Goal: Task Accomplishment & Management: Use online tool/utility

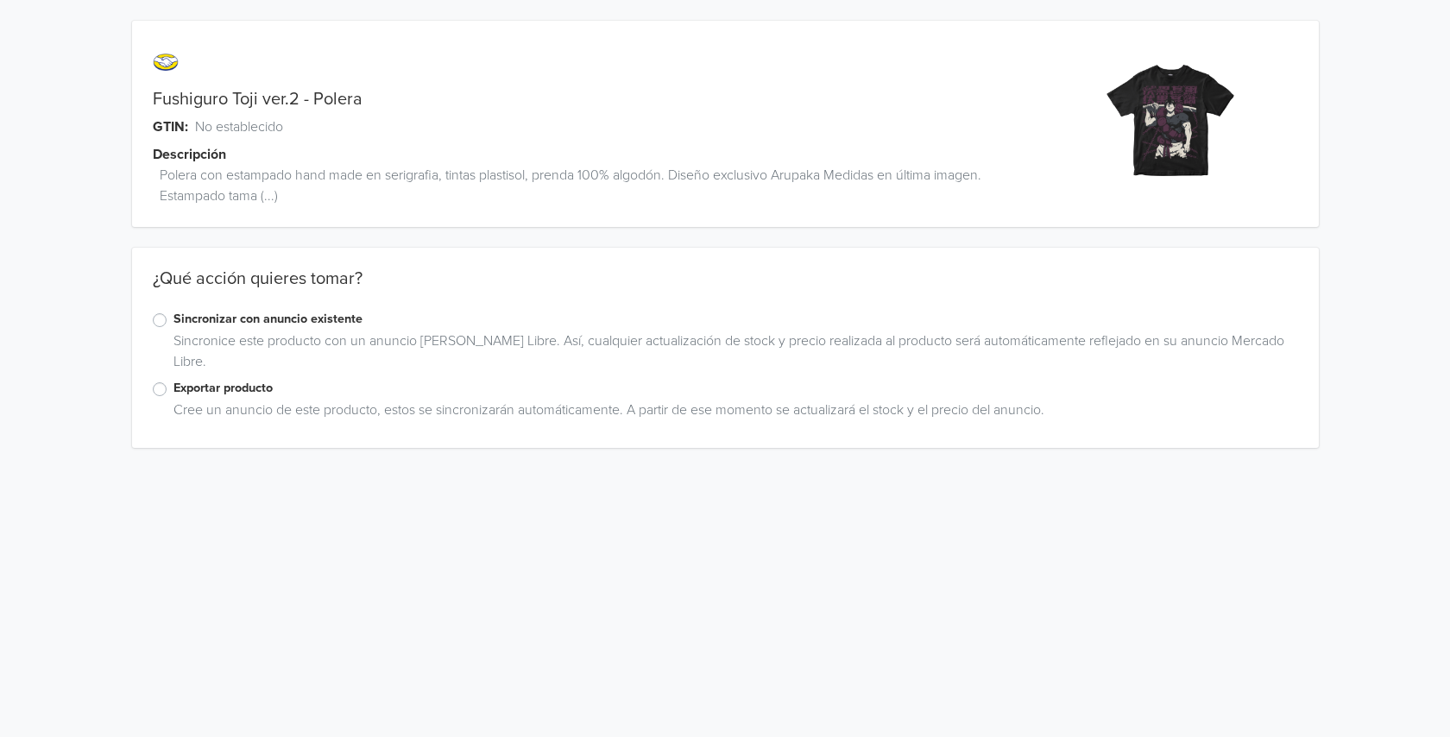
click at [174, 395] on label "Exportar producto" at bounding box center [736, 388] width 1125 height 19
click at [0, 0] on input "Exportar producto" at bounding box center [0, 0] width 0 height 0
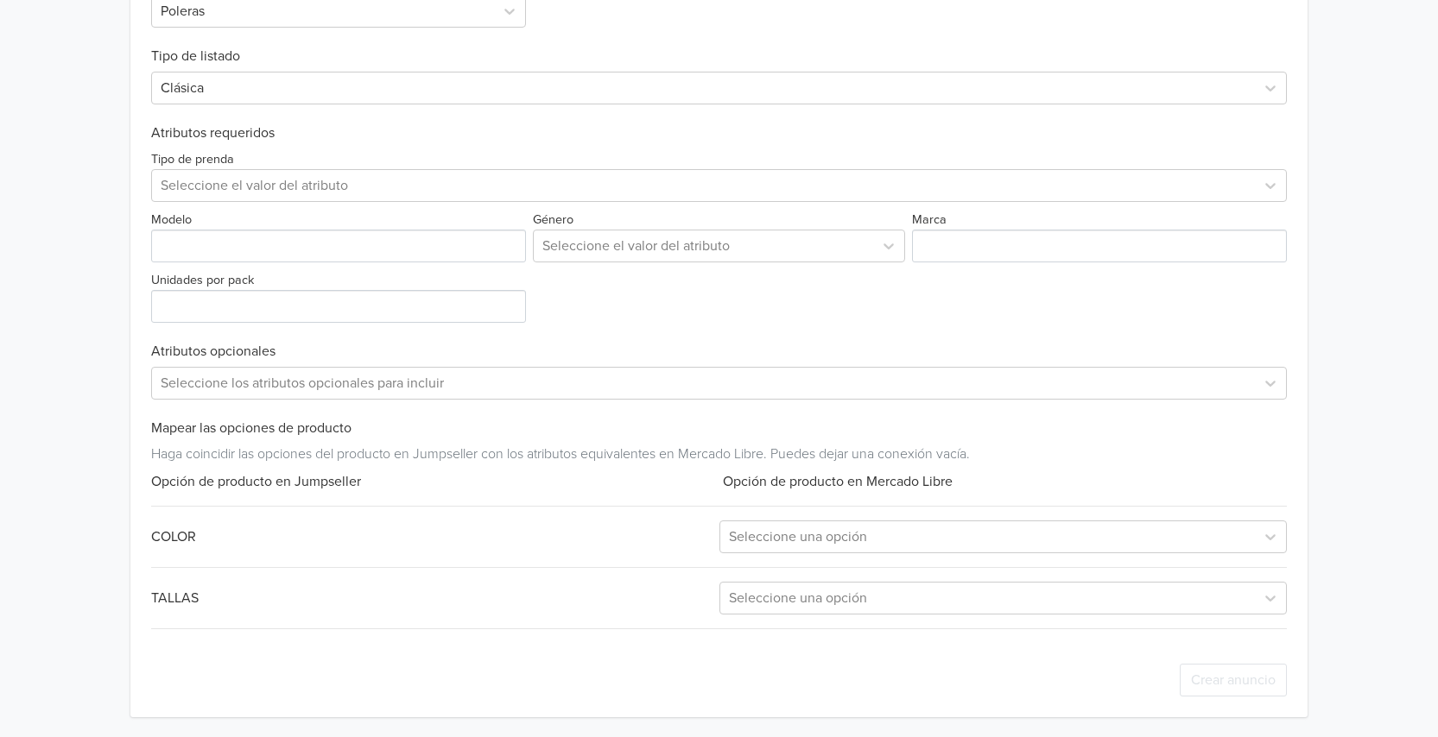
scroll to position [617, 0]
click at [834, 533] on div at bounding box center [987, 536] width 517 height 24
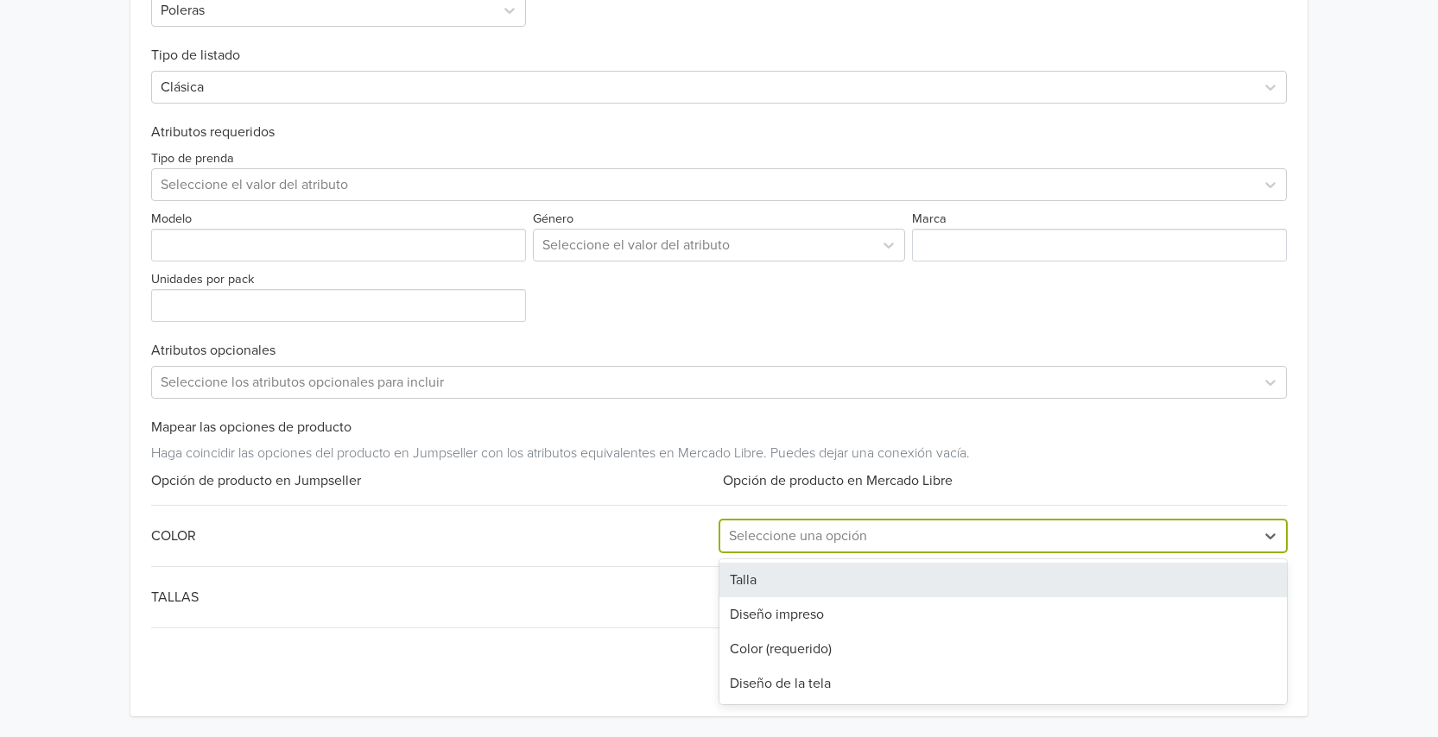
click at [819, 577] on div "Talla" at bounding box center [1002, 580] width 567 height 35
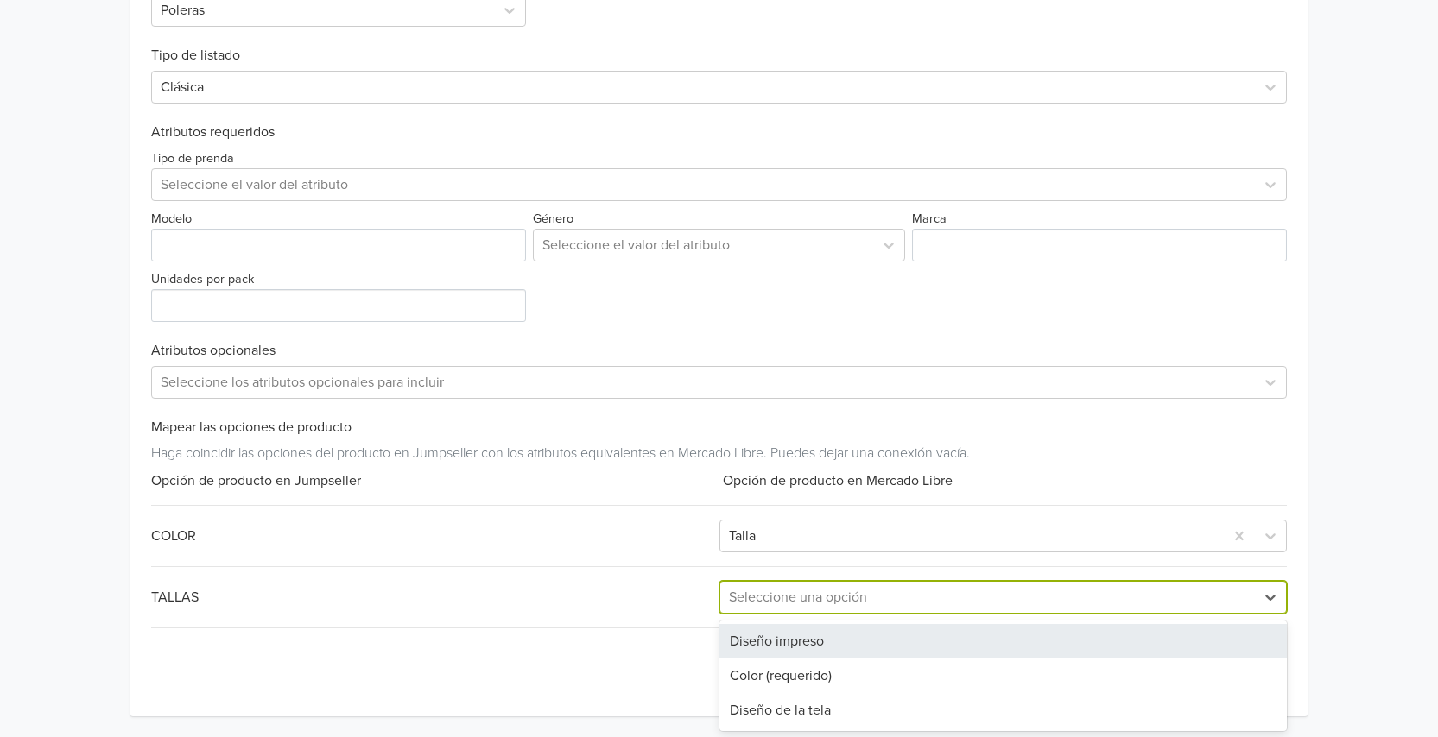
click at [792, 590] on div at bounding box center [987, 597] width 517 height 24
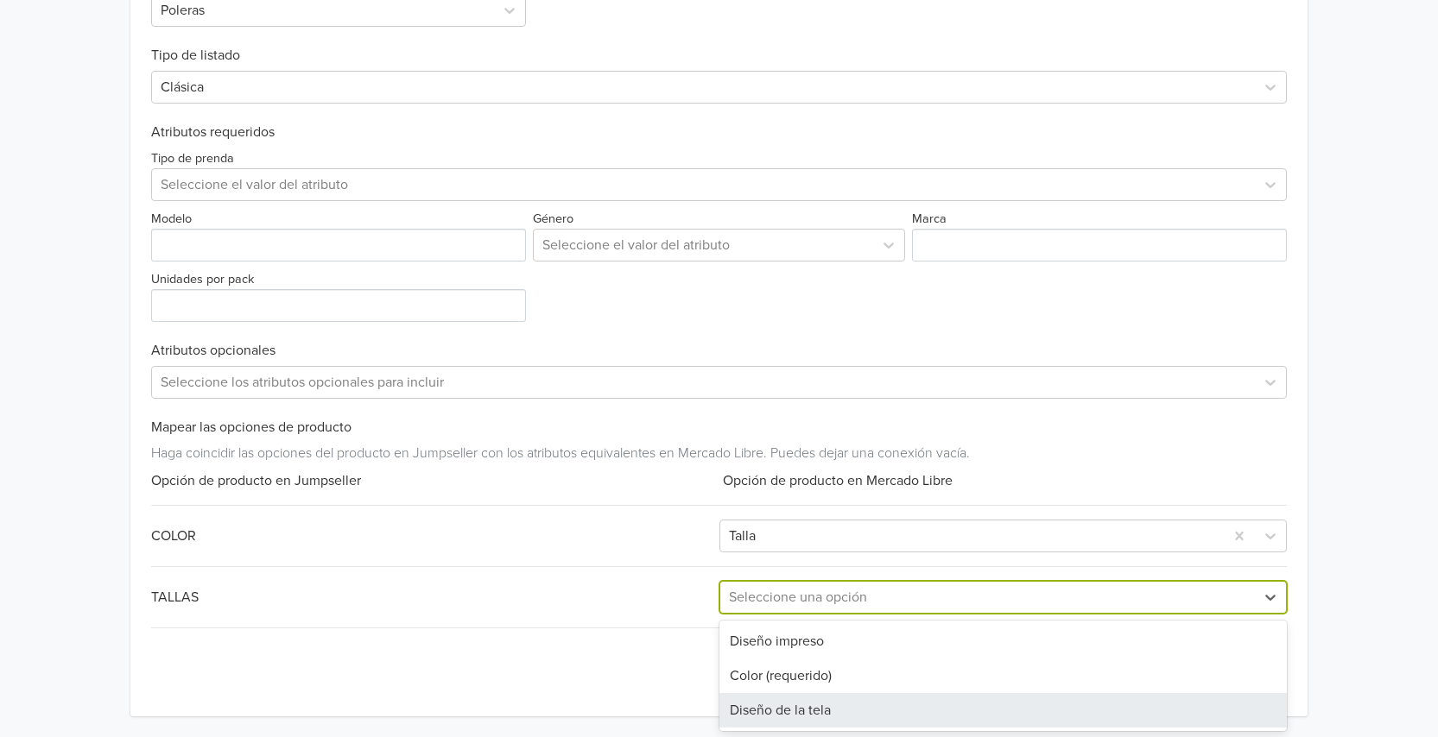
click at [534, 591] on div "TALLAS" at bounding box center [434, 597] width 567 height 21
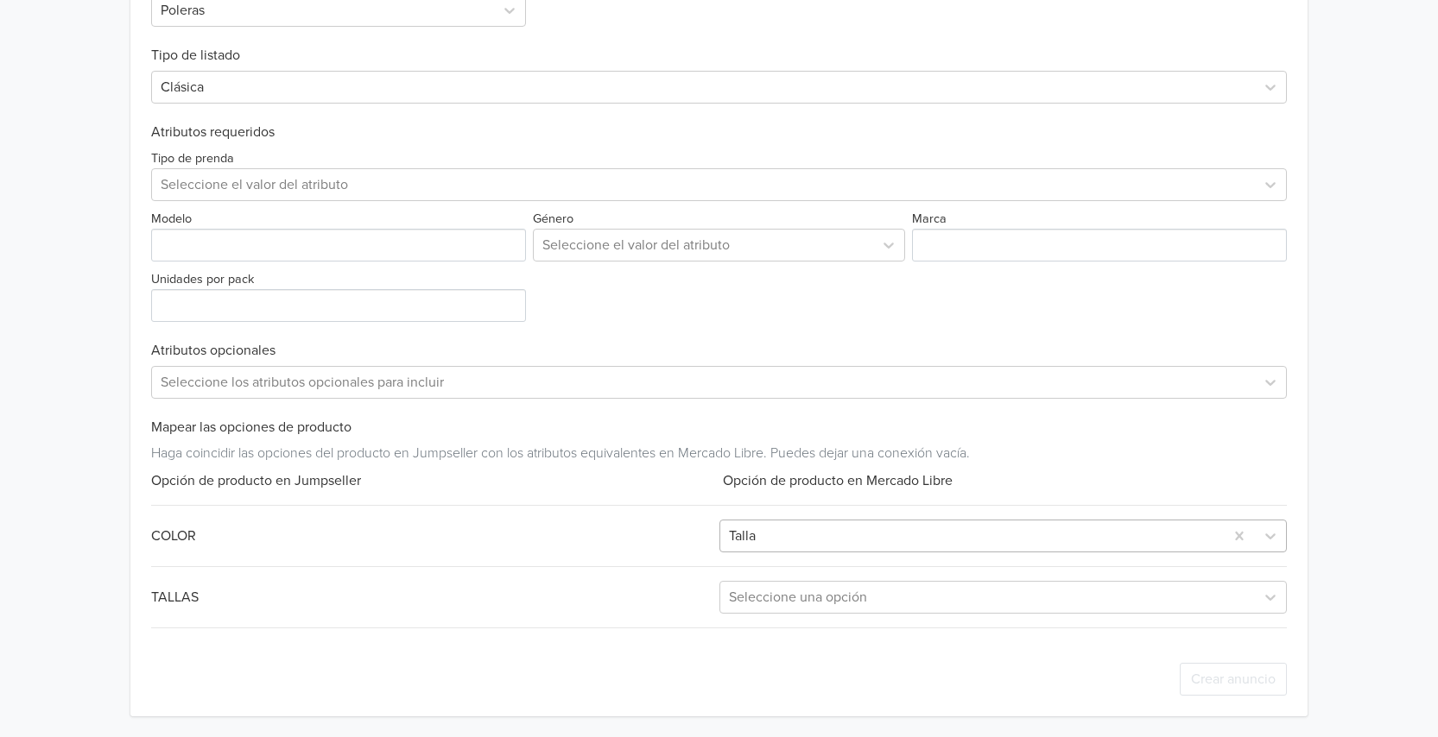
click at [842, 539] on div at bounding box center [972, 536] width 486 height 24
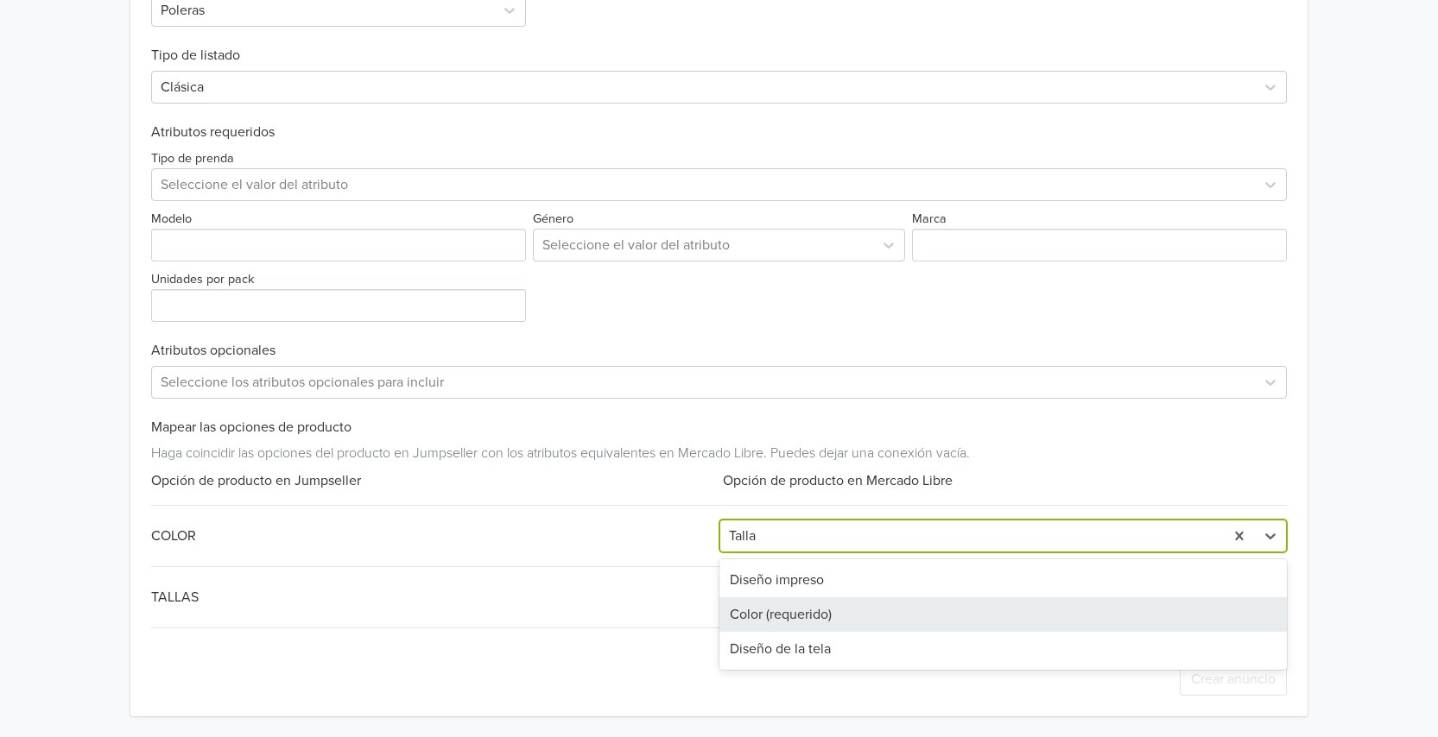
click at [799, 616] on div "Color (requerido)" at bounding box center [1002, 614] width 567 height 35
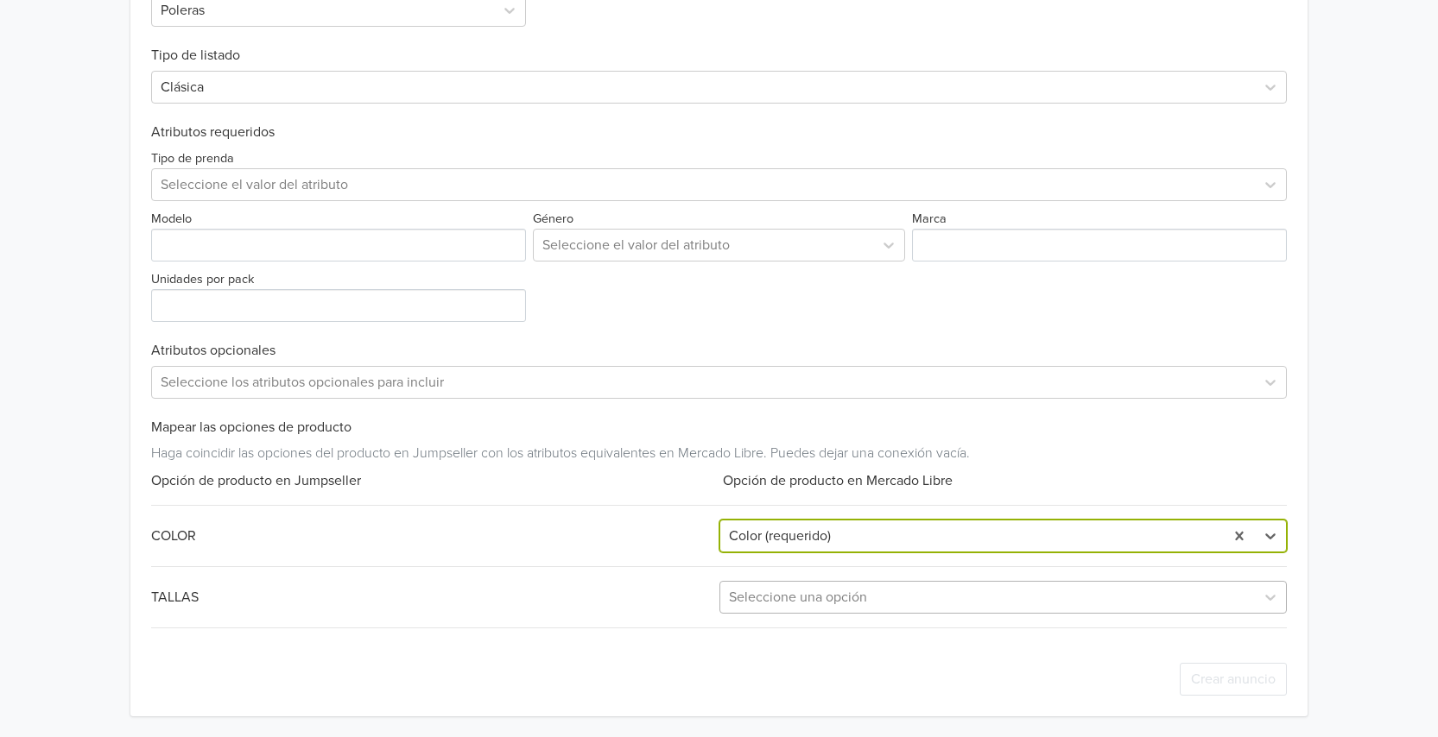
click at [822, 597] on div at bounding box center [987, 597] width 517 height 24
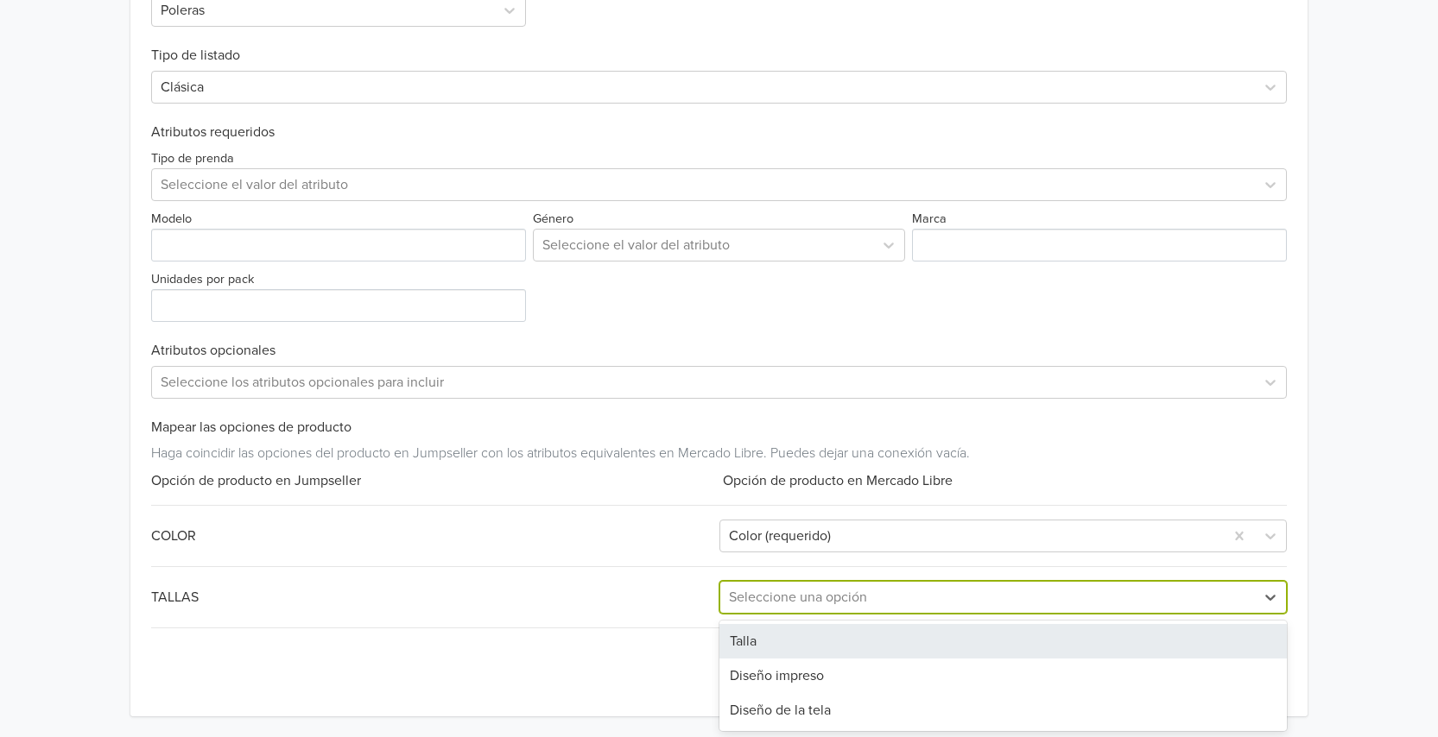
click at [775, 637] on div "Talla" at bounding box center [1002, 641] width 567 height 35
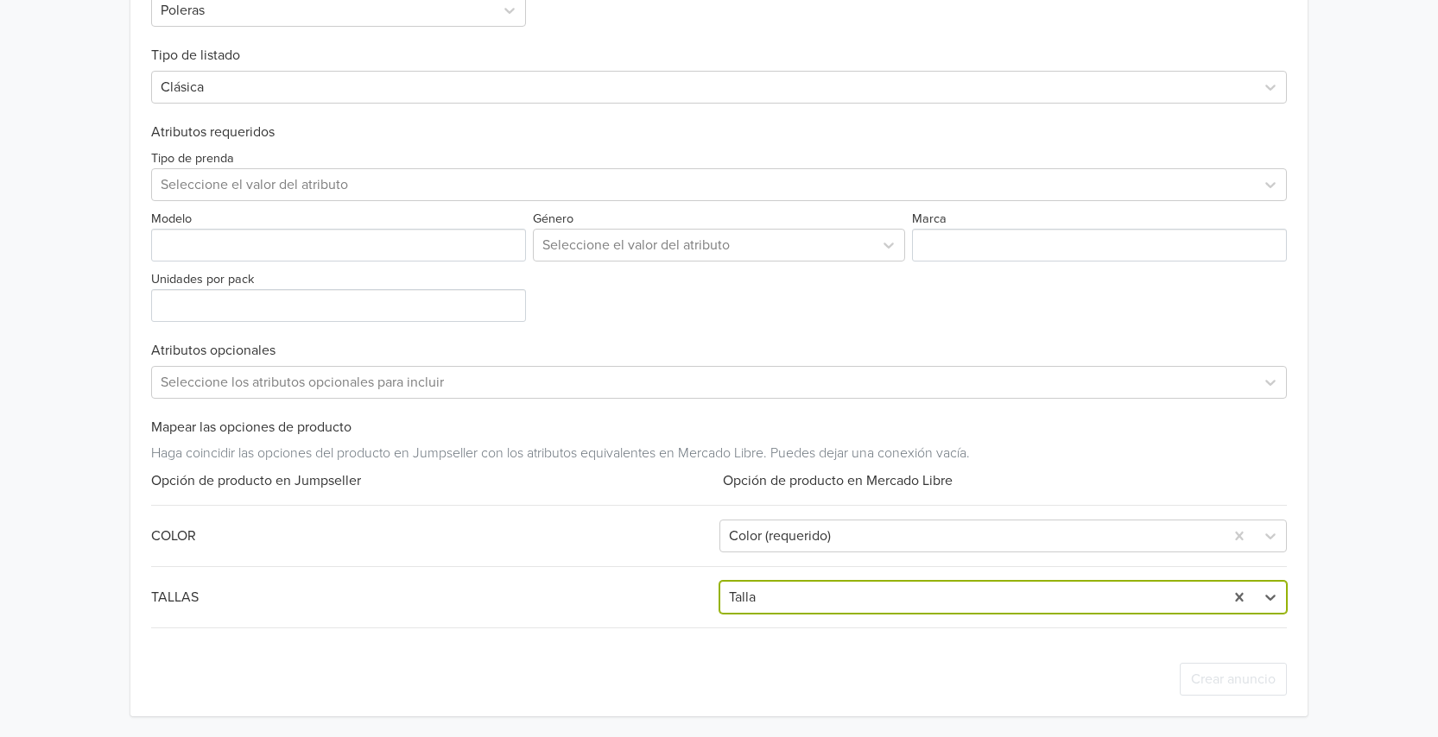
click at [648, 604] on div "TALLAS" at bounding box center [434, 597] width 567 height 21
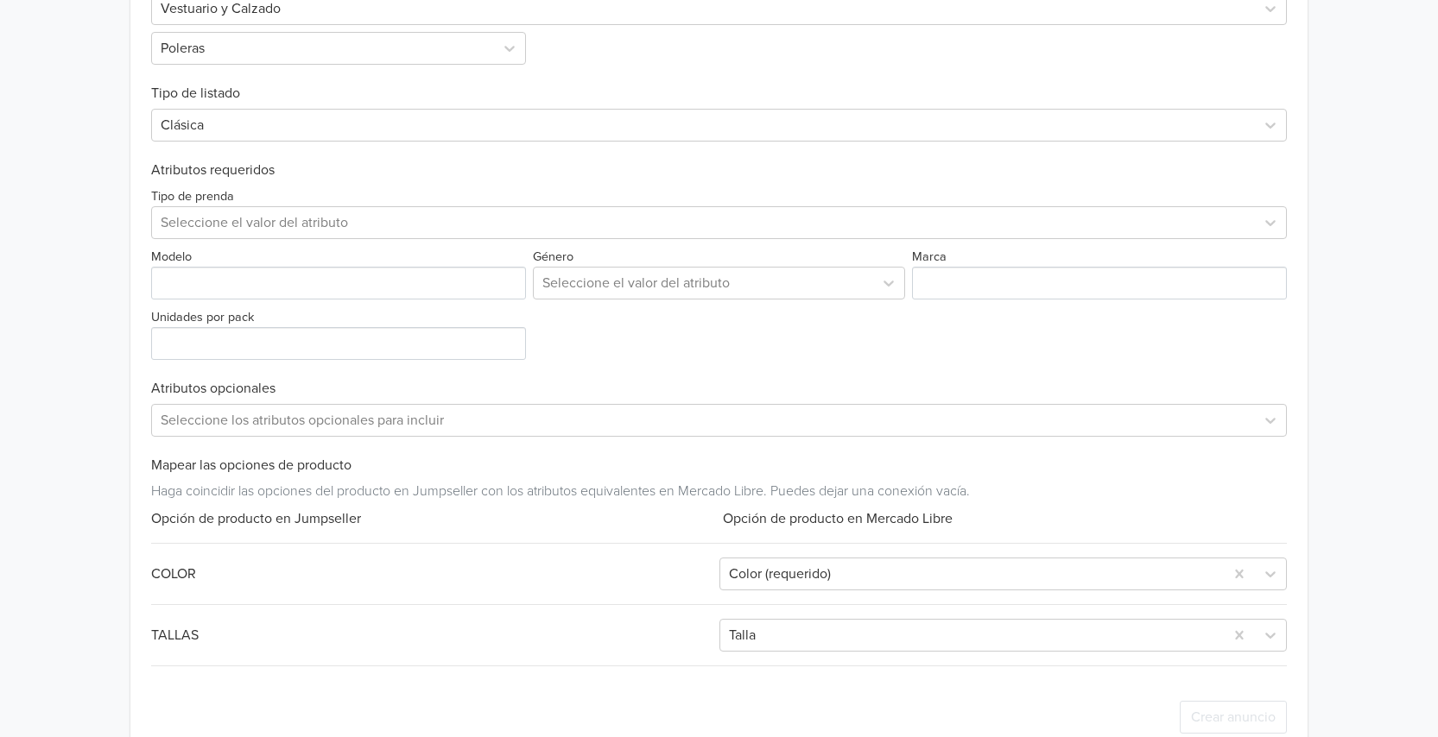
scroll to position [531, 0]
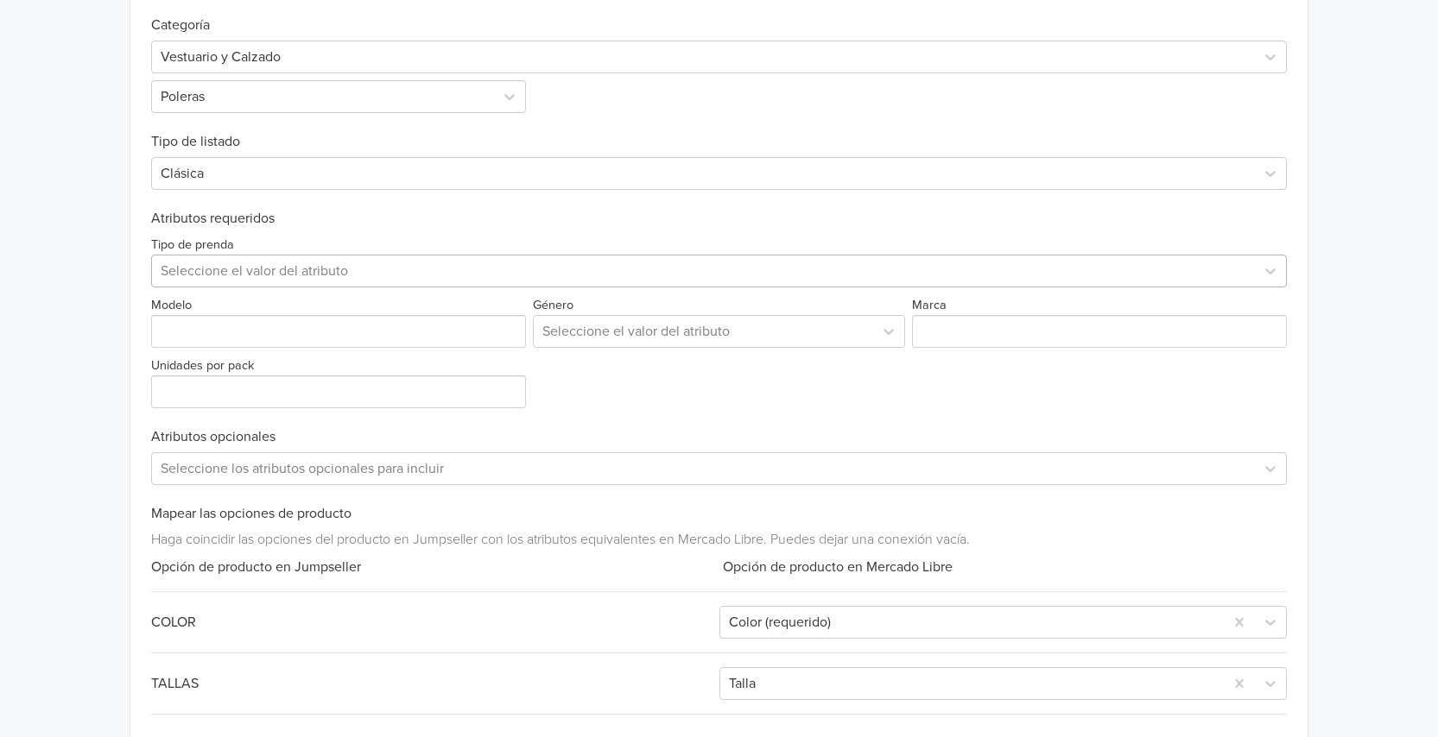
click at [362, 267] on div at bounding box center [703, 271] width 1085 height 24
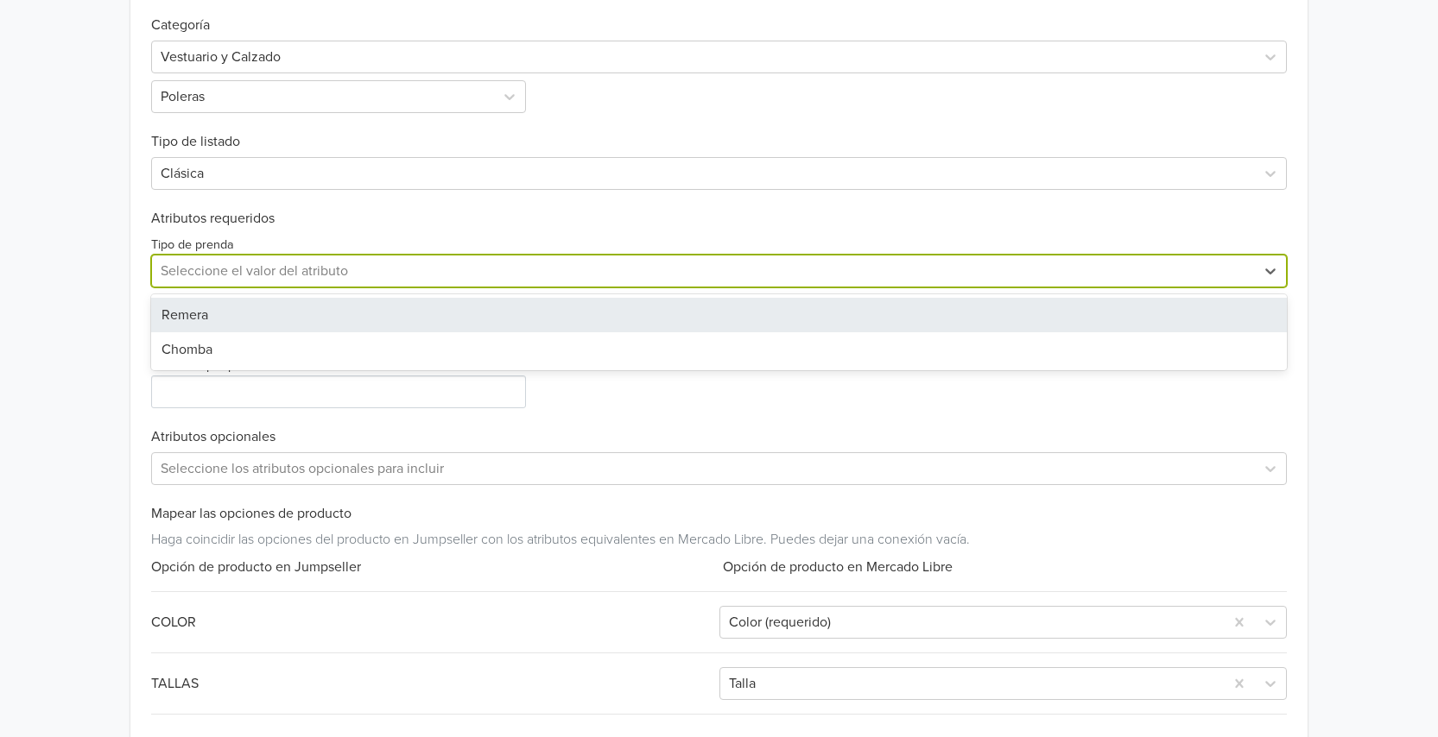
click at [261, 314] on div "Remera" at bounding box center [718, 315] width 1135 height 35
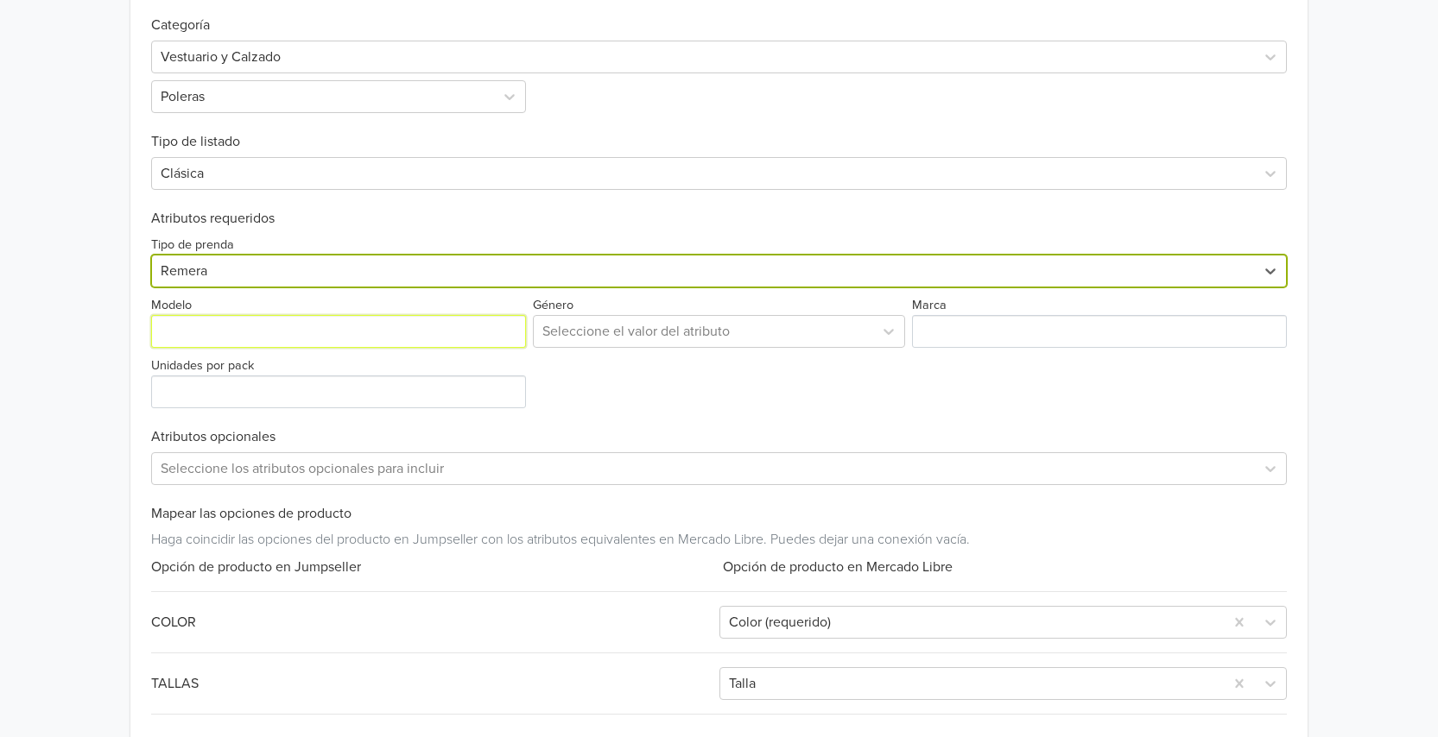
click at [325, 325] on input "Modelo" at bounding box center [338, 331] width 375 height 33
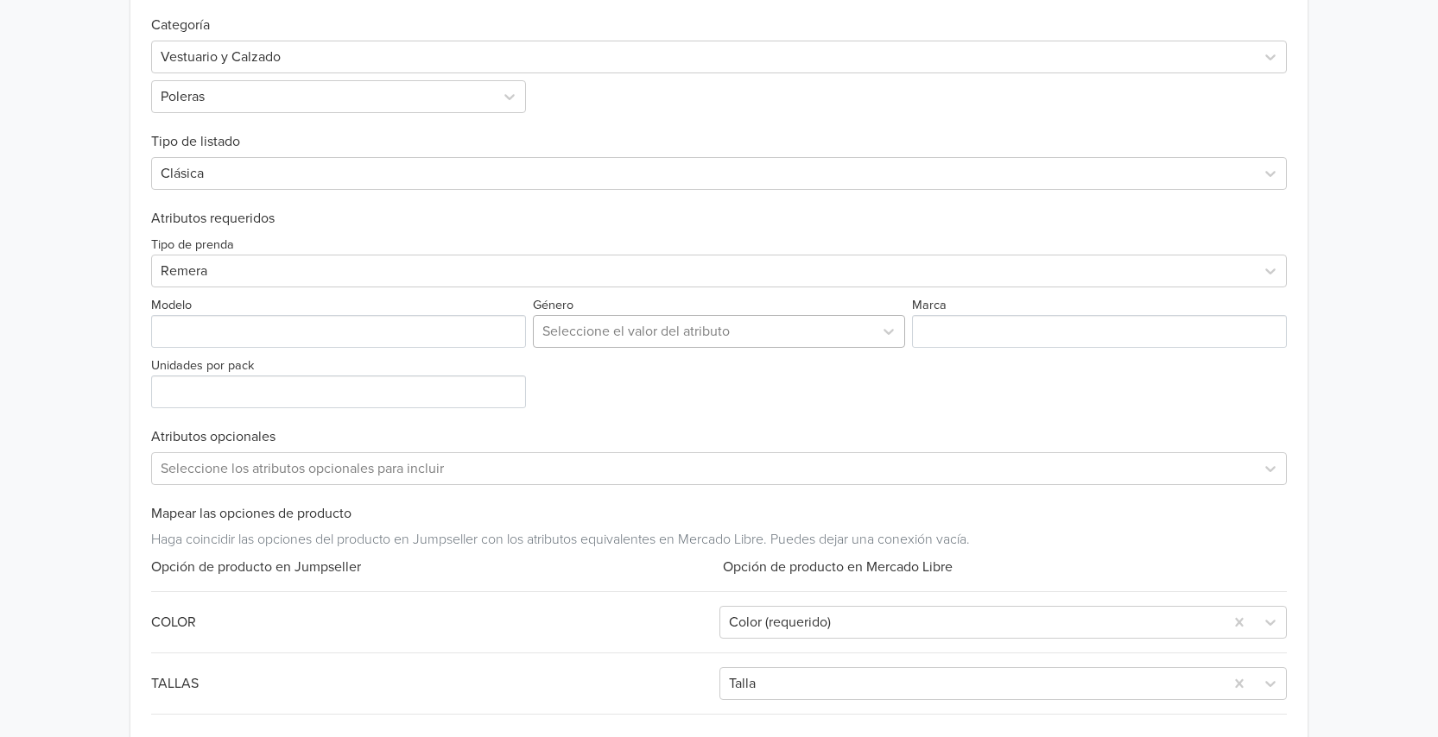
click at [607, 333] on div at bounding box center [702, 331] width 321 height 24
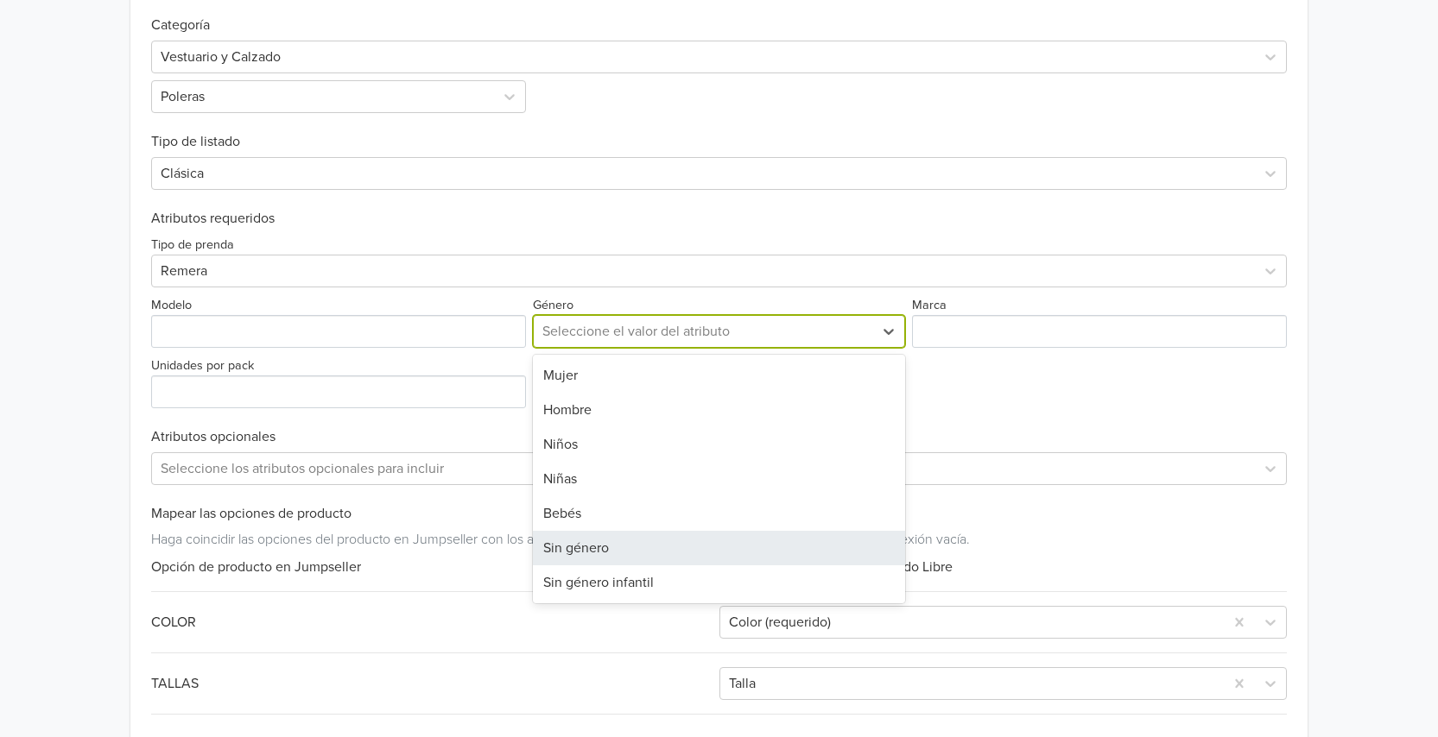
click at [642, 537] on div "Sin género" at bounding box center [718, 548] width 371 height 35
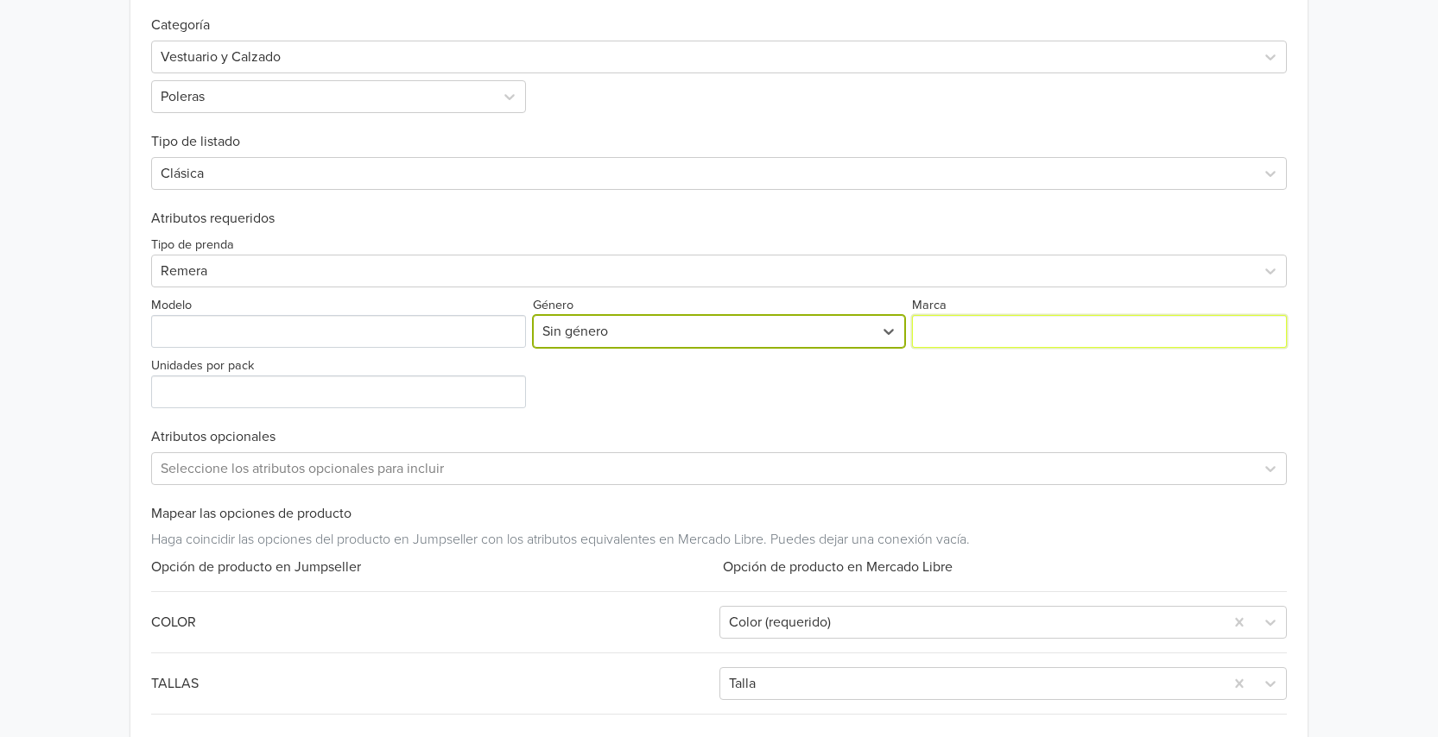
click at [992, 327] on input "Marca" at bounding box center [1099, 331] width 375 height 33
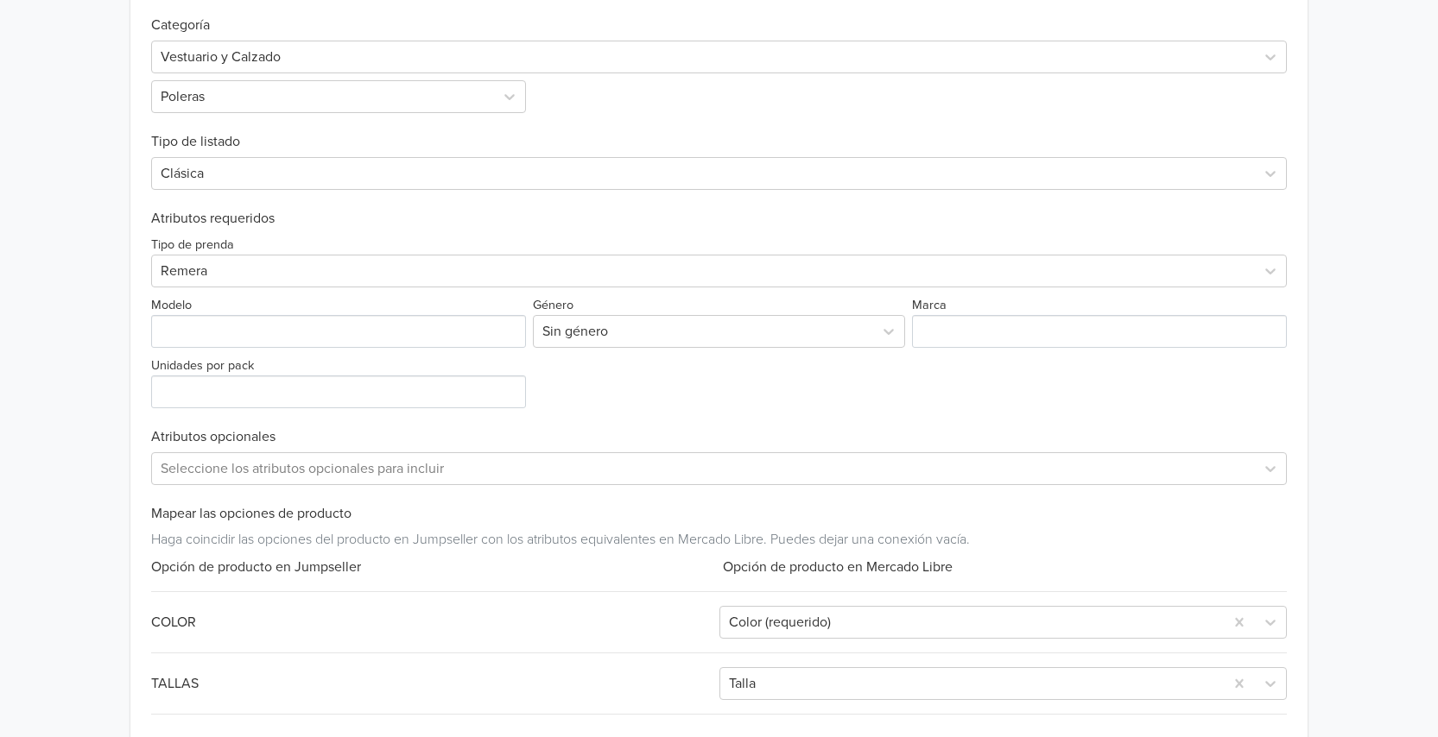
click at [745, 411] on div "Exportar producto * Las imágenes deben tener 500 píxeles en un lado para poder …" at bounding box center [718, 370] width 1135 height 865
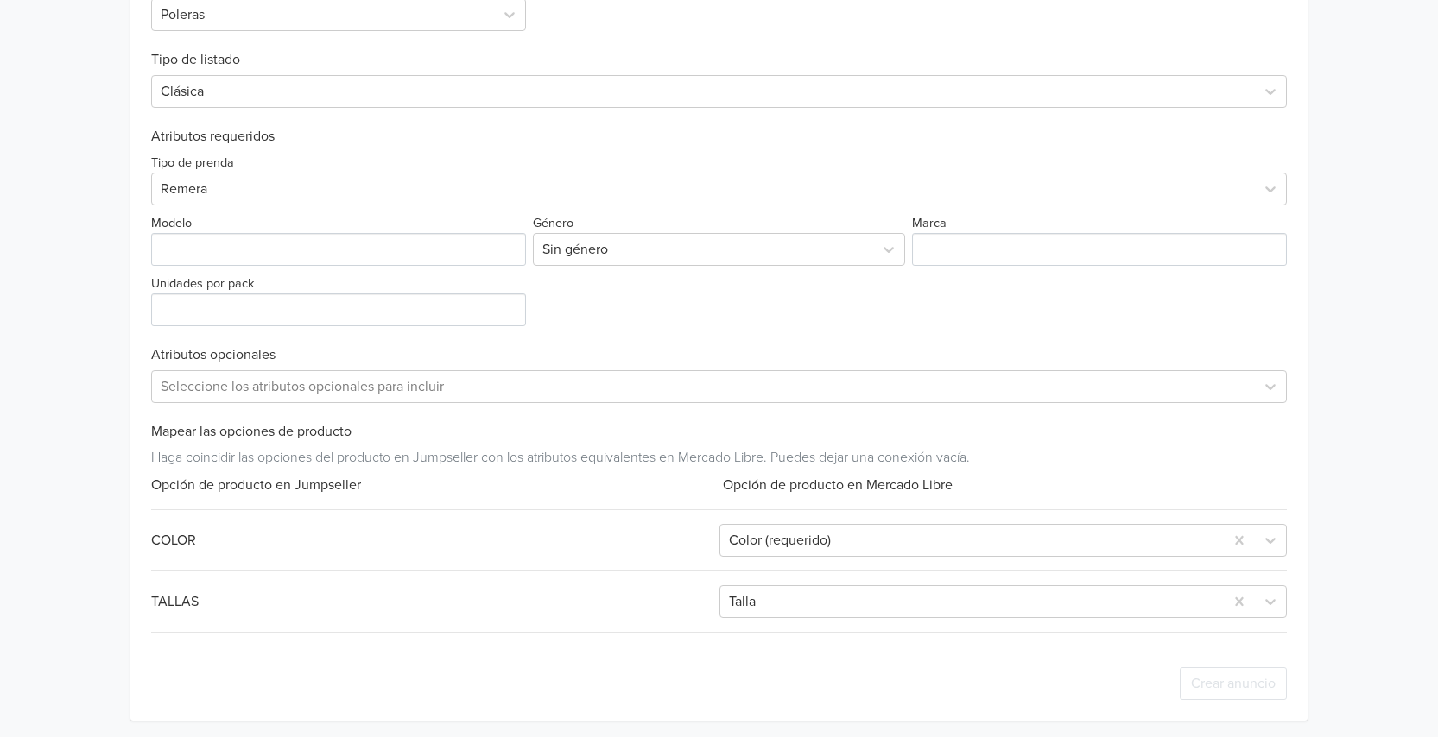
scroll to position [617, 0]
click at [438, 382] on div at bounding box center [703, 382] width 1085 height 24
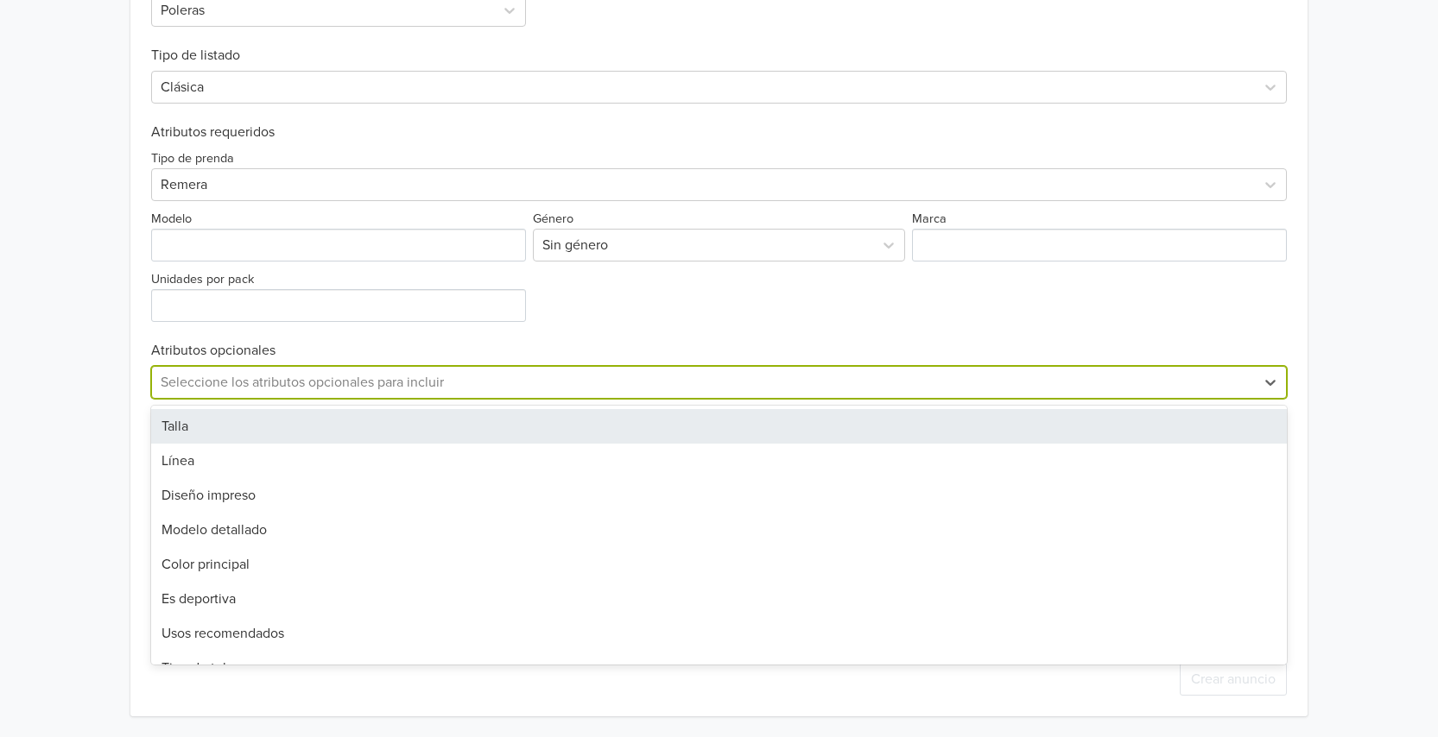
click at [438, 382] on div at bounding box center [703, 382] width 1085 height 24
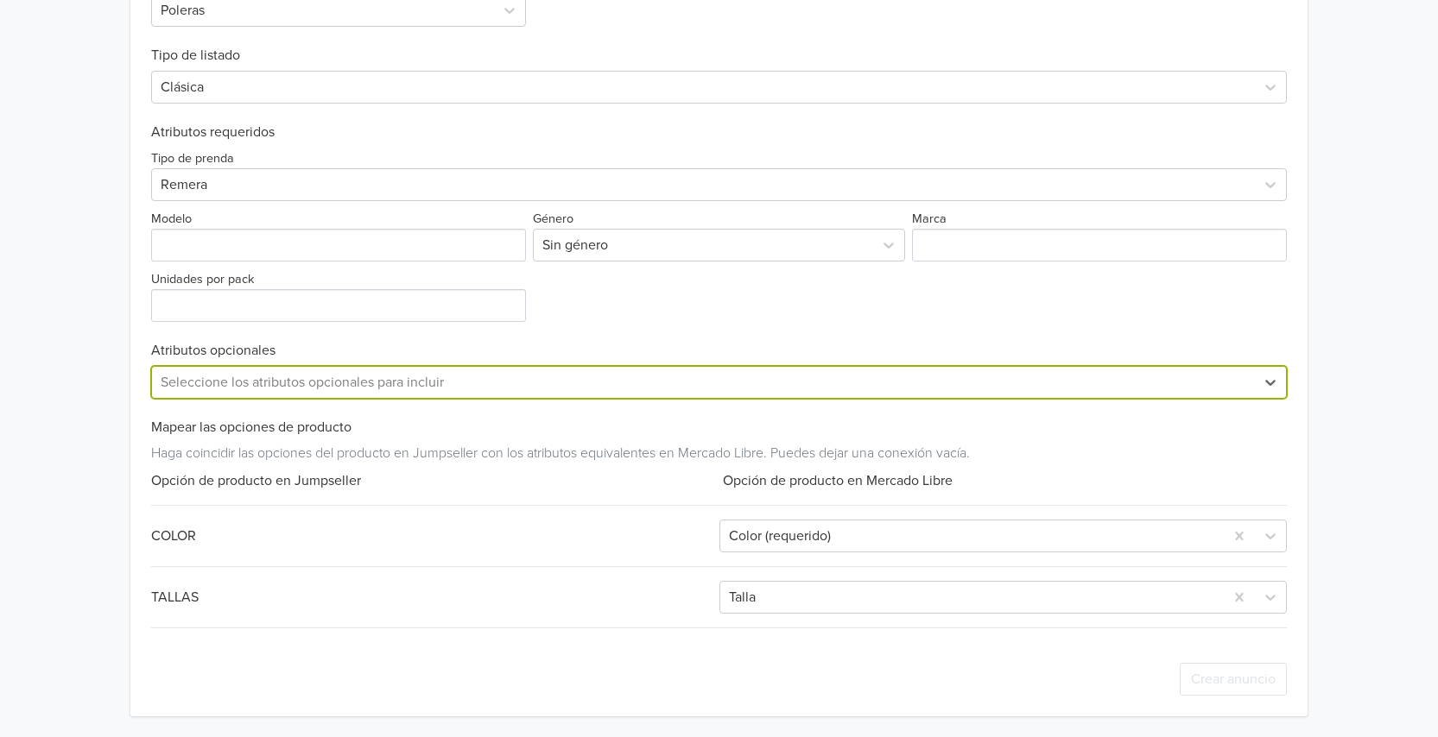
click at [351, 331] on div "Exportar producto * Las imágenes deben tener 500 píxeles en un lado para poder …" at bounding box center [718, 283] width 1135 height 865
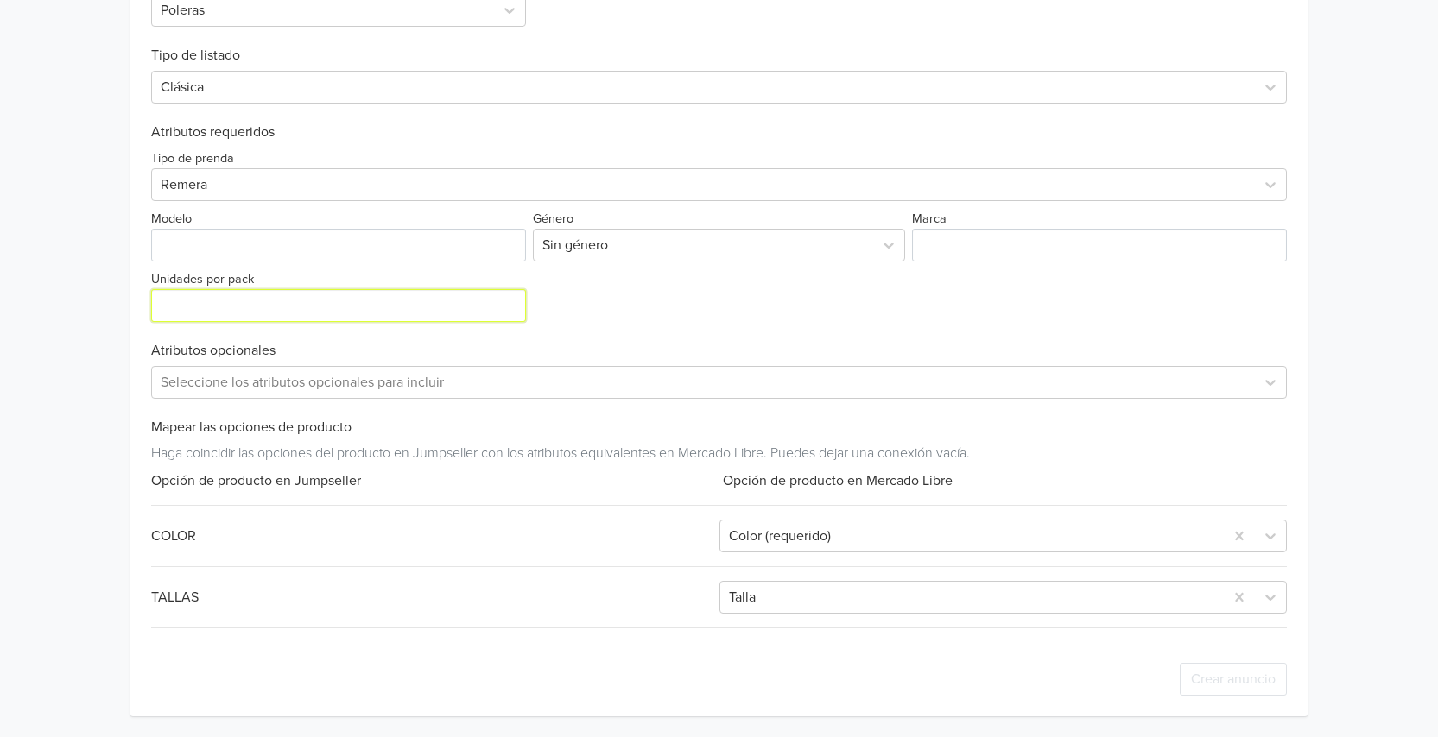
click at [352, 313] on input "Unidades por pack" at bounding box center [338, 305] width 375 height 33
type input "1"
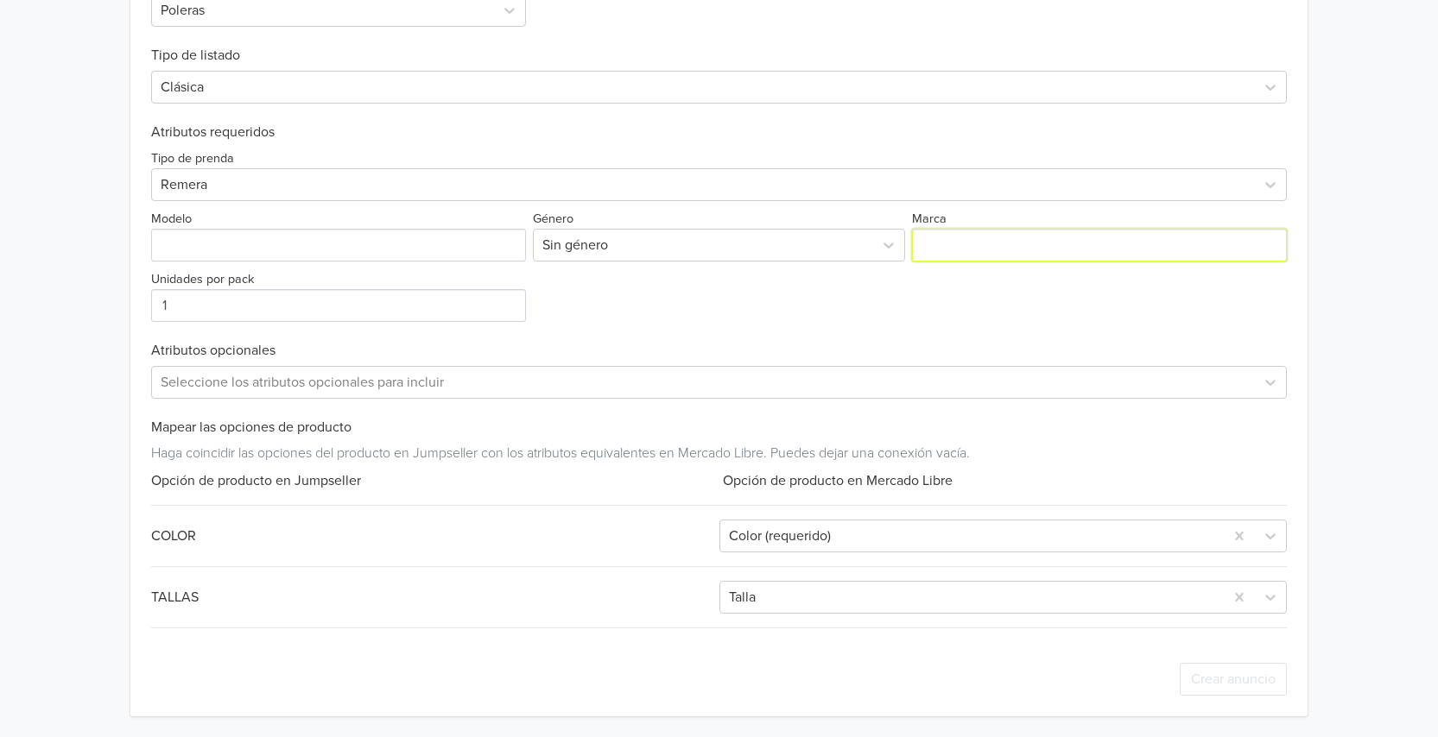
click at [957, 246] on input "Marca" at bounding box center [1099, 245] width 375 height 33
type input "Y"
type input "Arupaka"
click at [735, 294] on div "Tipo de prenda Remera Modelo Género Sin género Marca Unidades por pack 1" at bounding box center [718, 231] width 1135 height 181
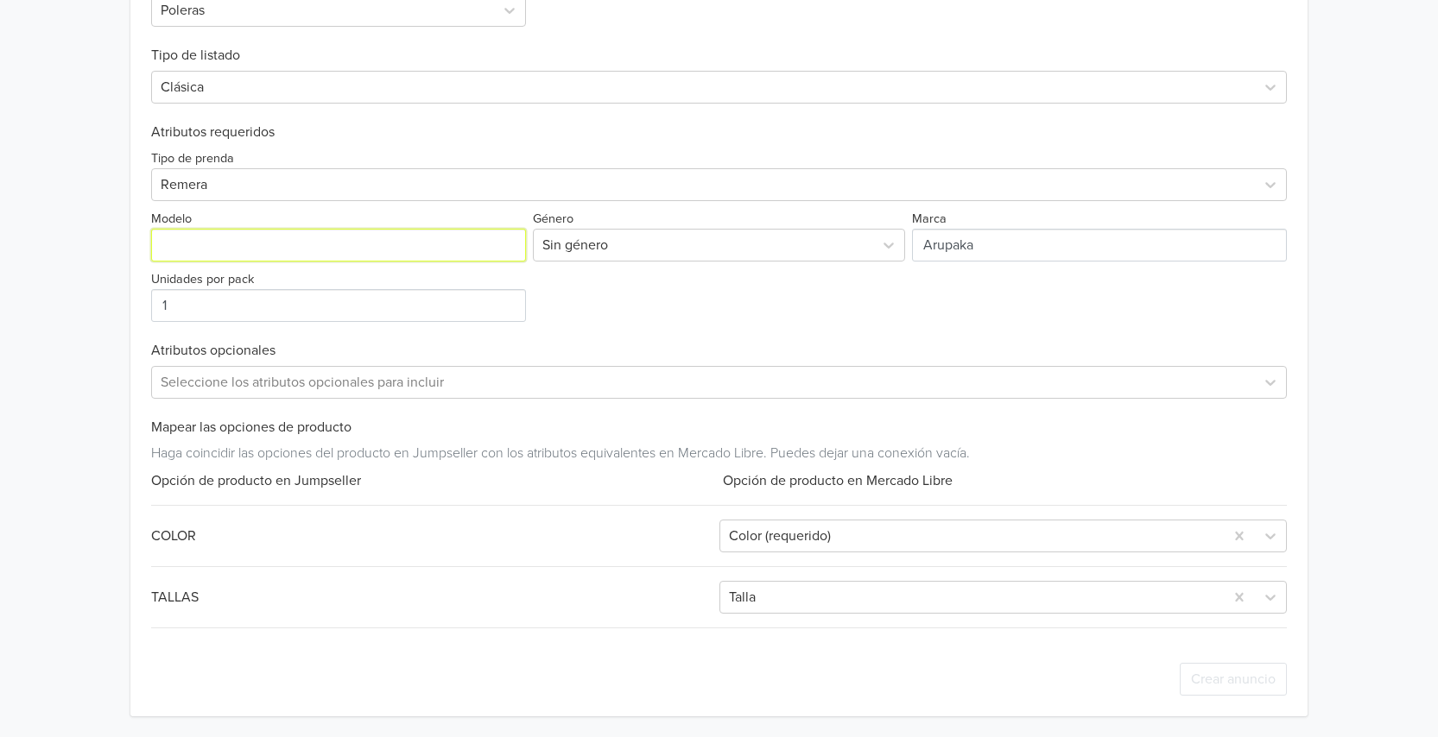
click at [334, 247] on input "Modelo" at bounding box center [338, 245] width 375 height 33
drag, startPoint x: 334, startPoint y: 247, endPoint x: 275, endPoint y: 261, distance: 61.2
click at [39, 240] on div "Fushiguro Toji ver.2 - Polera GTIN: No establecido Descripción Polera con estam…" at bounding box center [719, 60] width 1412 height 1355
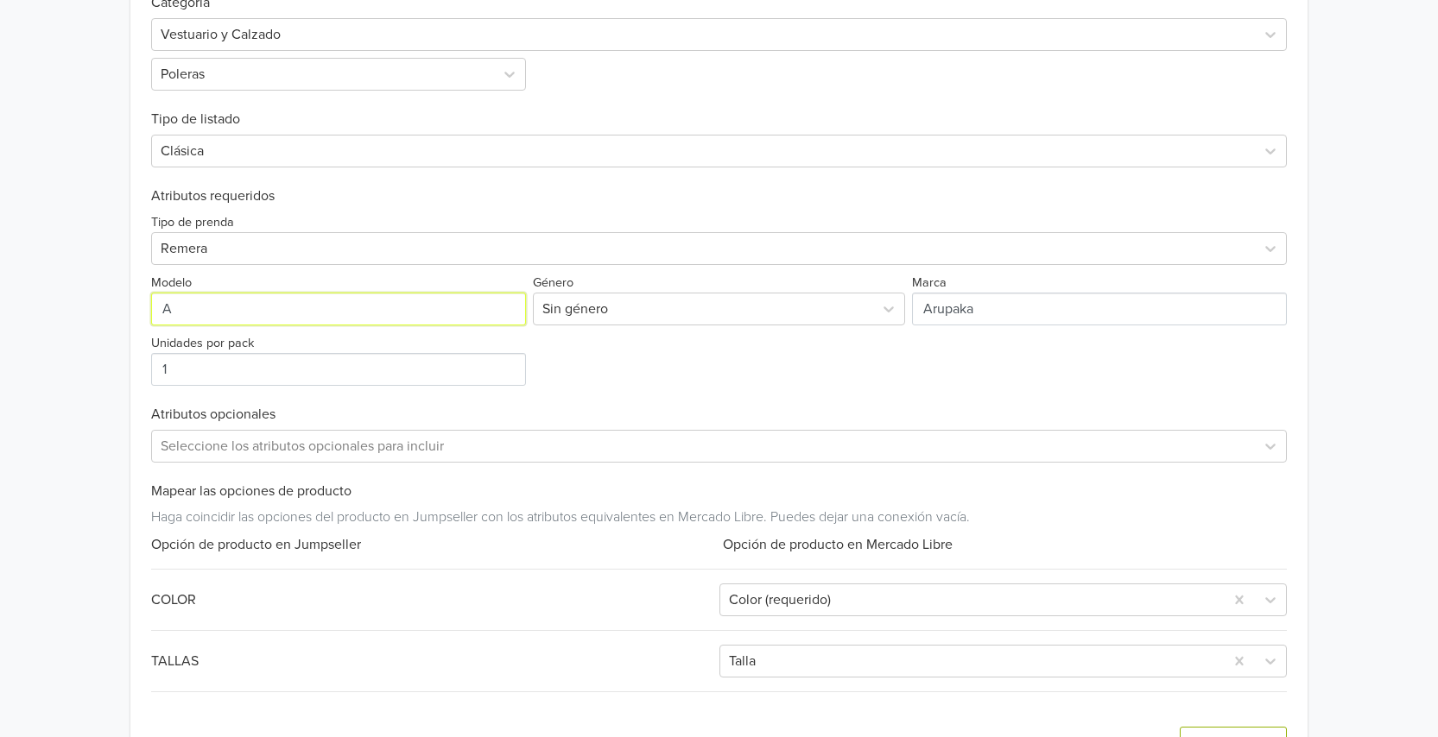
scroll to position [681, 0]
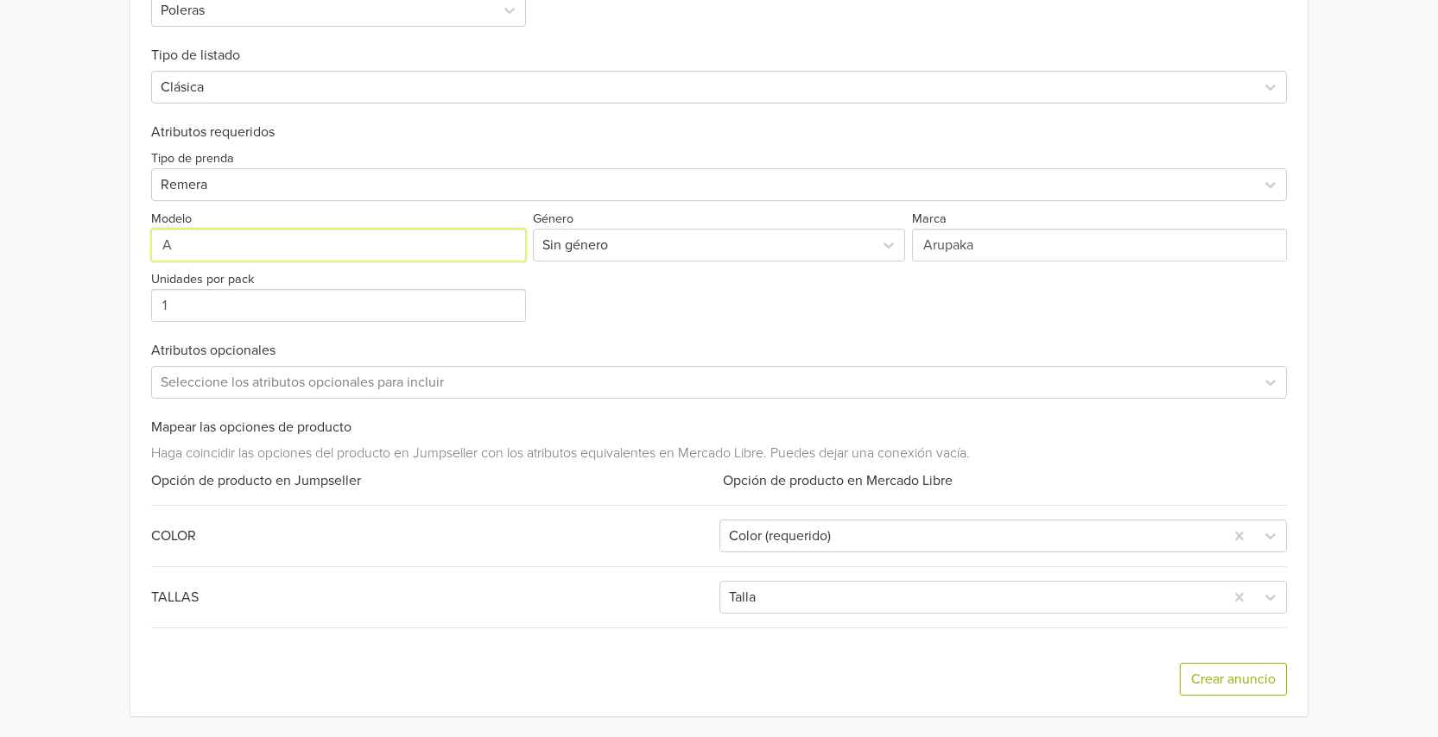
type input "A"
click at [682, 311] on div "Tipo de prenda Remera Modelo Género Sin género Marca Unidades por pack 1" at bounding box center [718, 231] width 1135 height 181
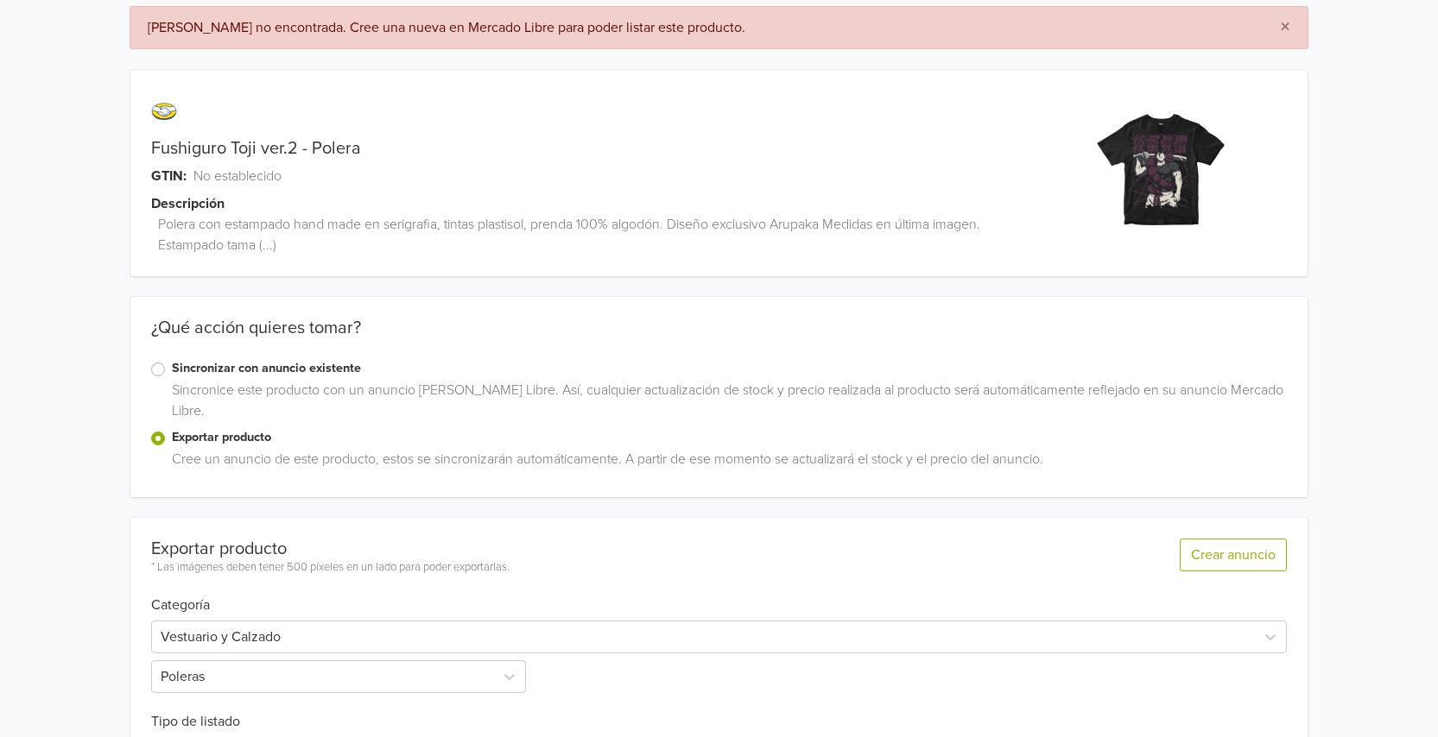
scroll to position [0, 0]
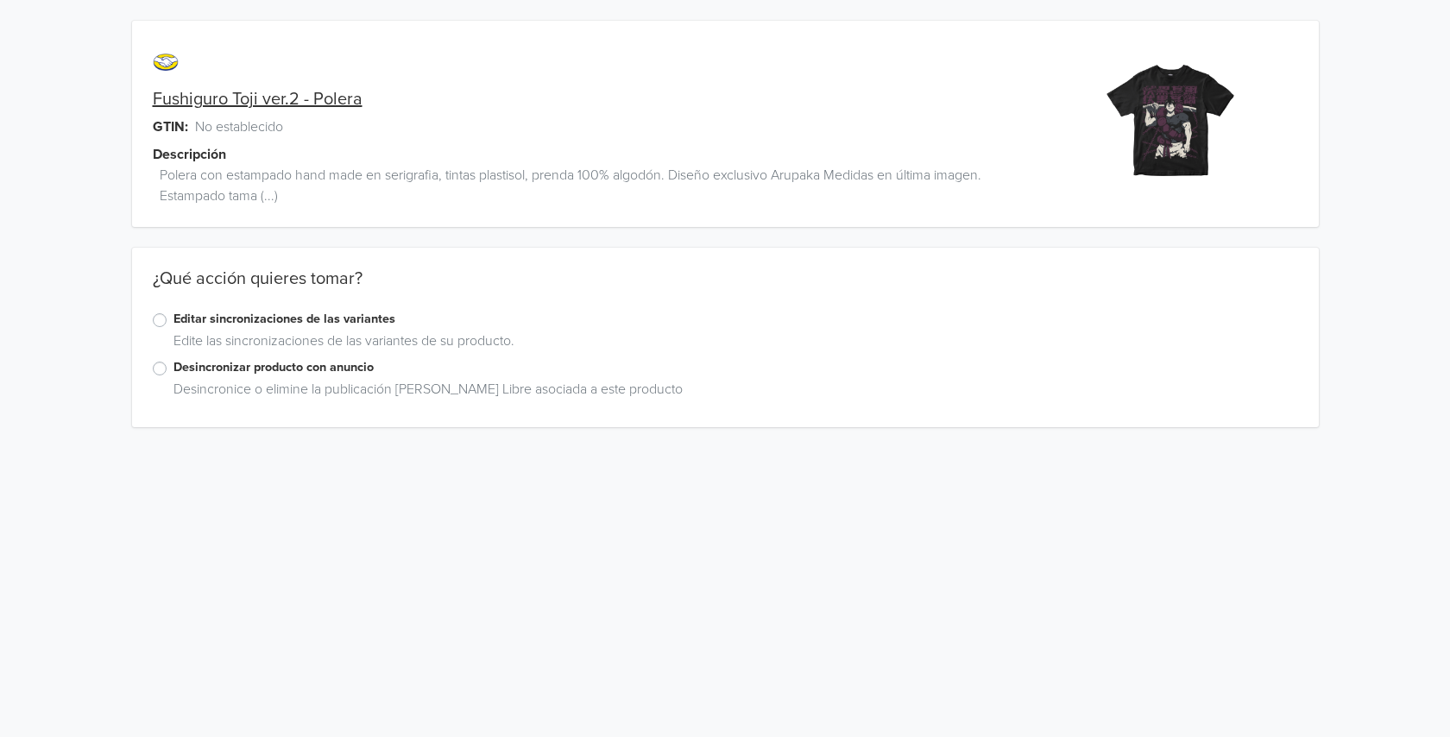
click at [62, 279] on div "Fushiguro Toji ver.2 - Polera GTIN: No establecido Descripción Polera con estam…" at bounding box center [725, 224] width 1425 height 448
click at [382, 186] on span "Polera con estampado hand made en serigrafia, tintas plastisol, prenda 100% alg…" at bounding box center [601, 185] width 883 height 41
click at [276, 104] on link "Fushiguro Toji ver.2 - Polera" at bounding box center [258, 99] width 210 height 21
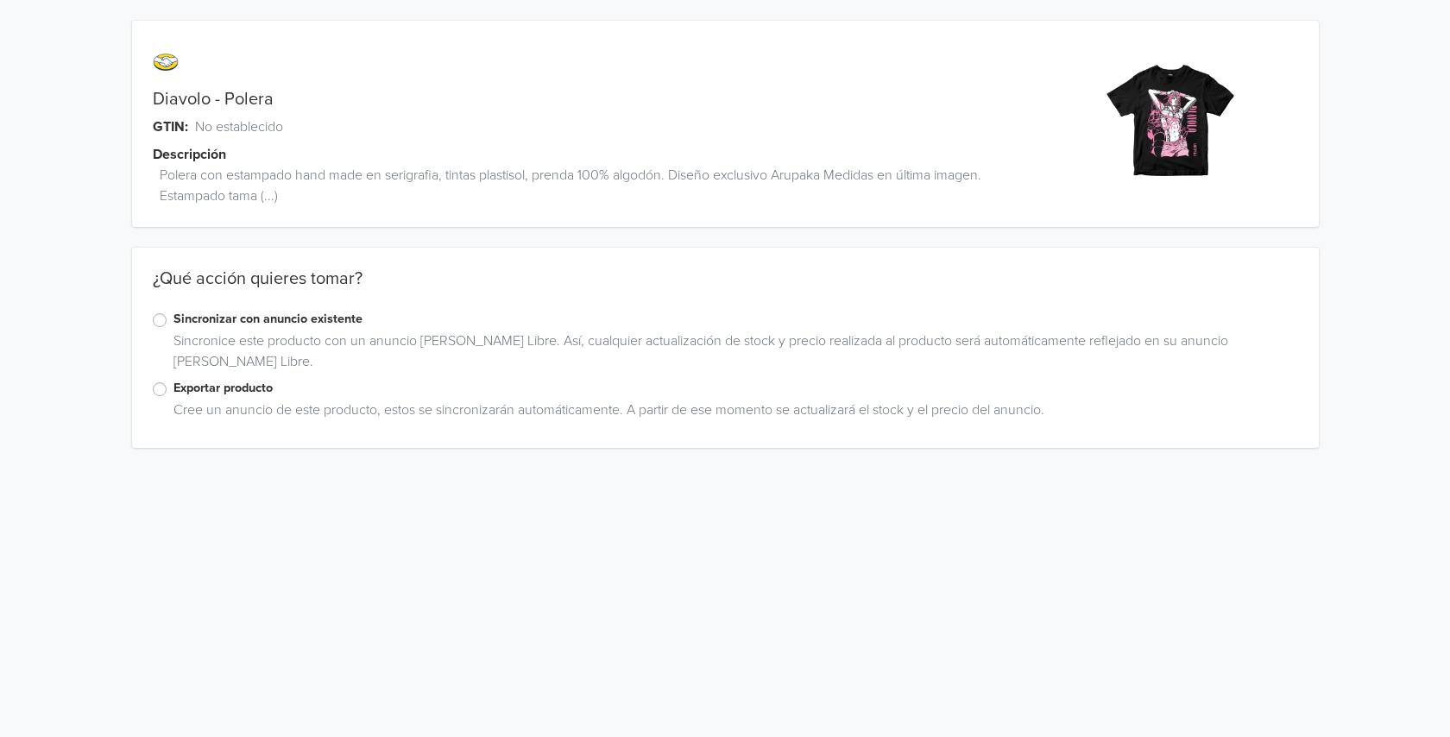
click at [174, 390] on label "Exportar producto" at bounding box center [736, 388] width 1125 height 19
click at [0, 0] on input "Exportar producto" at bounding box center [0, 0] width 0 height 0
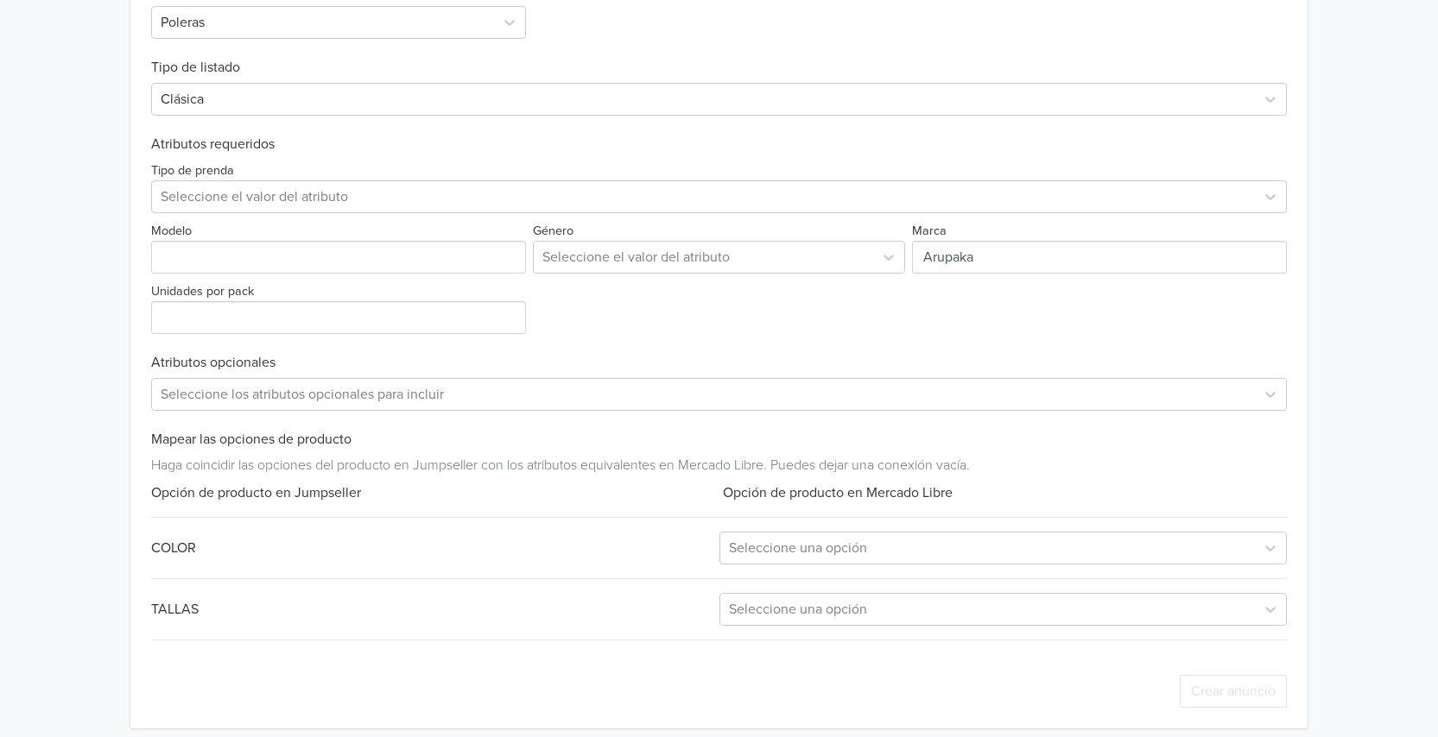
scroll to position [606, 0]
click at [428, 231] on div "Modelo" at bounding box center [340, 246] width 378 height 54
click at [444, 193] on div at bounding box center [703, 196] width 1085 height 24
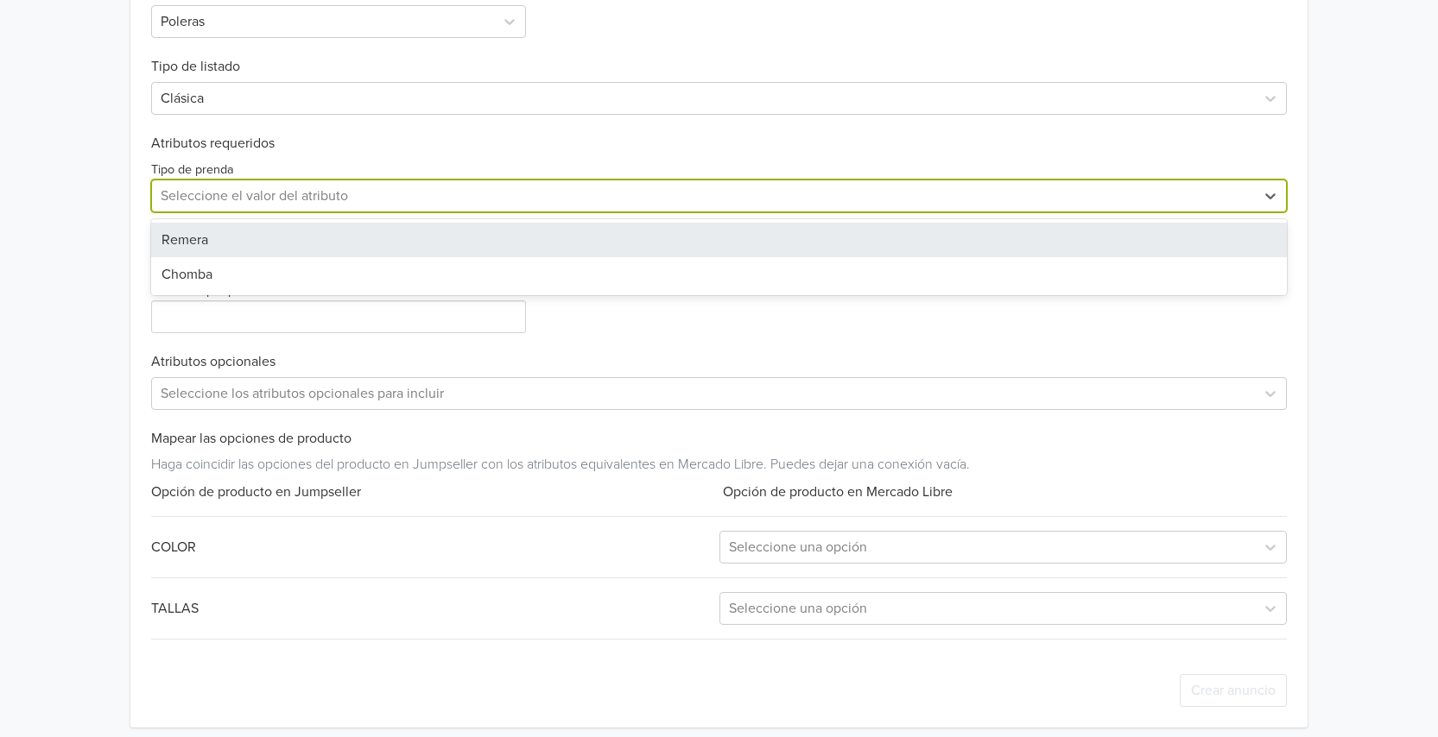
click at [231, 235] on div "Remera" at bounding box center [718, 240] width 1135 height 35
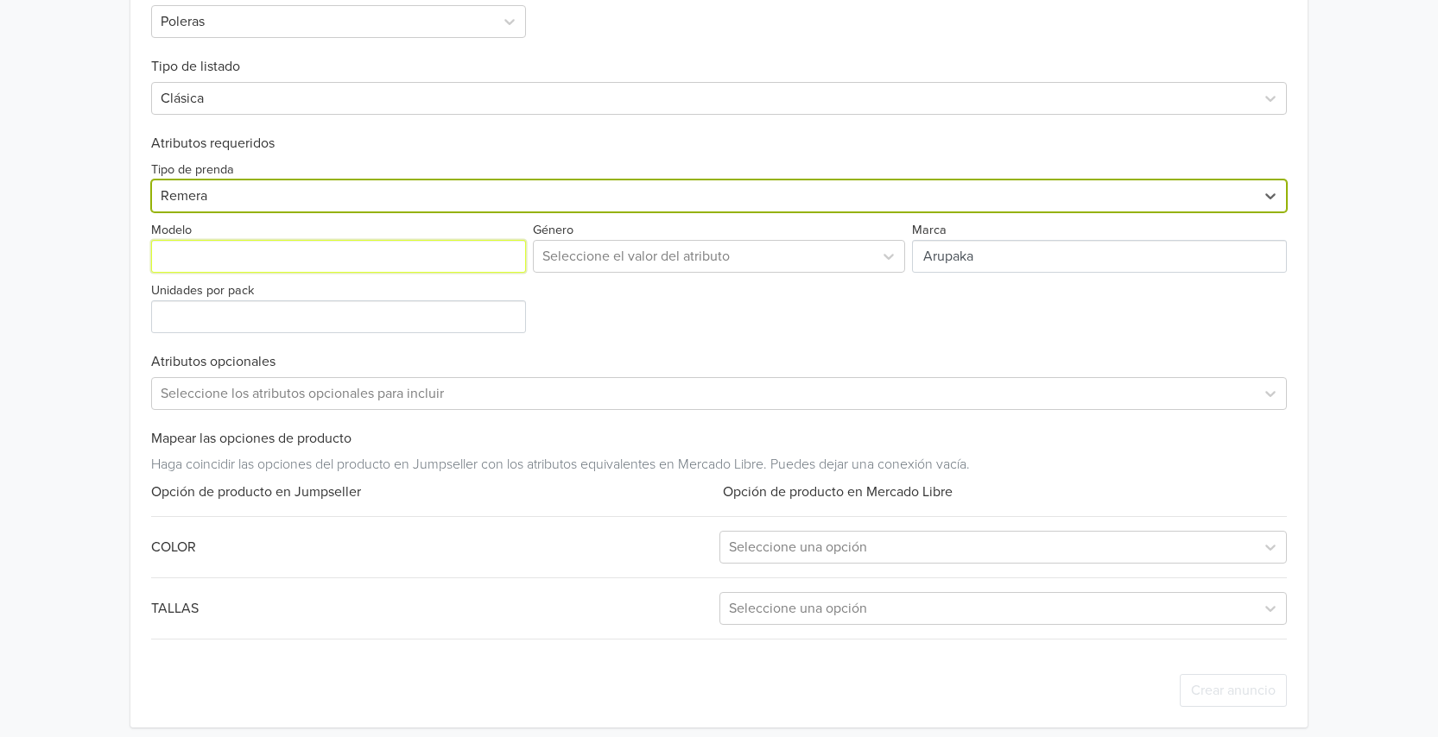
click at [199, 249] on input "Modelo" at bounding box center [338, 256] width 375 height 33
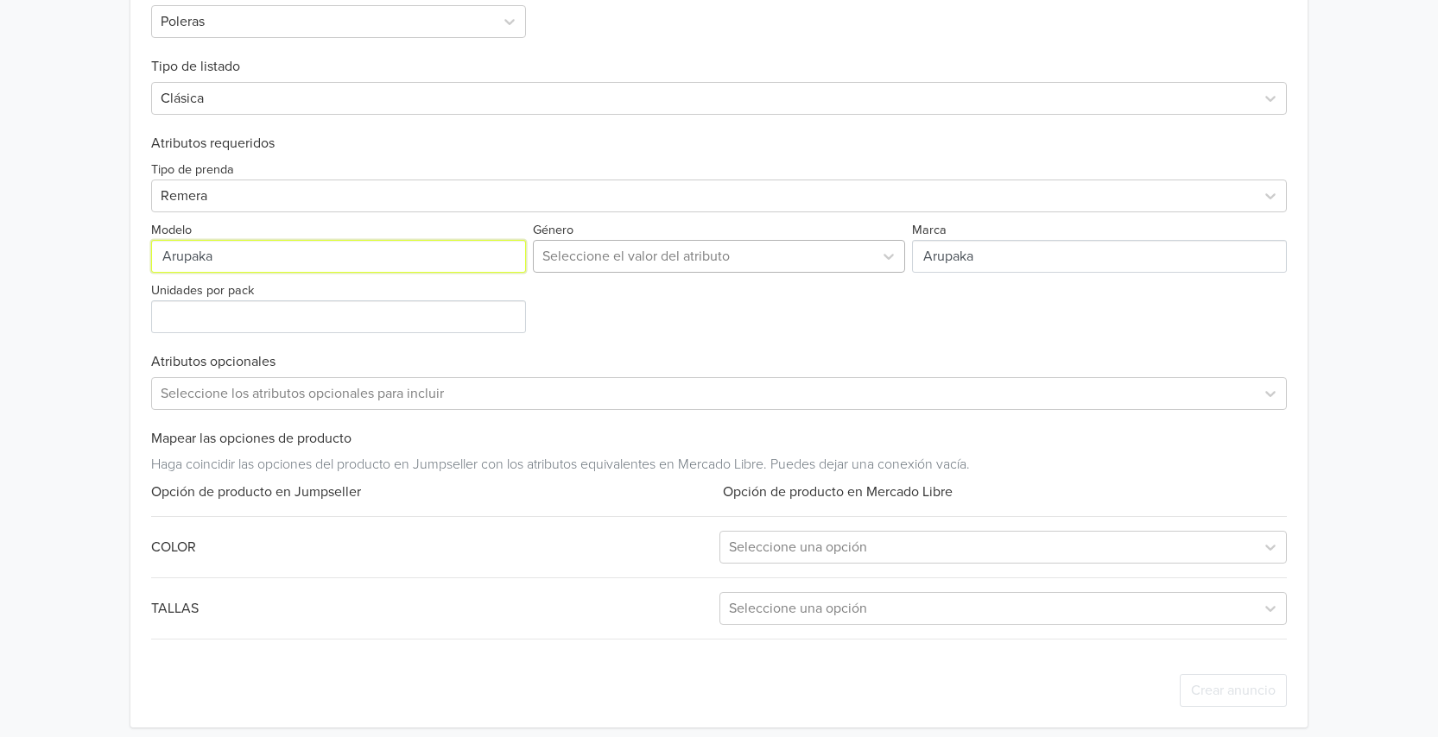
type input "Arupaka"
click at [670, 260] on div at bounding box center [702, 256] width 321 height 24
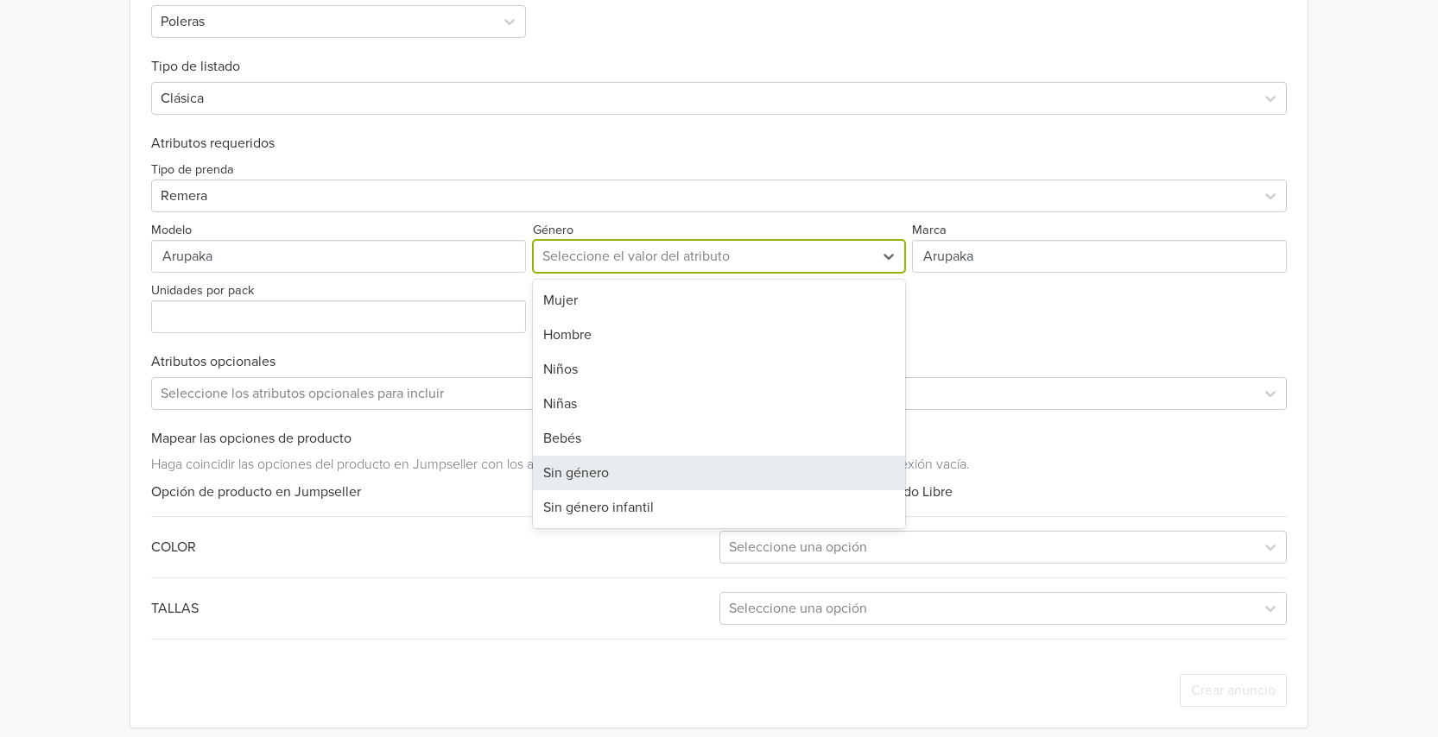
click at [613, 468] on div "Sin género" at bounding box center [718, 473] width 371 height 35
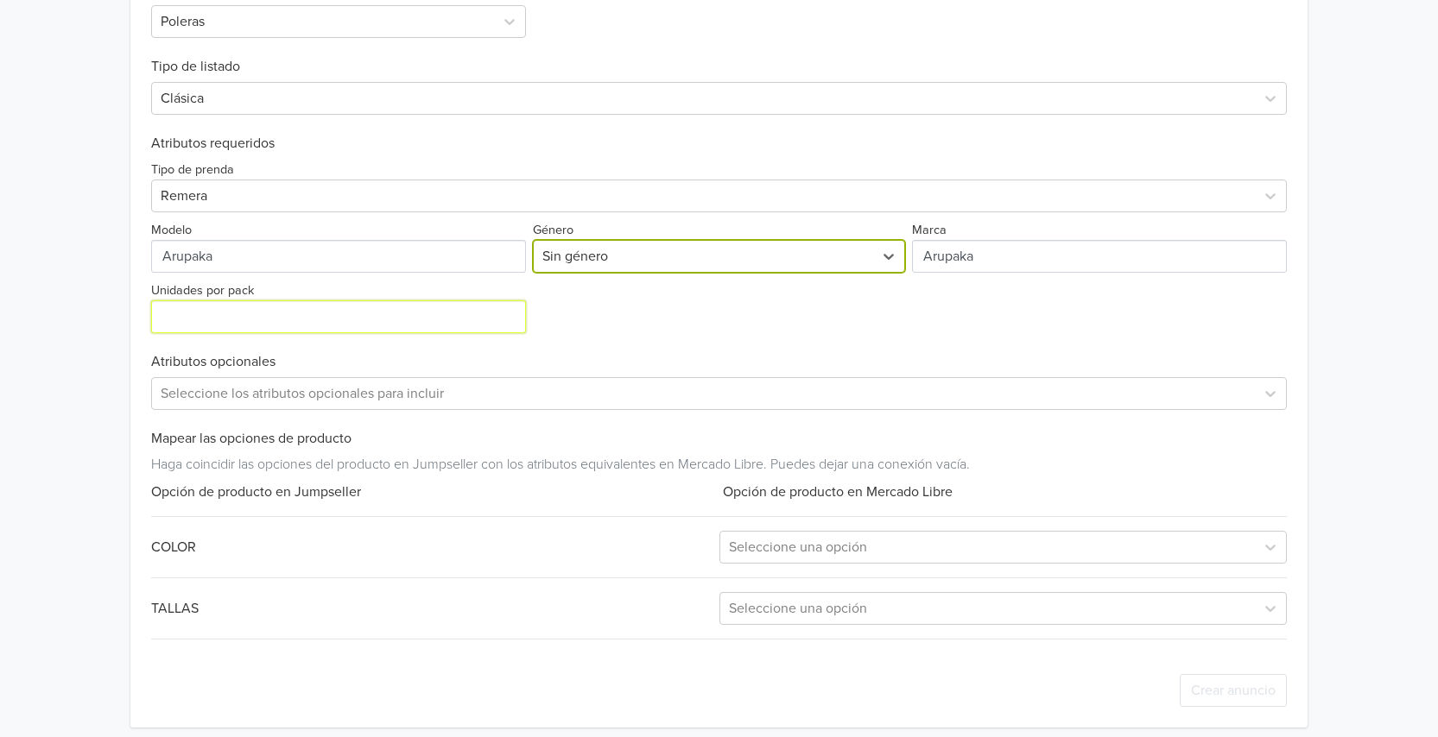
click at [276, 317] on input "Unidades por pack" at bounding box center [338, 316] width 375 height 33
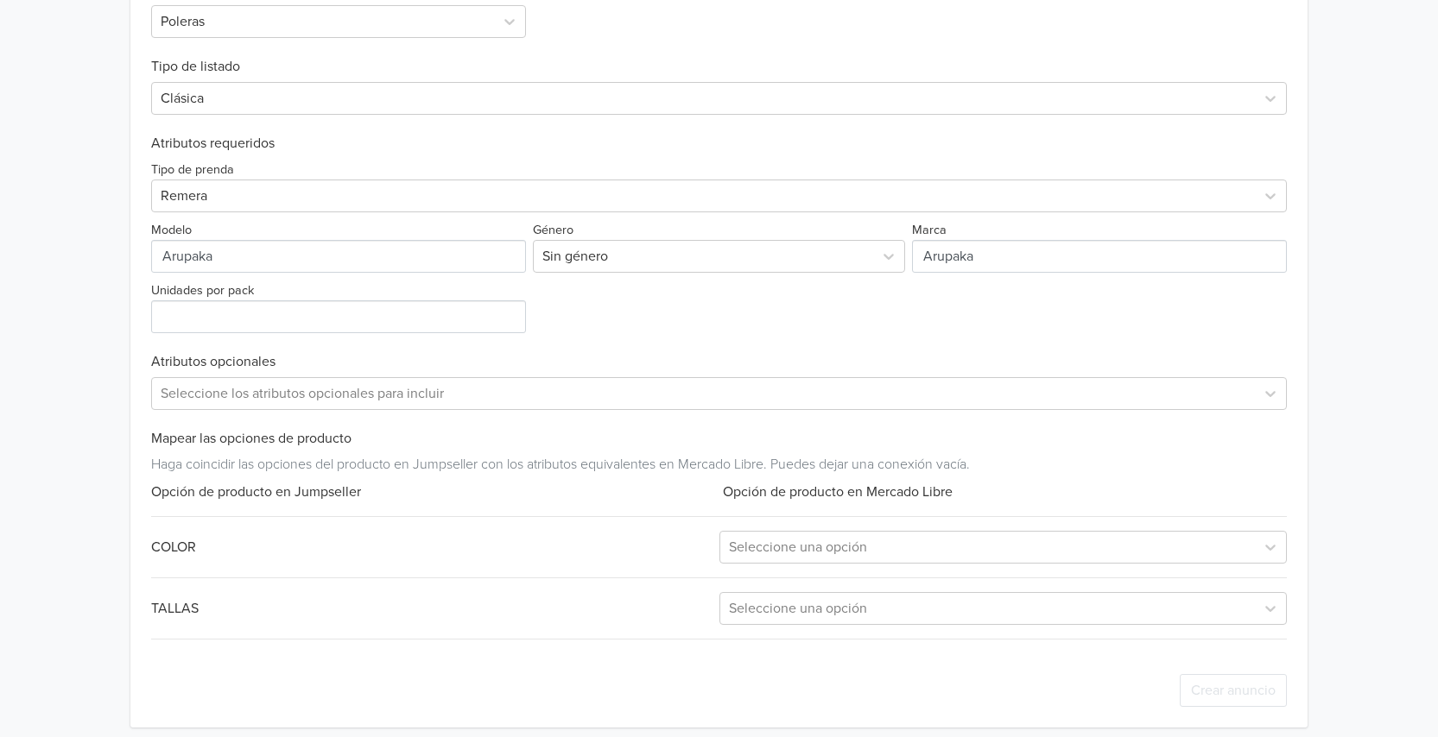
click at [636, 315] on div "Tipo de prenda Remera Modelo Género Sin género Marca Unidades por pack" at bounding box center [718, 242] width 1135 height 181
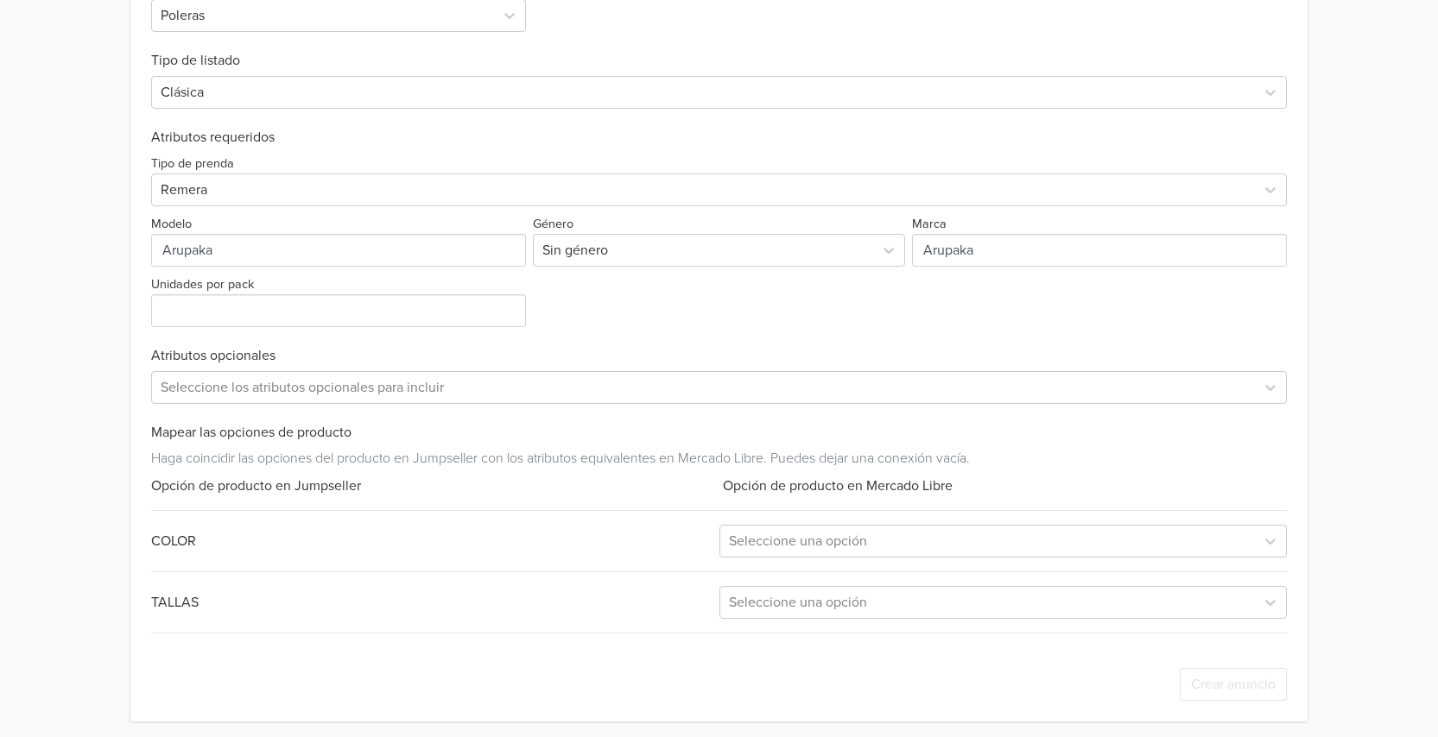
scroll to position [617, 0]
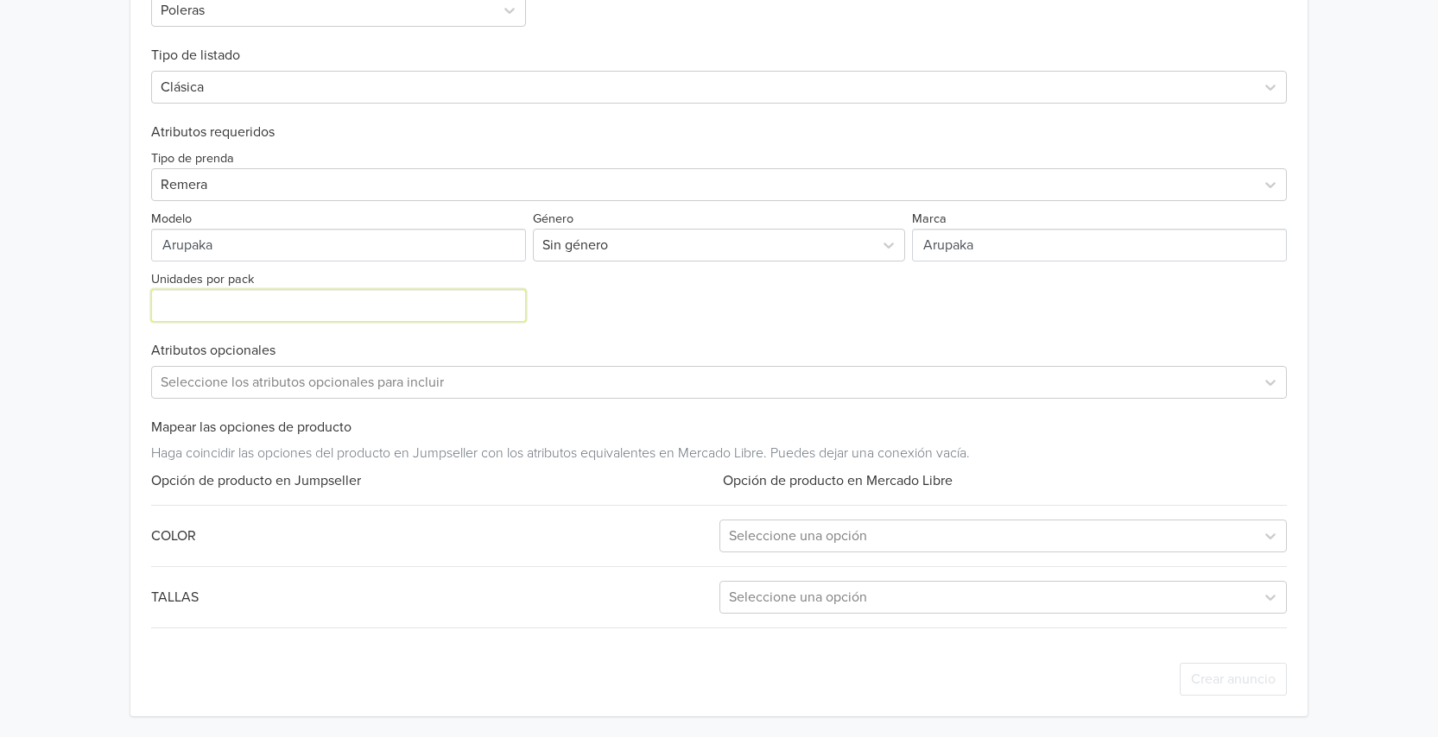
click at [393, 303] on input "Unidades por pack" at bounding box center [338, 305] width 375 height 33
type input "1"
drag, startPoint x: 644, startPoint y: 312, endPoint x: 523, endPoint y: 366, distance: 132.5
click at [641, 313] on div "Tipo de prenda Remera Modelo Género Sin género Marca Unidades por pack 1" at bounding box center [718, 231] width 1135 height 181
click at [496, 377] on div at bounding box center [703, 382] width 1085 height 24
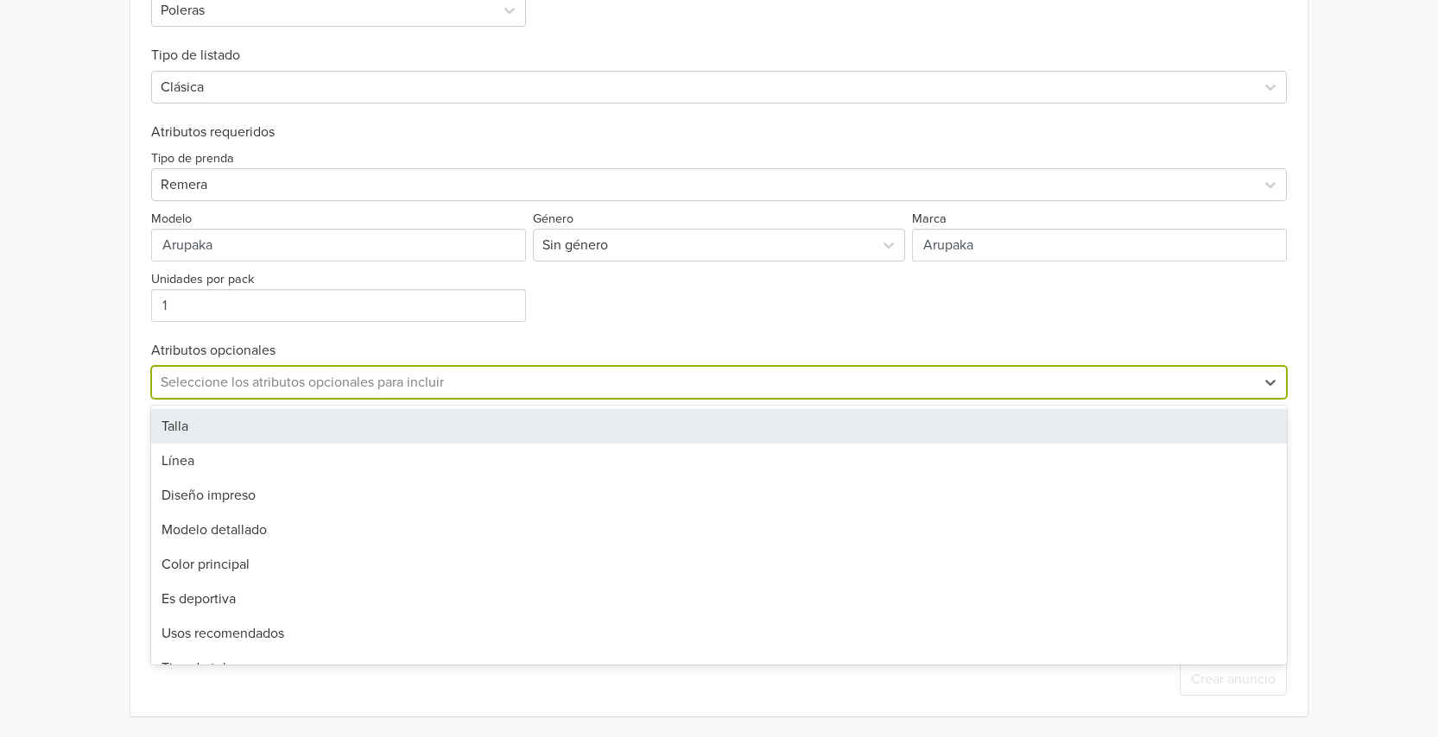
click at [496, 377] on div at bounding box center [703, 382] width 1085 height 24
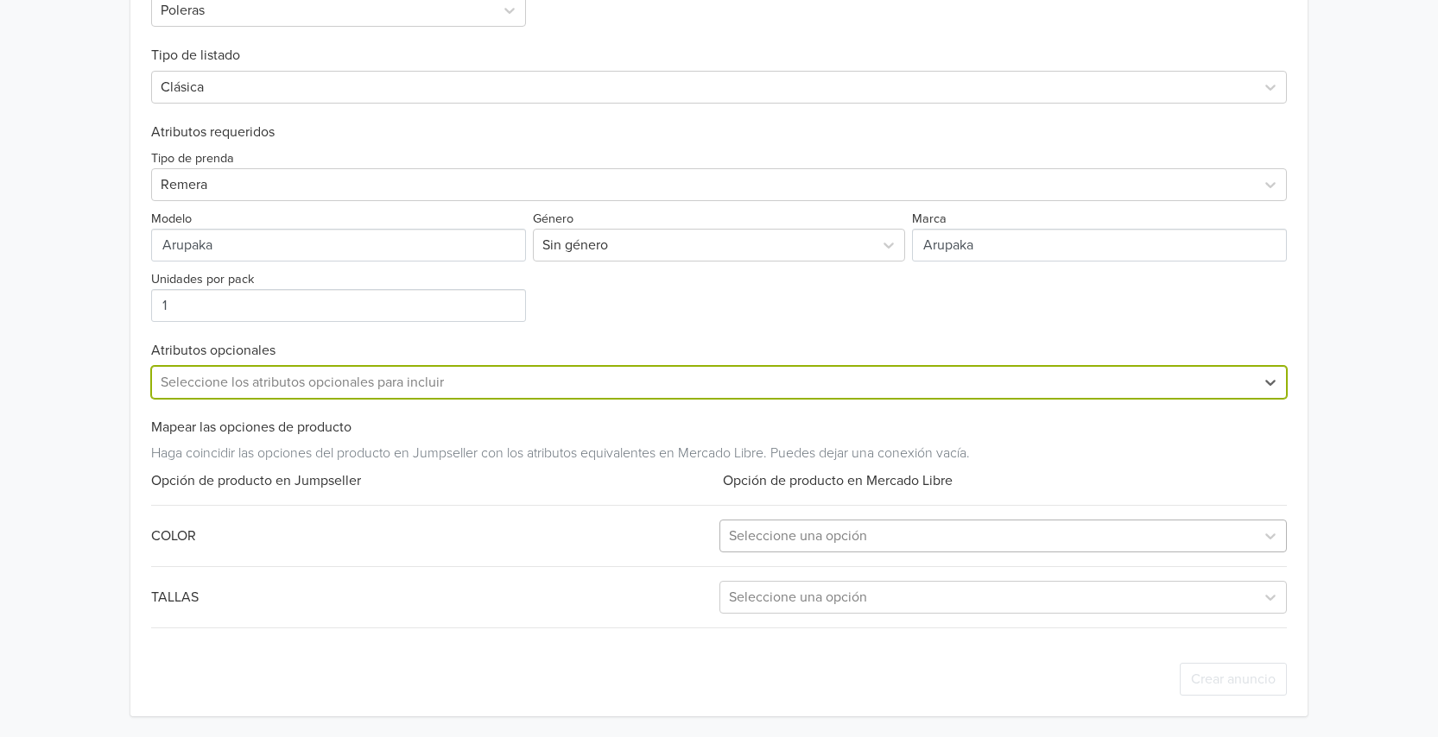
click at [849, 552] on div "Seleccione una opción" at bounding box center [987, 536] width 534 height 31
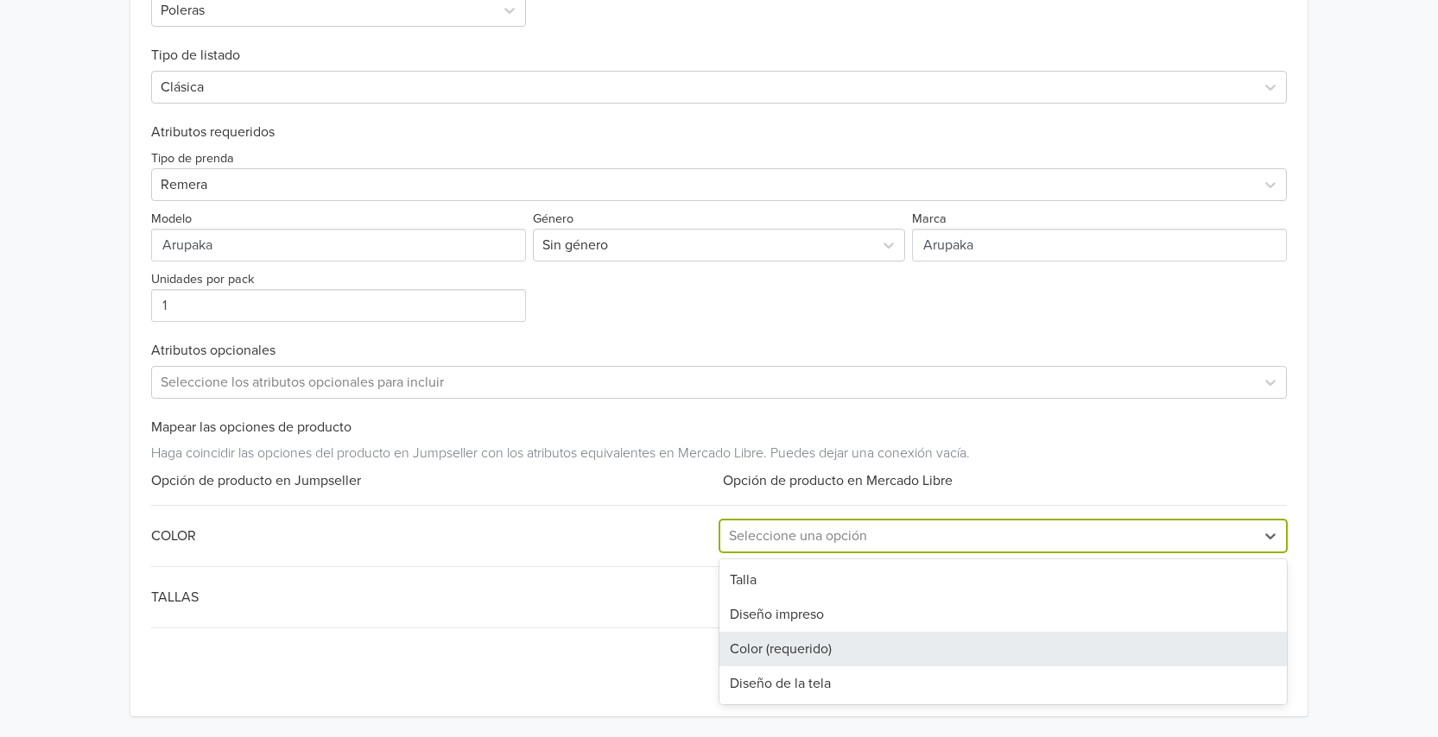
click at [849, 659] on div "Color (requerido)" at bounding box center [1002, 649] width 567 height 35
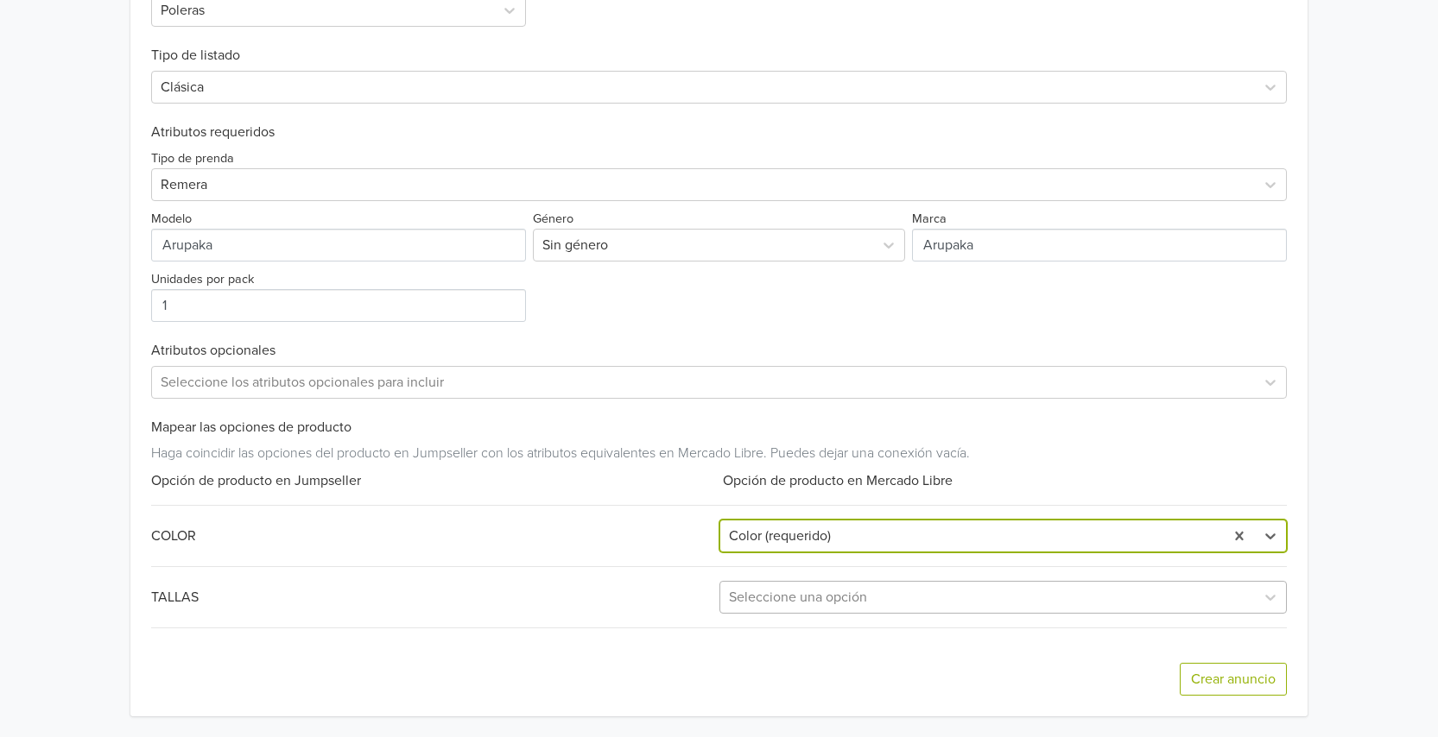
click at [806, 593] on div at bounding box center [987, 597] width 517 height 24
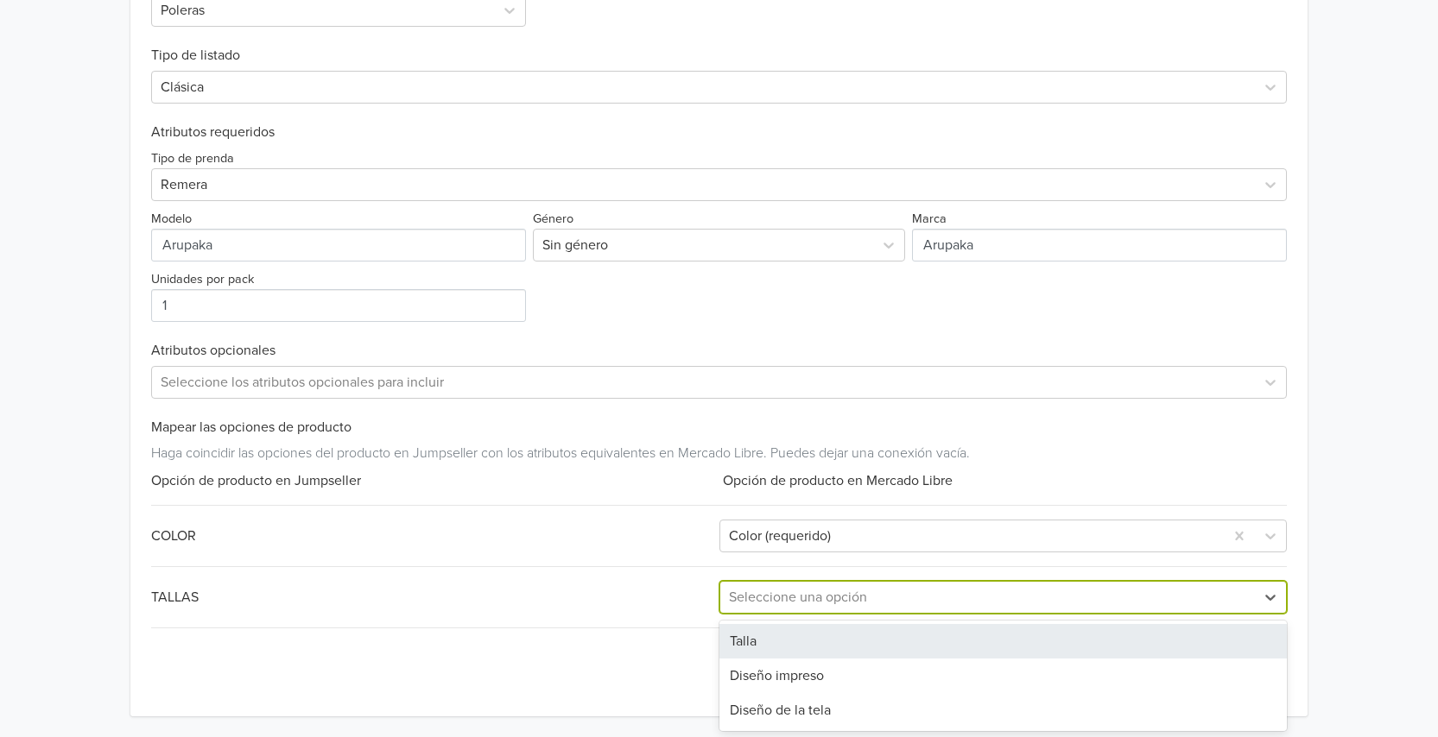
click at [781, 648] on div "Talla" at bounding box center [1002, 641] width 567 height 35
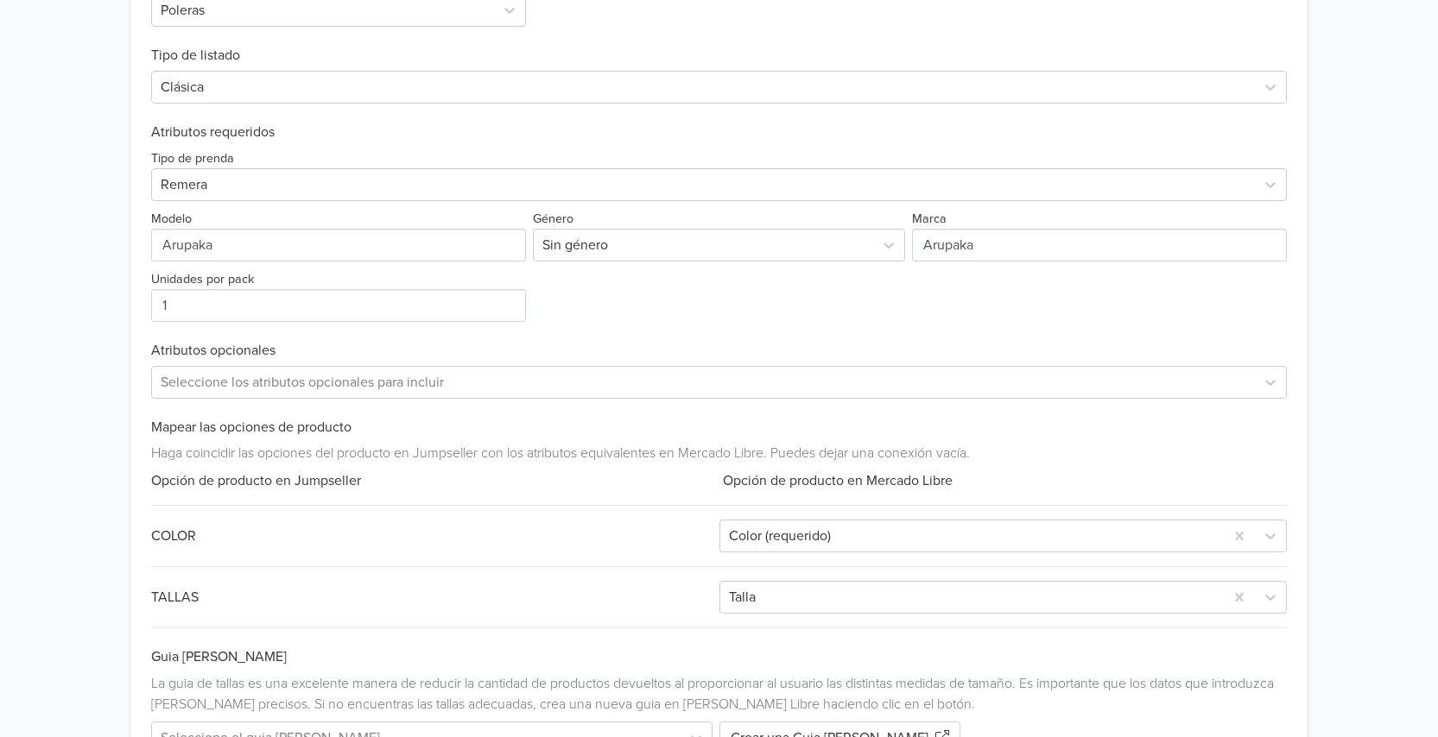
click at [1190, 680] on div "La [PERSON_NAME] es una excelente manera de reducir la cantidad de productos de…" at bounding box center [718, 693] width 1135 height 41
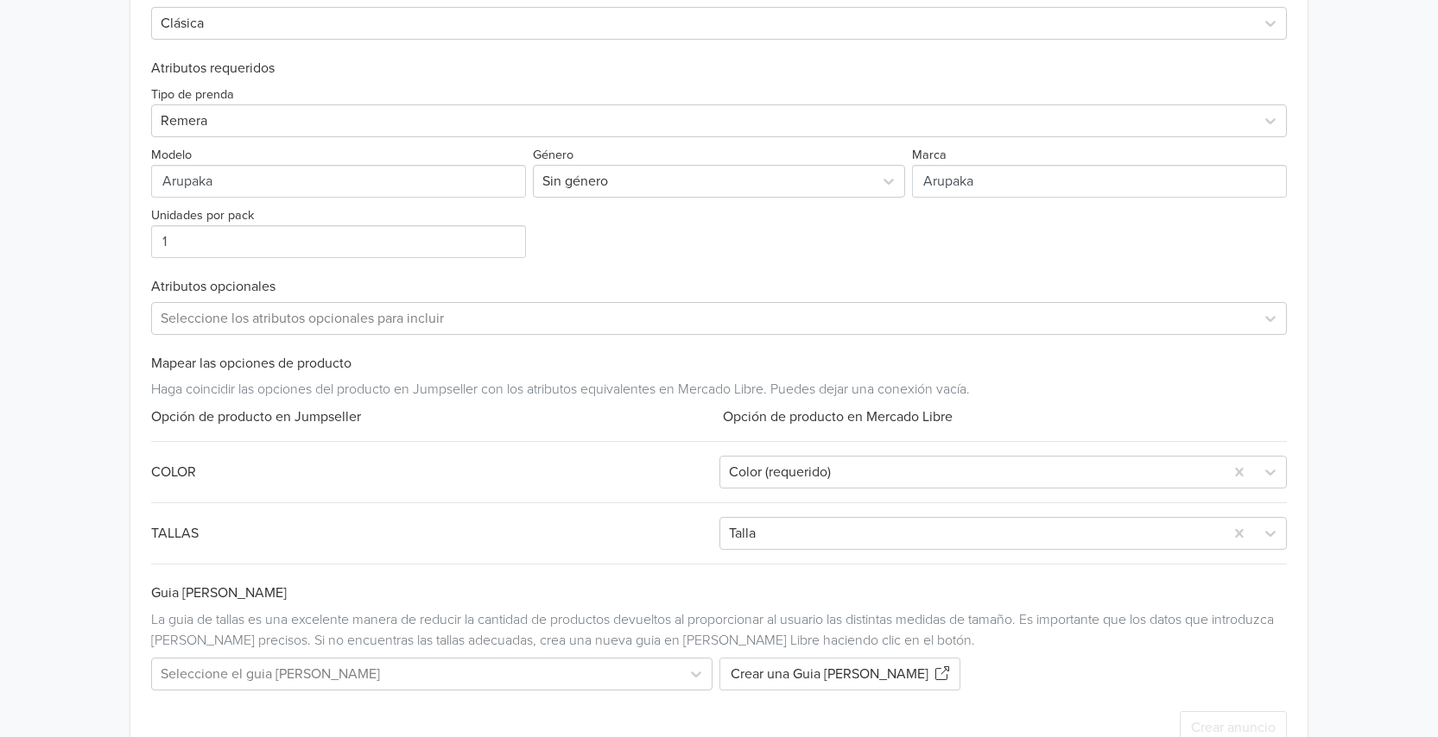
scroll to position [730, 0]
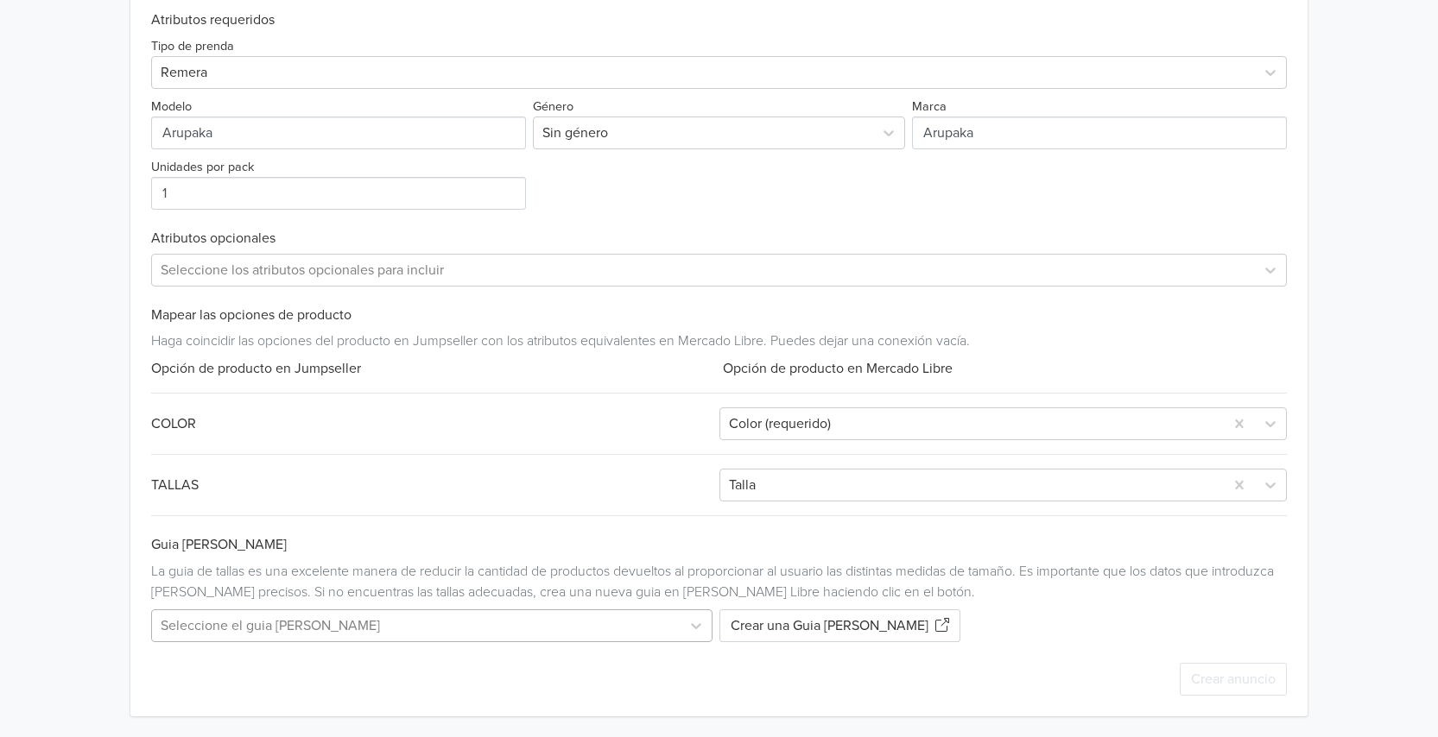
click at [500, 633] on div at bounding box center [416, 626] width 510 height 24
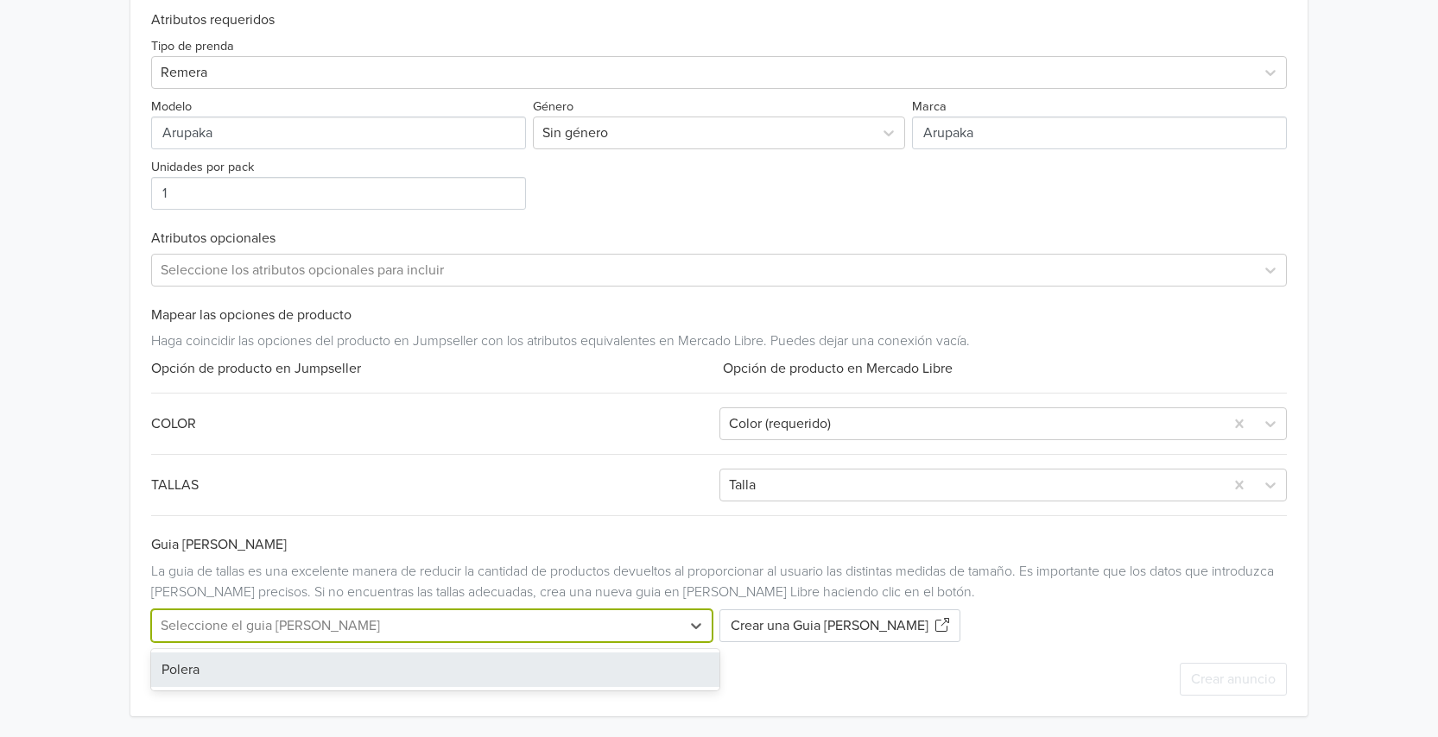
click at [357, 667] on div "Polera" at bounding box center [434, 670] width 567 height 35
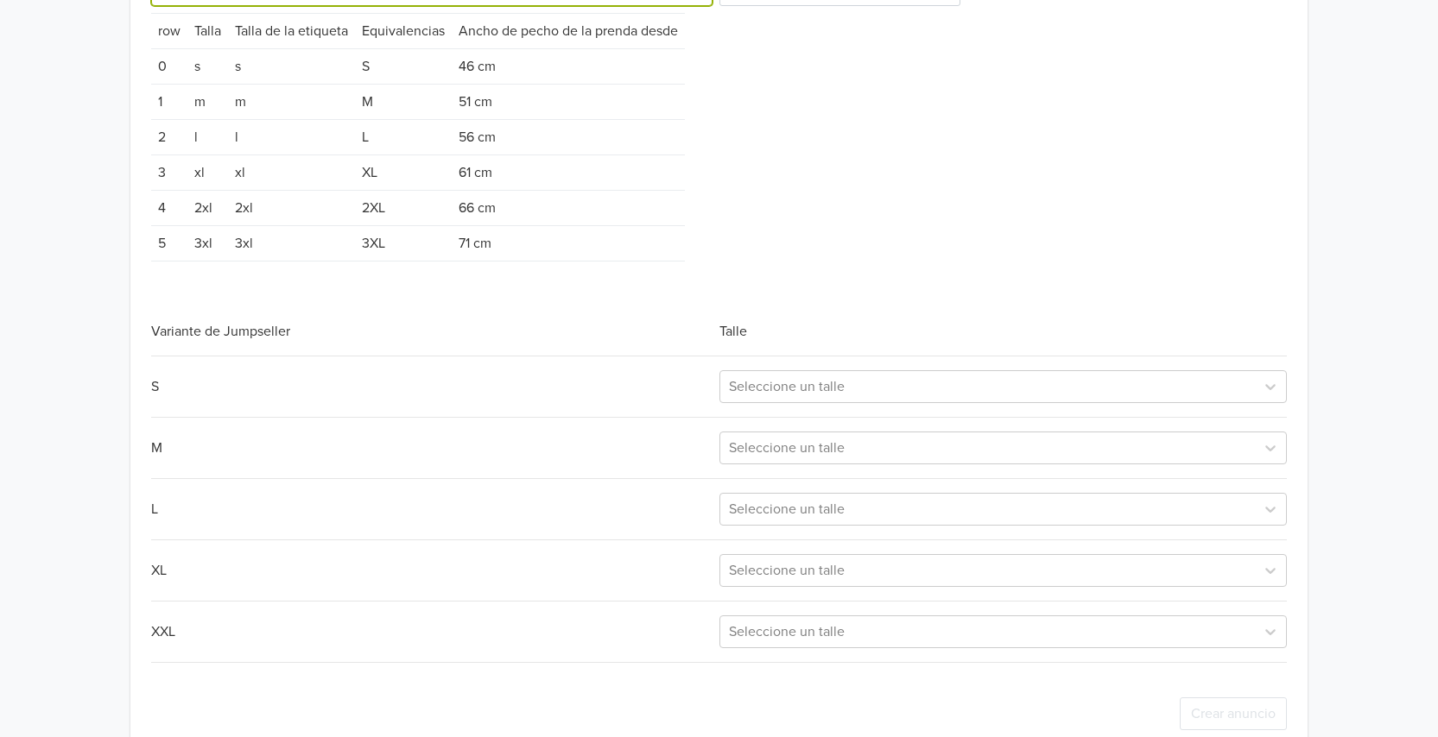
scroll to position [1400, 0]
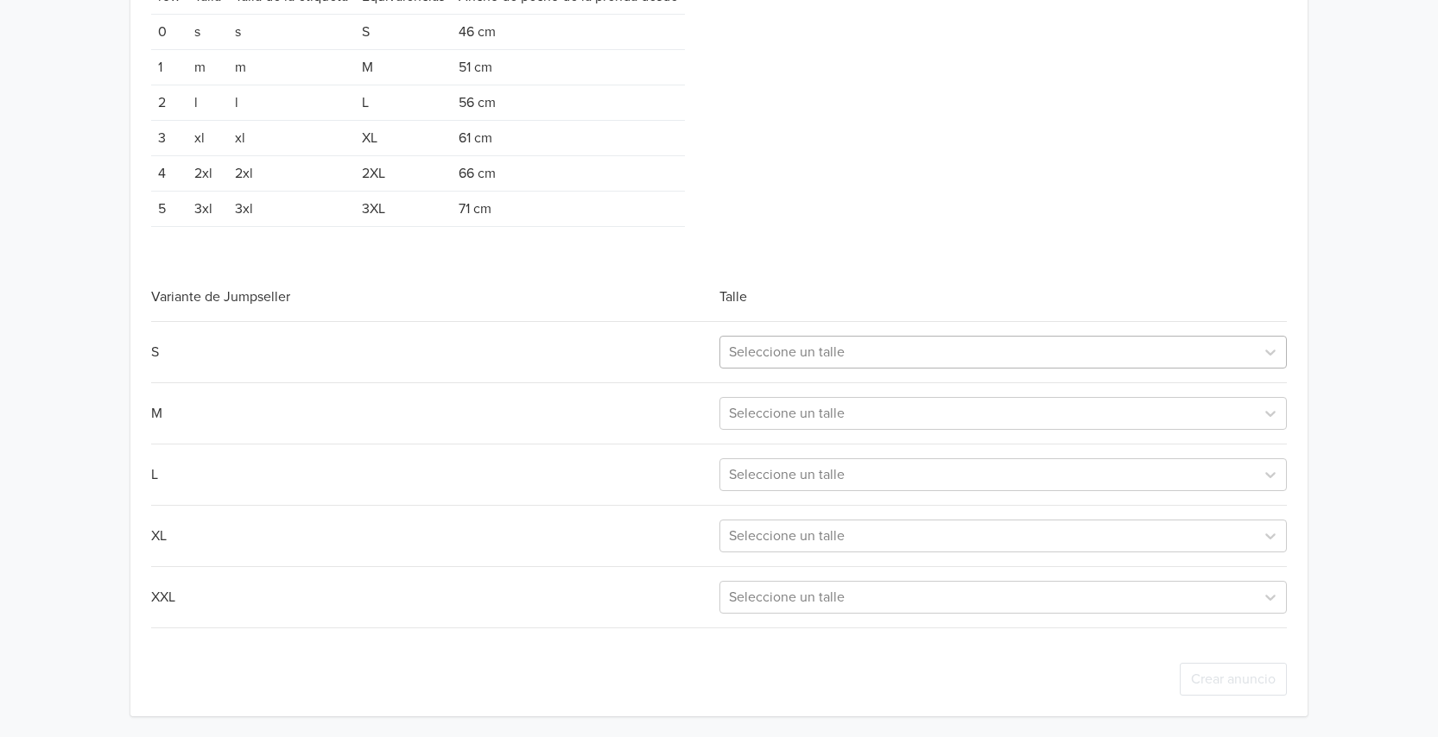
click at [851, 350] on div at bounding box center [987, 352] width 517 height 24
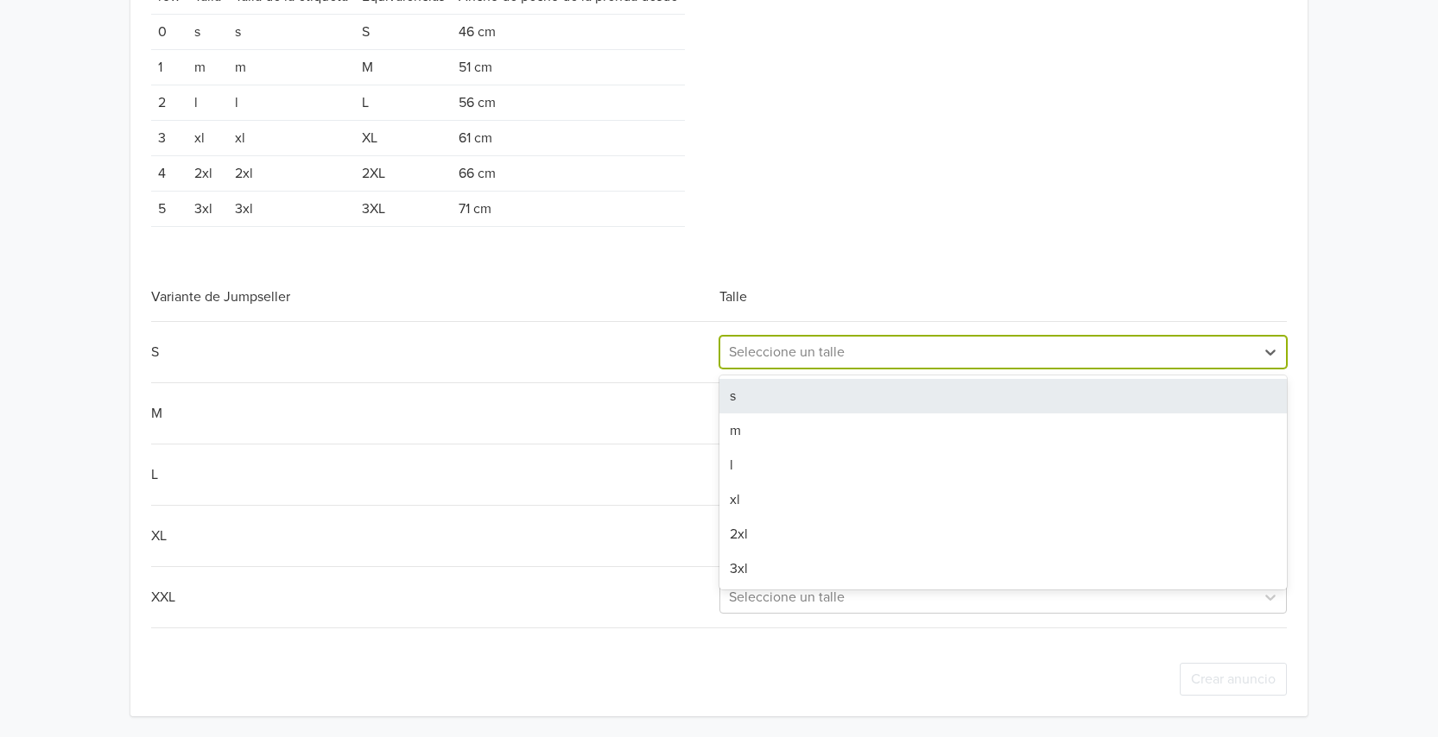
click at [785, 392] on div "s" at bounding box center [1002, 396] width 567 height 35
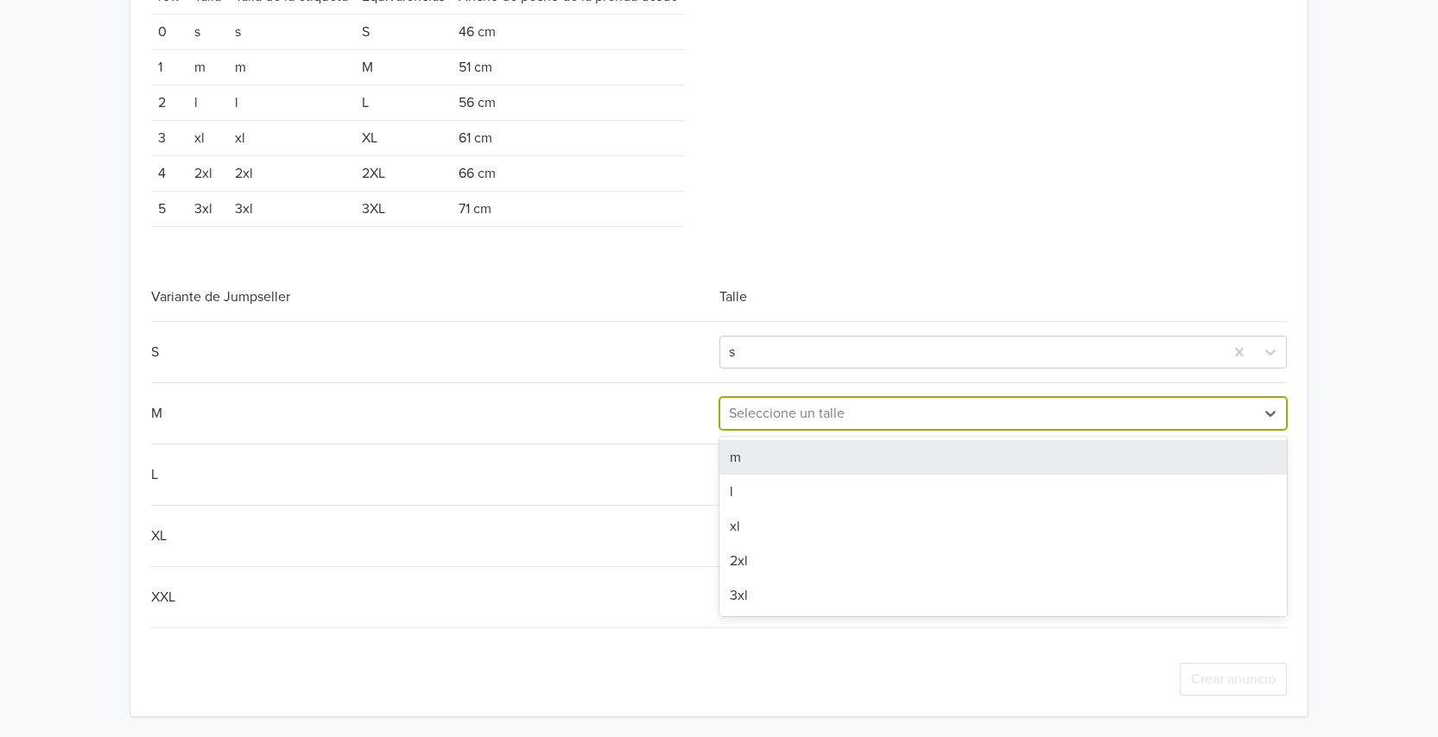
click at [833, 409] on div at bounding box center [987, 413] width 517 height 24
click at [787, 454] on div "m" at bounding box center [1002, 457] width 567 height 35
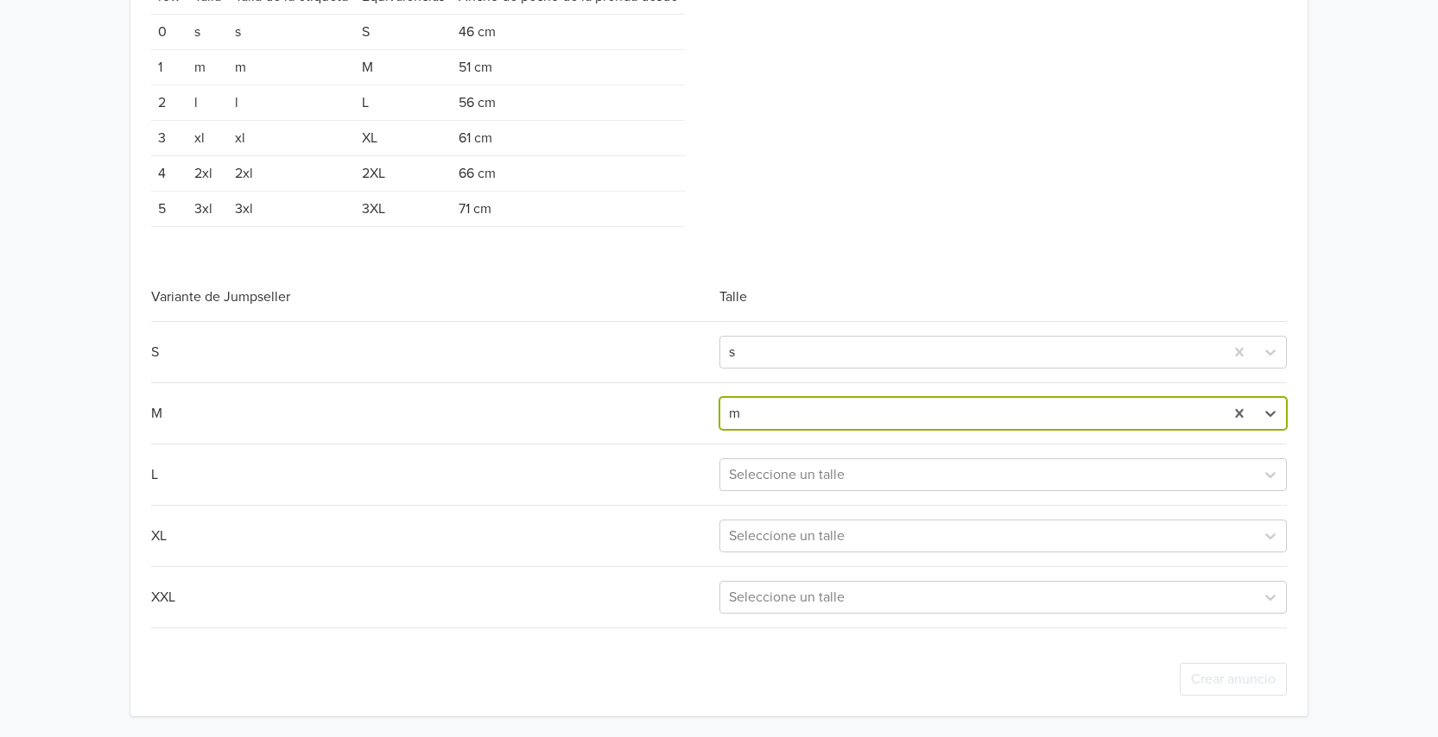
click at [760, 498] on div "S s M option m, selected. m L Seleccione un talle XL Seleccione un talle XXL Se…" at bounding box center [718, 474] width 1135 height 307
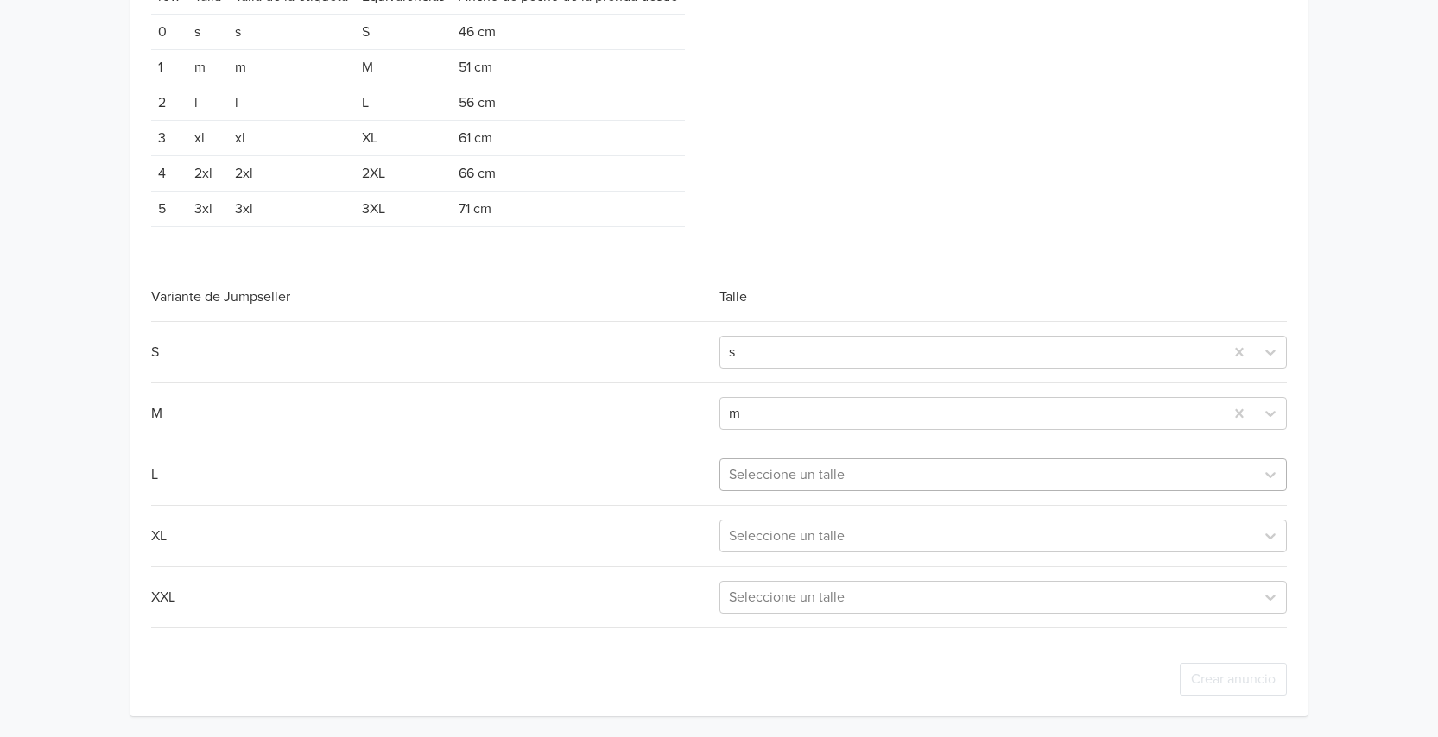
click at [783, 478] on div at bounding box center [987, 475] width 517 height 24
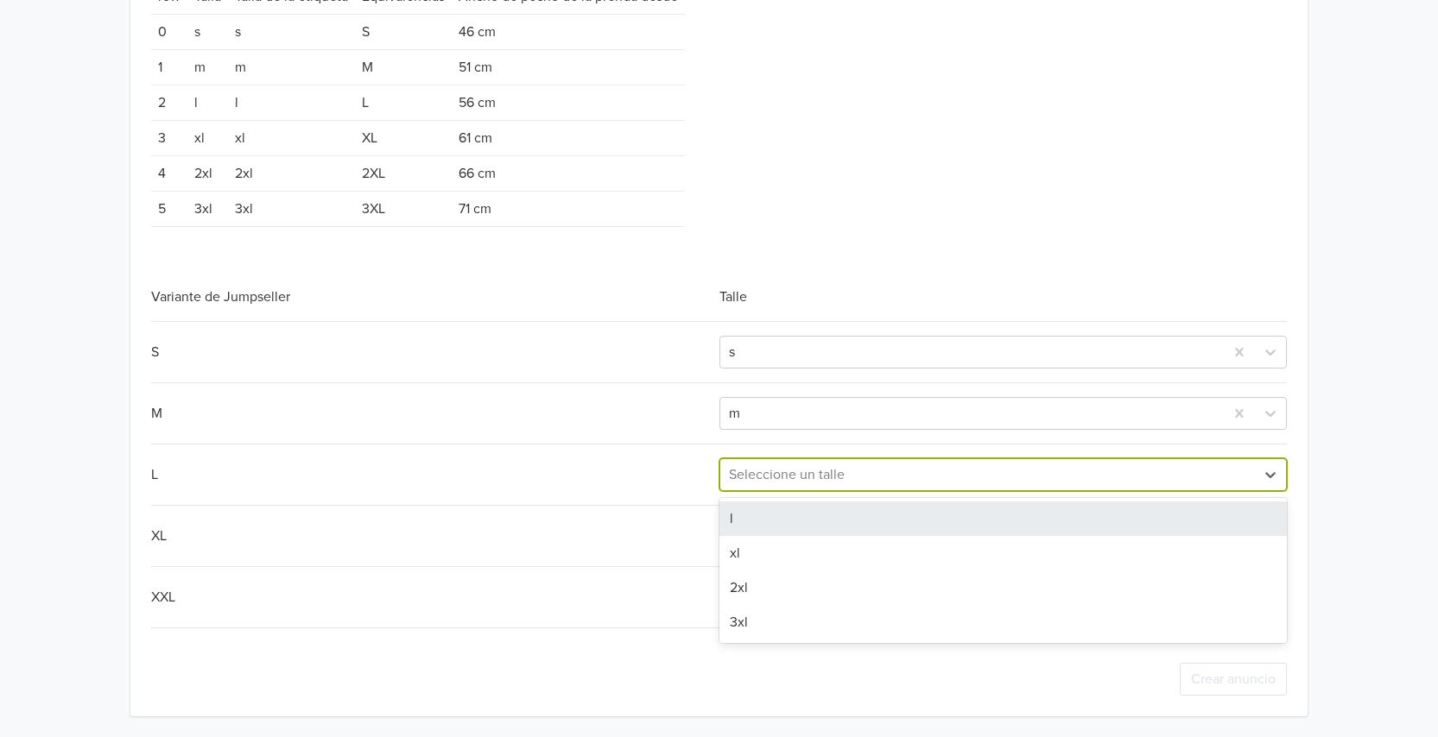
click at [757, 526] on div "l" at bounding box center [1002, 519] width 567 height 35
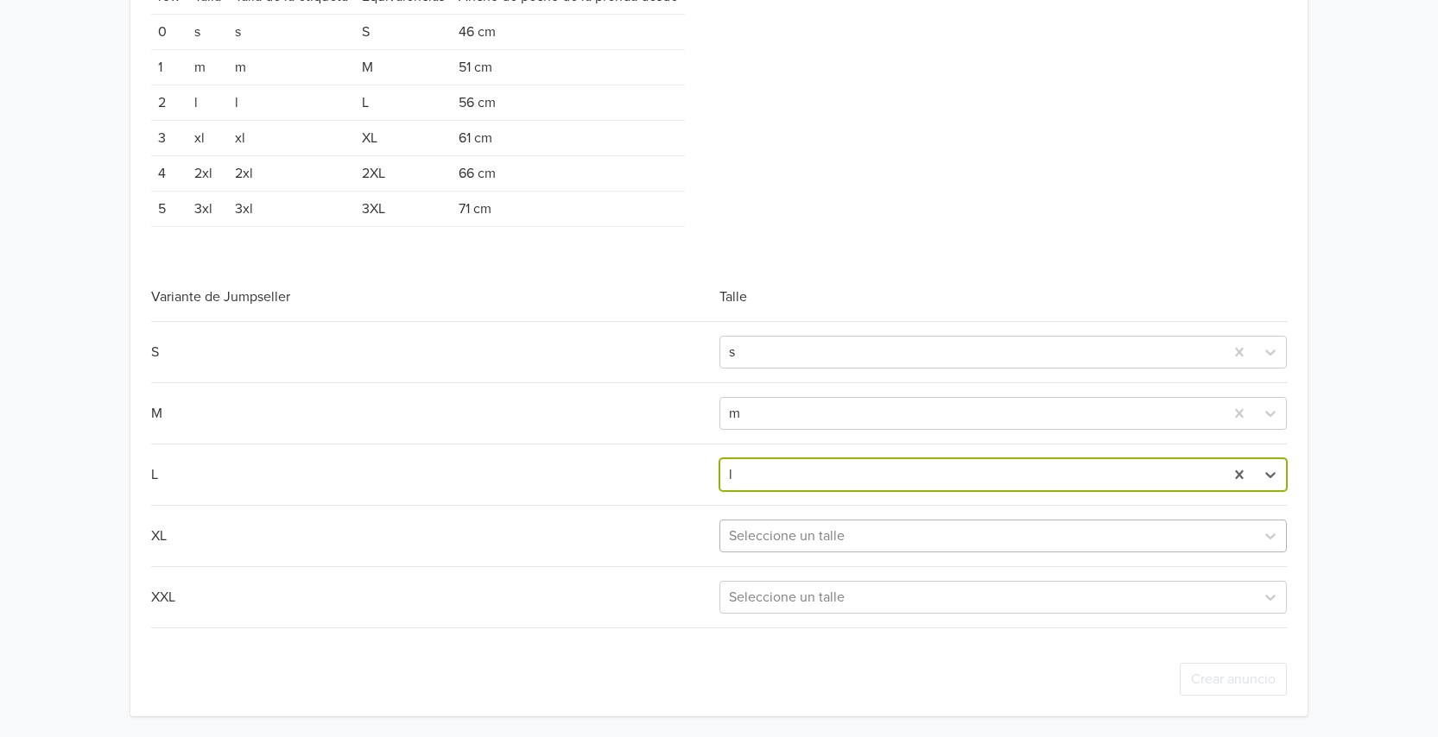
click at [762, 539] on div at bounding box center [987, 536] width 517 height 24
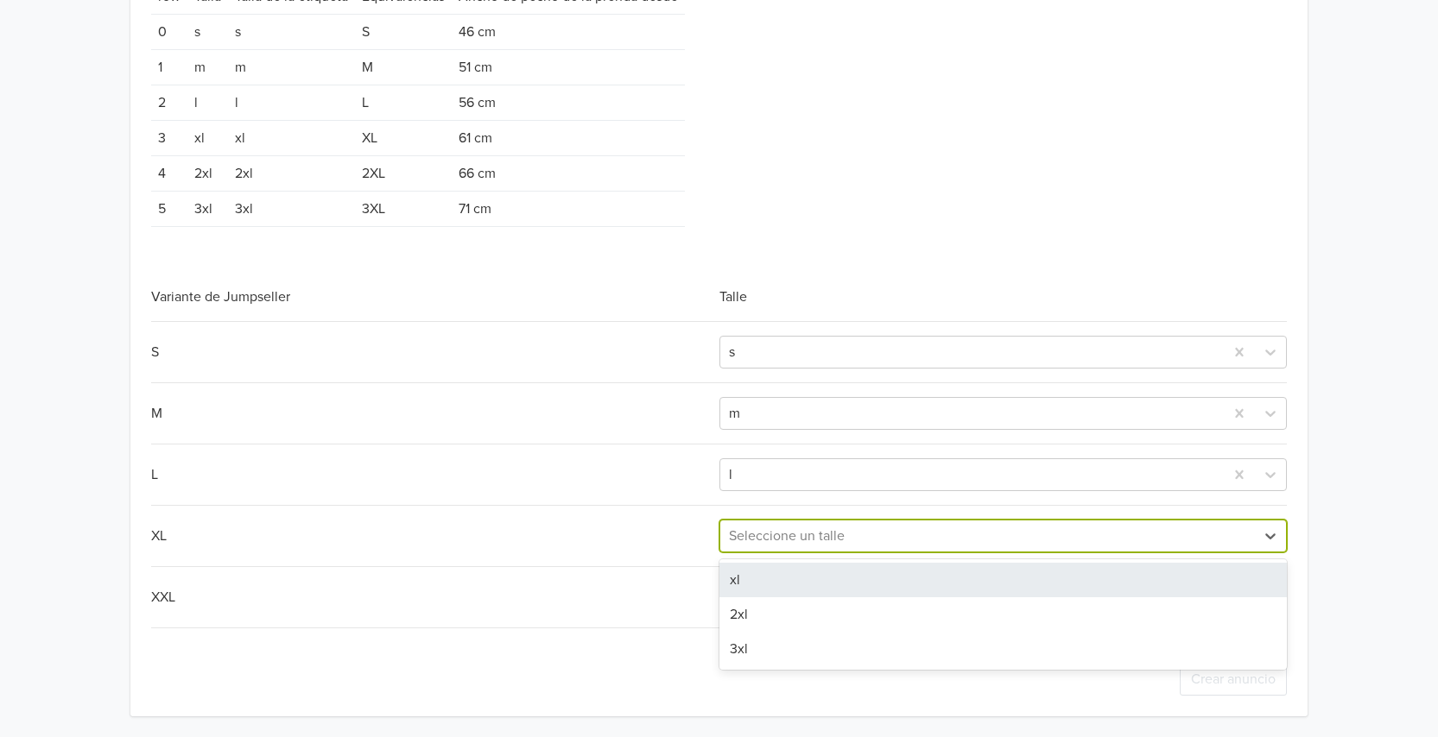
click at [755, 580] on div "xl" at bounding box center [1002, 580] width 567 height 35
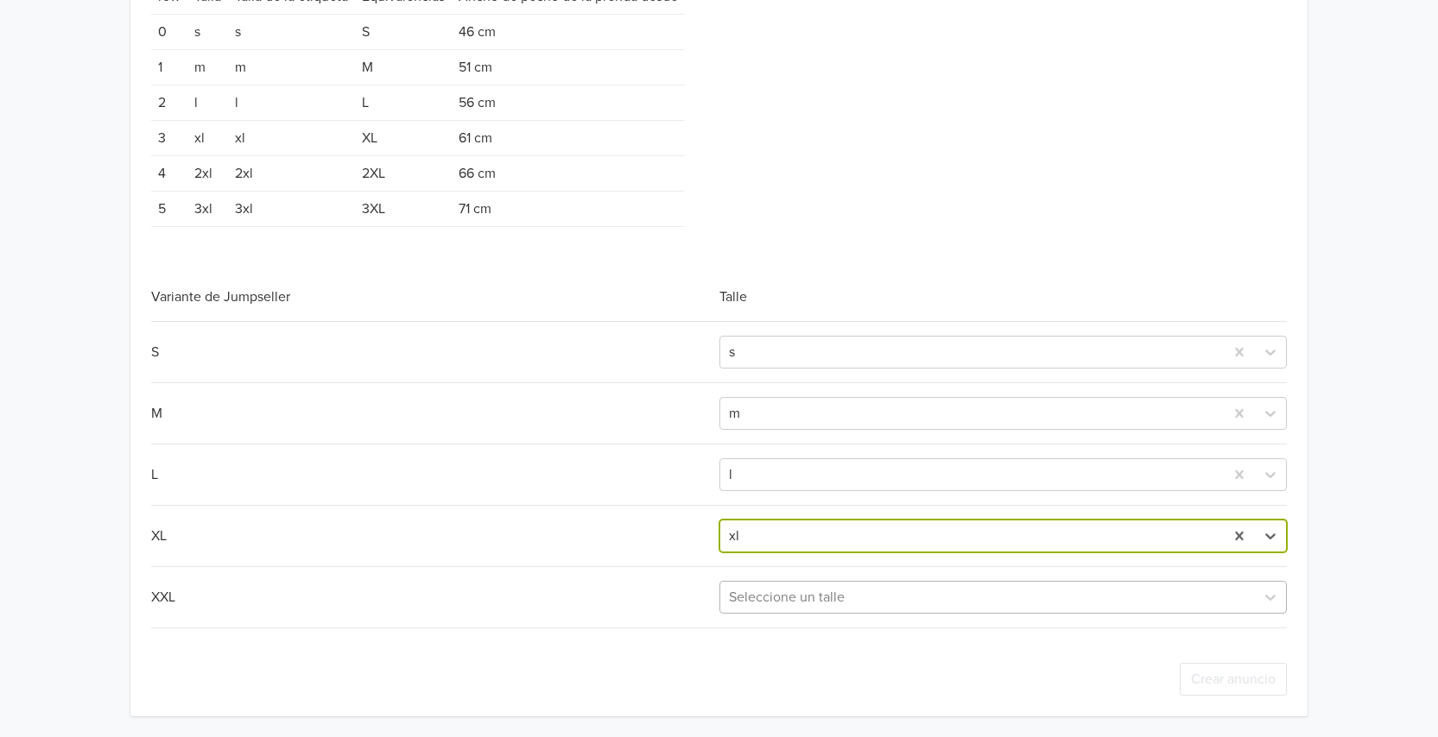
click at [769, 606] on div at bounding box center [987, 597] width 517 height 24
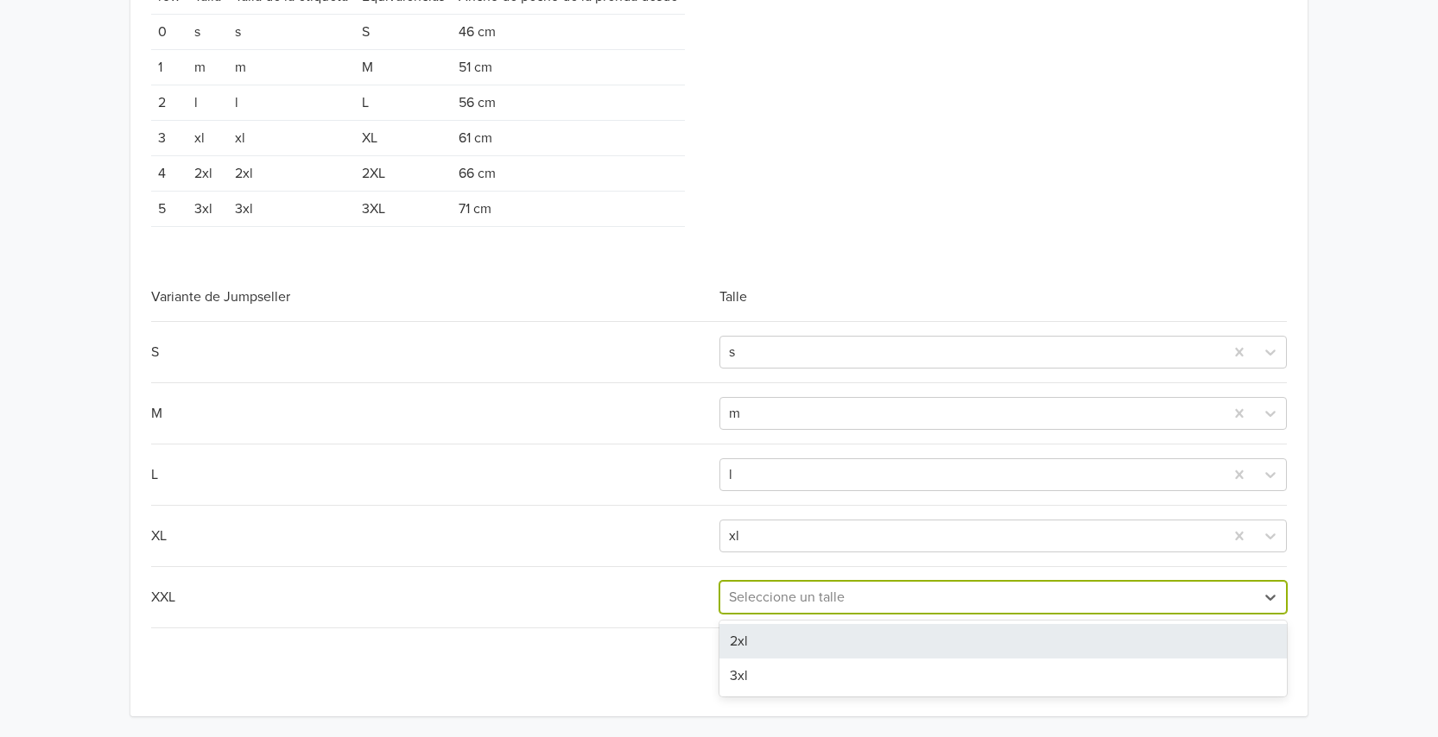
click at [768, 637] on div "2xl" at bounding box center [1002, 641] width 567 height 35
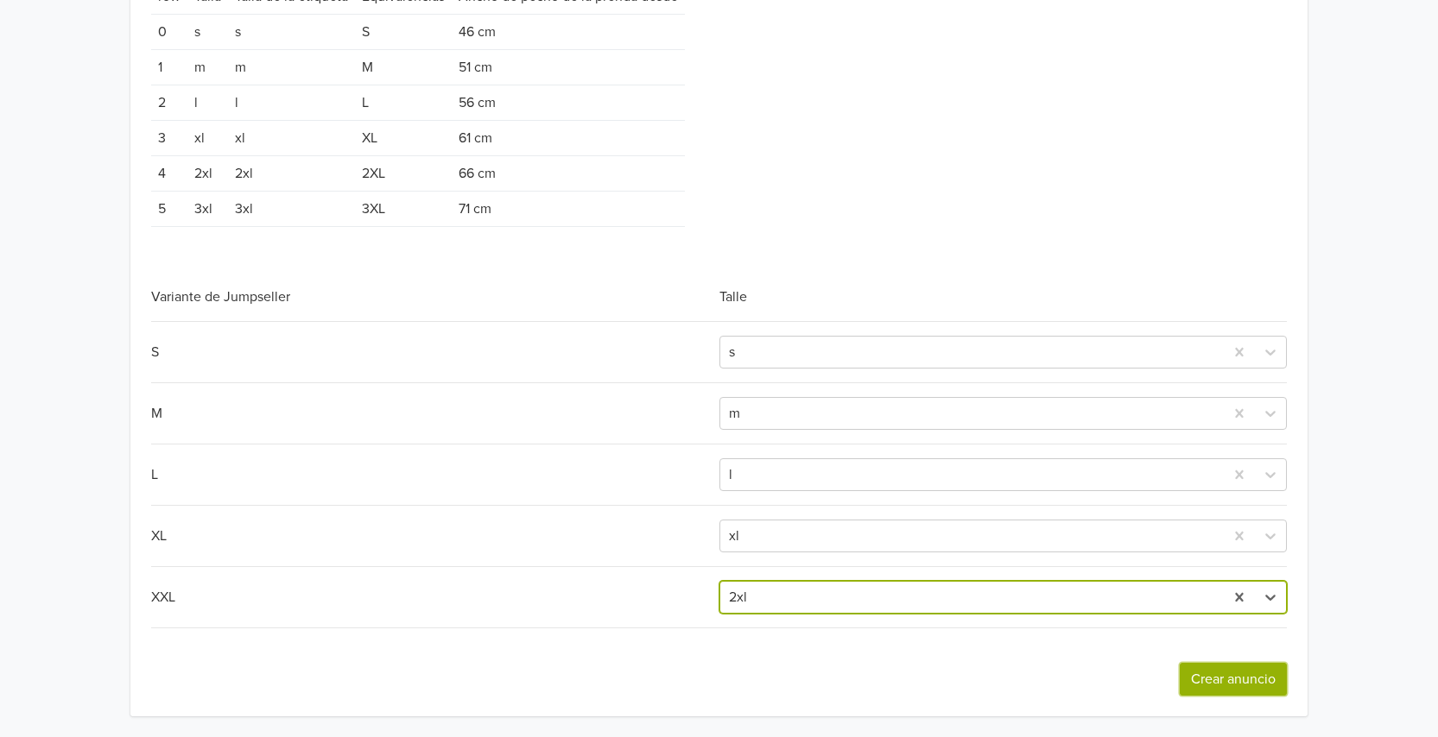
click at [1227, 686] on button "Crear anuncio" at bounding box center [1232, 679] width 107 height 33
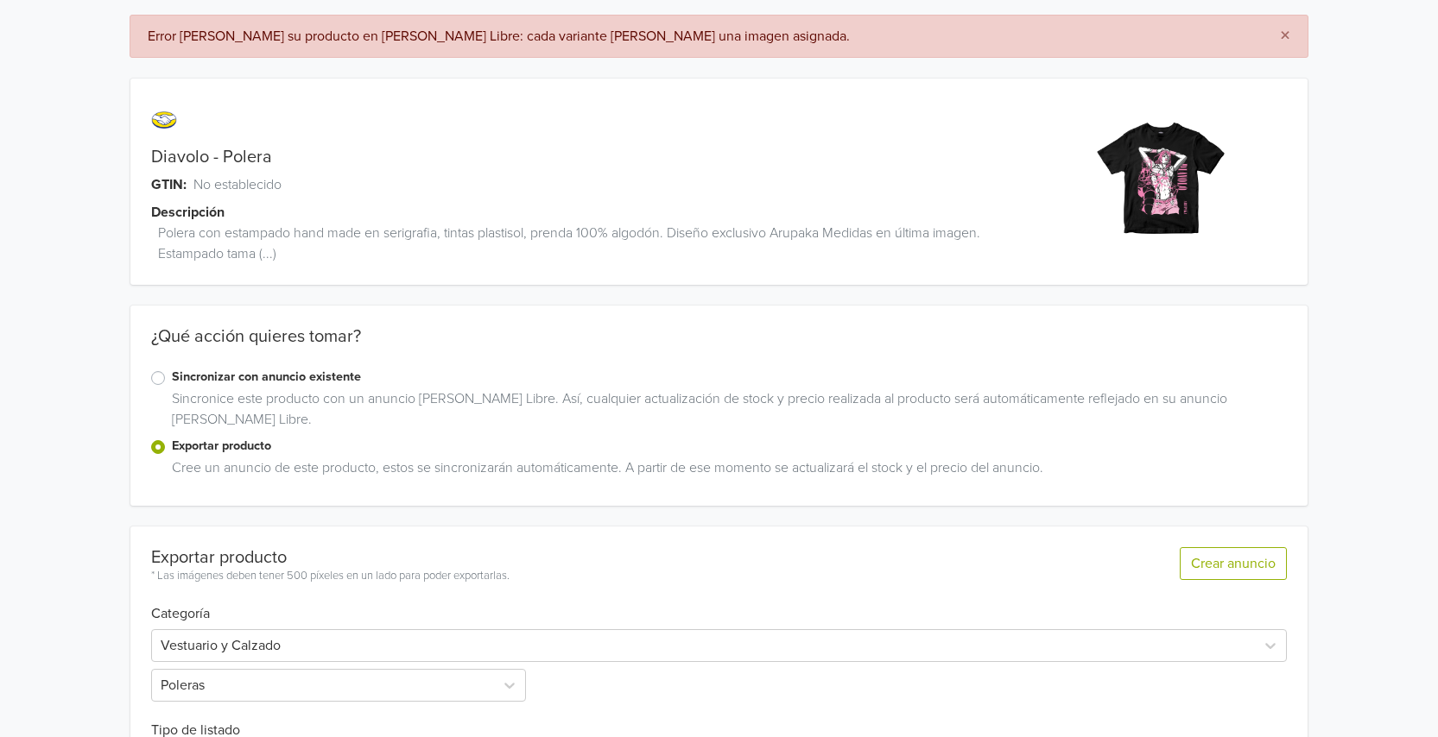
scroll to position [0, 0]
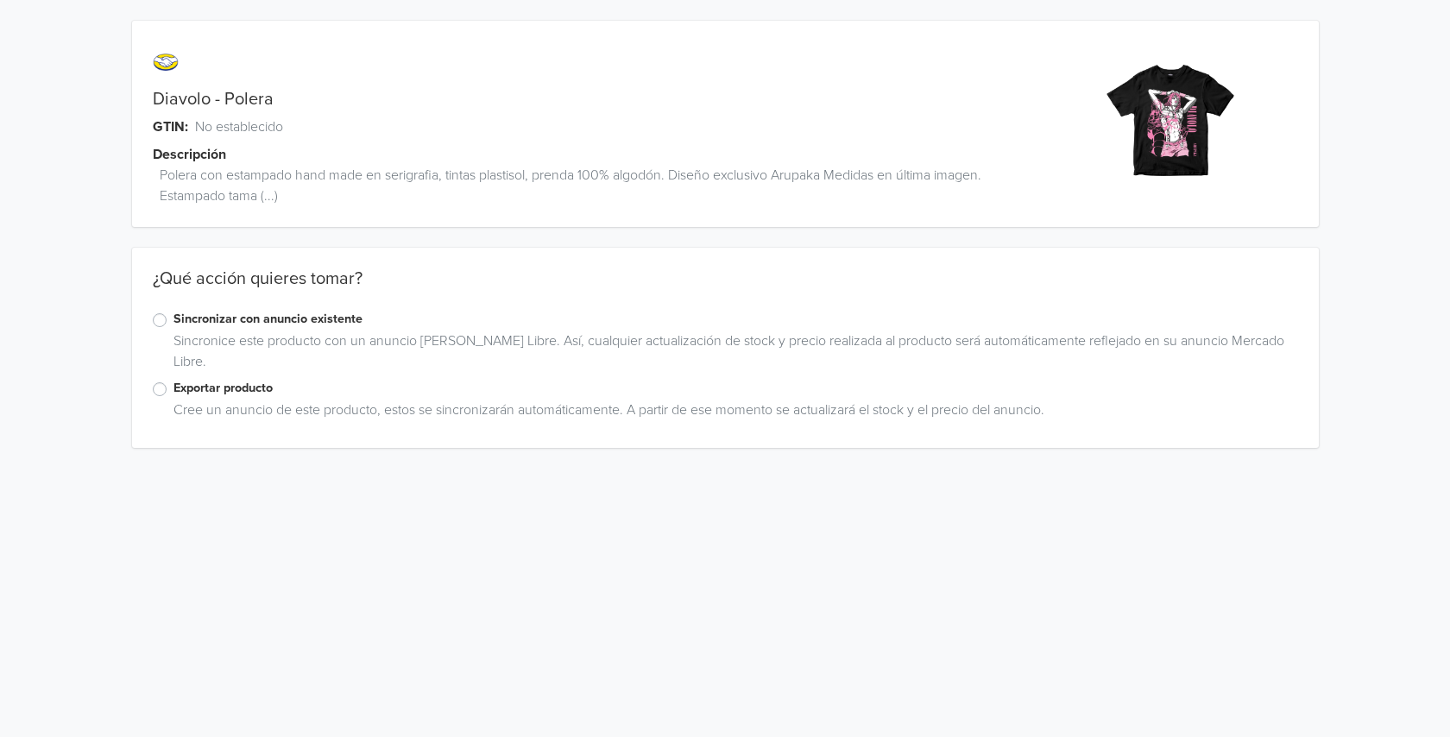
click at [217, 390] on label "Exportar producto" at bounding box center [736, 388] width 1125 height 19
click at [0, 0] on input "Exportar producto" at bounding box center [0, 0] width 0 height 0
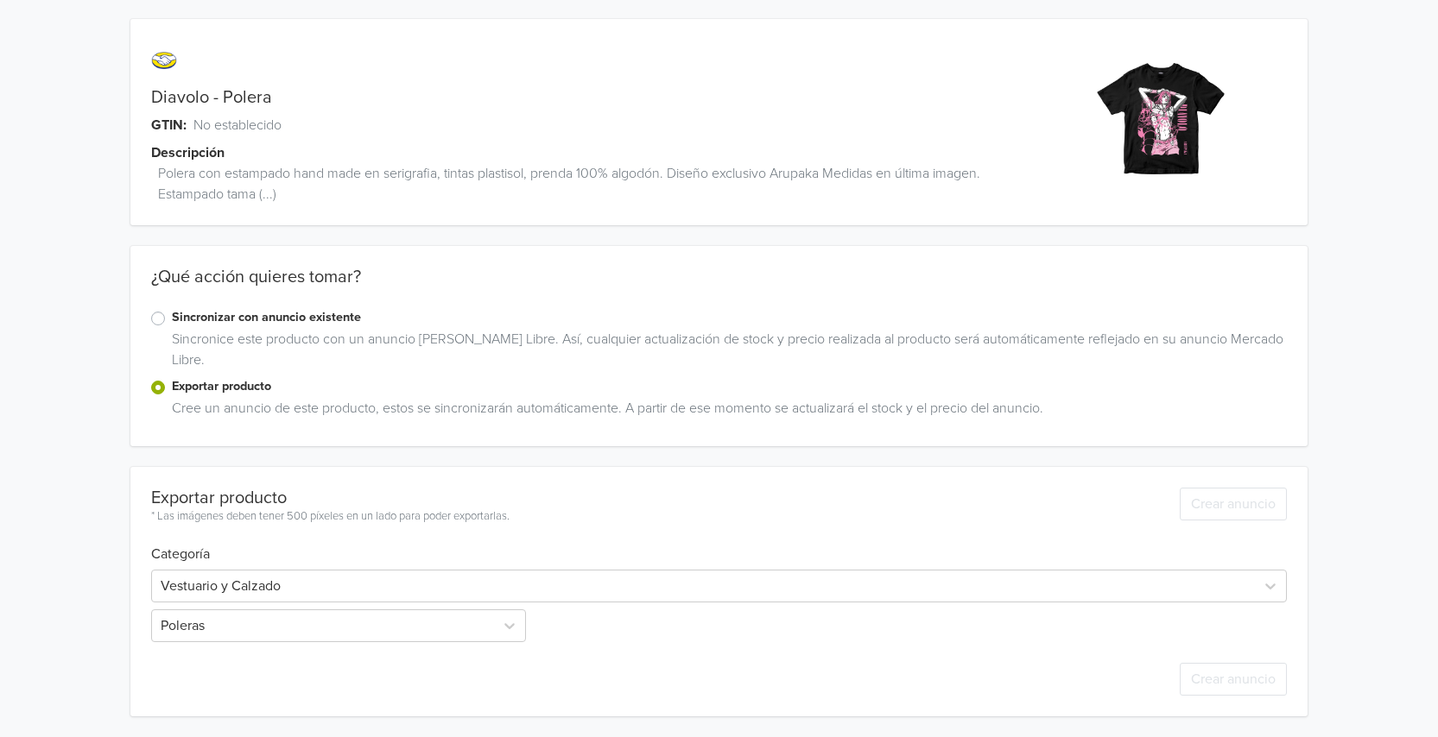
click at [199, 113] on div "Diavolo - Polera GTIN: No establecido Descripción Polera con estampado hand mad…" at bounding box center [571, 133] width 882 height 186
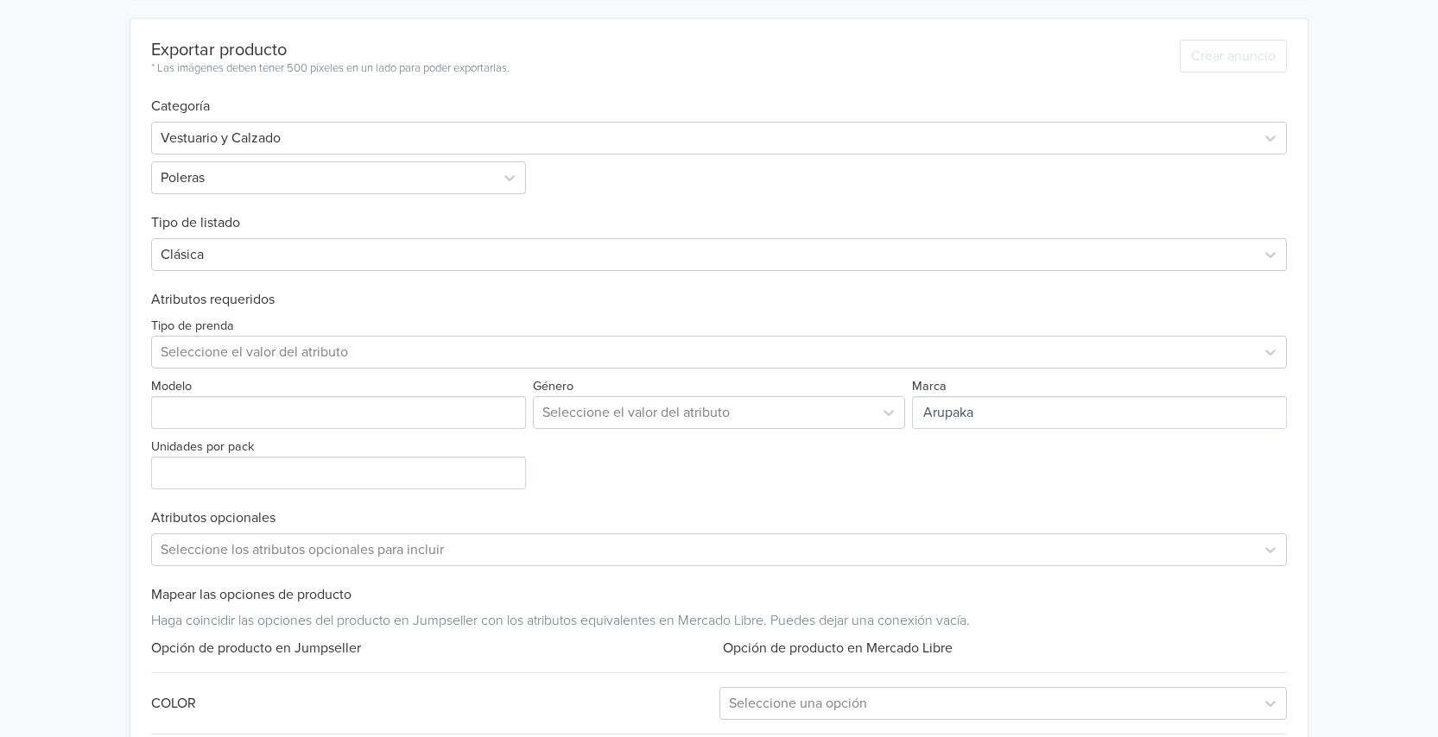
scroll to position [520, 0]
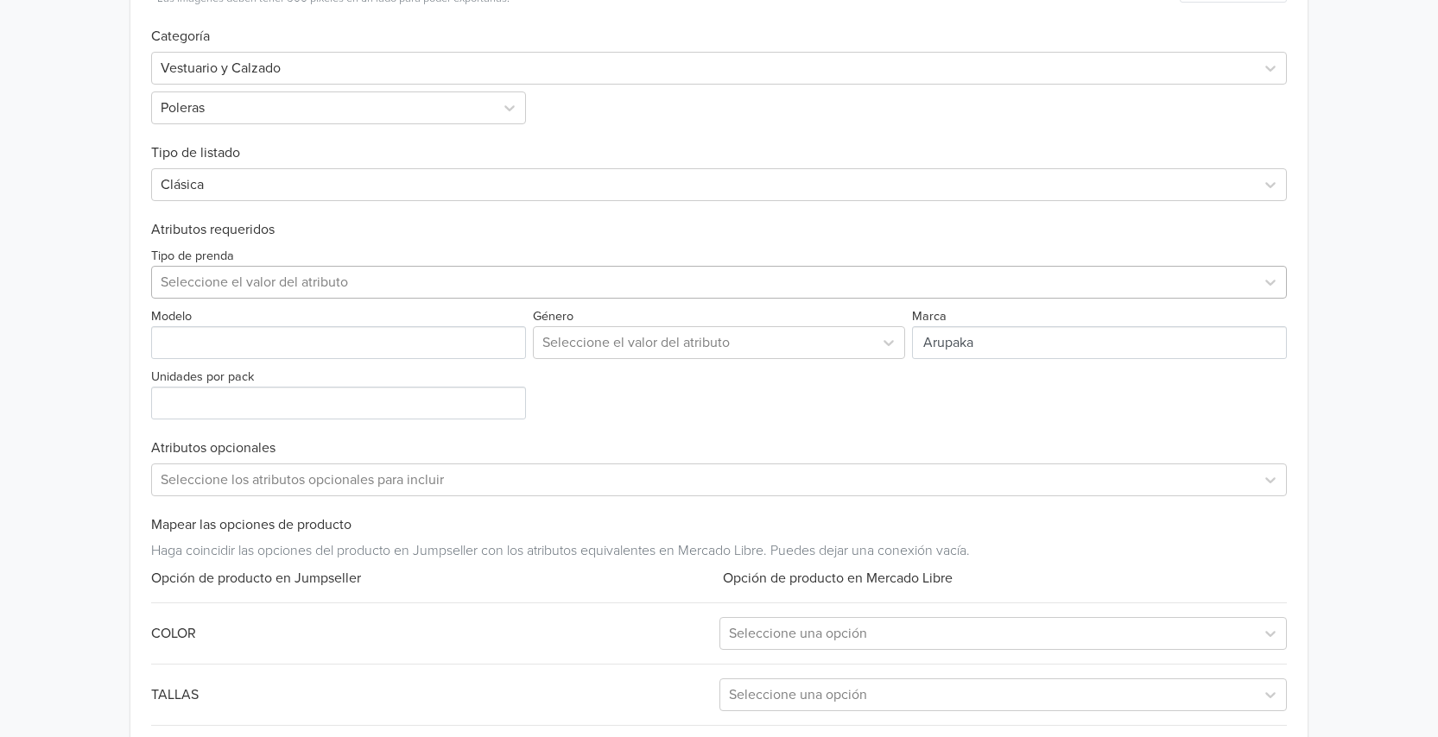
click at [330, 275] on div at bounding box center [703, 282] width 1085 height 24
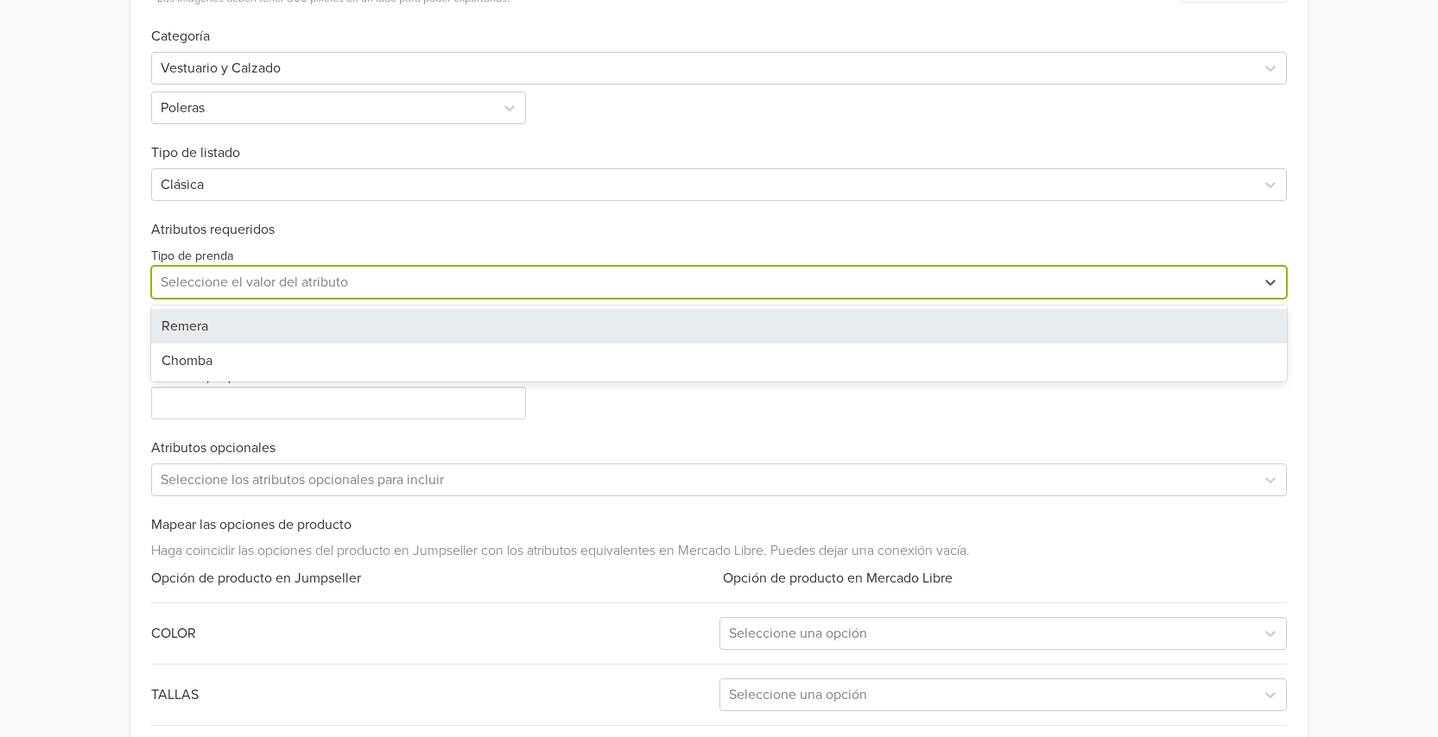
click at [250, 329] on div "Remera" at bounding box center [718, 326] width 1135 height 35
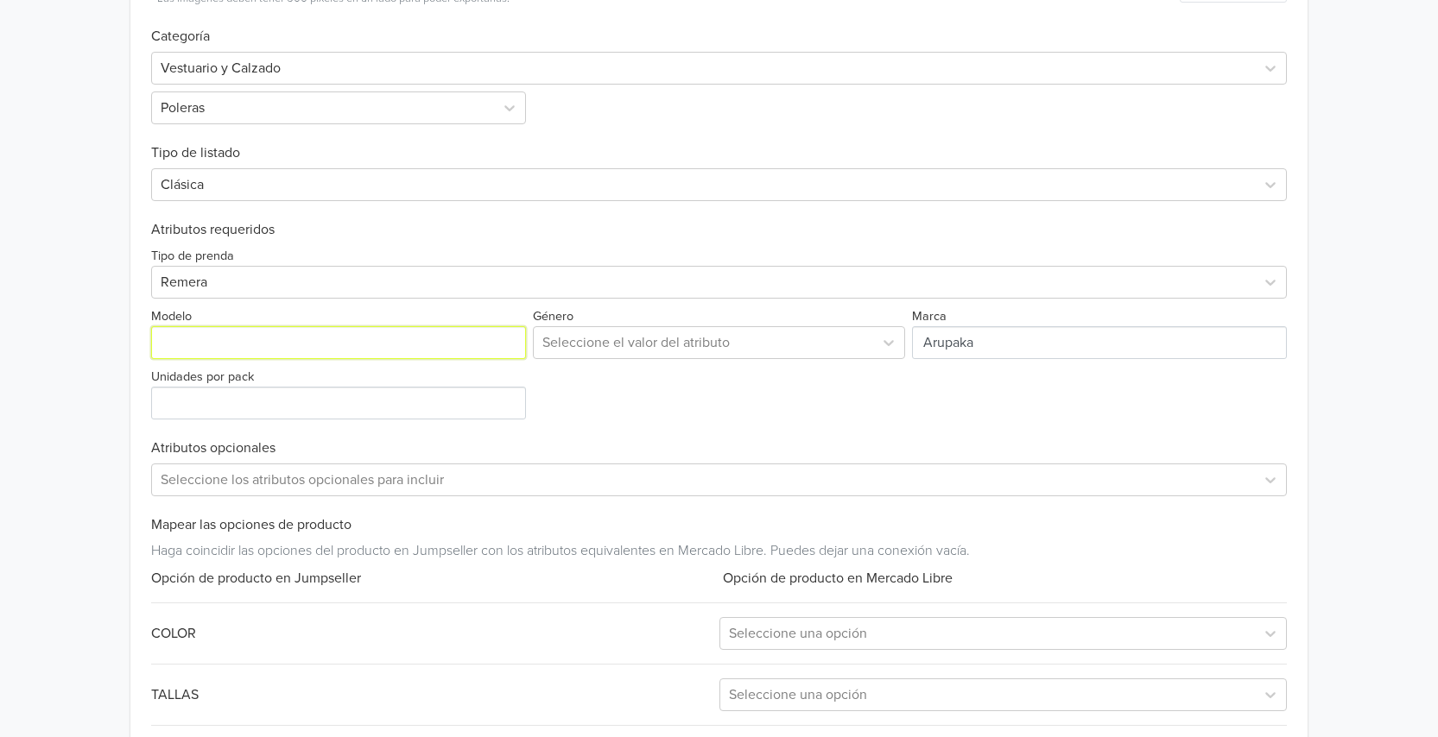
click at [263, 347] on input "Modelo" at bounding box center [338, 342] width 375 height 33
type input "Arupaka"
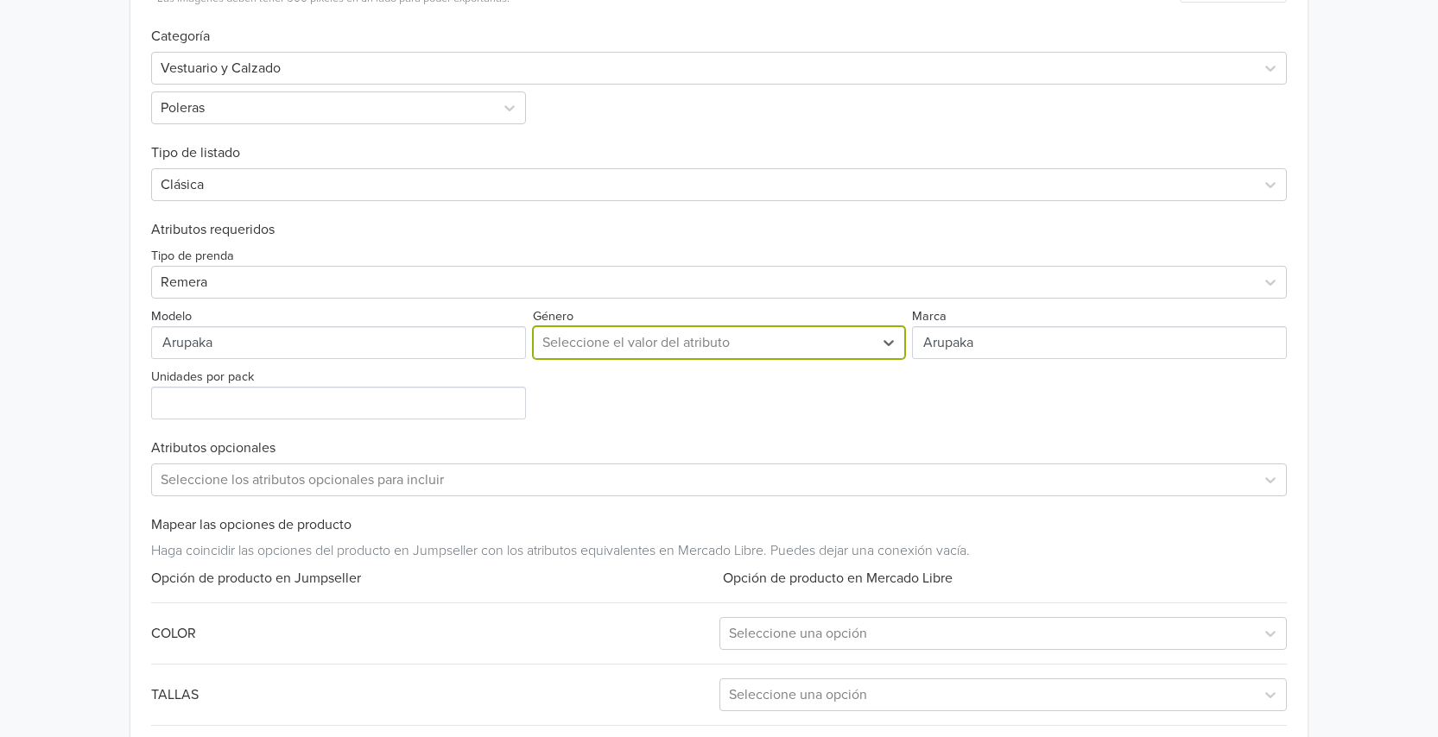
click at [721, 343] on div at bounding box center [702, 343] width 321 height 24
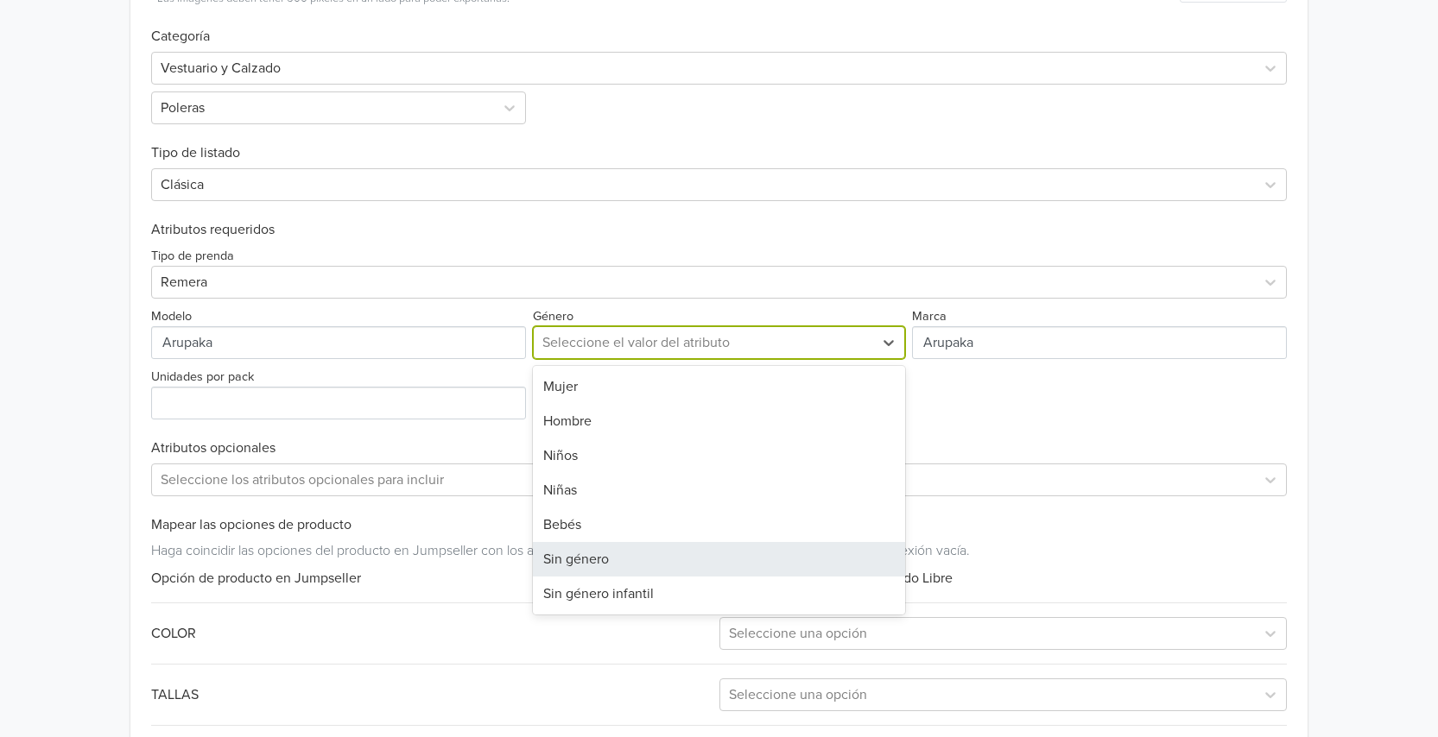
click at [623, 556] on div "Sin género" at bounding box center [718, 559] width 371 height 35
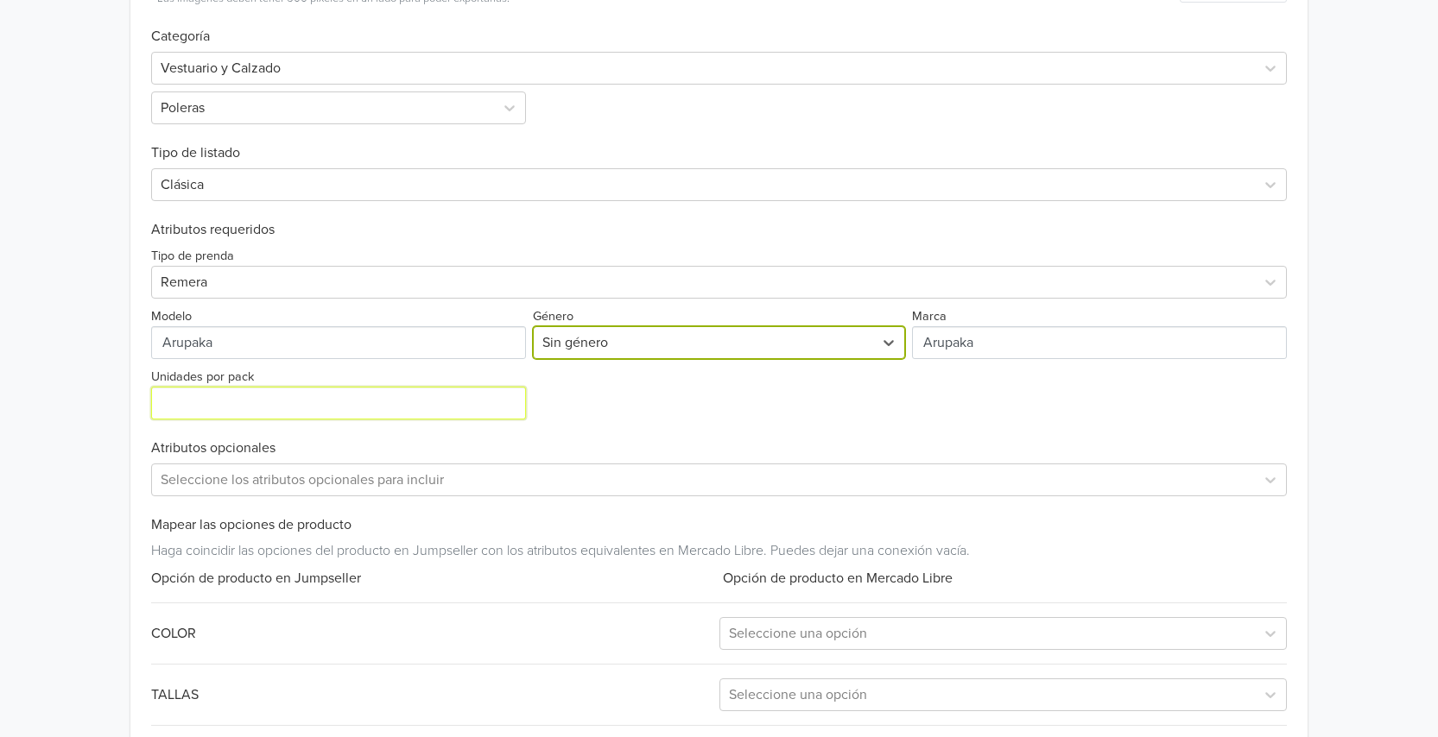
click at [318, 412] on input "Unidades por pack" at bounding box center [338, 403] width 375 height 33
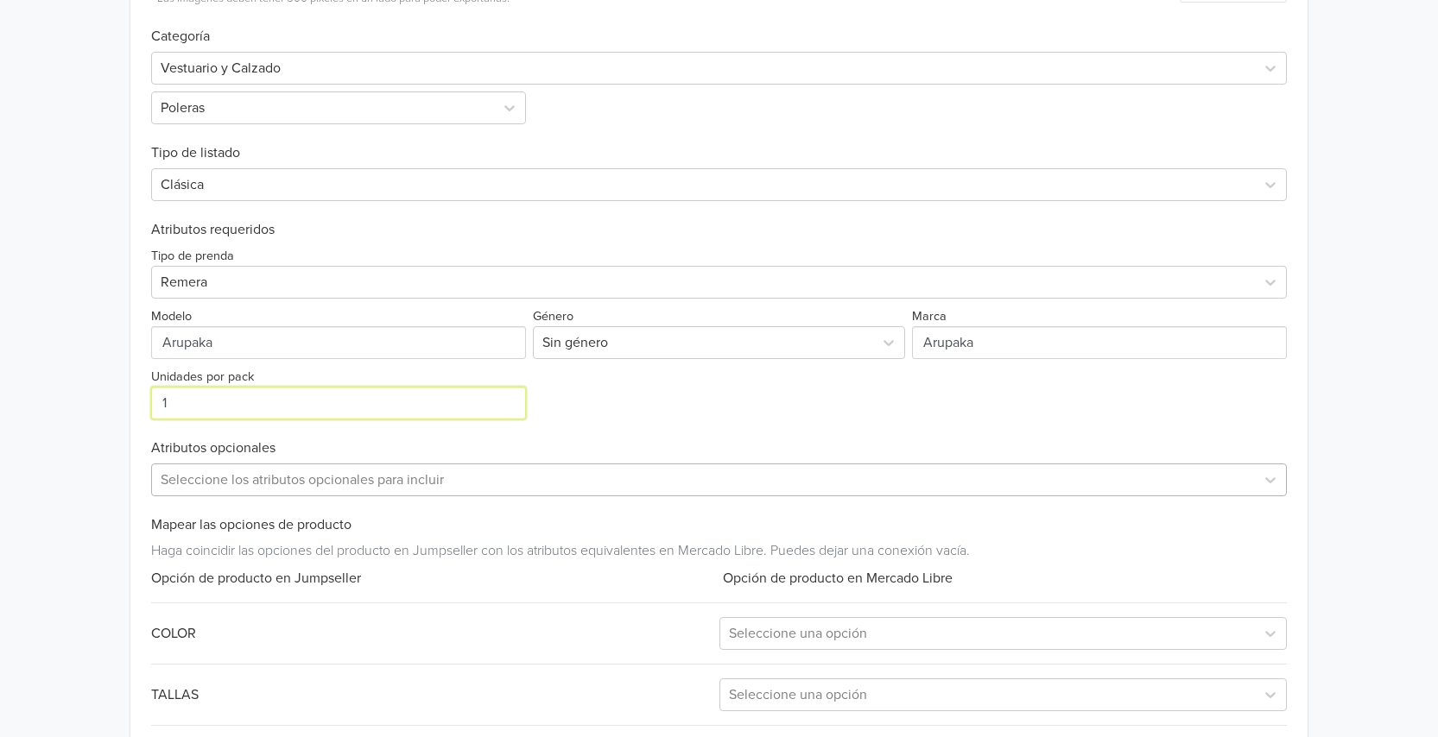
type input "1"
click at [392, 481] on div "Seleccione los atributos opcionales para incluir" at bounding box center [718, 480] width 1135 height 33
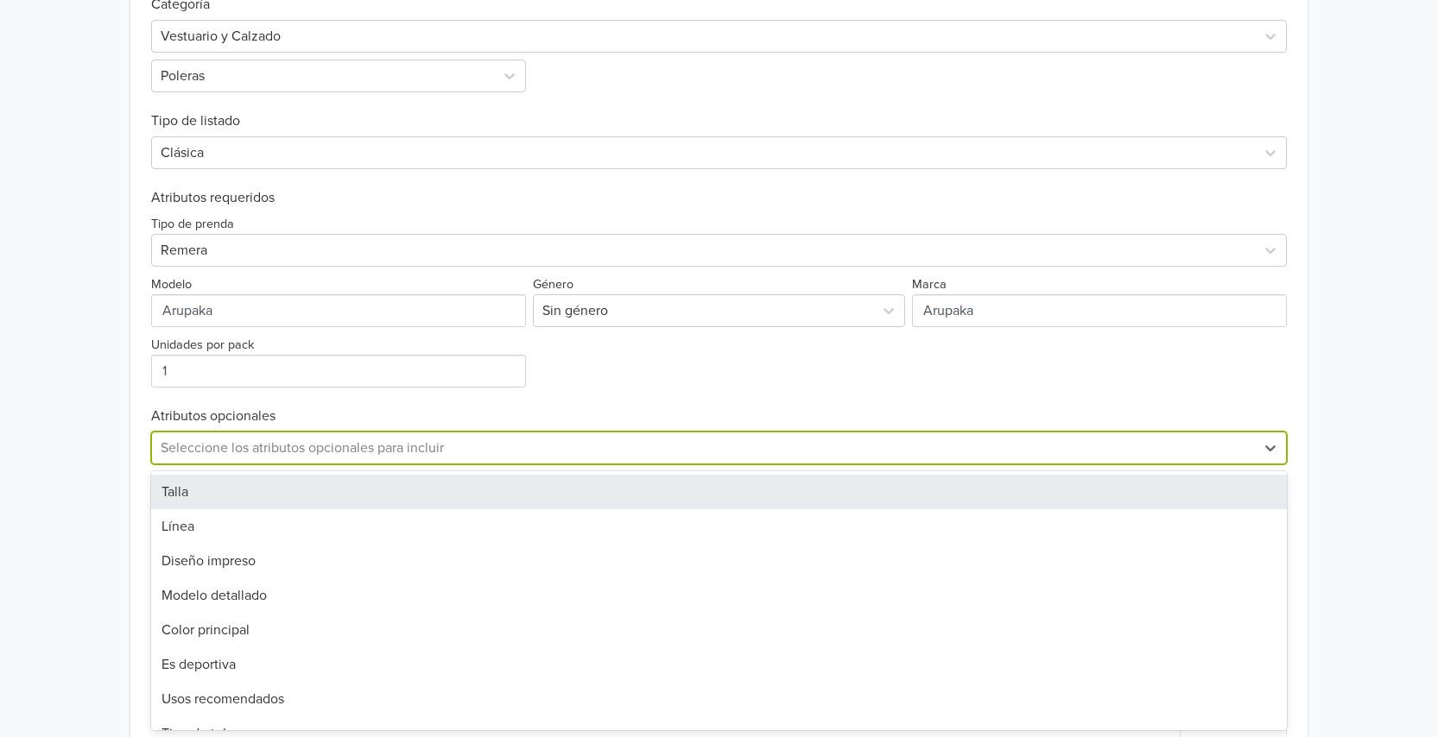
click at [40, 436] on div "Diavolo - Polera GTIN: No establecido Descripción Polera con estampado hand mad…" at bounding box center [719, 125] width 1412 height 1355
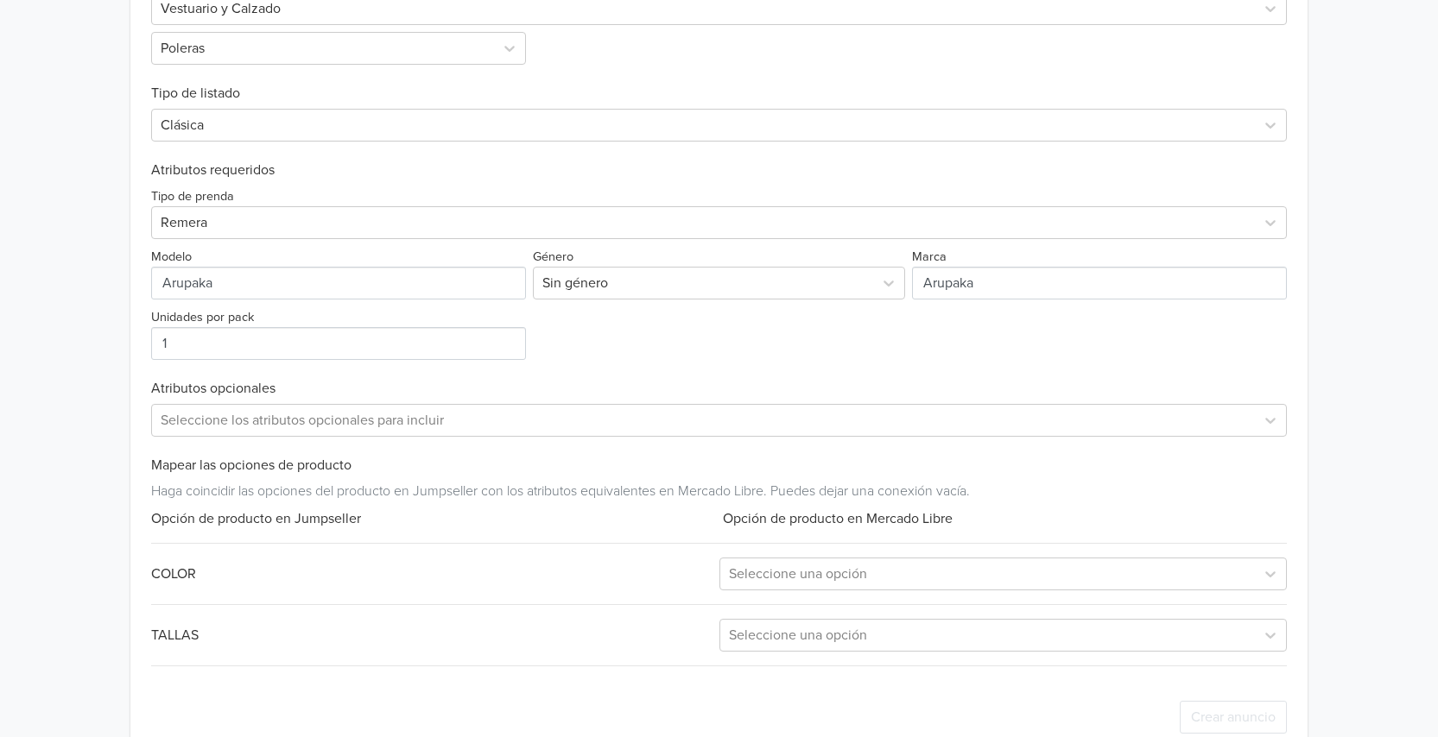
scroll to position [617, 0]
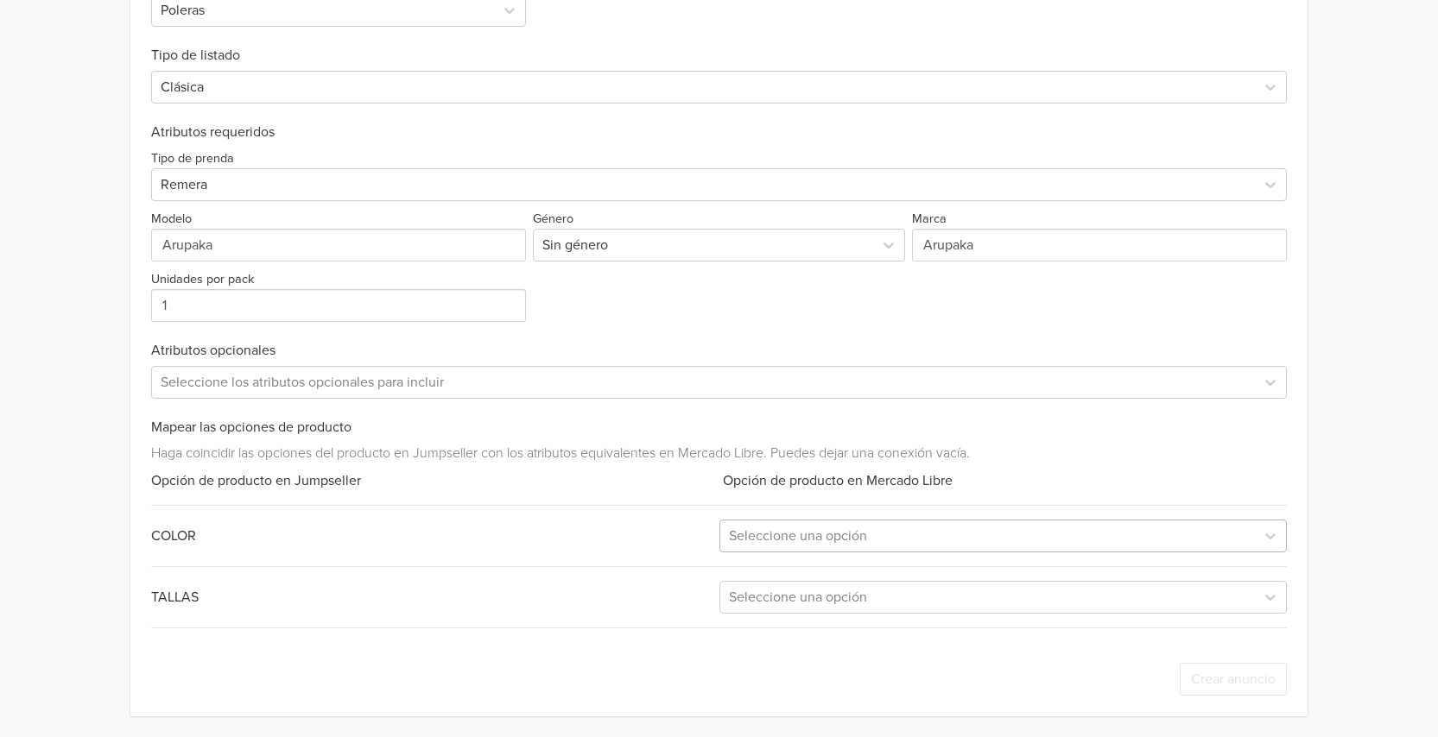
click at [822, 540] on div at bounding box center [987, 536] width 517 height 24
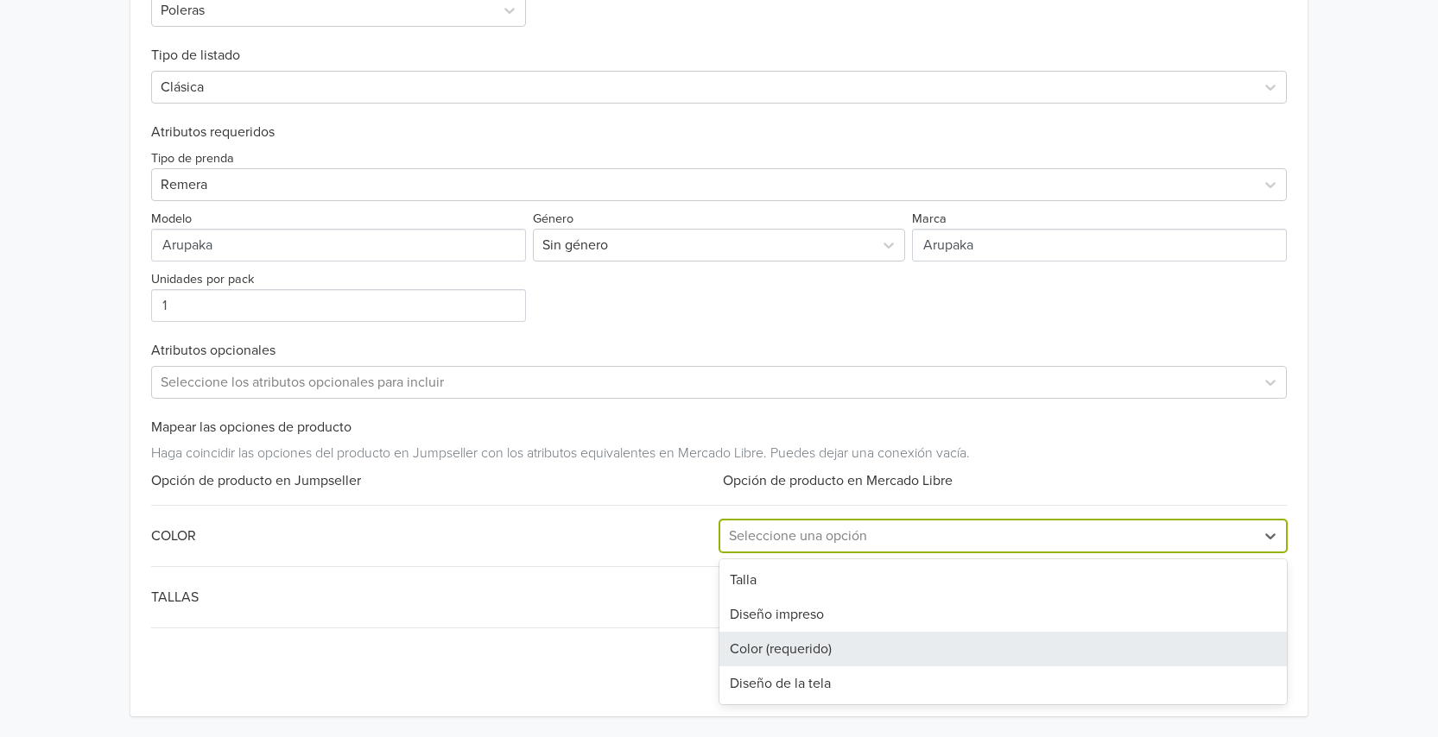
click at [778, 654] on div "Color (requerido)" at bounding box center [1002, 649] width 567 height 35
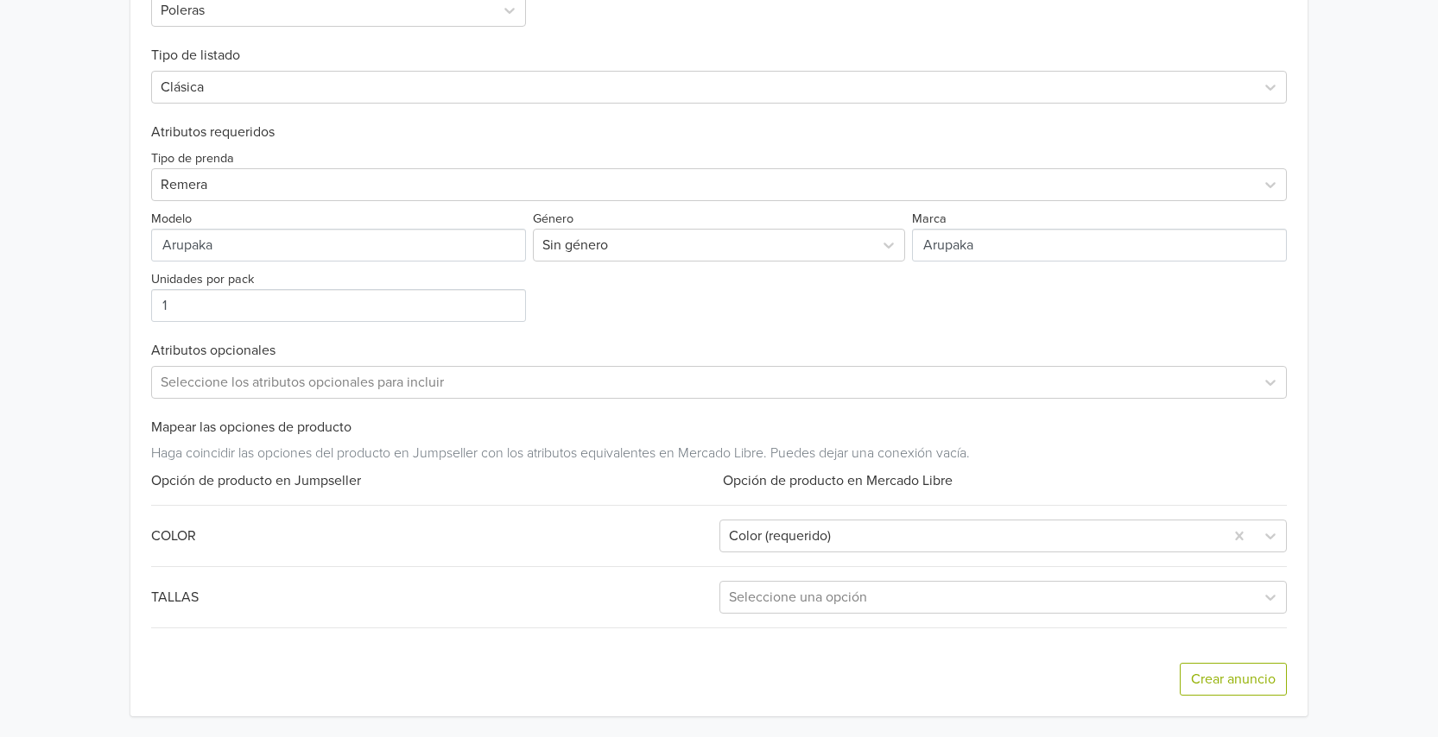
click at [781, 615] on div "Exportar producto * Las imágenes deben tener 500 píxeles en un lado para poder …" at bounding box center [718, 283] width 1135 height 865
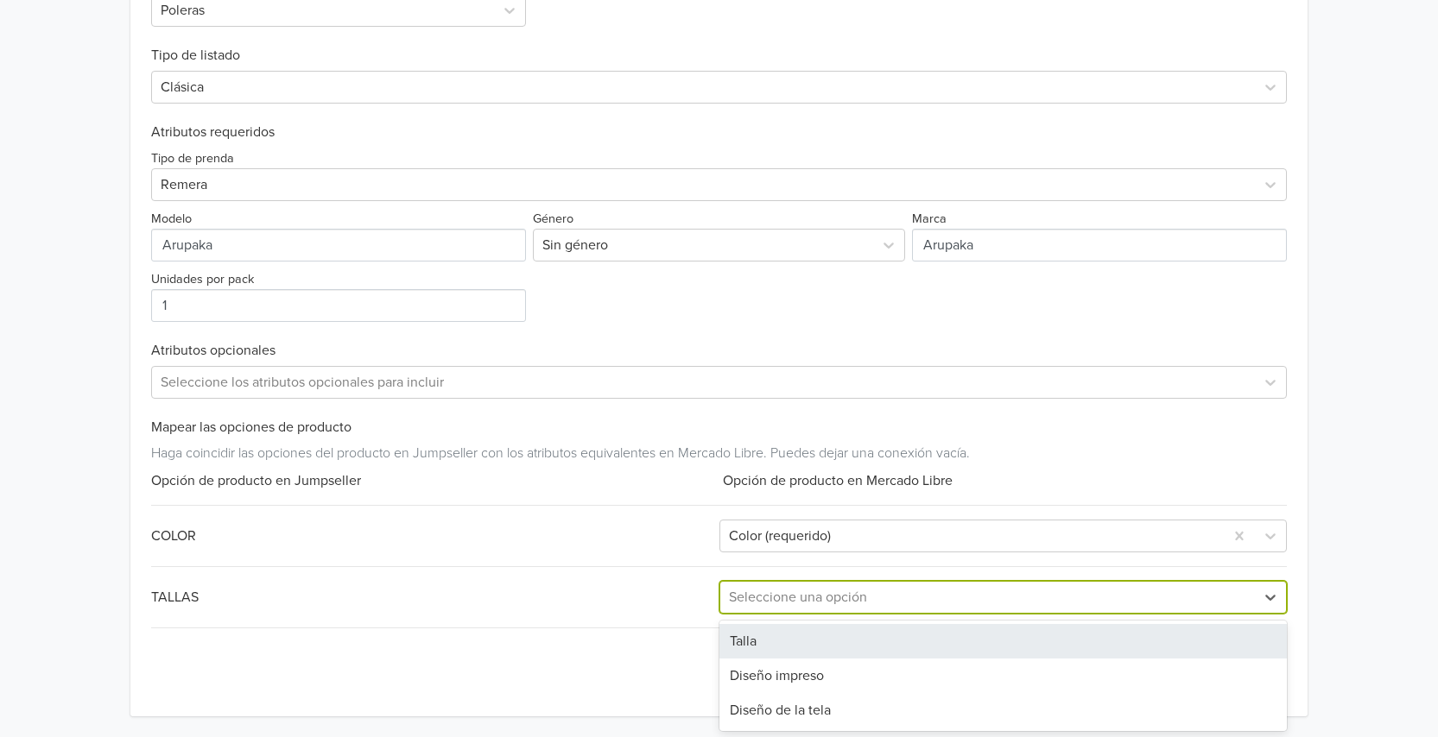
click at [793, 606] on div at bounding box center [987, 597] width 517 height 24
click at [779, 641] on div "Talla" at bounding box center [1002, 641] width 567 height 35
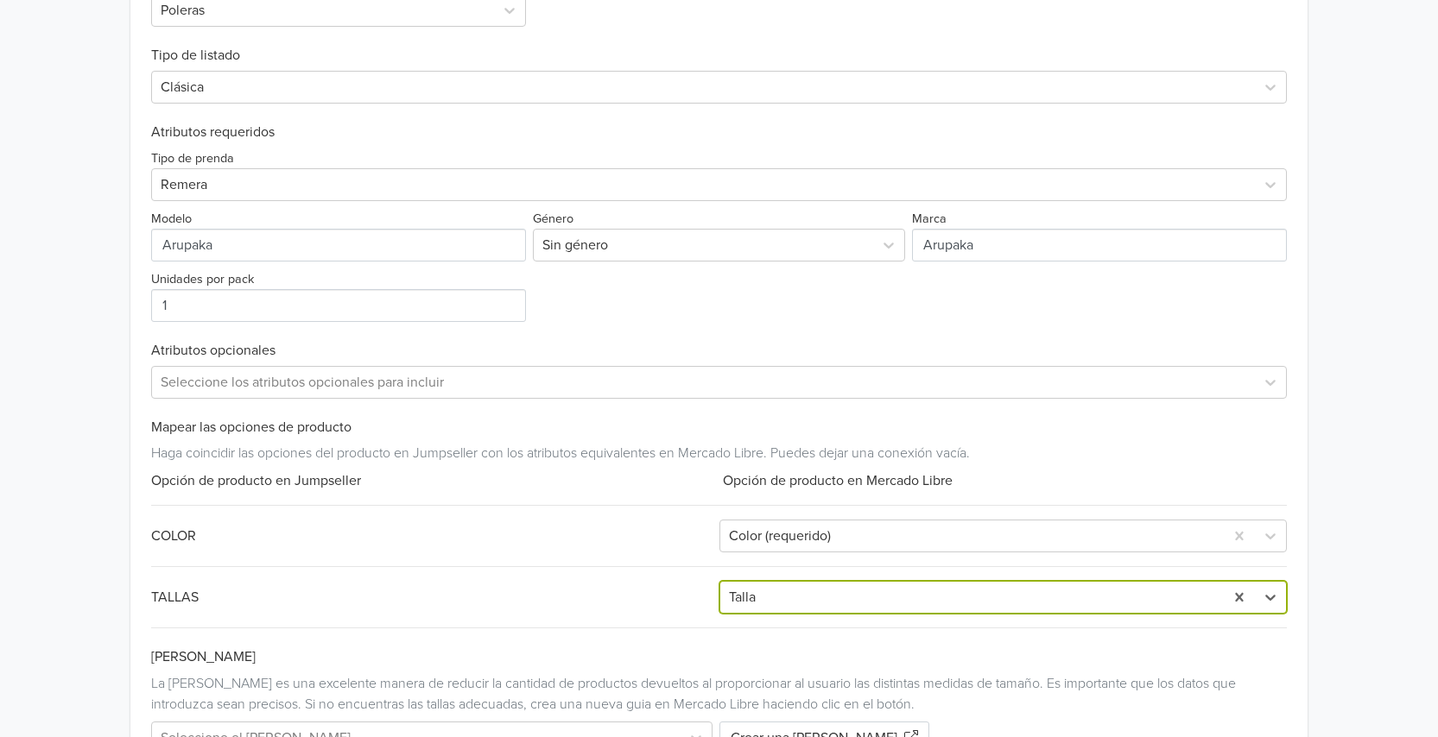
click at [1240, 675] on div "La [PERSON_NAME] es una excelente manera de reducir la cantidad de productos de…" at bounding box center [718, 693] width 1135 height 41
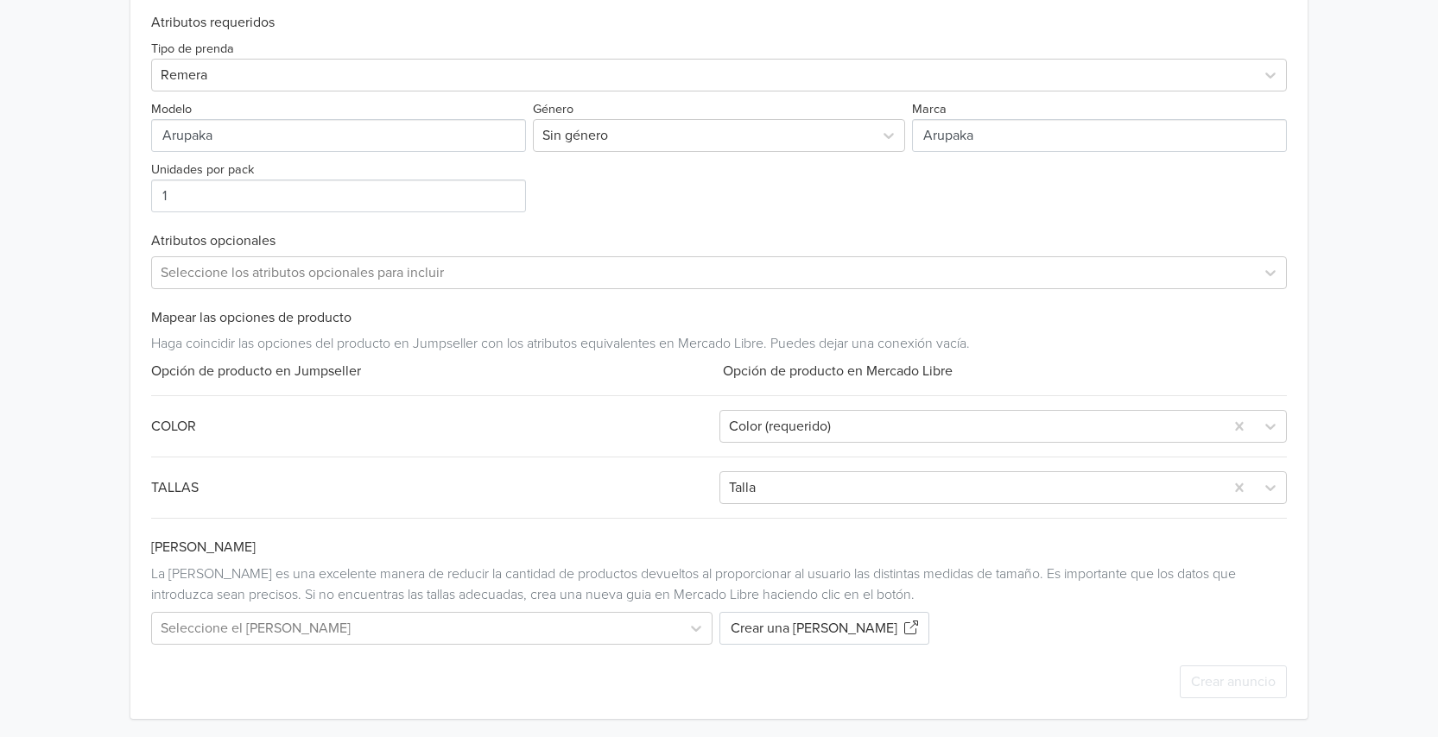
scroll to position [730, 0]
click at [528, 606] on div "Exportar producto * Las imágenes deben tener 500 píxeles en un lado para poder …" at bounding box center [718, 227] width 1135 height 977
click at [502, 628] on div at bounding box center [416, 626] width 510 height 24
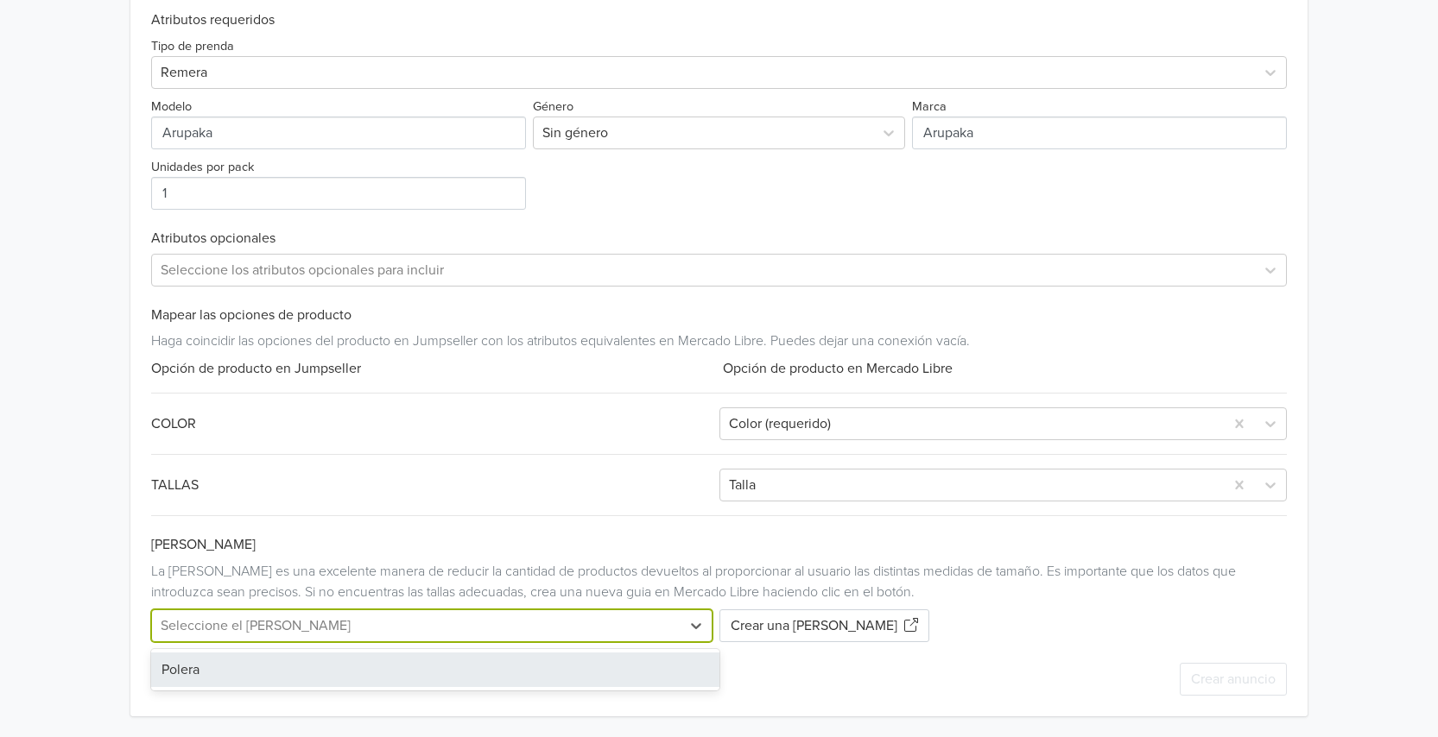
click at [289, 660] on div "Polera" at bounding box center [434, 670] width 567 height 35
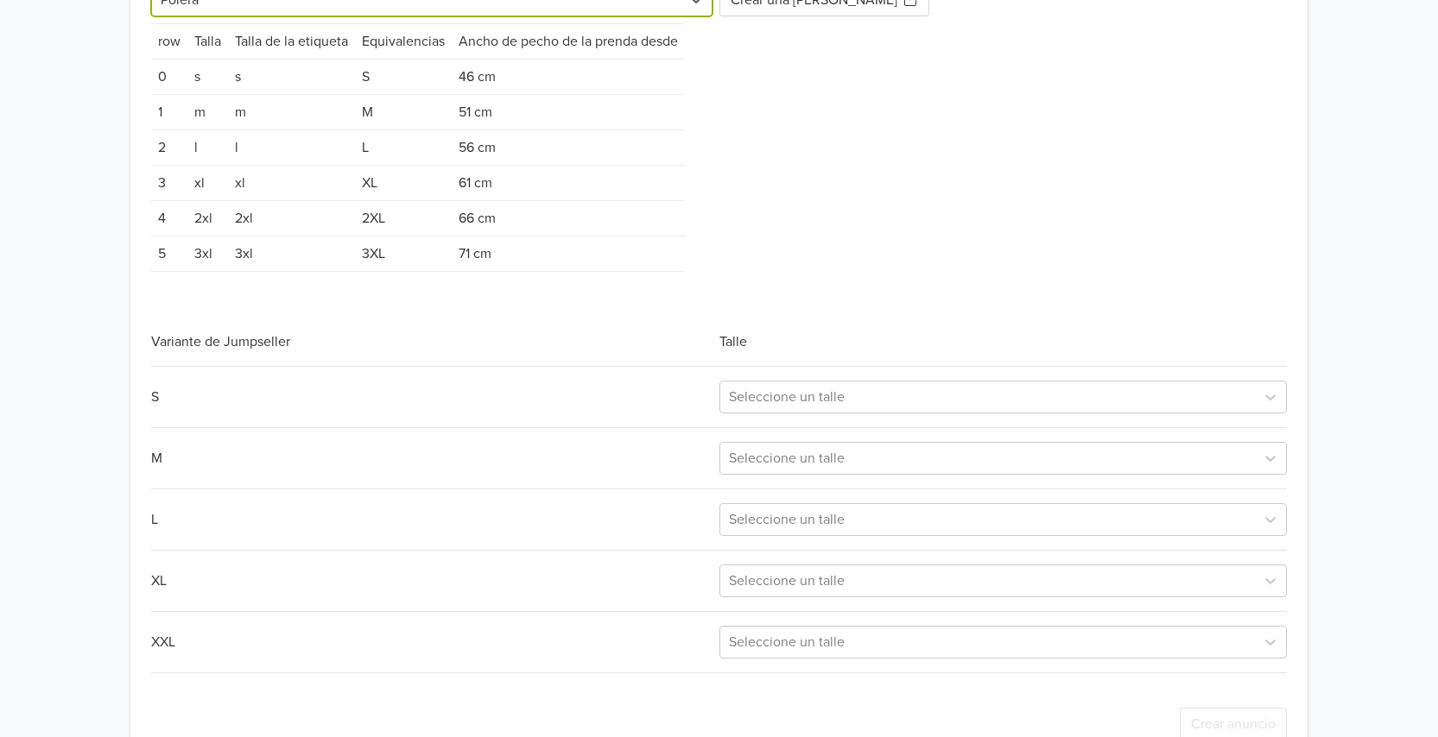
scroll to position [1400, 0]
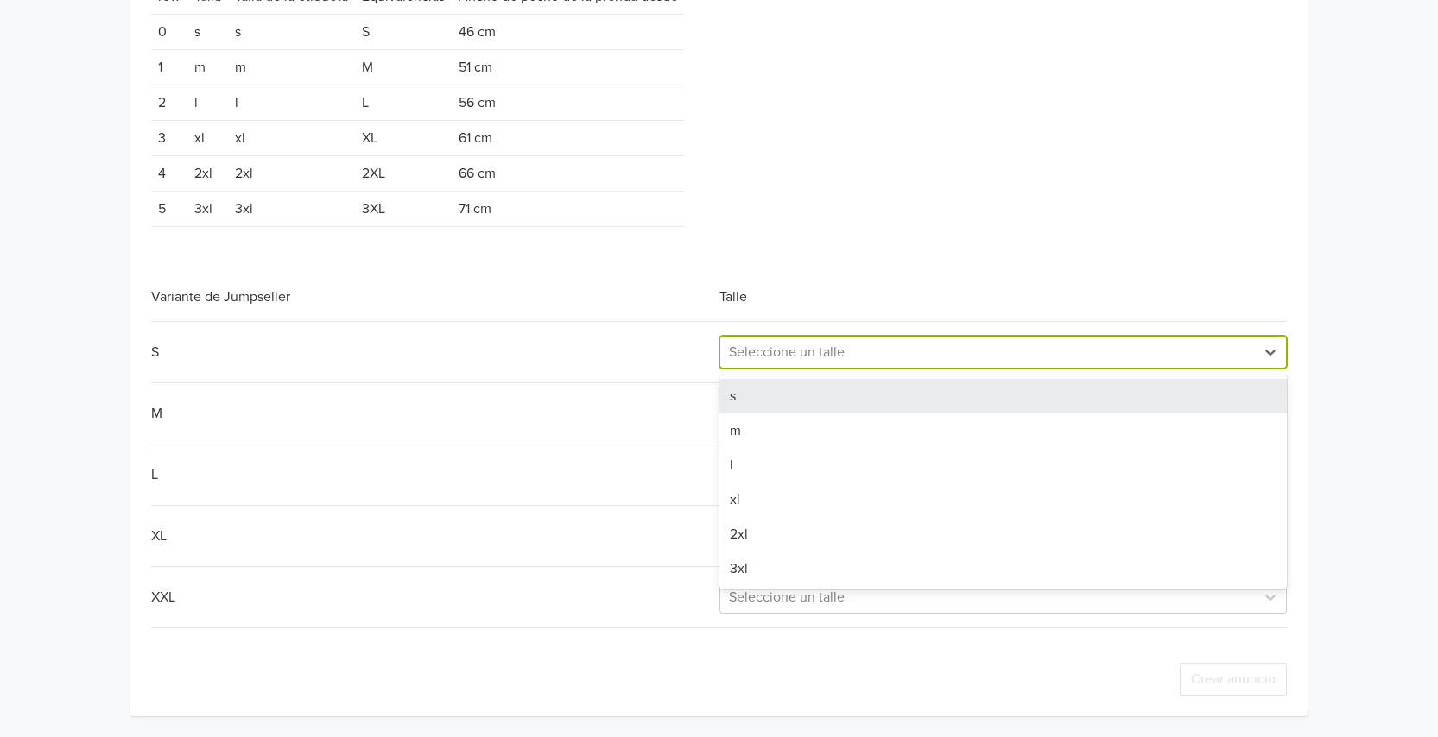
drag, startPoint x: 789, startPoint y: 351, endPoint x: 792, endPoint y: 360, distance: 9.0
click at [790, 353] on div at bounding box center [987, 352] width 517 height 24
click at [786, 395] on div "s" at bounding box center [1002, 396] width 567 height 35
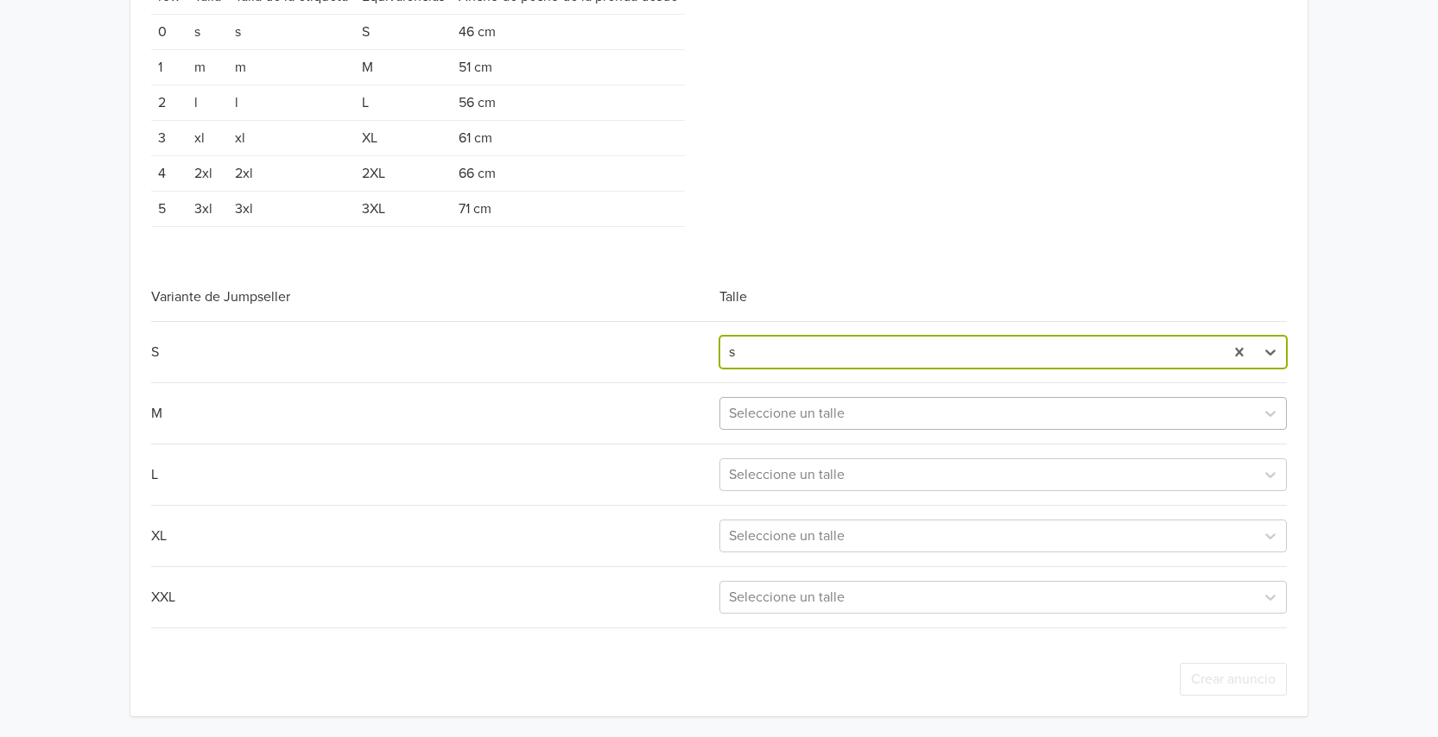
drag, startPoint x: 783, startPoint y: 405, endPoint x: 785, endPoint y: 424, distance: 19.1
click at [783, 413] on div "Seleccione un talle" at bounding box center [987, 413] width 534 height 31
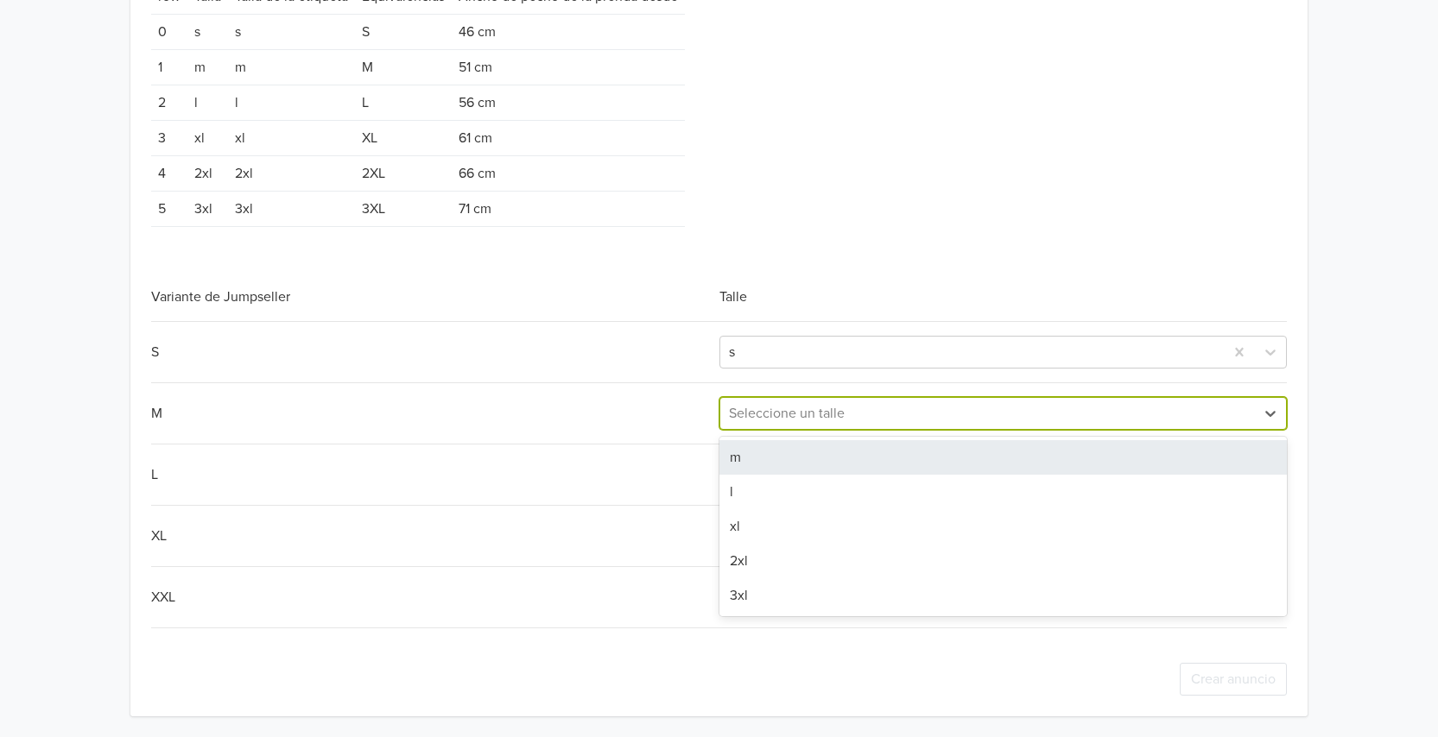
click at [772, 456] on div "m" at bounding box center [1002, 457] width 567 height 35
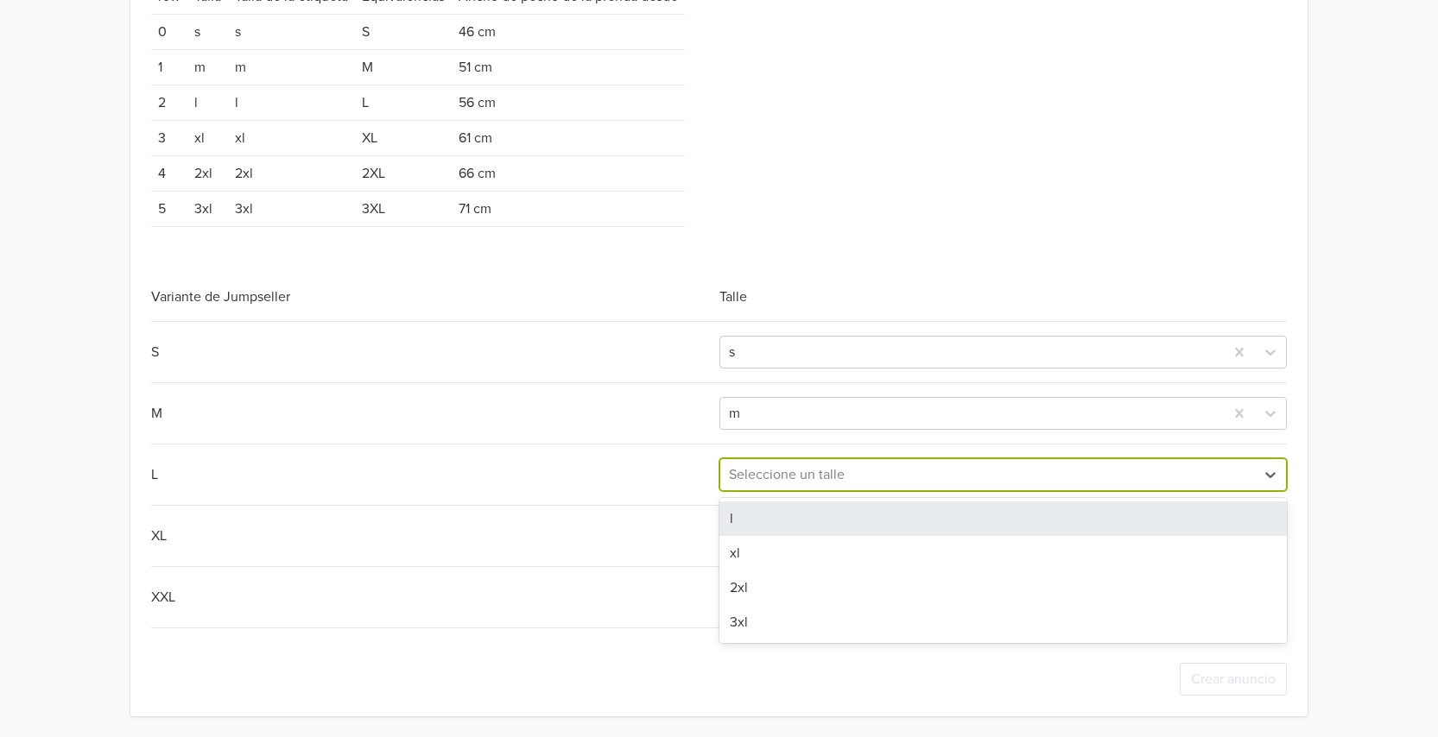
drag, startPoint x: 765, startPoint y: 477, endPoint x: 760, endPoint y: 502, distance: 24.7
click at [764, 481] on div at bounding box center [987, 475] width 517 height 24
drag, startPoint x: 756, startPoint y: 516, endPoint x: 771, endPoint y: 524, distance: 16.6
click at [756, 520] on div "l" at bounding box center [1002, 519] width 567 height 35
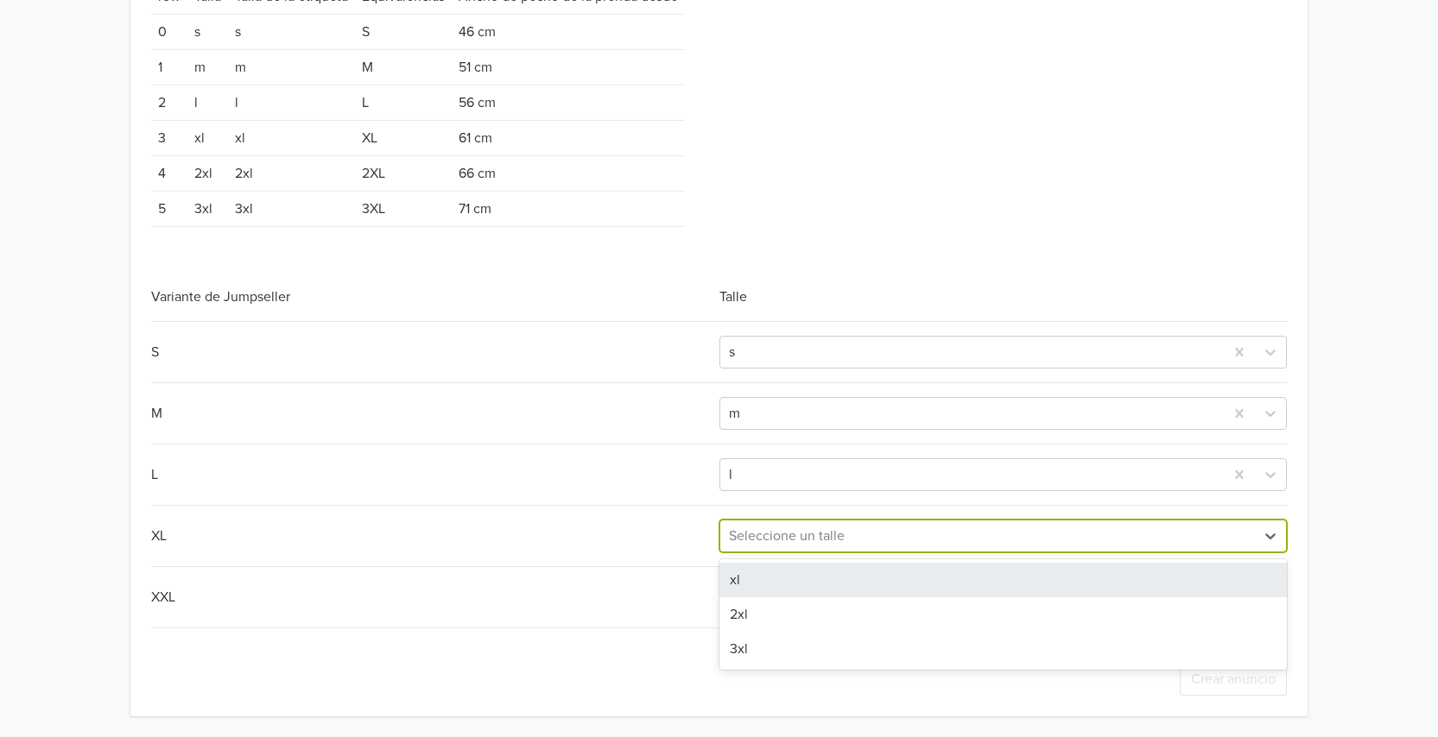
drag, startPoint x: 771, startPoint y: 524, endPoint x: 774, endPoint y: 548, distance: 24.3
click at [772, 534] on div at bounding box center [987, 536] width 517 height 24
drag, startPoint x: 759, startPoint y: 580, endPoint x: 762, endPoint y: 604, distance: 23.5
click at [758, 585] on div "xl" at bounding box center [1002, 580] width 567 height 35
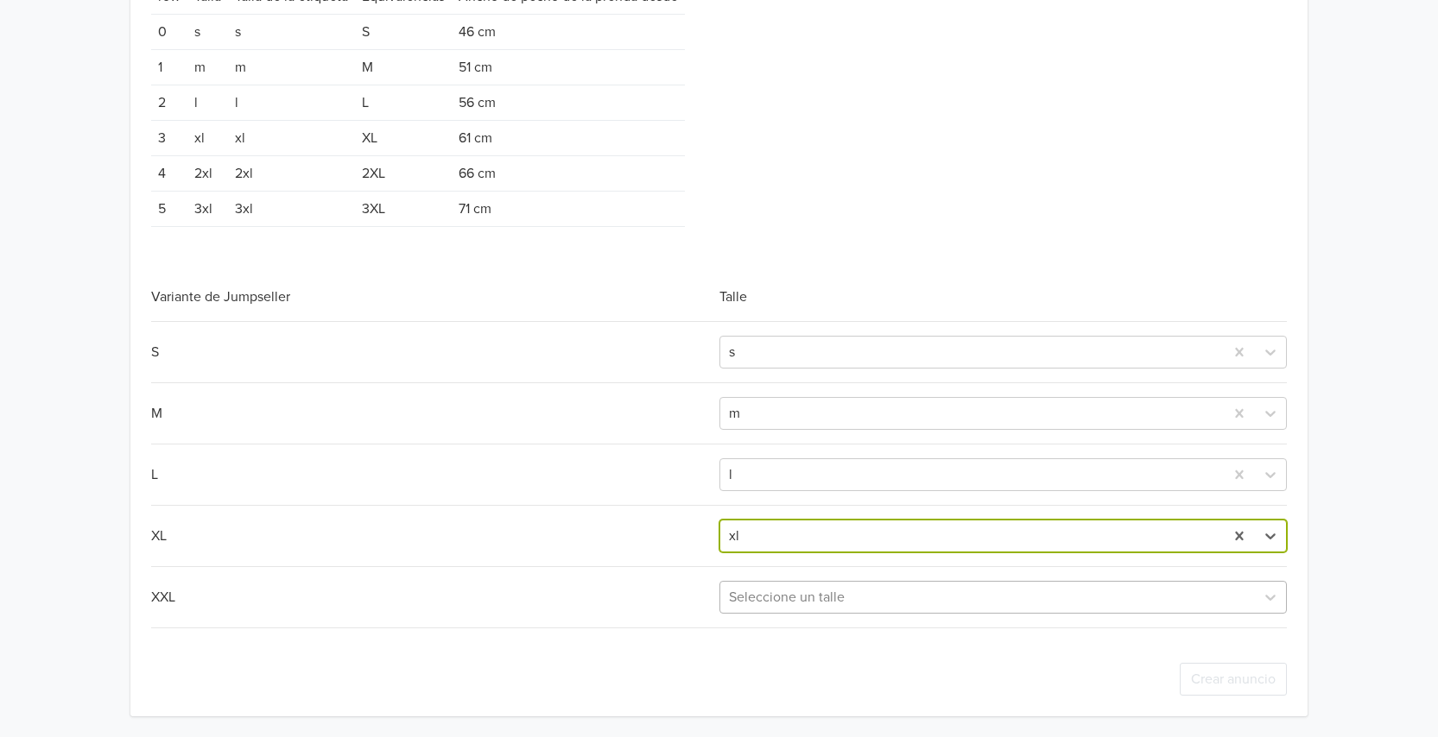
click at [761, 608] on div at bounding box center [987, 597] width 517 height 24
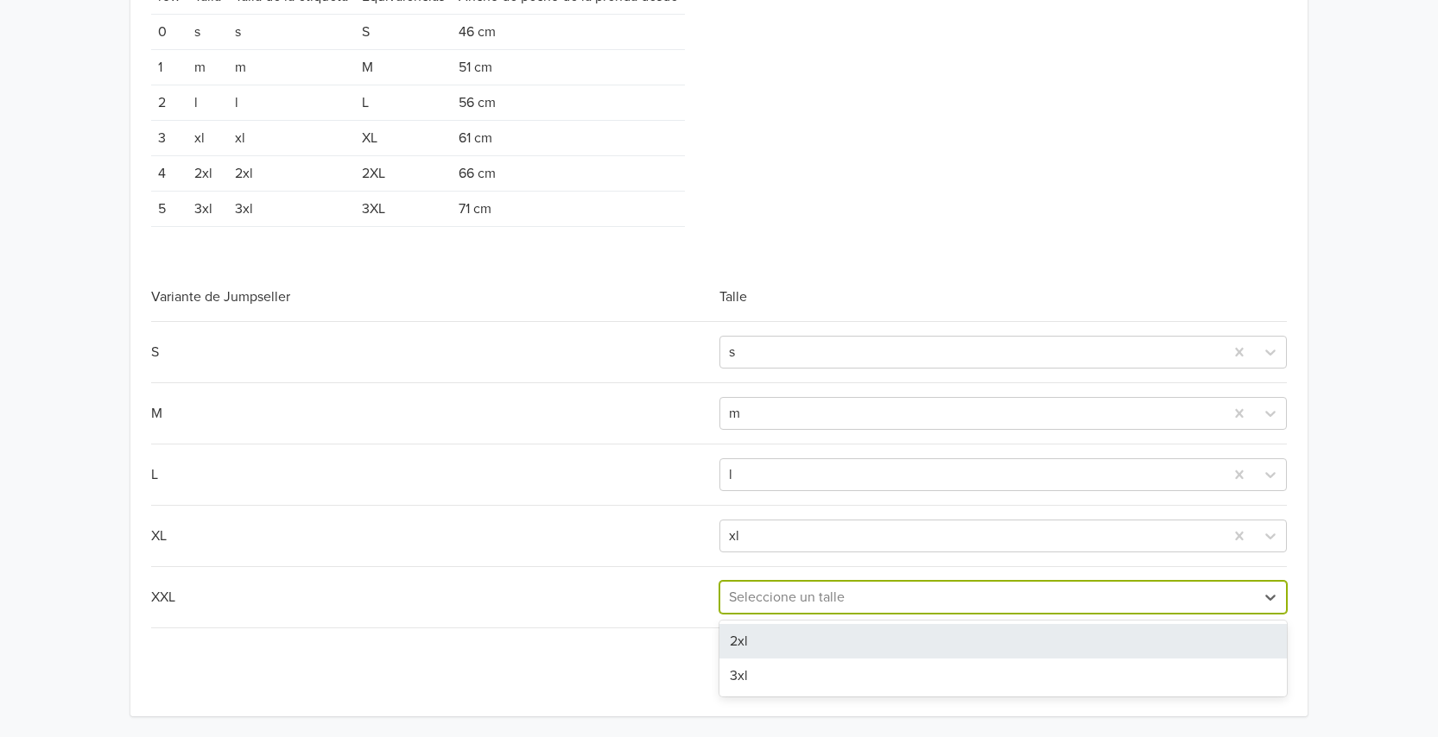
drag, startPoint x: 765, startPoint y: 628, endPoint x: 774, endPoint y: 634, distance: 11.3
click at [765, 630] on div "2xl" at bounding box center [1002, 641] width 567 height 35
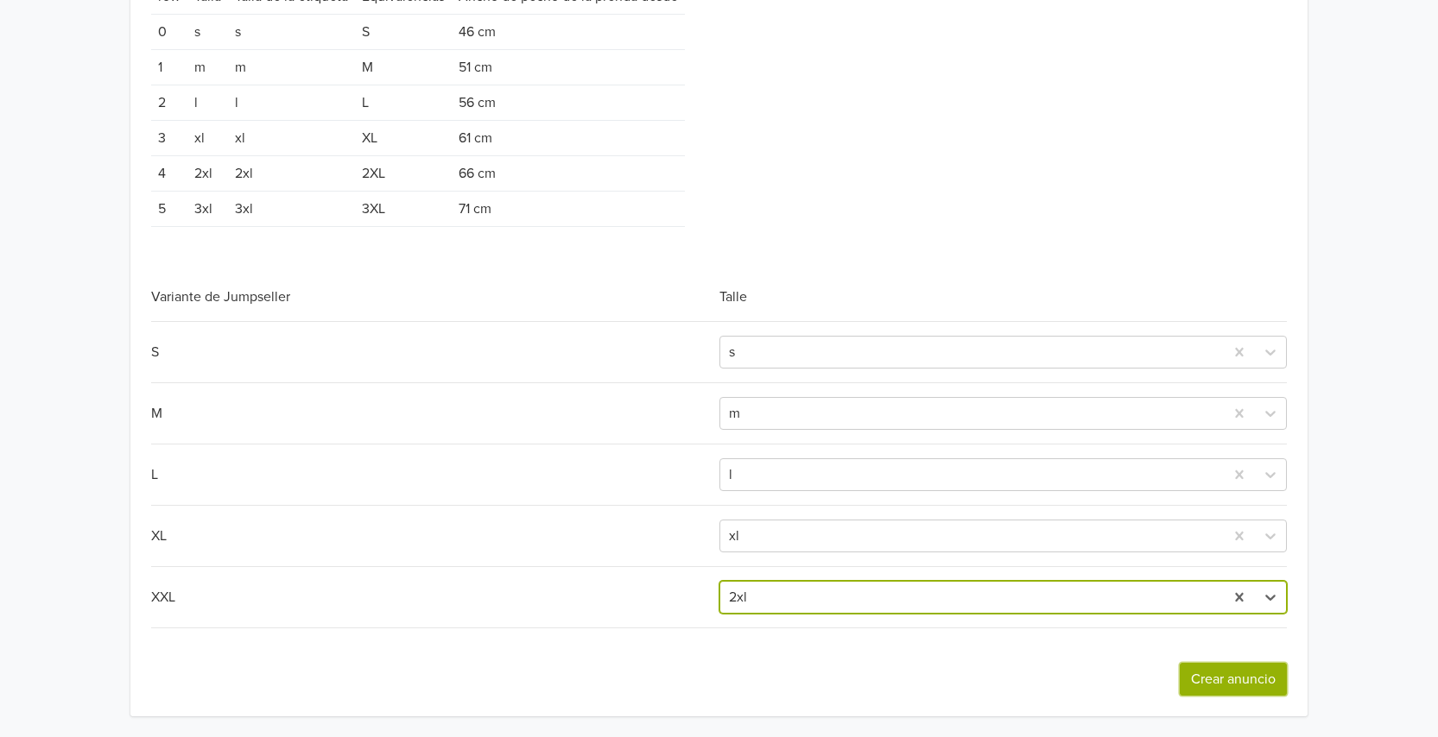
click at [1254, 692] on button "Crear anuncio" at bounding box center [1232, 679] width 107 height 33
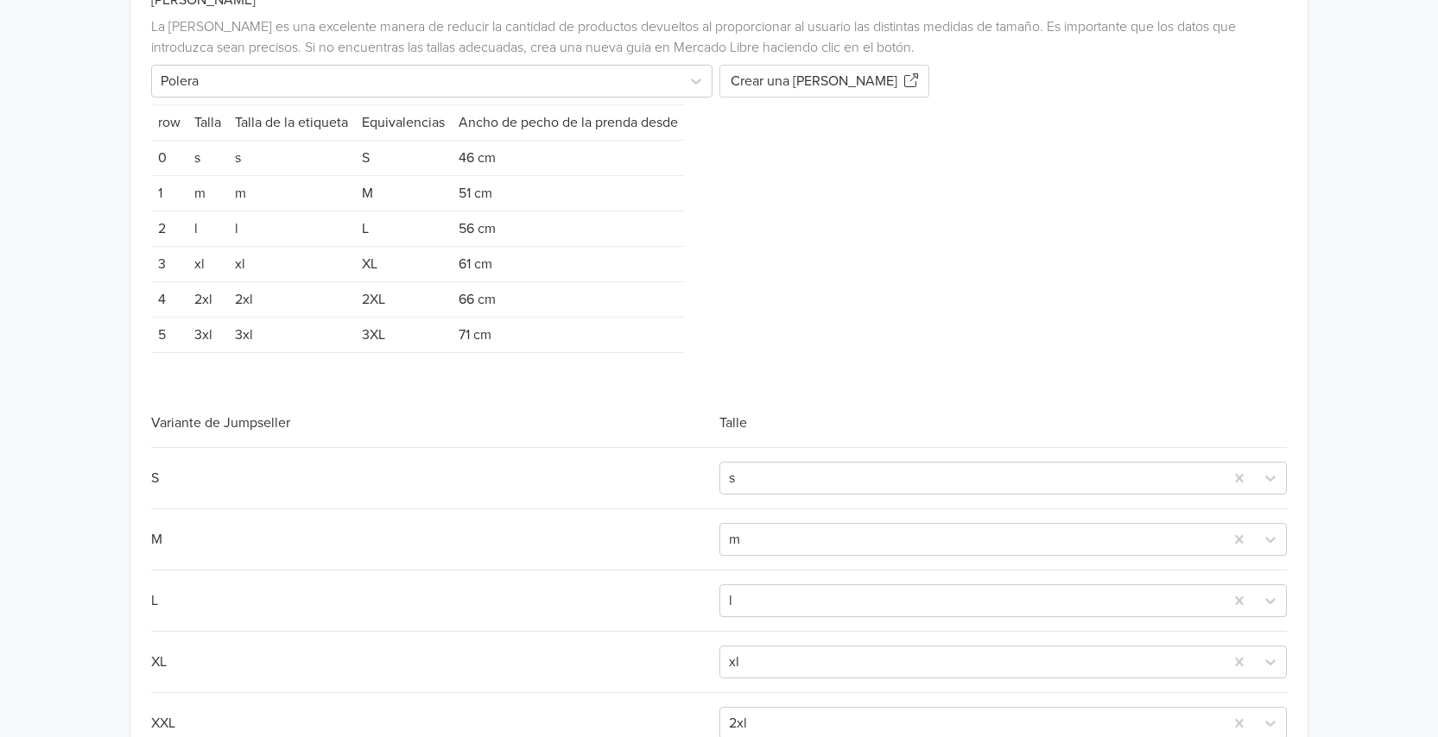
scroll to position [1292, 0]
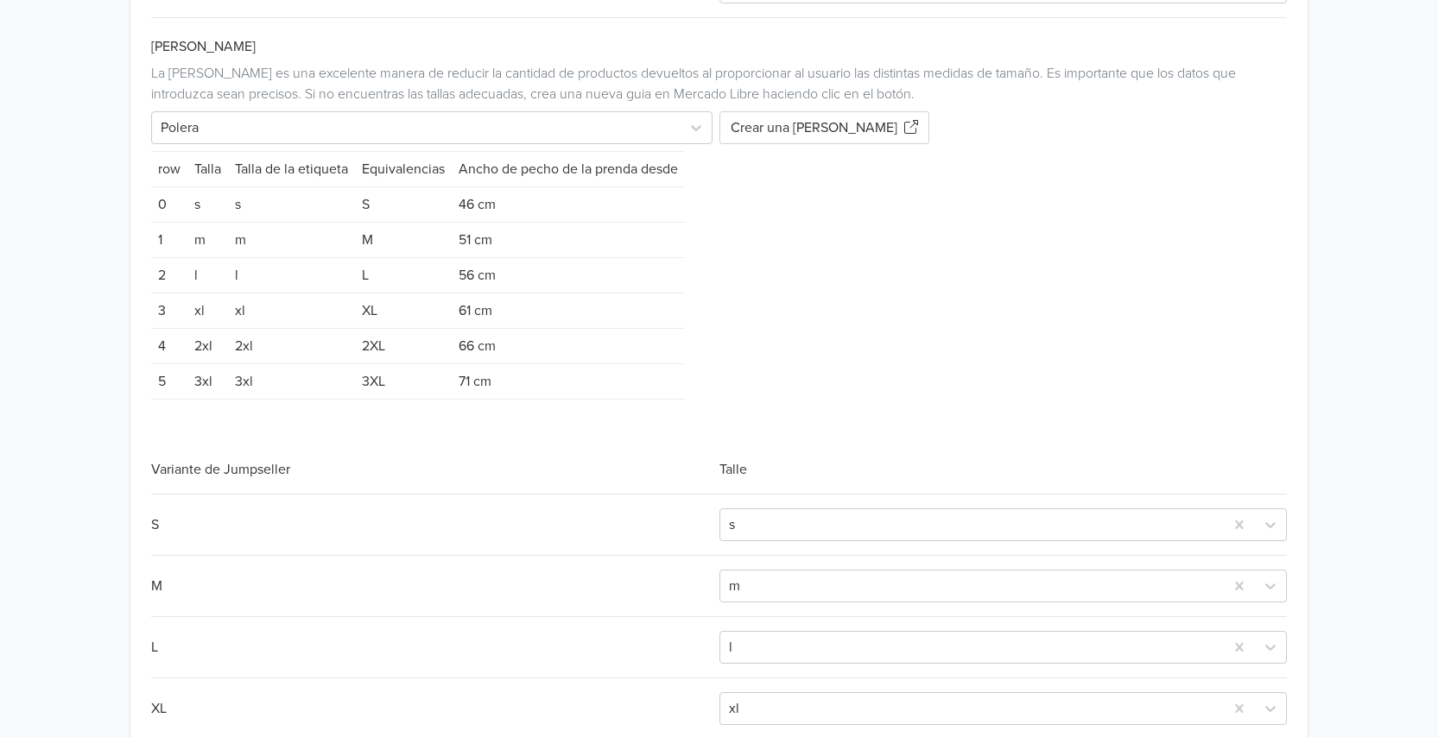
click at [395, 349] on td "2XL" at bounding box center [403, 345] width 97 height 35
click at [414, 376] on td "3XL" at bounding box center [403, 380] width 97 height 35
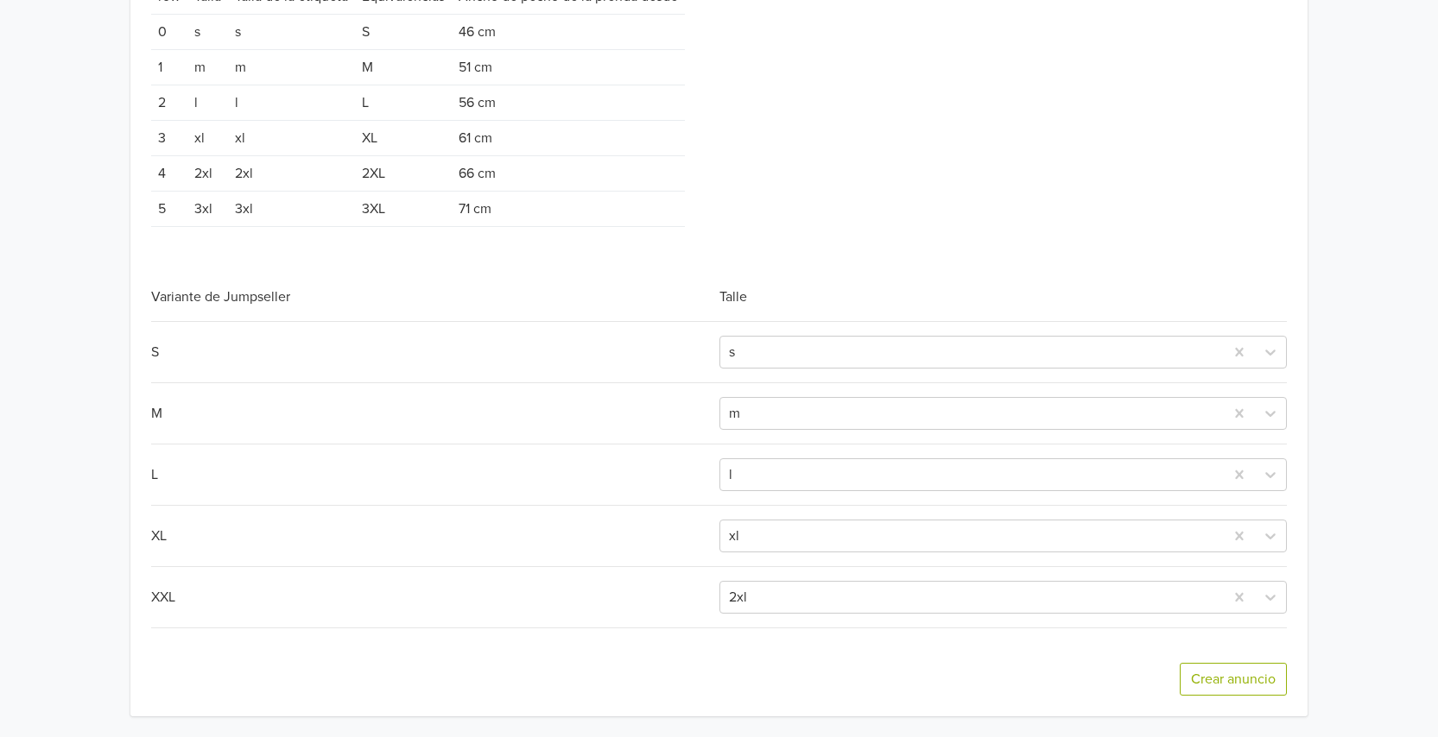
click at [167, 357] on div "S" at bounding box center [434, 352] width 567 height 21
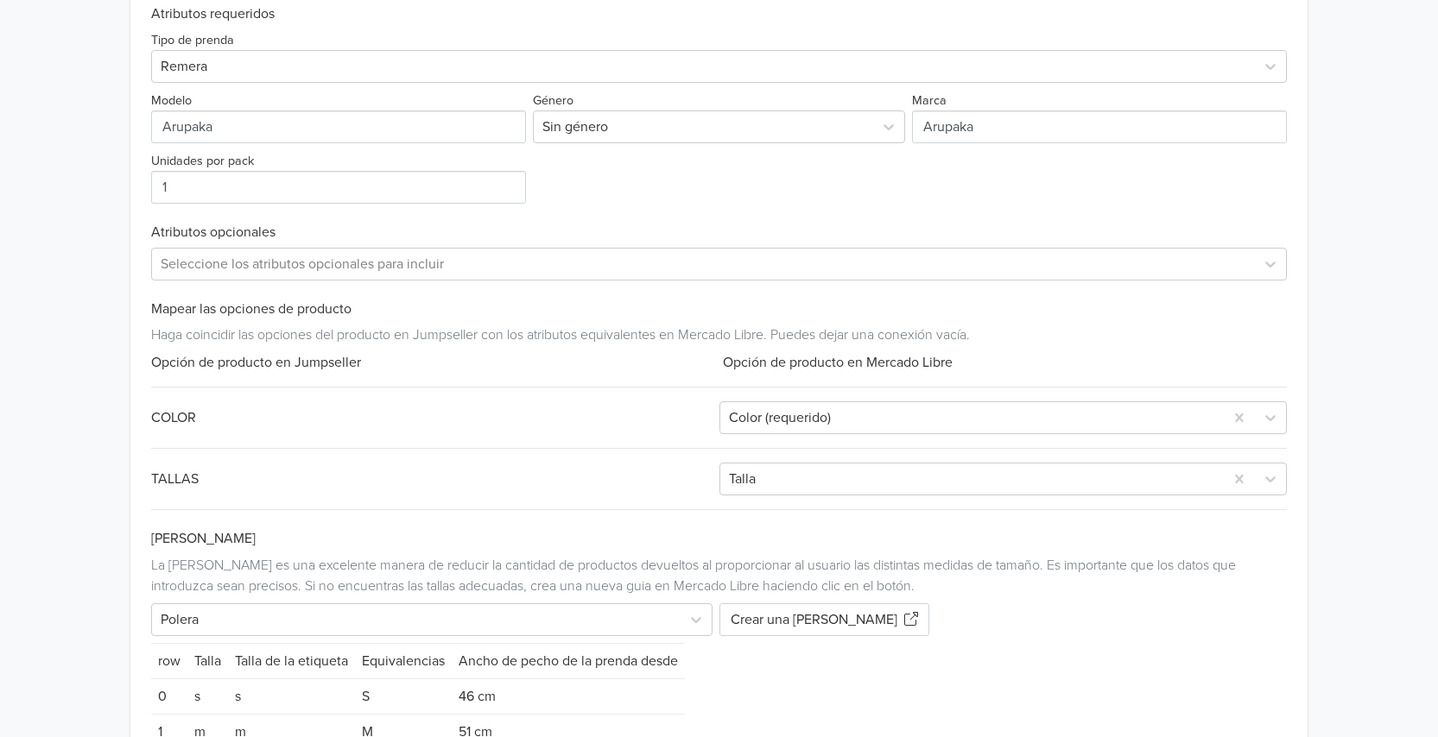
scroll to position [774, 0]
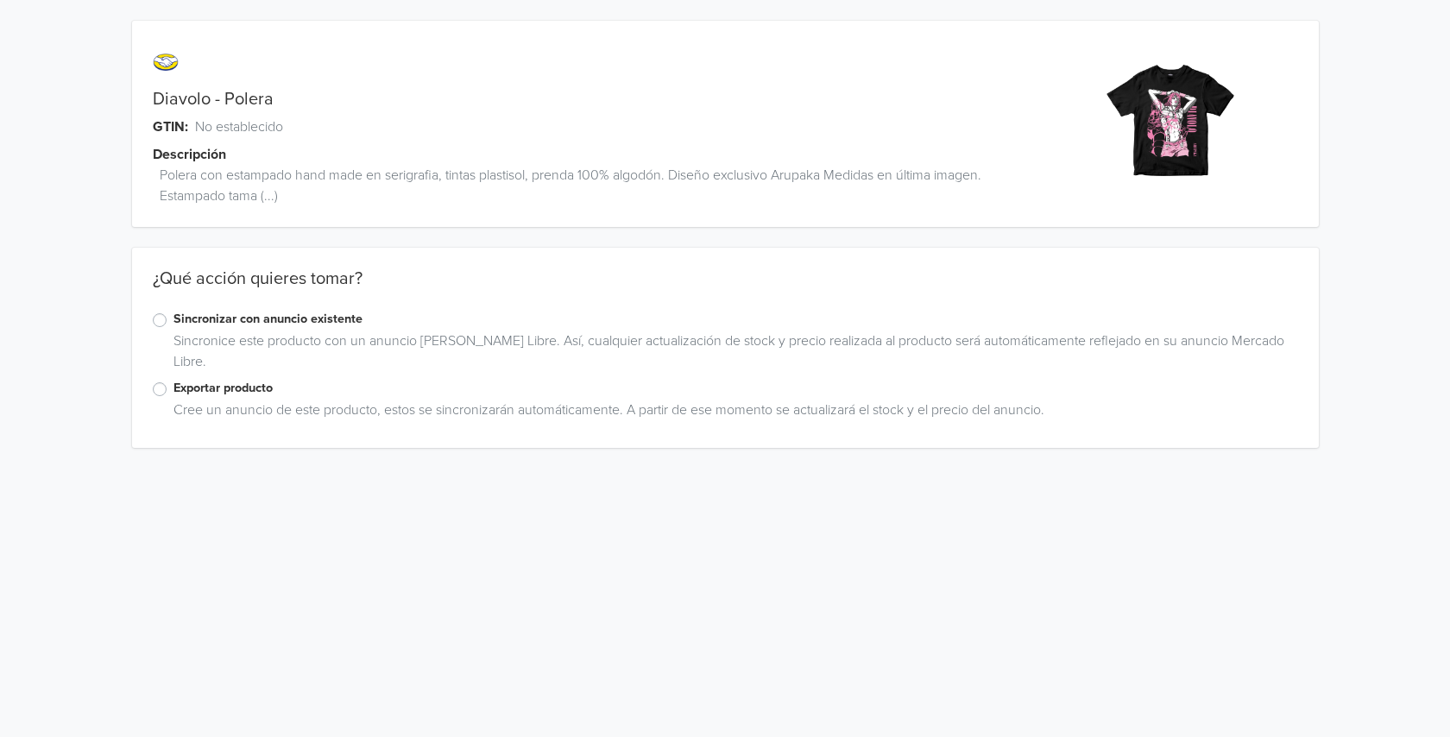
click at [174, 394] on label "Exportar producto" at bounding box center [736, 388] width 1125 height 19
click at [0, 0] on input "Exportar producto" at bounding box center [0, 0] width 0 height 0
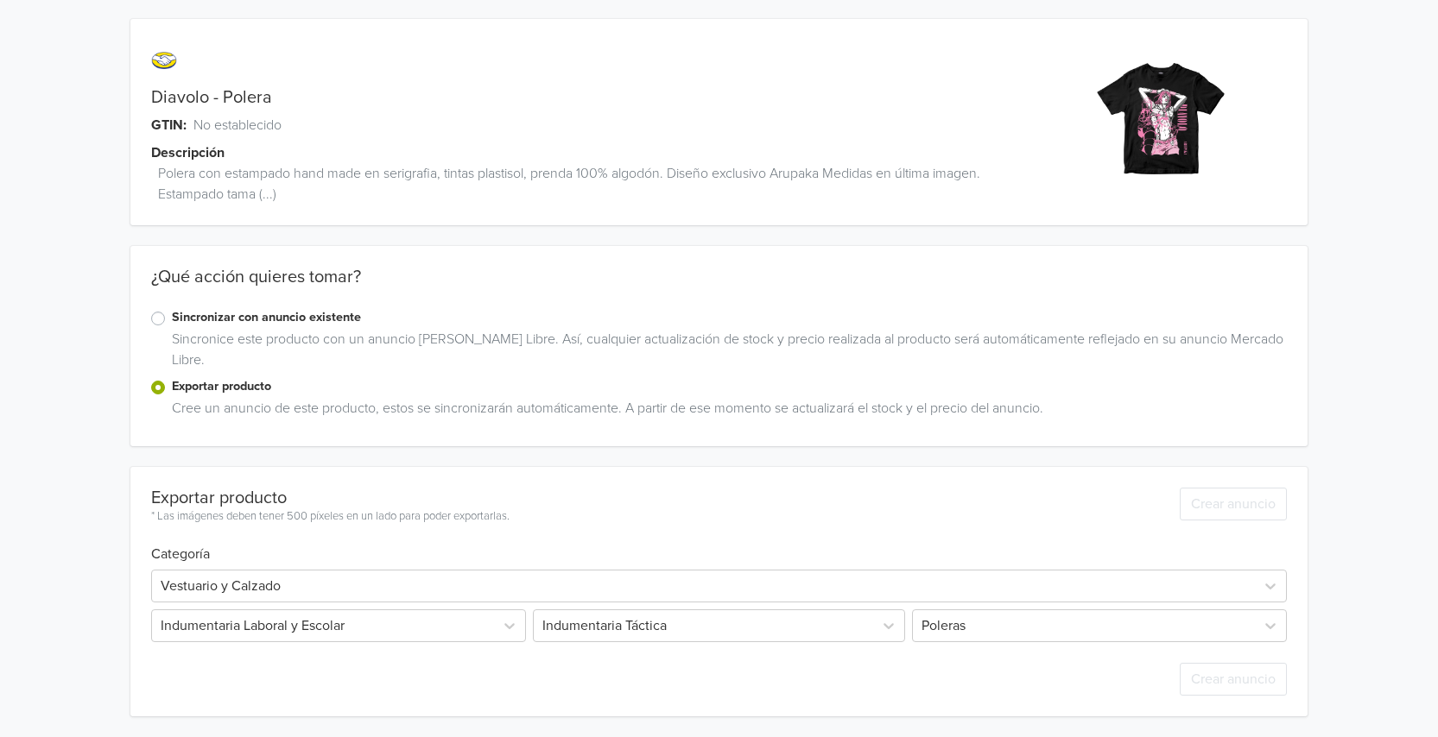
scroll to position [2, 0]
click at [737, 499] on div "Exportar producto * Las imágenes deben tener 500 píxeles en un lado para poder …" at bounding box center [718, 496] width 1135 height 59
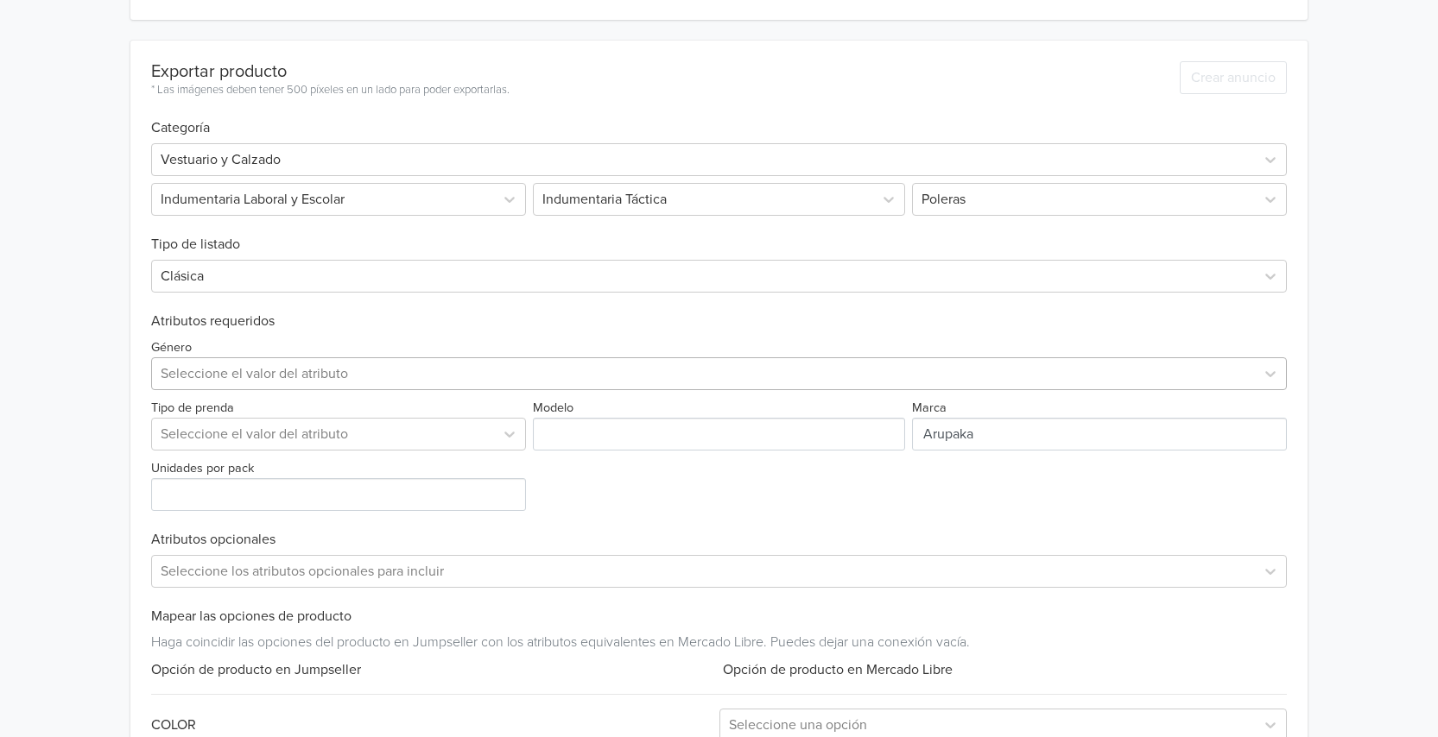
scroll to position [432, 0]
click at [388, 205] on div at bounding box center [323, 196] width 325 height 24
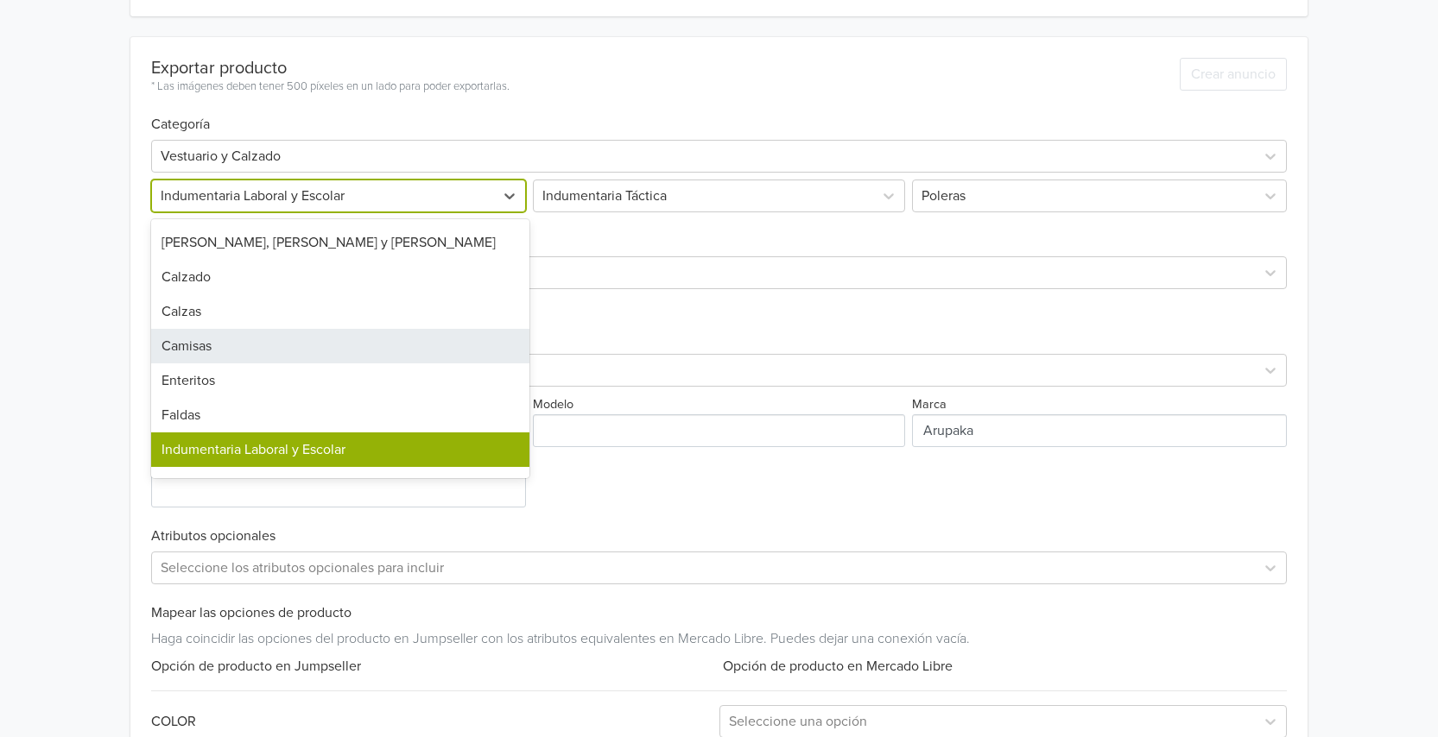
scroll to position [173, 0]
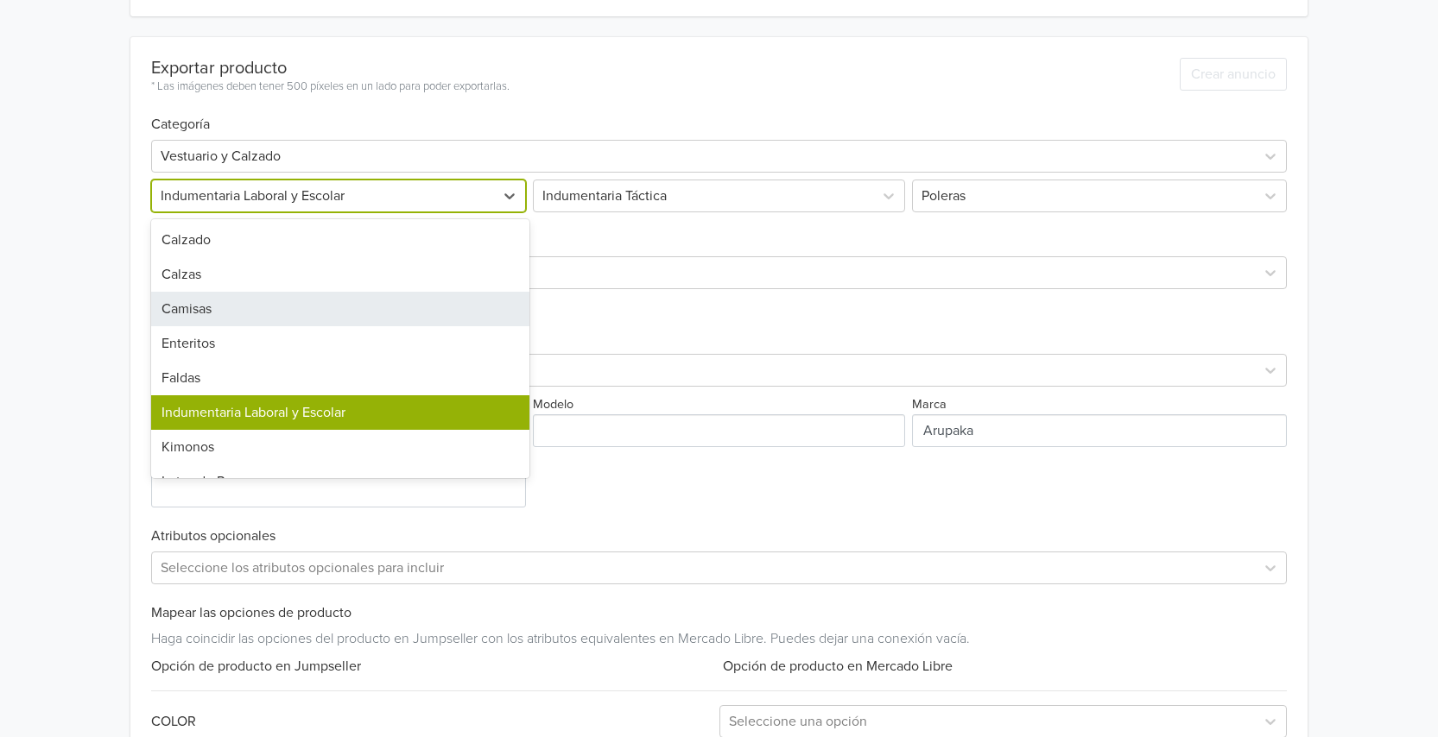
click at [301, 300] on div "Camisas" at bounding box center [340, 309] width 378 height 35
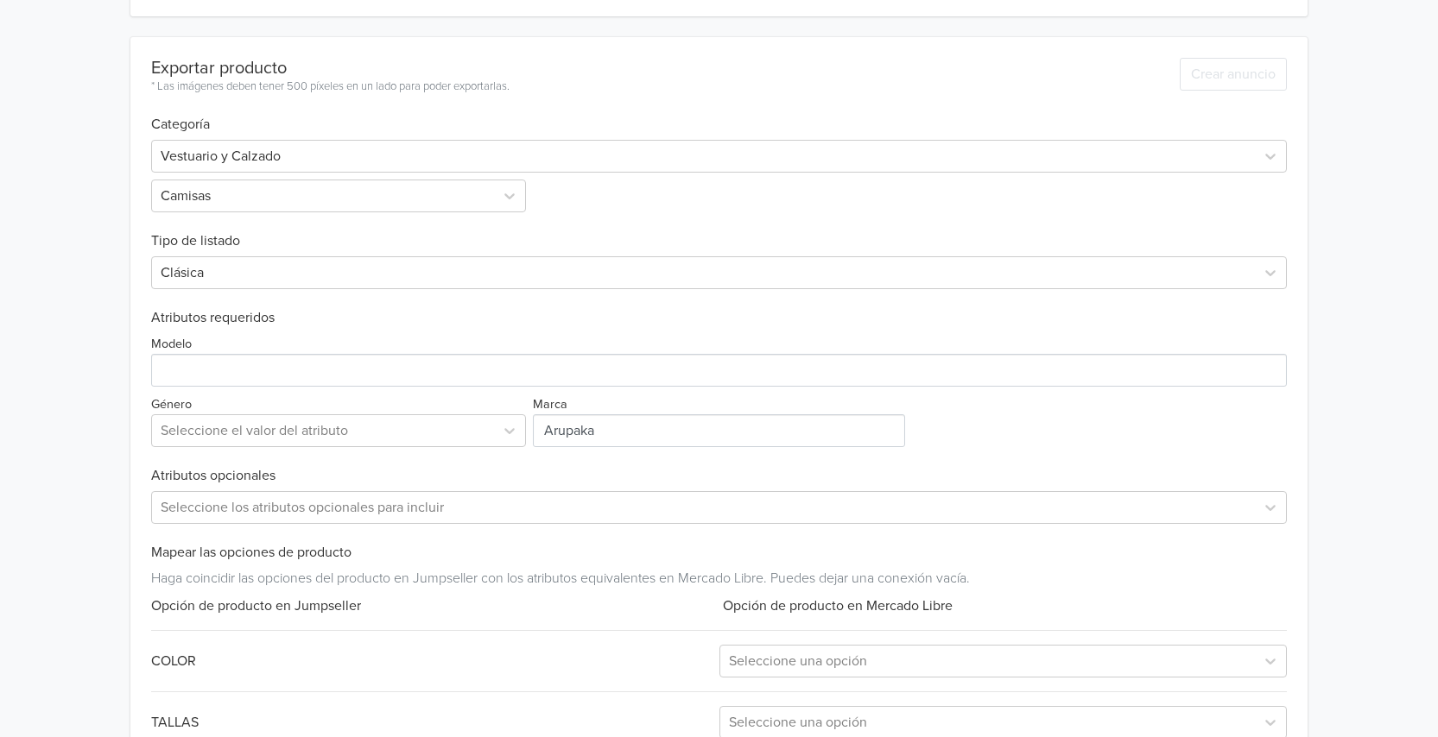
click at [661, 202] on div "Vestuario y Calzado Camisas" at bounding box center [718, 172] width 1135 height 79
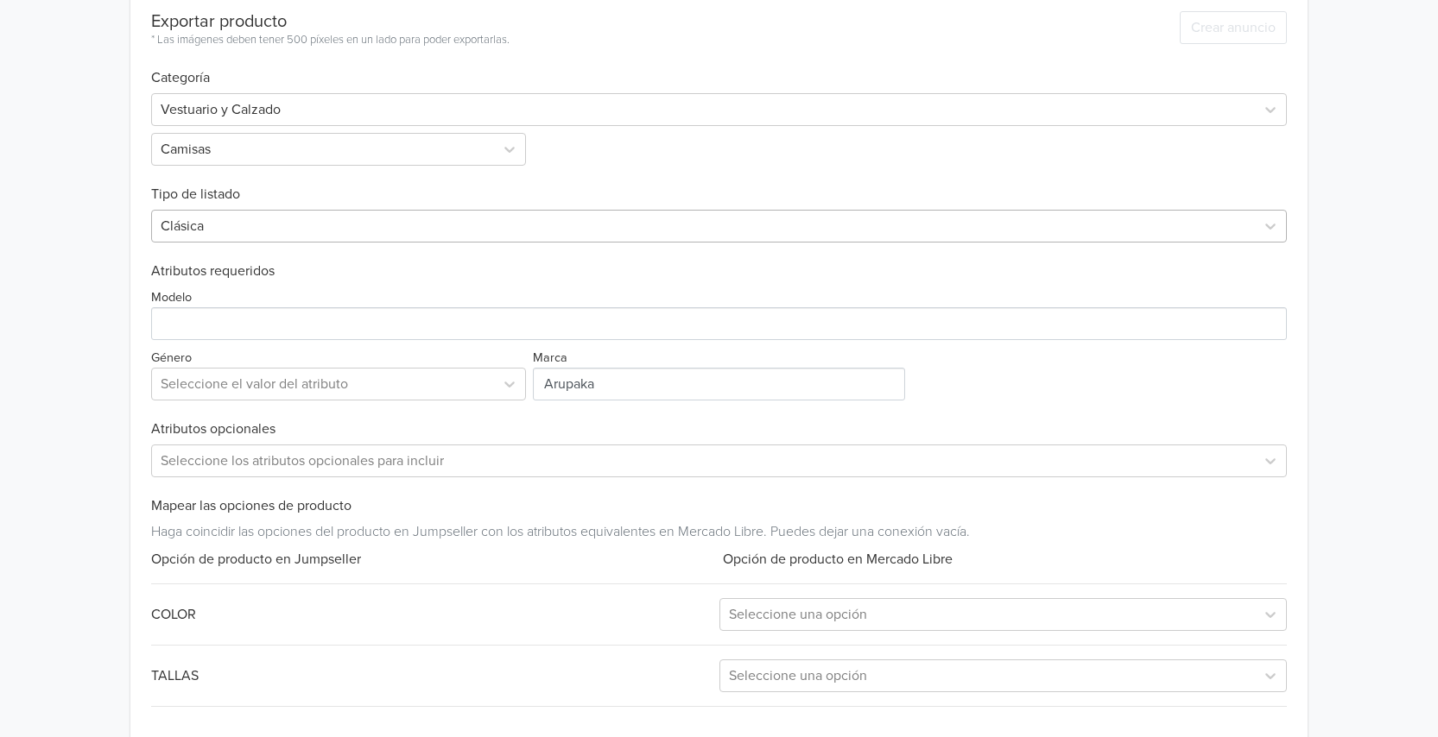
scroll to position [557, 0]
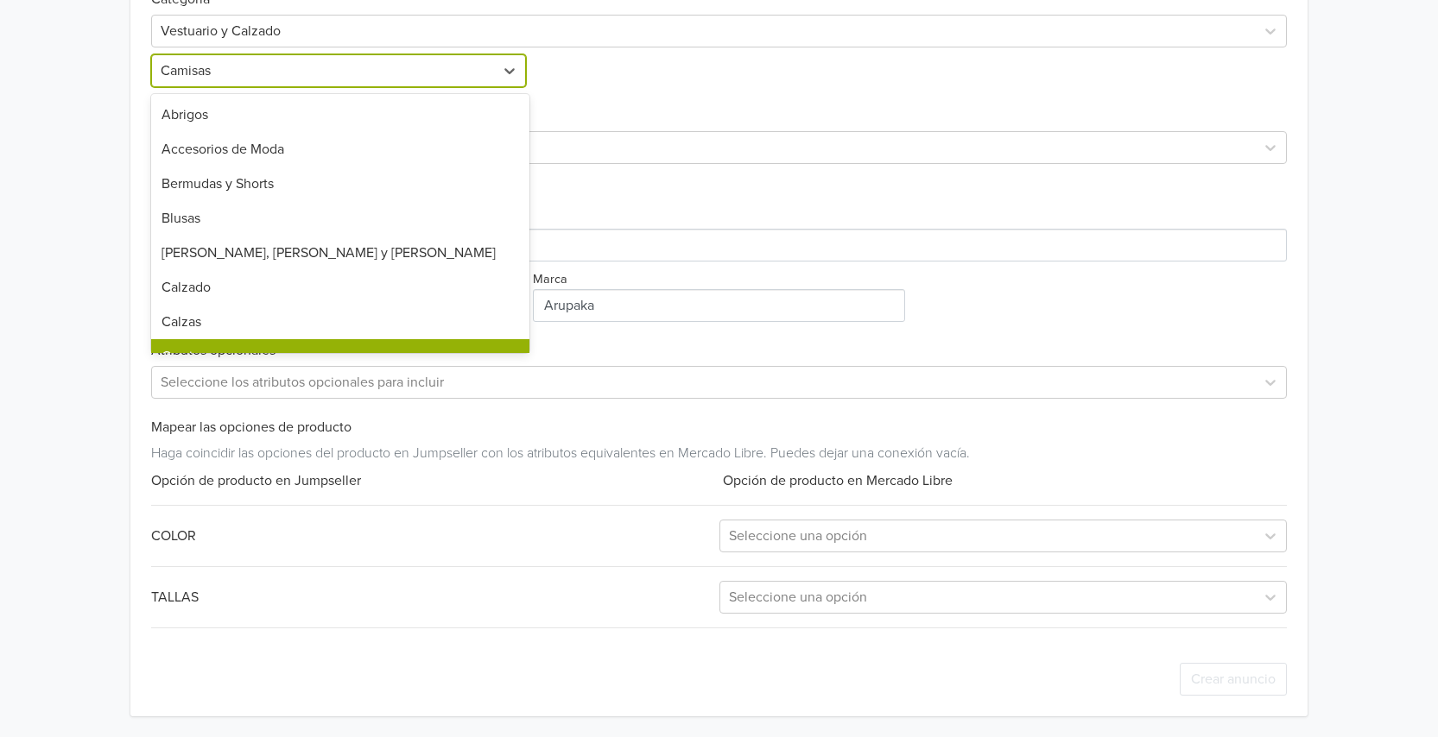
click at [416, 71] on div at bounding box center [323, 71] width 325 height 24
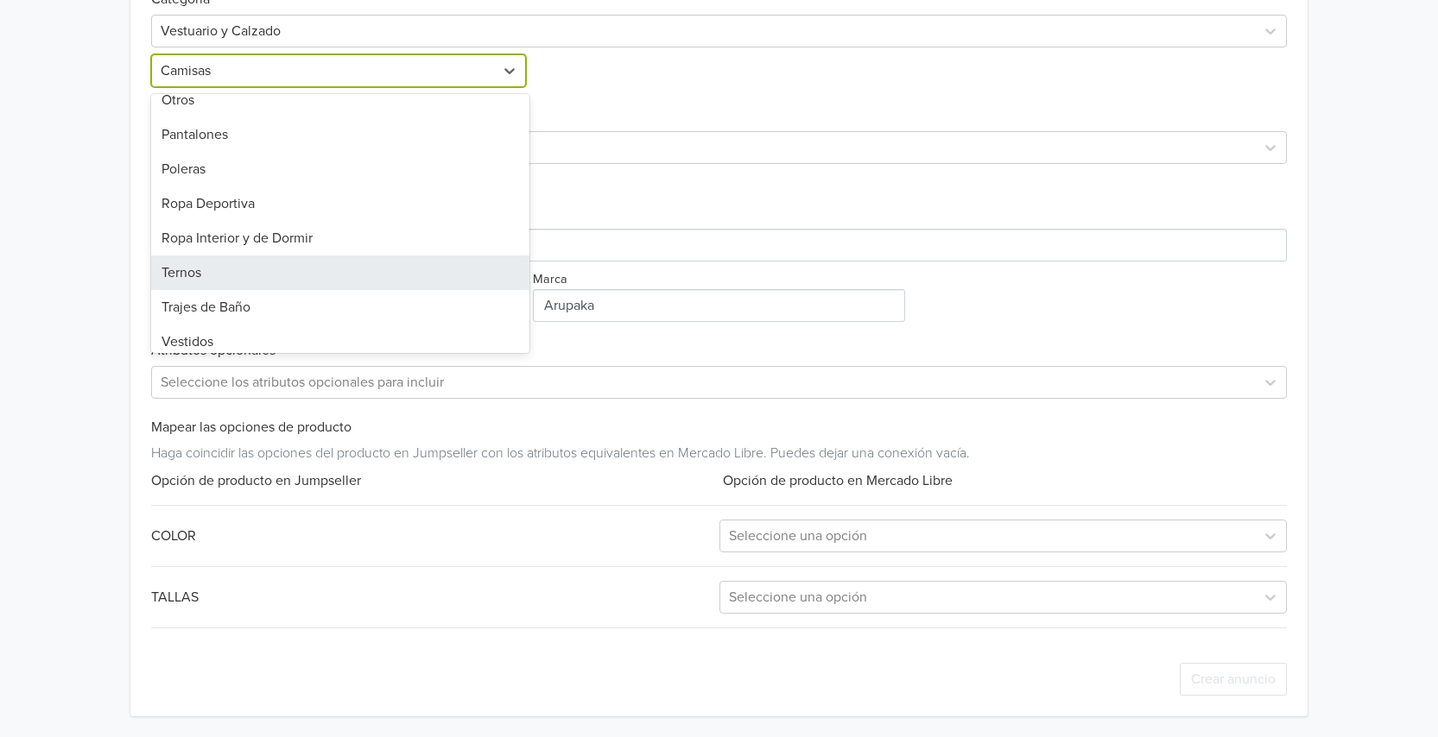
scroll to position [508, 0]
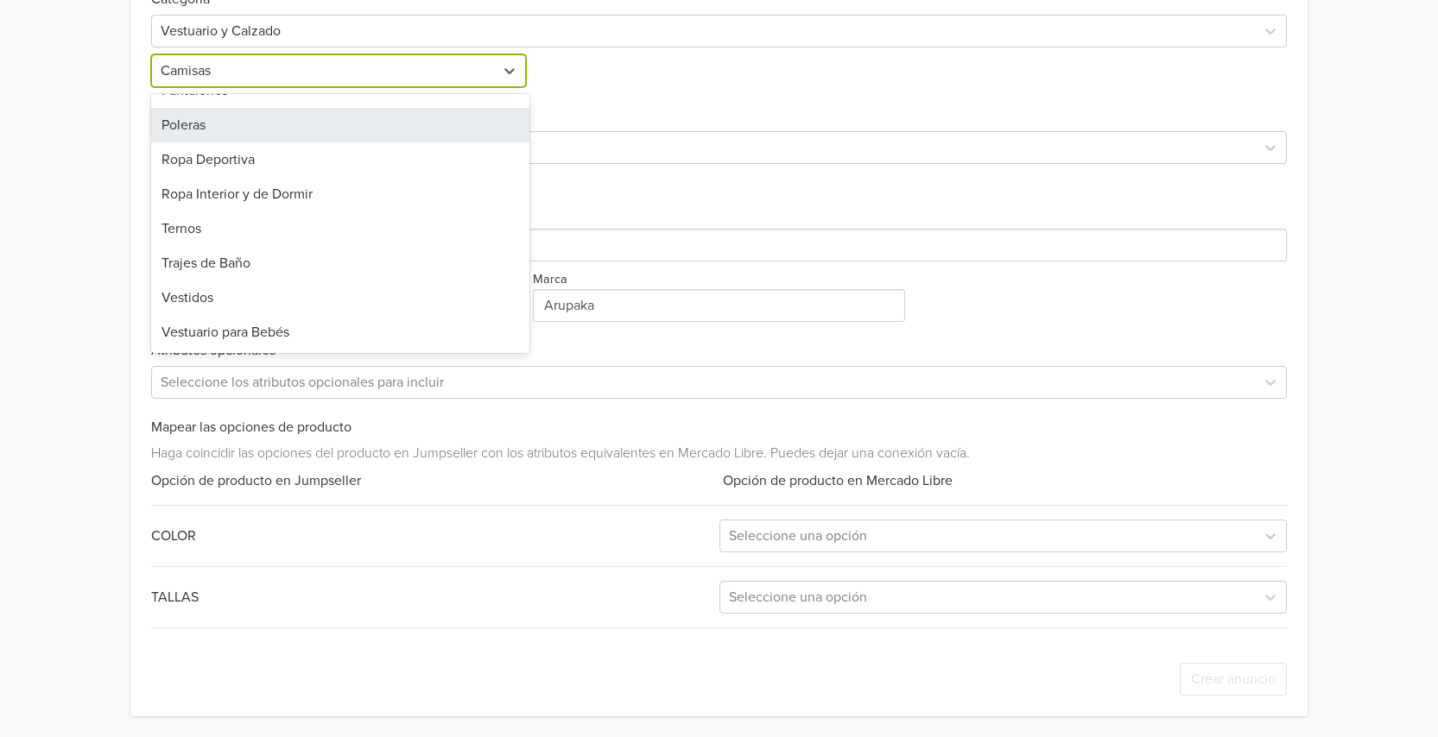
click at [207, 130] on div "Poleras" at bounding box center [340, 125] width 378 height 35
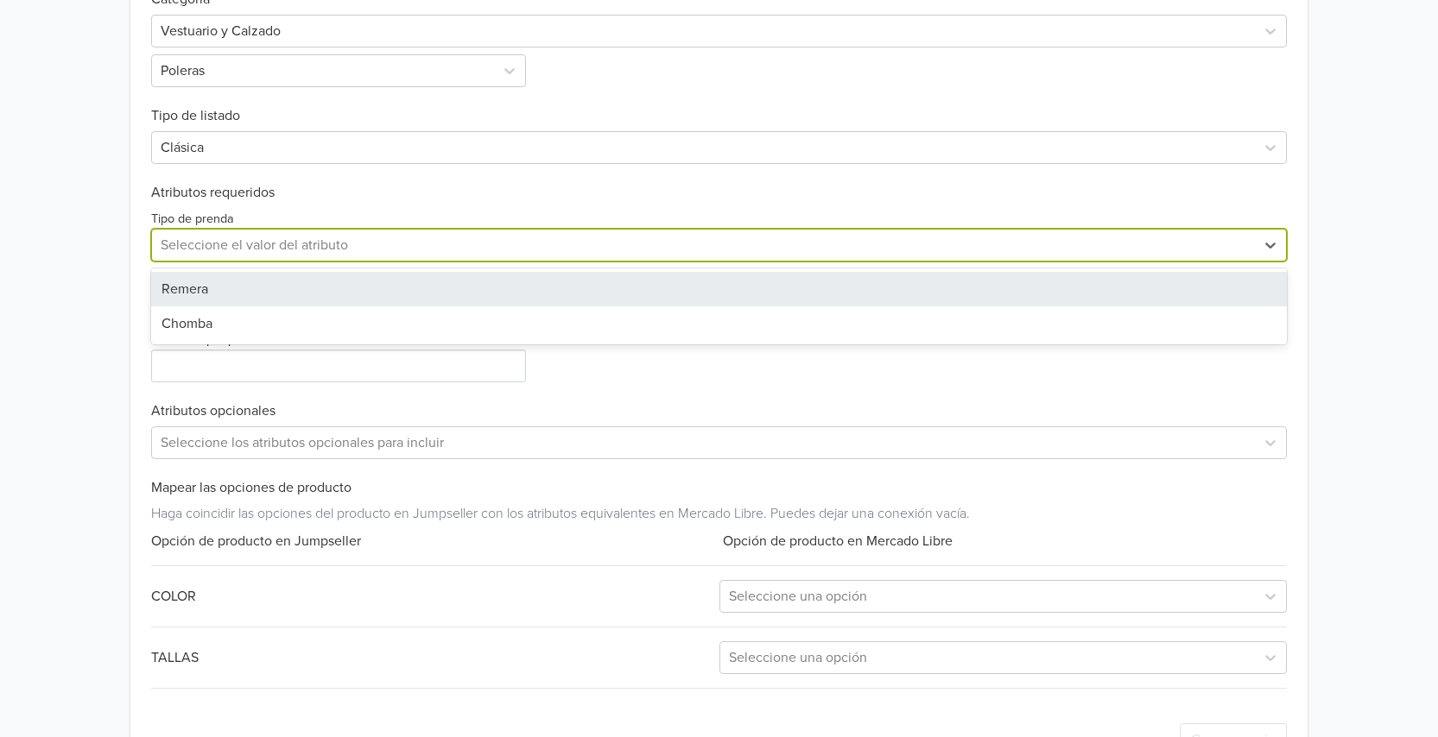
click at [344, 250] on div at bounding box center [703, 245] width 1085 height 24
click at [346, 239] on div at bounding box center [703, 245] width 1085 height 24
click at [285, 250] on div at bounding box center [703, 245] width 1085 height 24
click at [221, 290] on div "Remera" at bounding box center [718, 289] width 1135 height 35
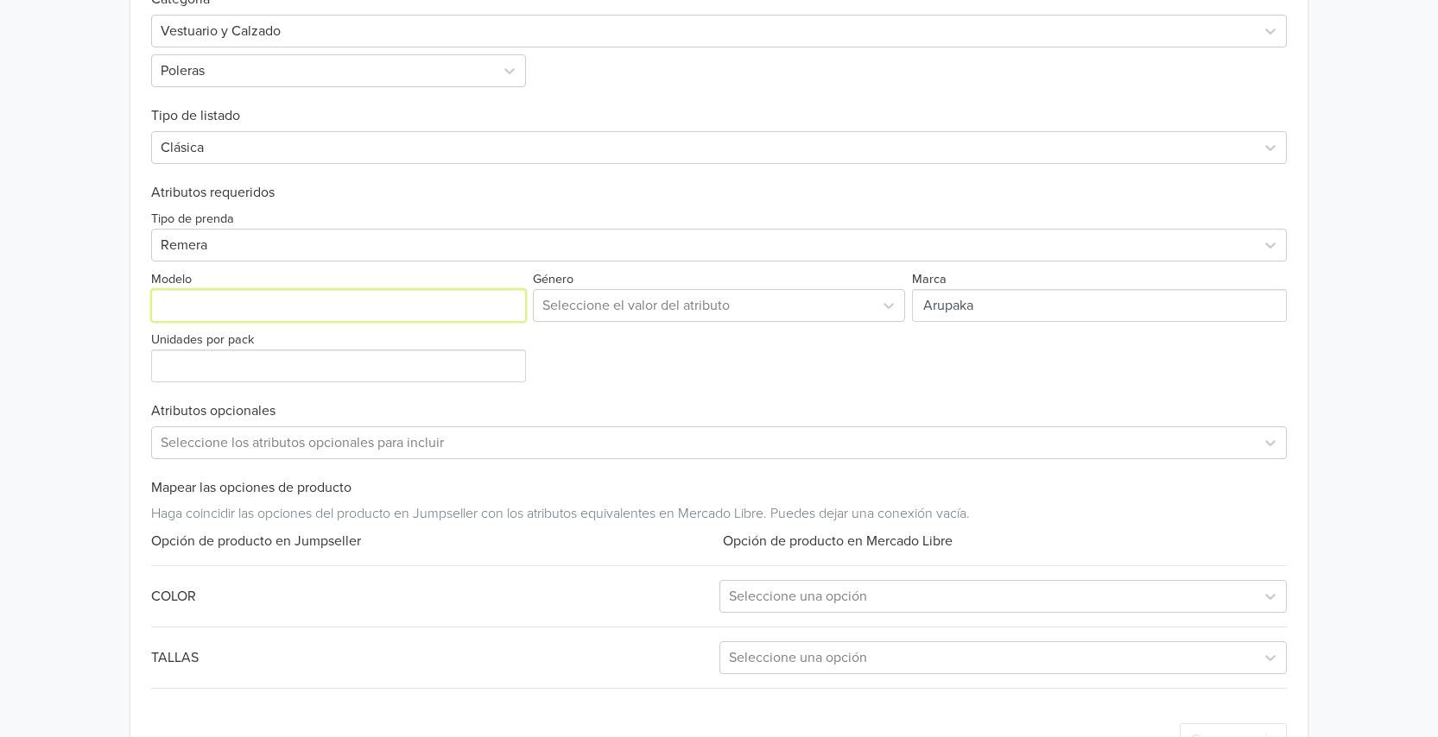
click at [277, 307] on input "Modelo" at bounding box center [338, 305] width 375 height 33
type input "Arupaka"
click at [636, 308] on div at bounding box center [702, 306] width 321 height 24
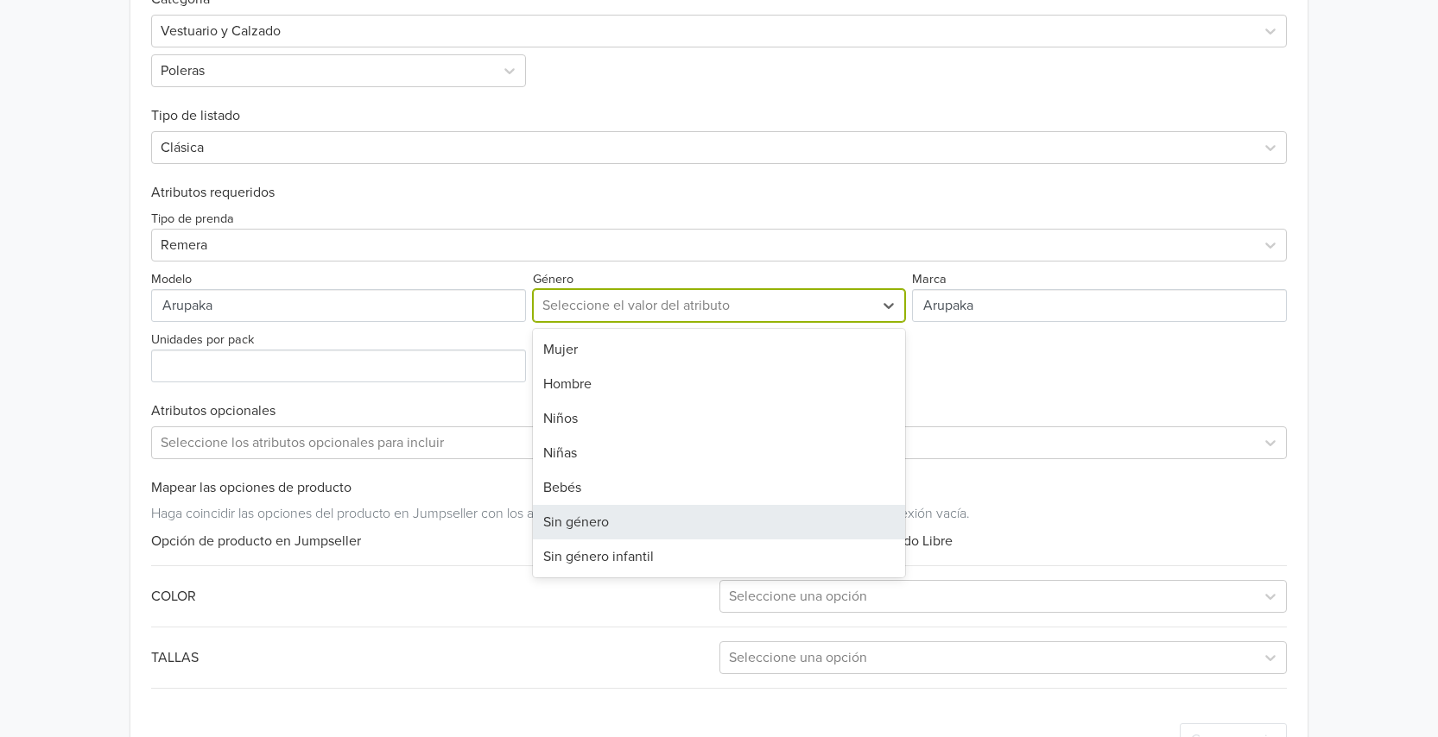
click at [611, 525] on div "Sin género" at bounding box center [718, 522] width 371 height 35
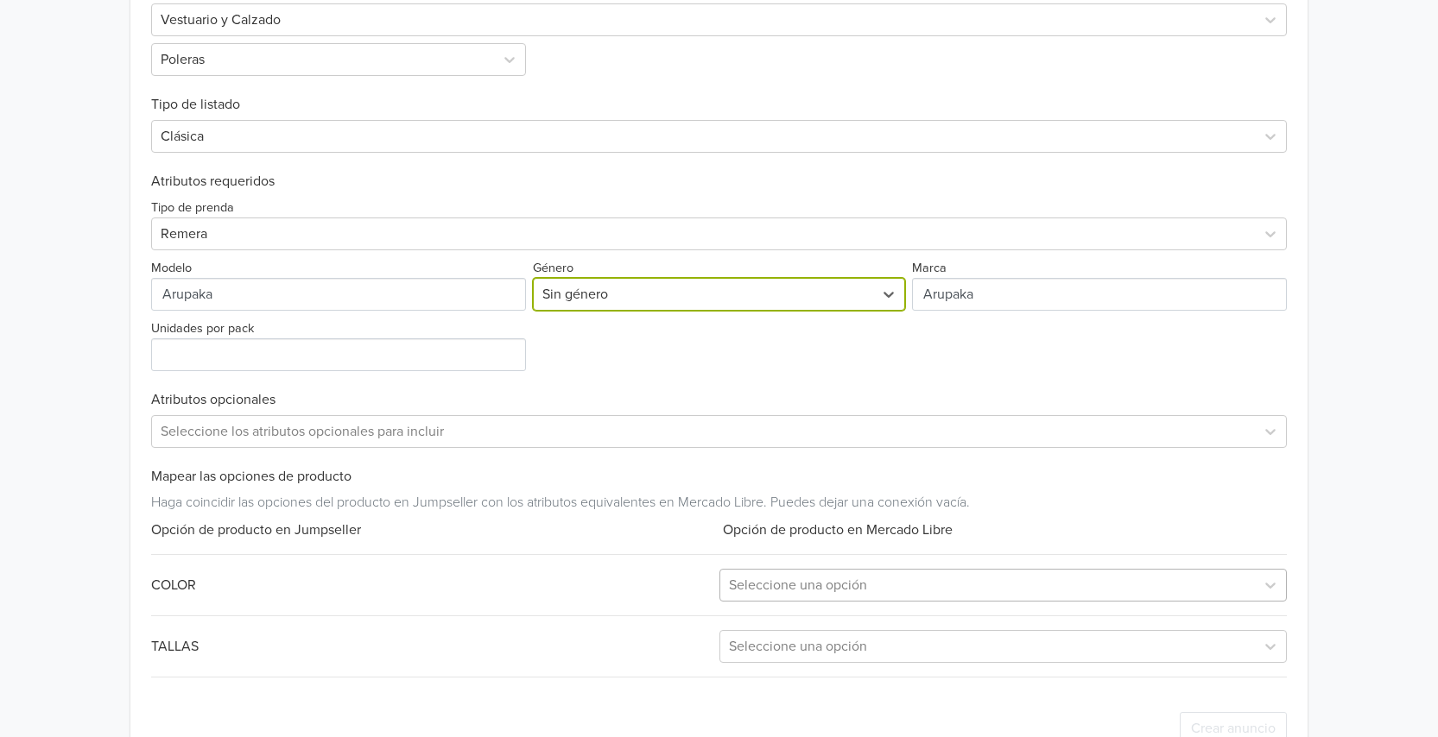
scroll to position [591, 0]
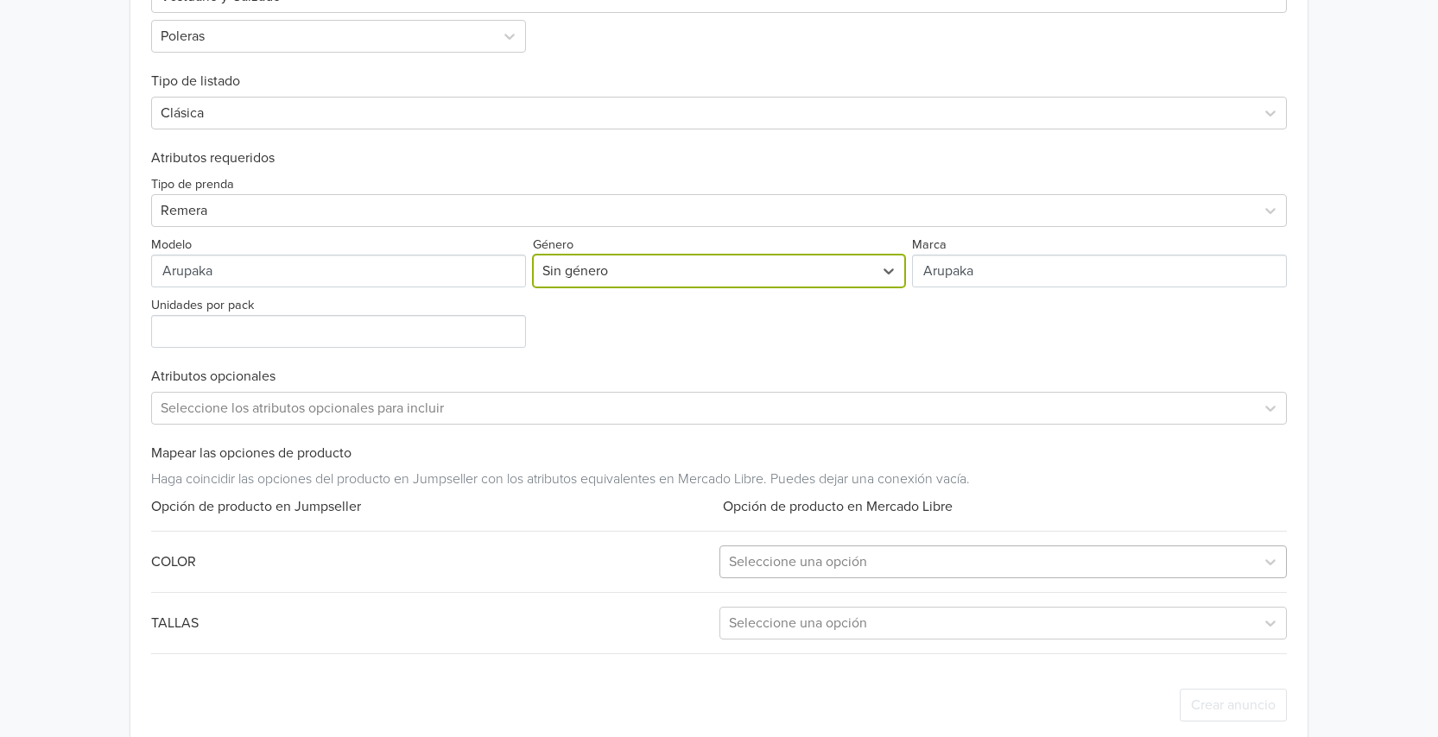
click at [763, 578] on div "Seleccione una opción" at bounding box center [1002, 562] width 567 height 33
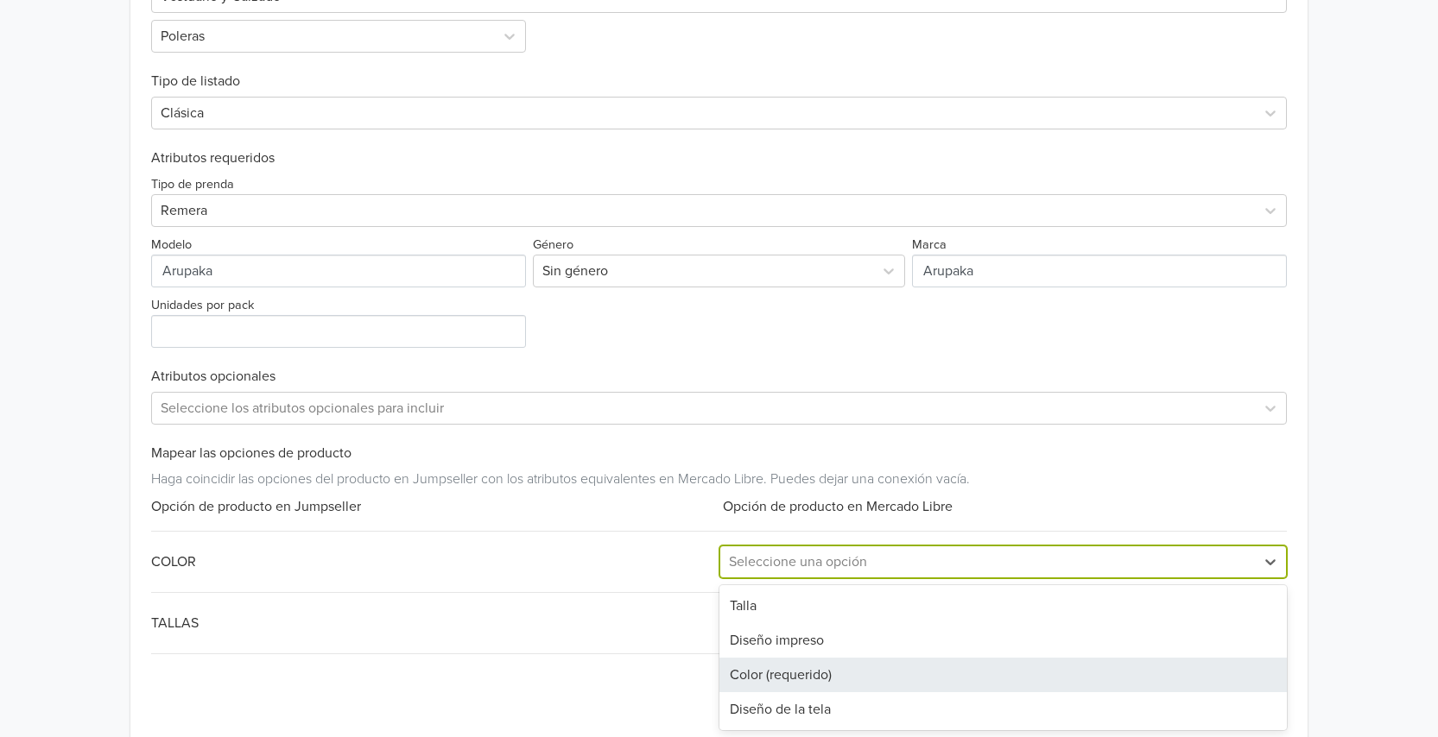
click at [761, 675] on div "Color (requerido)" at bounding box center [1002, 675] width 567 height 35
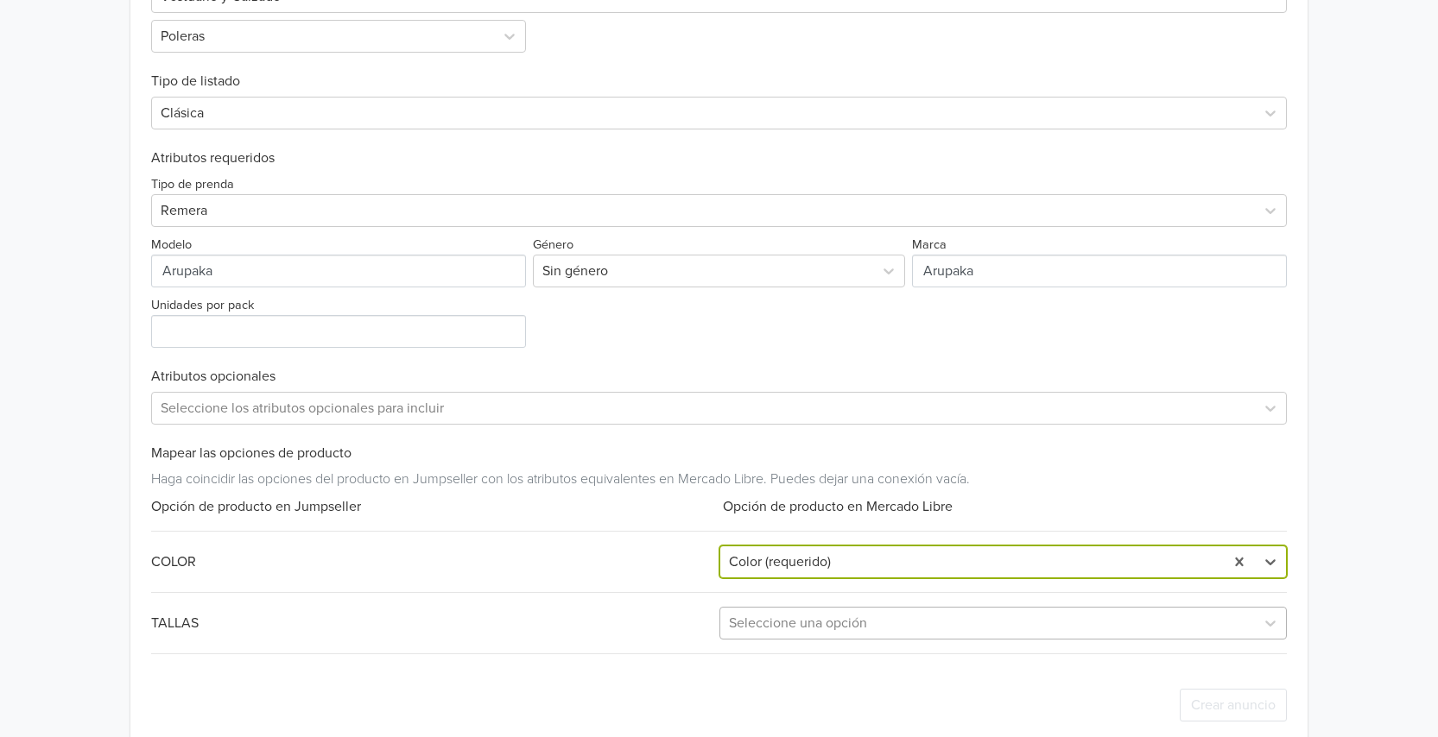
click at [794, 616] on div "Exportar producto * Las imágenes deben tener 500 píxeles en un lado para poder …" at bounding box center [718, 309] width 1135 height 865
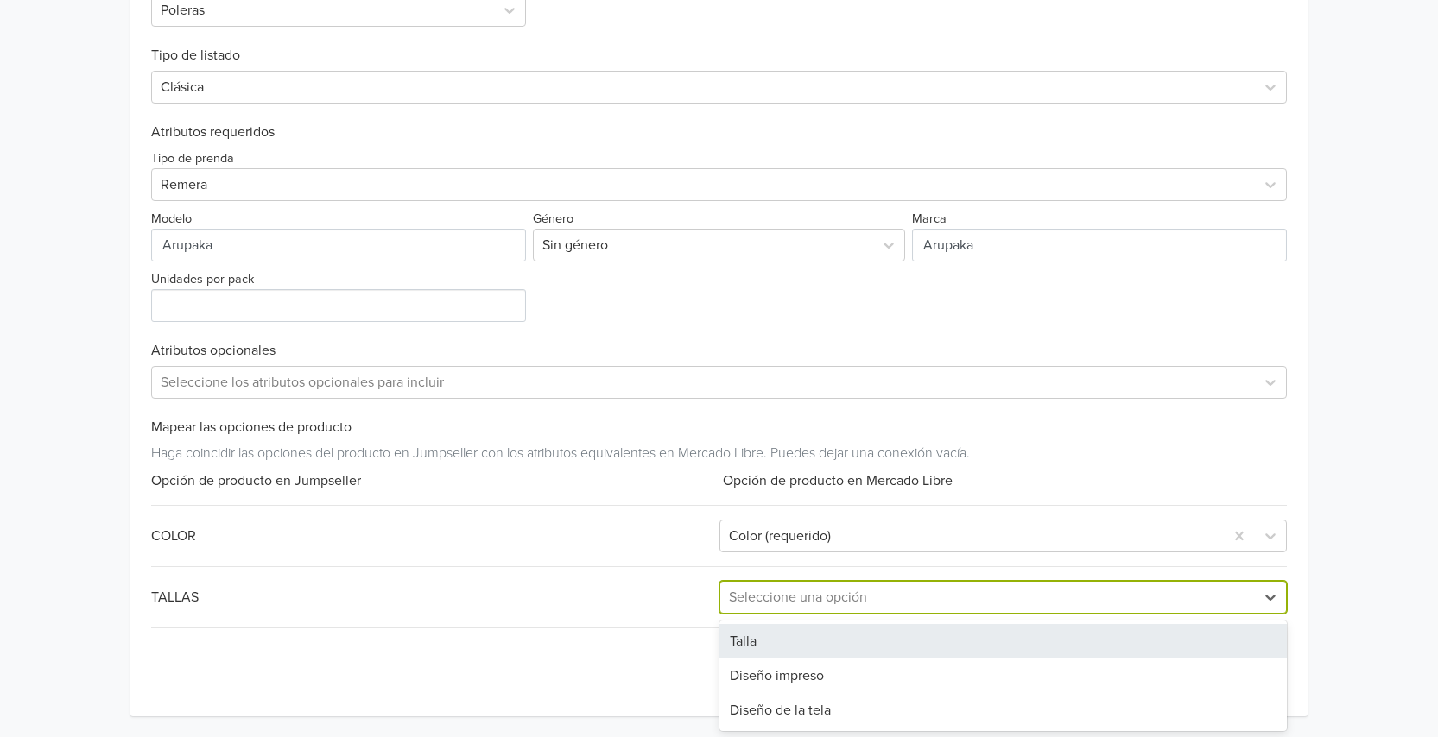
click at [776, 643] on div "Talla" at bounding box center [1002, 641] width 567 height 35
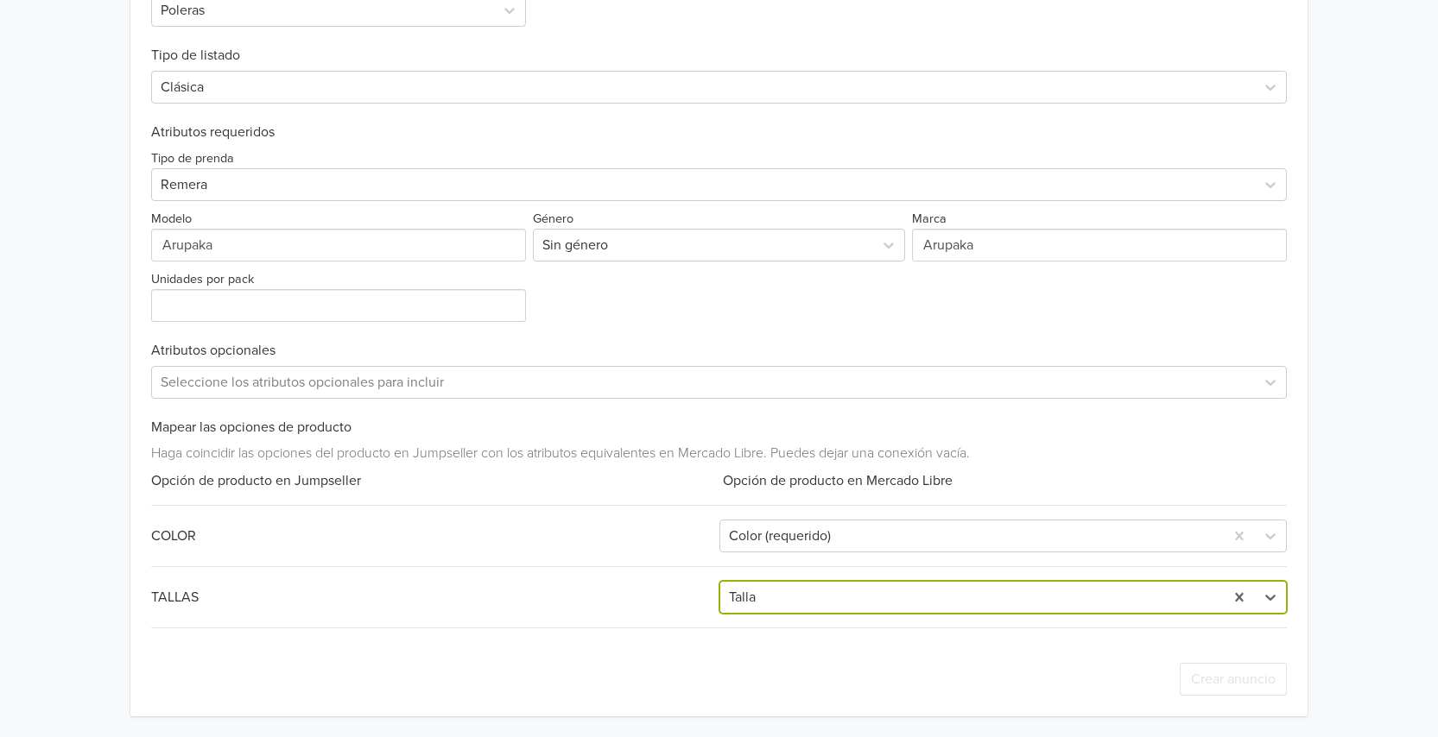
click at [516, 569] on div "Exportar producto * Las imágenes deben tener 500 píxeles en un lado para poder …" at bounding box center [718, 283] width 1135 height 865
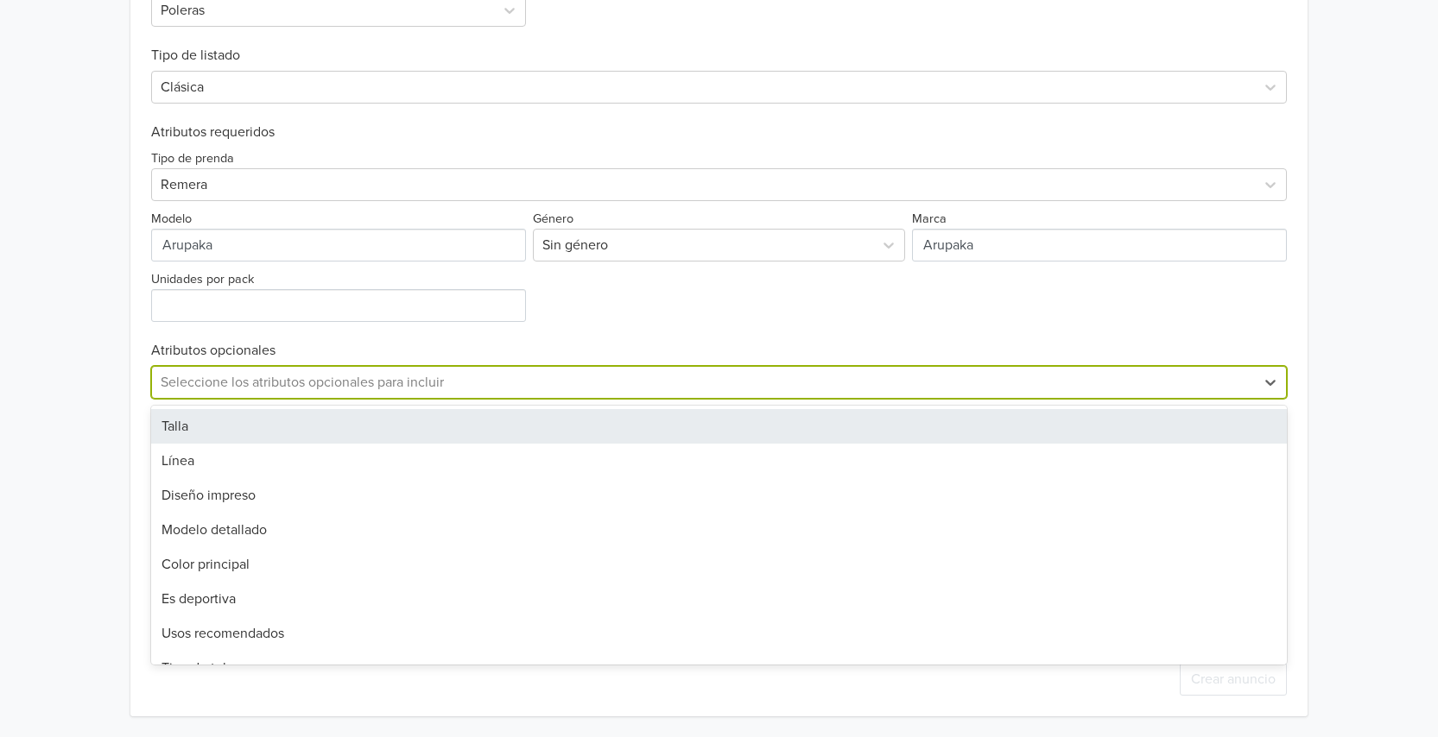
click at [464, 376] on div at bounding box center [703, 382] width 1085 height 24
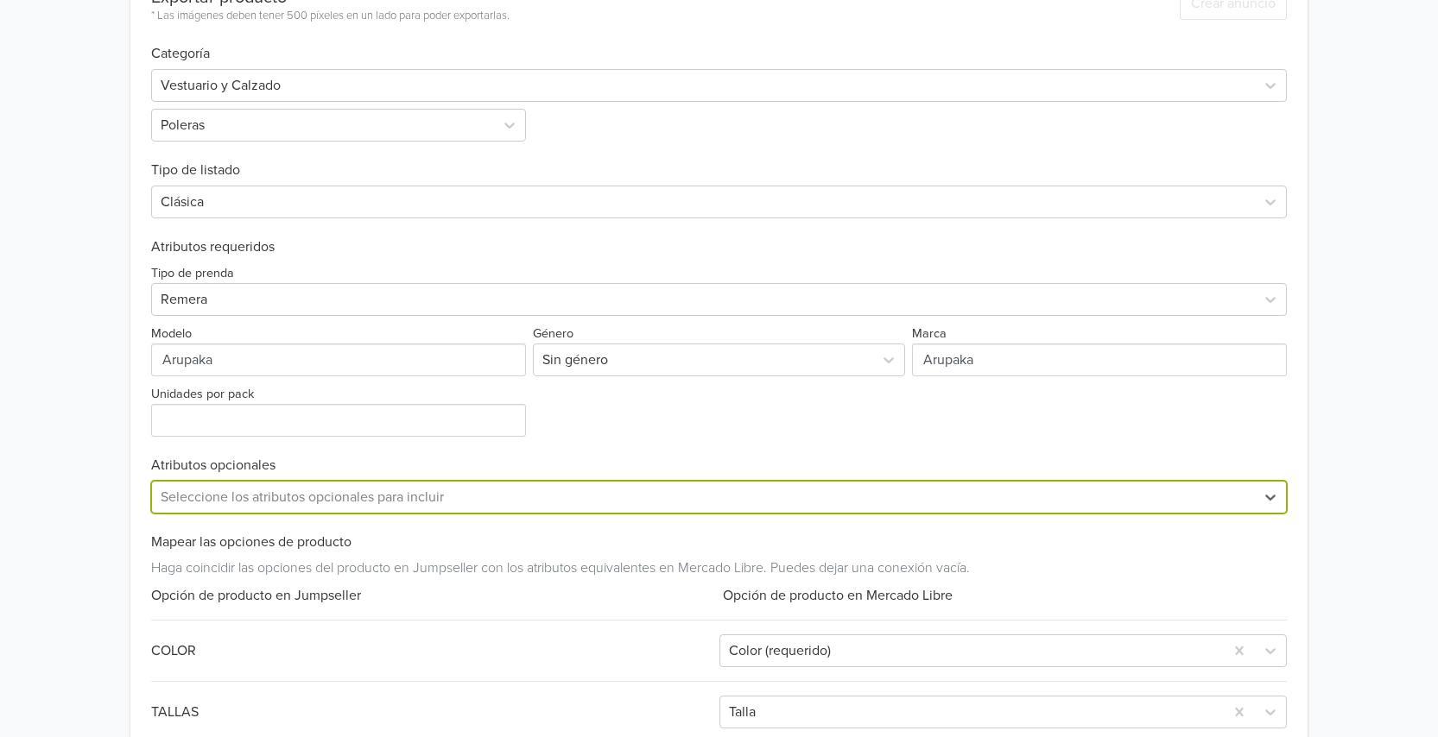
scroll to position [445, 0]
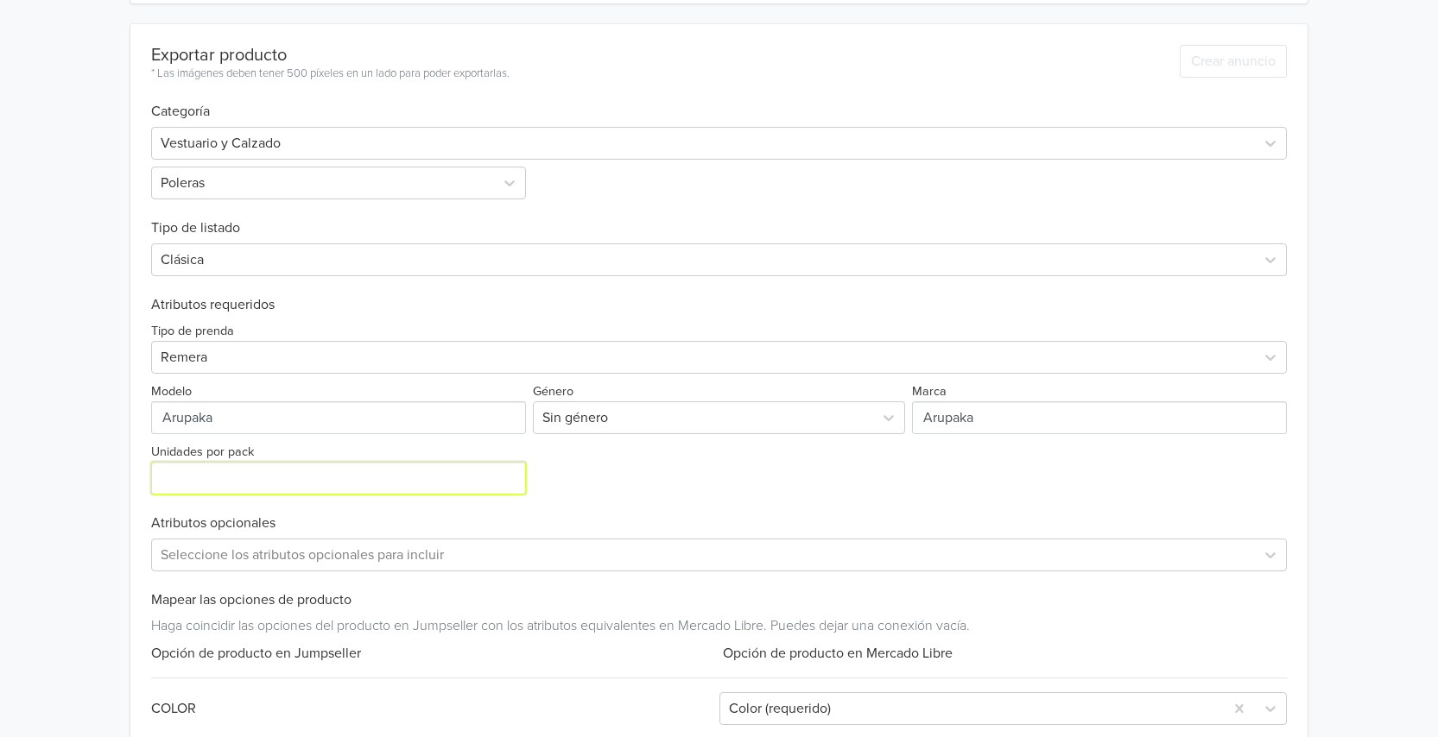
click at [351, 479] on input "Unidades por pack" at bounding box center [338, 478] width 375 height 33
type input "1"
drag, startPoint x: 584, startPoint y: 488, endPoint x: 595, endPoint y: 489, distance: 11.3
click at [587, 488] on div "Tipo de prenda Remera Modelo Género Sin género Marca Unidades por pack 1" at bounding box center [718, 403] width 1135 height 181
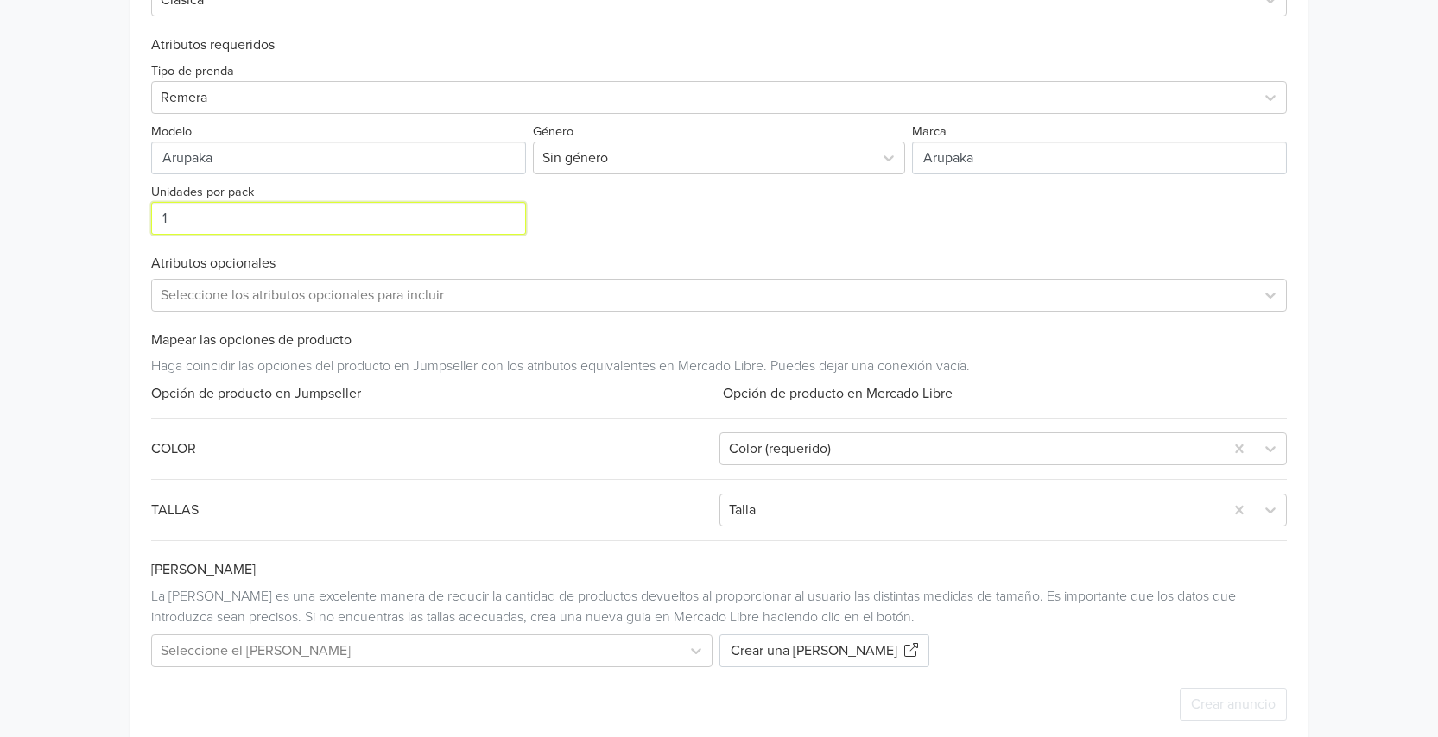
scroll to position [730, 0]
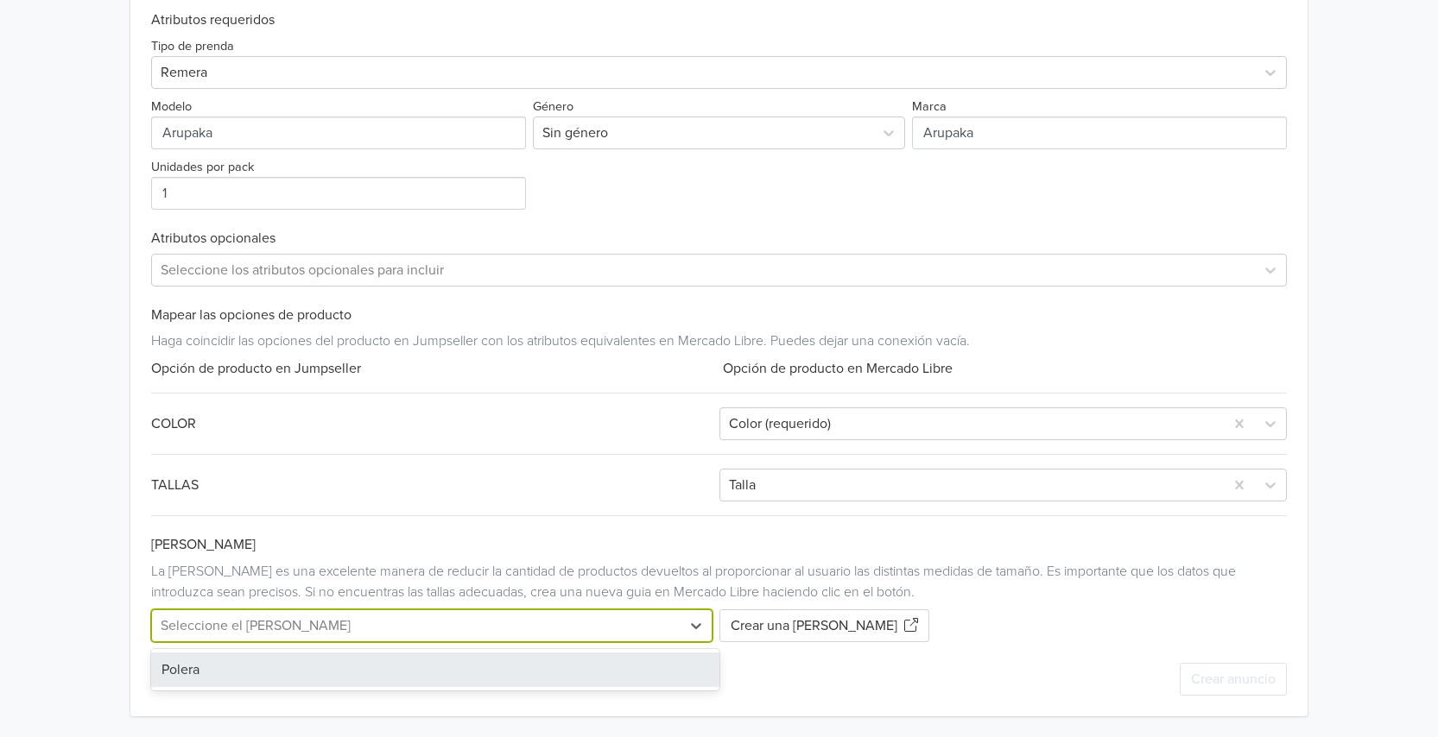
click at [335, 635] on div at bounding box center [416, 626] width 510 height 24
click at [275, 671] on div "Polera" at bounding box center [434, 670] width 567 height 35
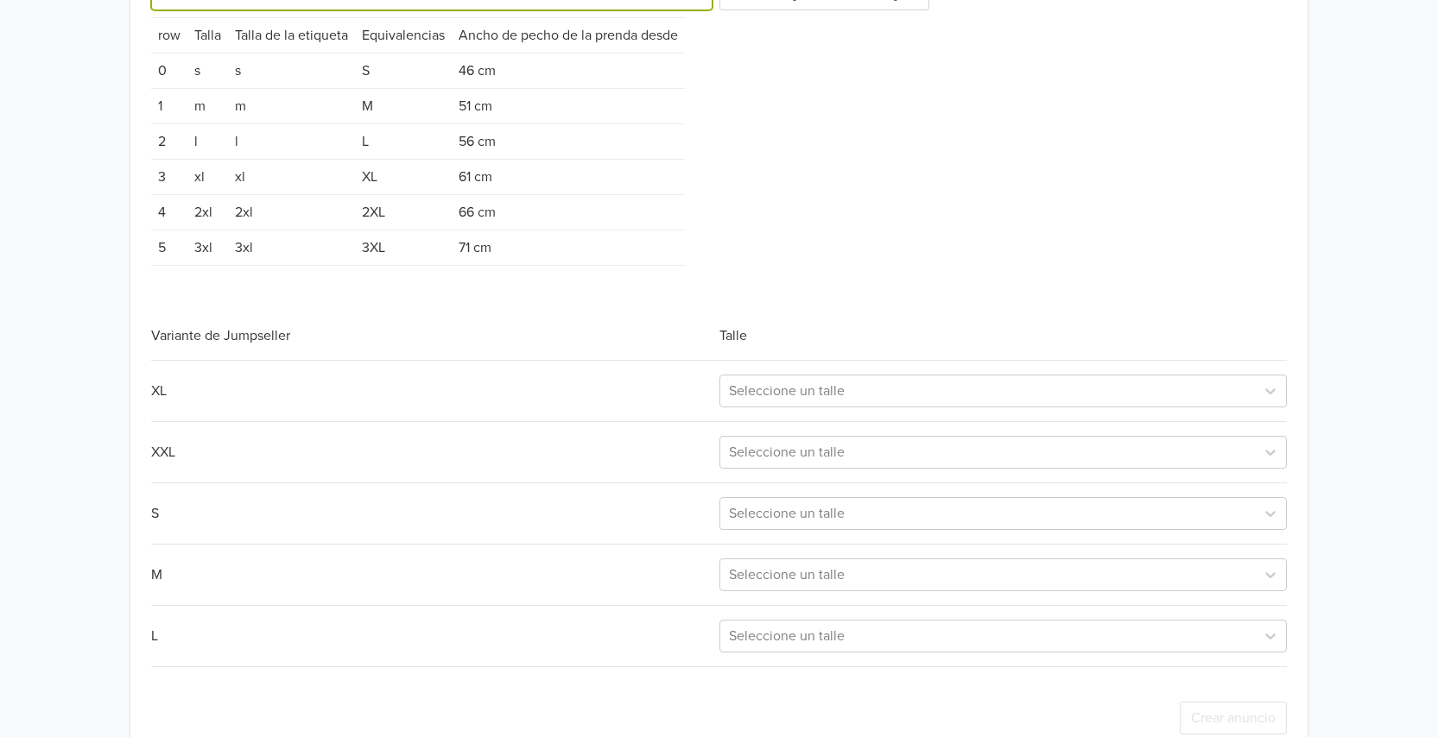
scroll to position [1400, 0]
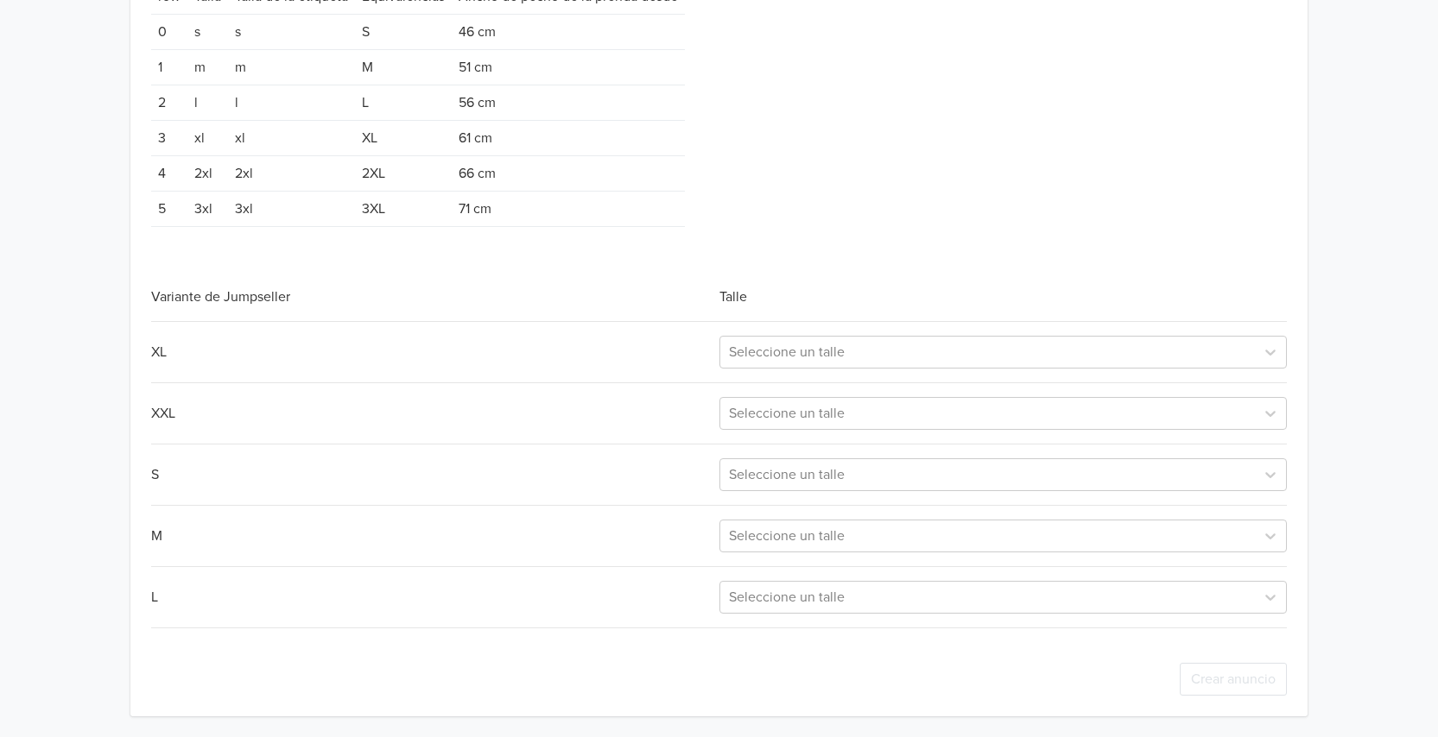
click at [772, 370] on div "XL Seleccione un talle XXL Seleccione un talle S Seleccione un talle M Seleccio…" at bounding box center [718, 474] width 1135 height 307
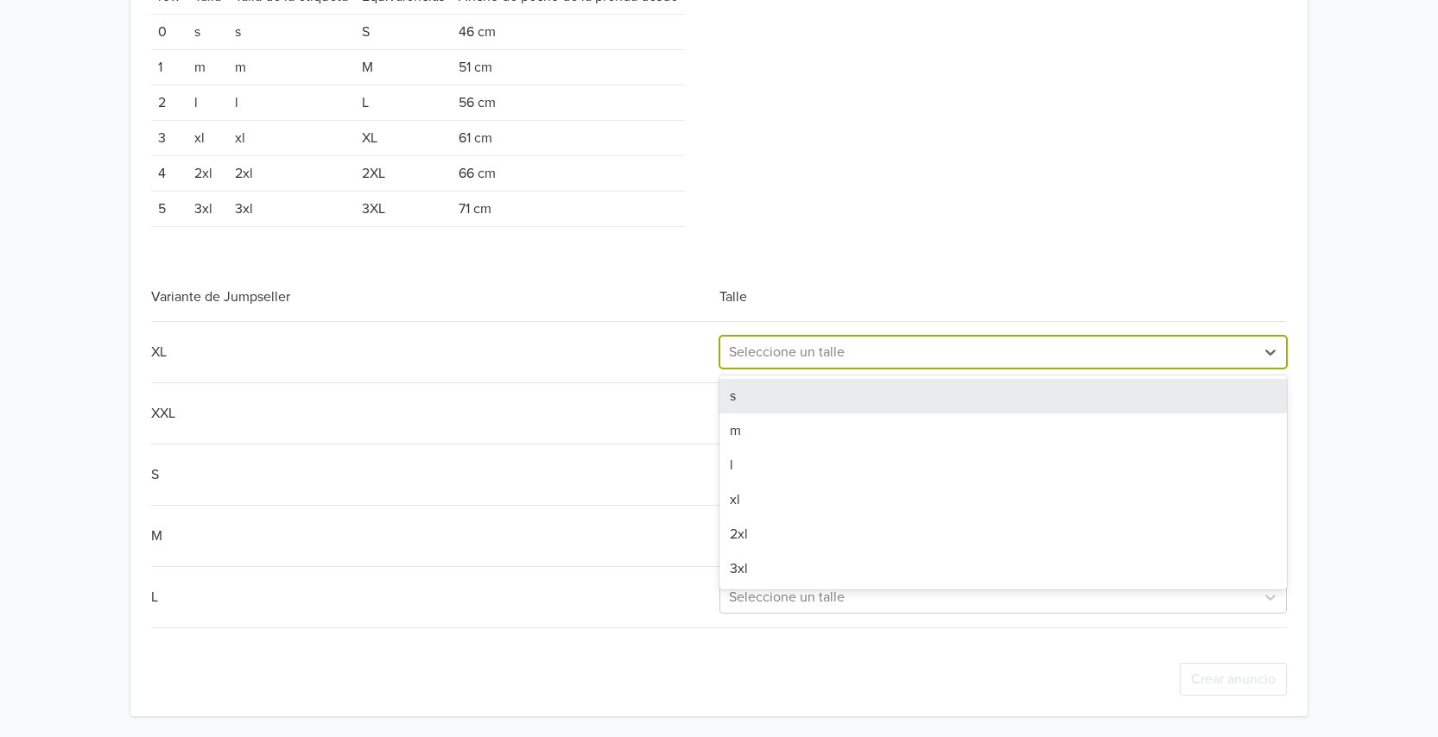
drag, startPoint x: 783, startPoint y: 353, endPoint x: 783, endPoint y: 366, distance: 13.0
click at [783, 357] on div at bounding box center [987, 352] width 517 height 24
drag, startPoint x: 765, startPoint y: 392, endPoint x: 765, endPoint y: 408, distance: 16.4
click at [765, 393] on div "s" at bounding box center [1002, 396] width 567 height 35
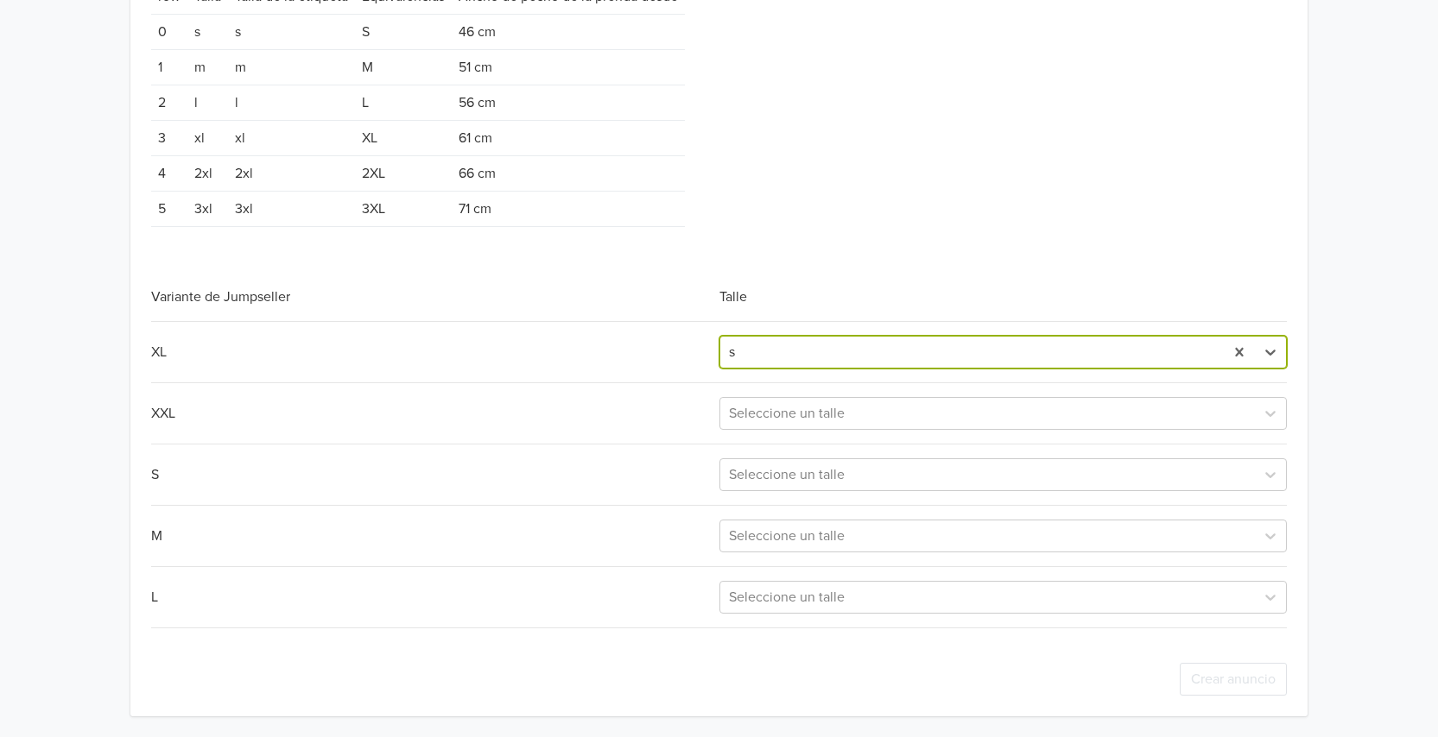
drag, startPoint x: 765, startPoint y: 408, endPoint x: 772, endPoint y: 433, distance: 25.1
click at [765, 410] on div at bounding box center [987, 413] width 517 height 24
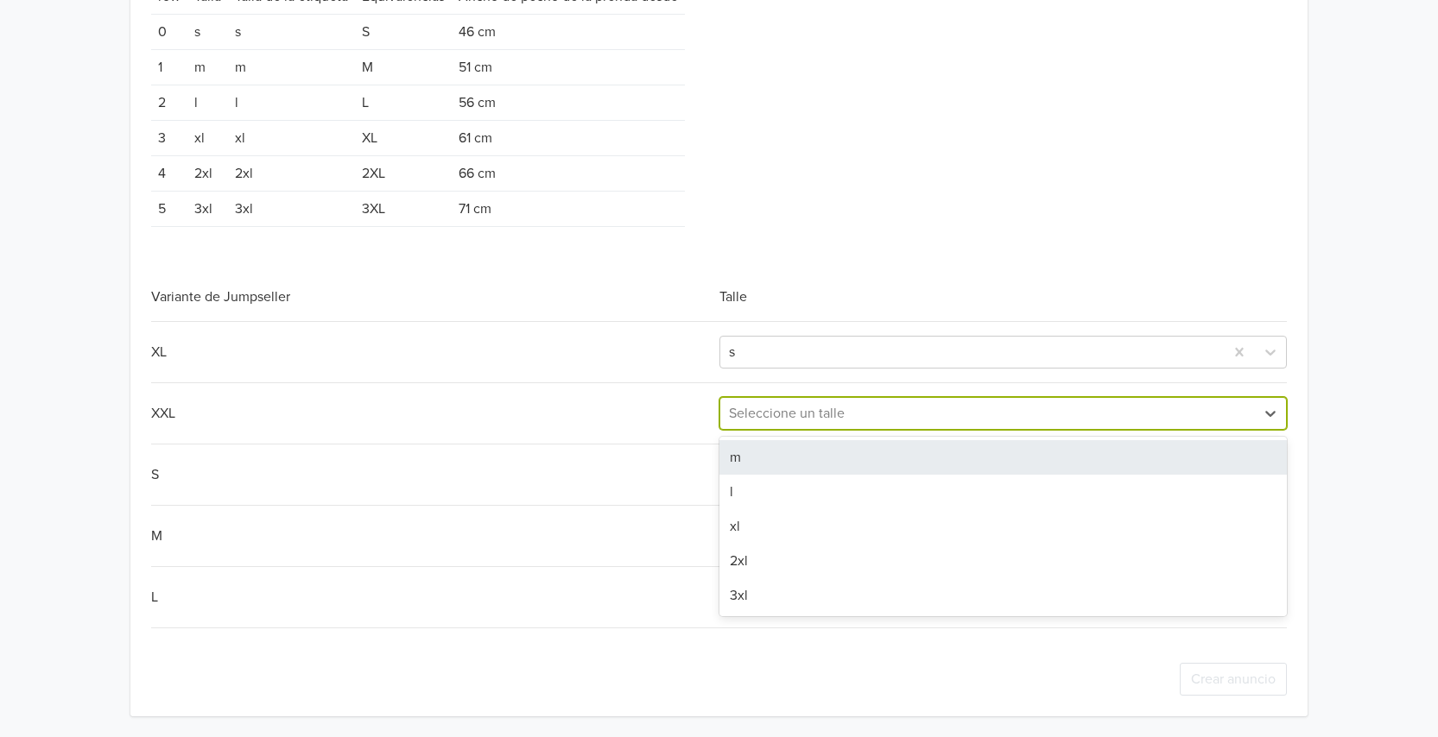
click at [769, 458] on div "m" at bounding box center [1002, 457] width 567 height 35
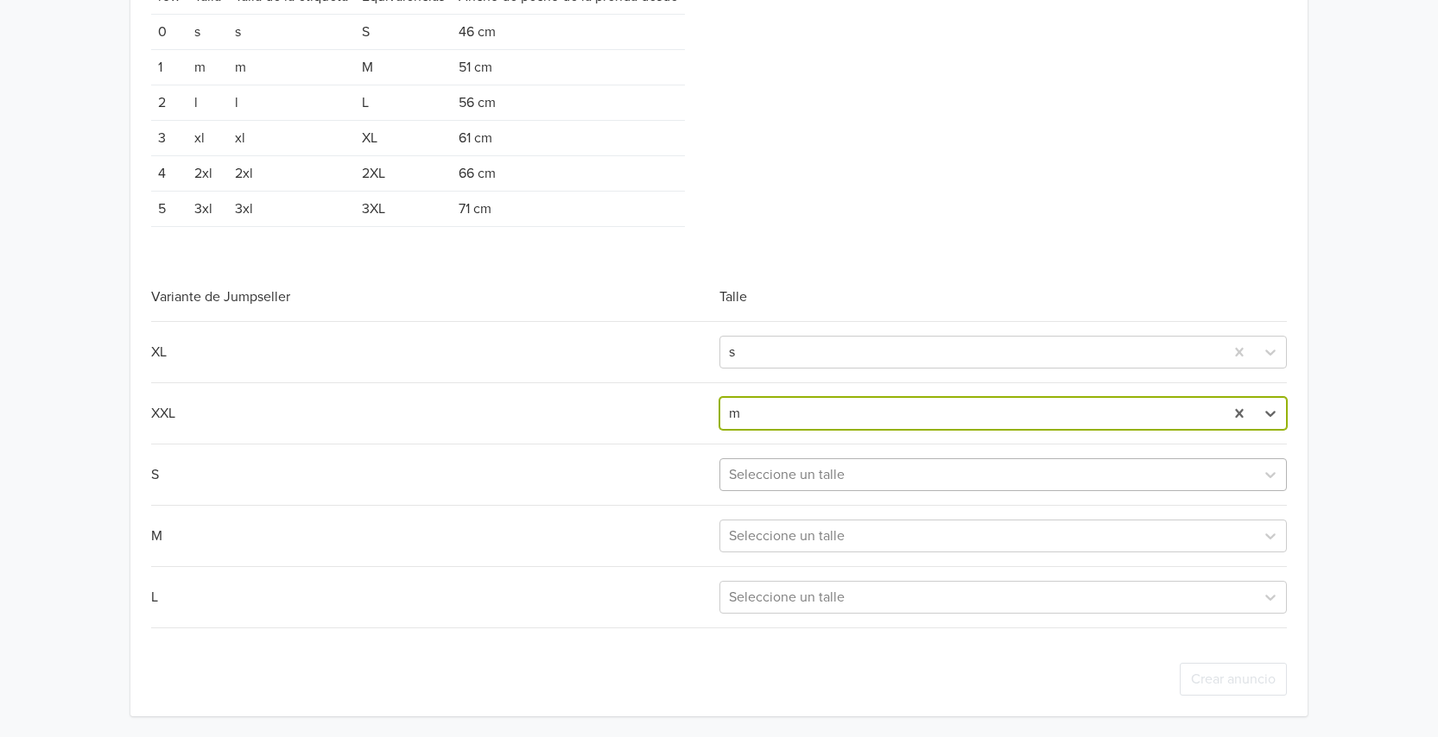
drag, startPoint x: 768, startPoint y: 477, endPoint x: 766, endPoint y: 490, distance: 14.1
click at [768, 478] on div at bounding box center [987, 475] width 517 height 24
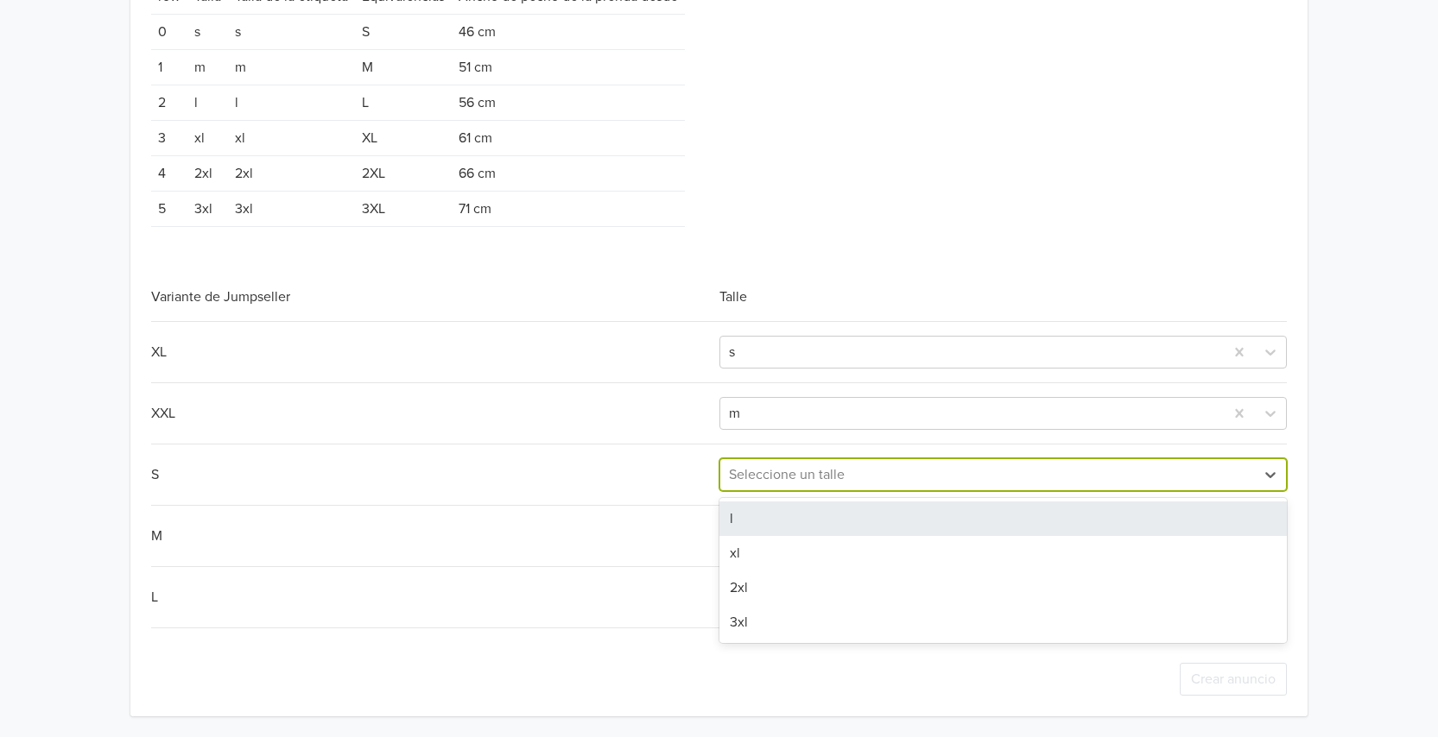
drag, startPoint x: 762, startPoint y: 504, endPoint x: 763, endPoint y: 525, distance: 20.8
click at [762, 508] on div "l" at bounding box center [1002, 519] width 567 height 35
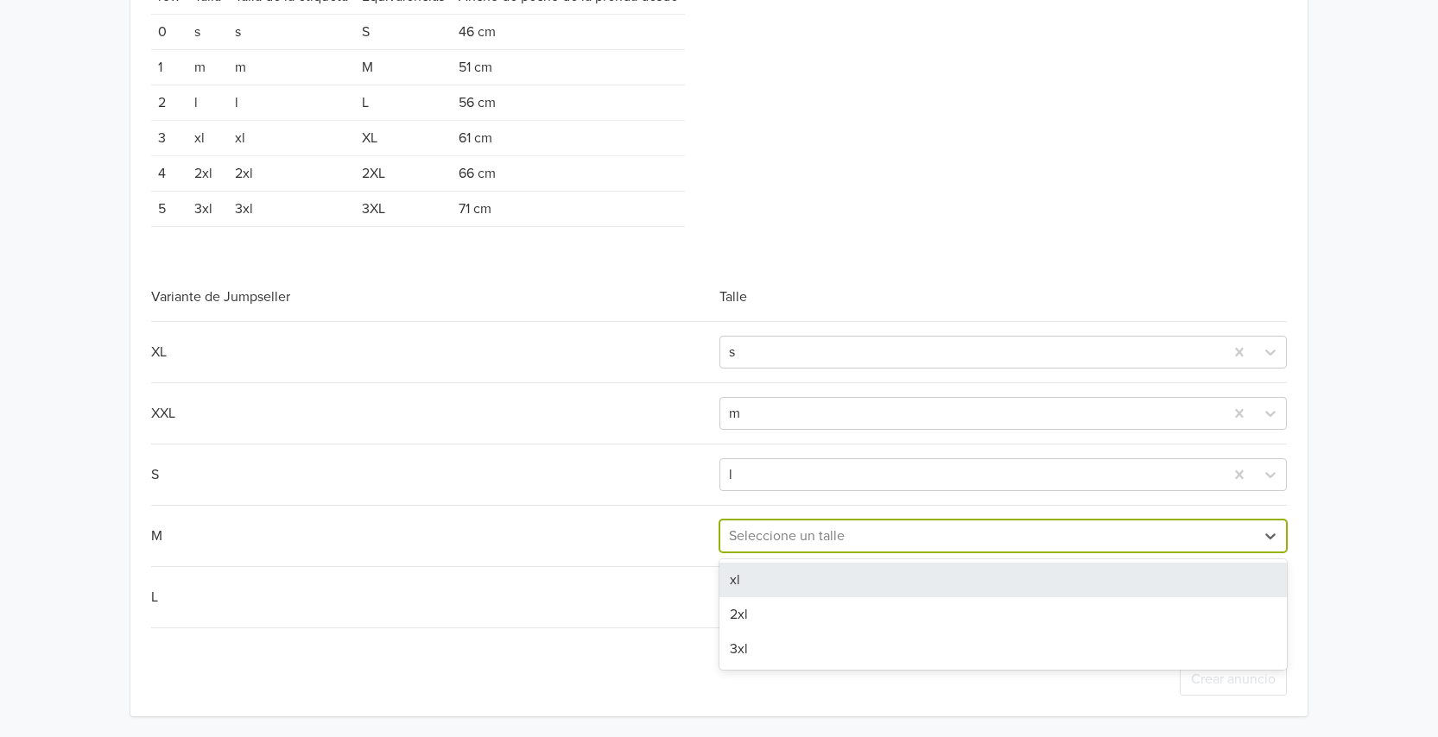
drag, startPoint x: 762, startPoint y: 529, endPoint x: 762, endPoint y: 543, distance: 13.8
click at [762, 534] on div at bounding box center [987, 536] width 517 height 24
drag, startPoint x: 755, startPoint y: 570, endPoint x: 755, endPoint y: 591, distance: 21.6
click at [755, 572] on div "xl" at bounding box center [1002, 580] width 567 height 35
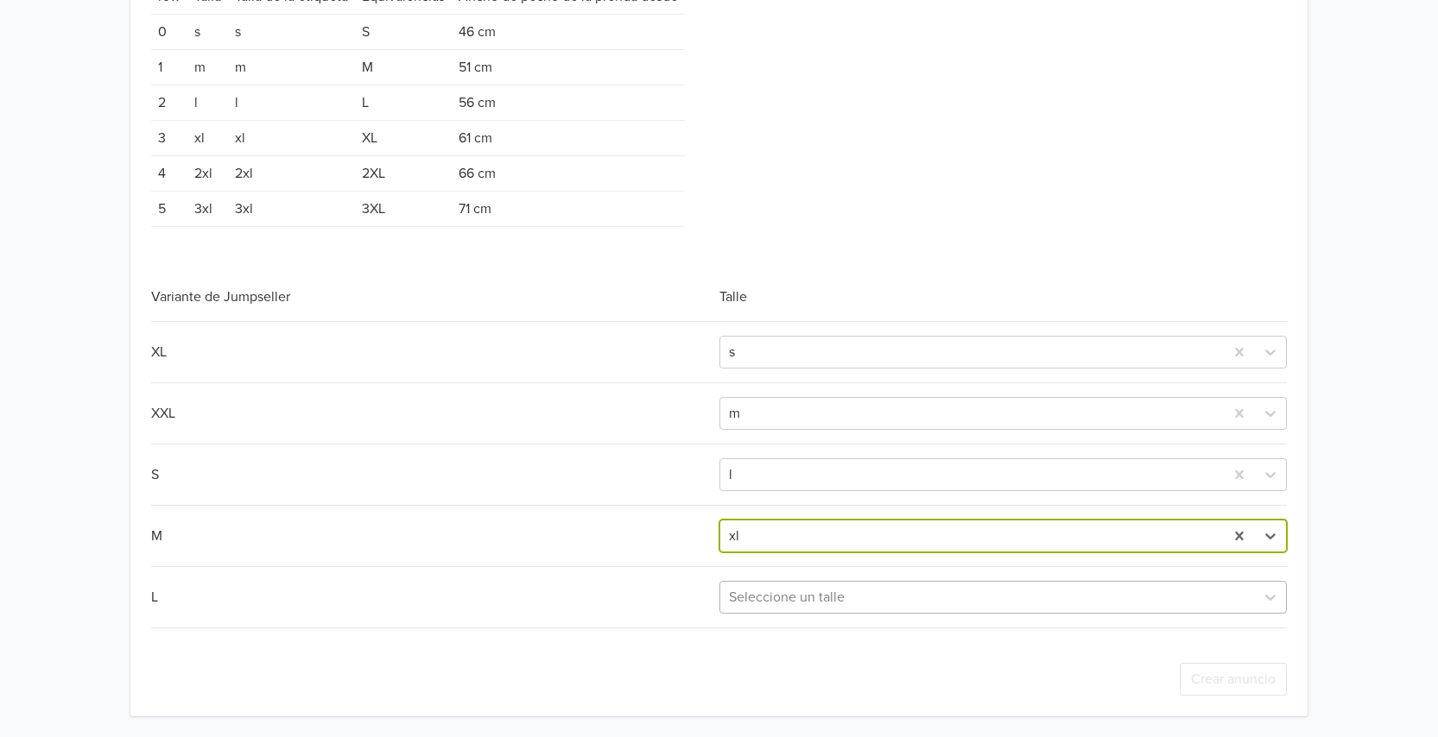
click at [753, 597] on div at bounding box center [987, 597] width 517 height 24
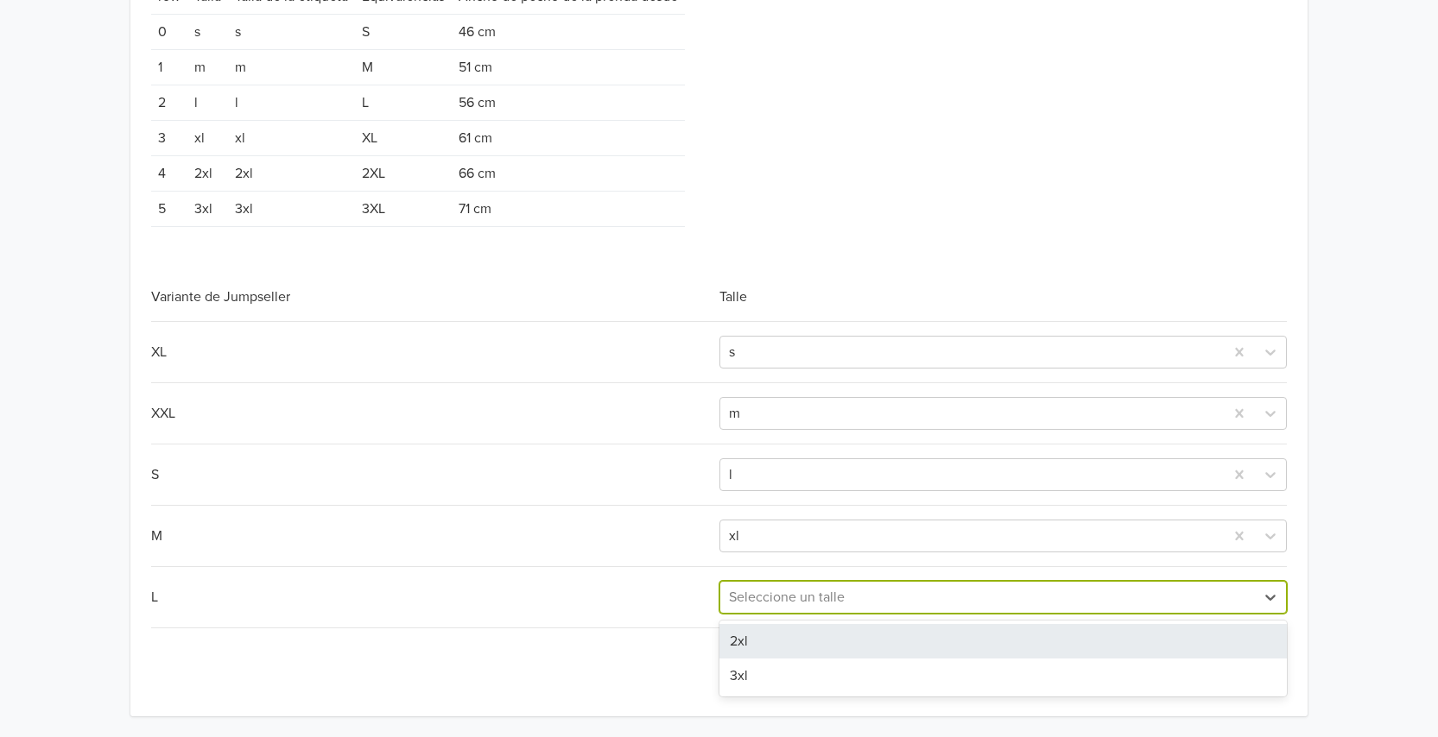
click at [767, 626] on div "2xl 3xl" at bounding box center [1002, 659] width 567 height 76
click at [771, 648] on div "2xl" at bounding box center [1002, 641] width 567 height 35
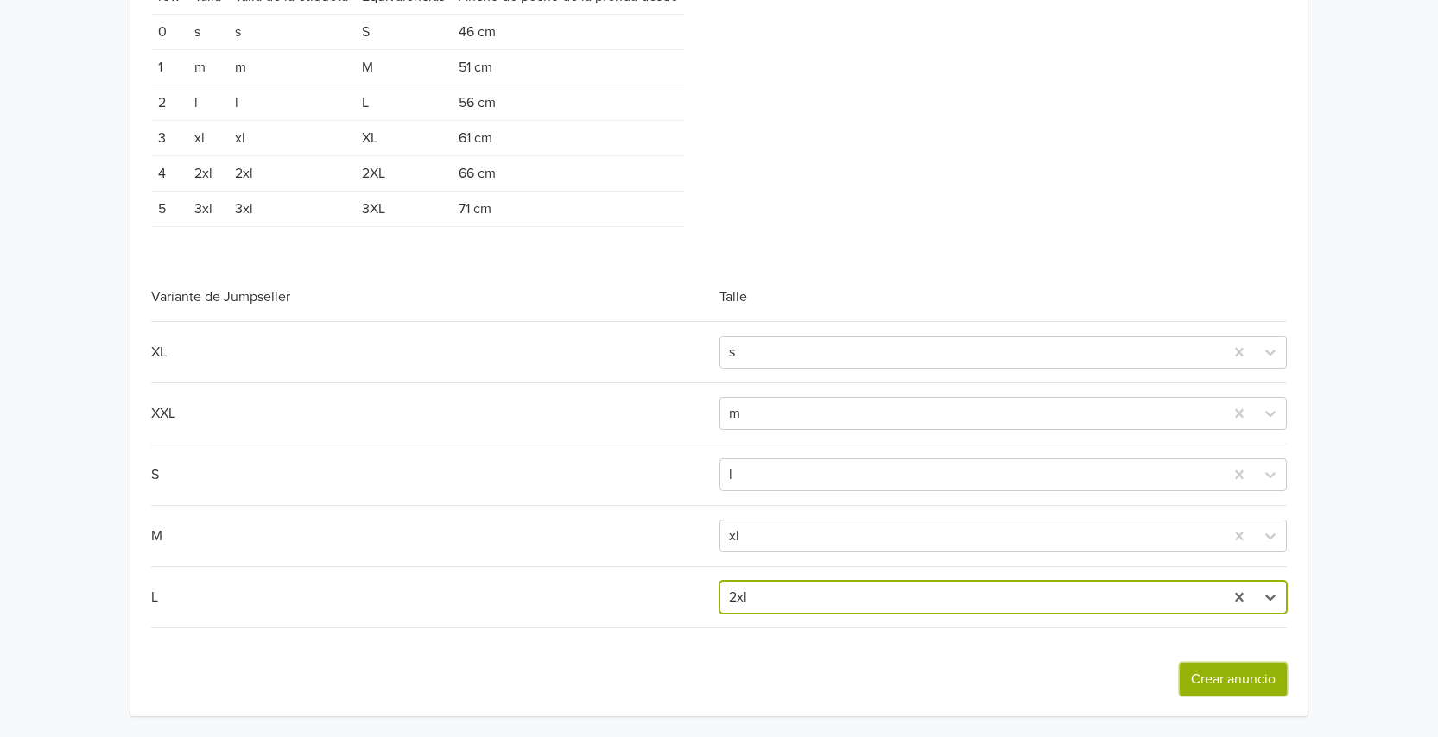
click at [1252, 681] on button "Crear anuncio" at bounding box center [1232, 679] width 107 height 33
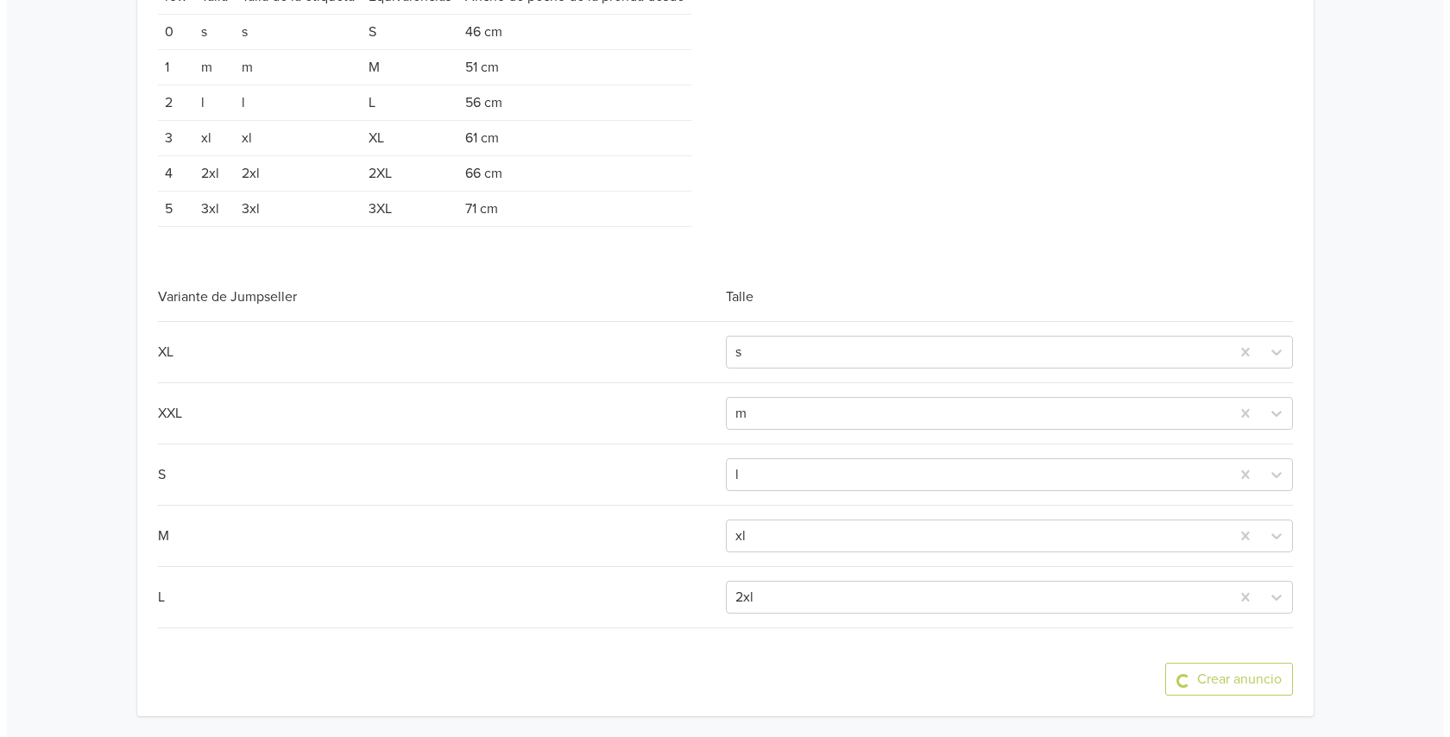
scroll to position [0, 0]
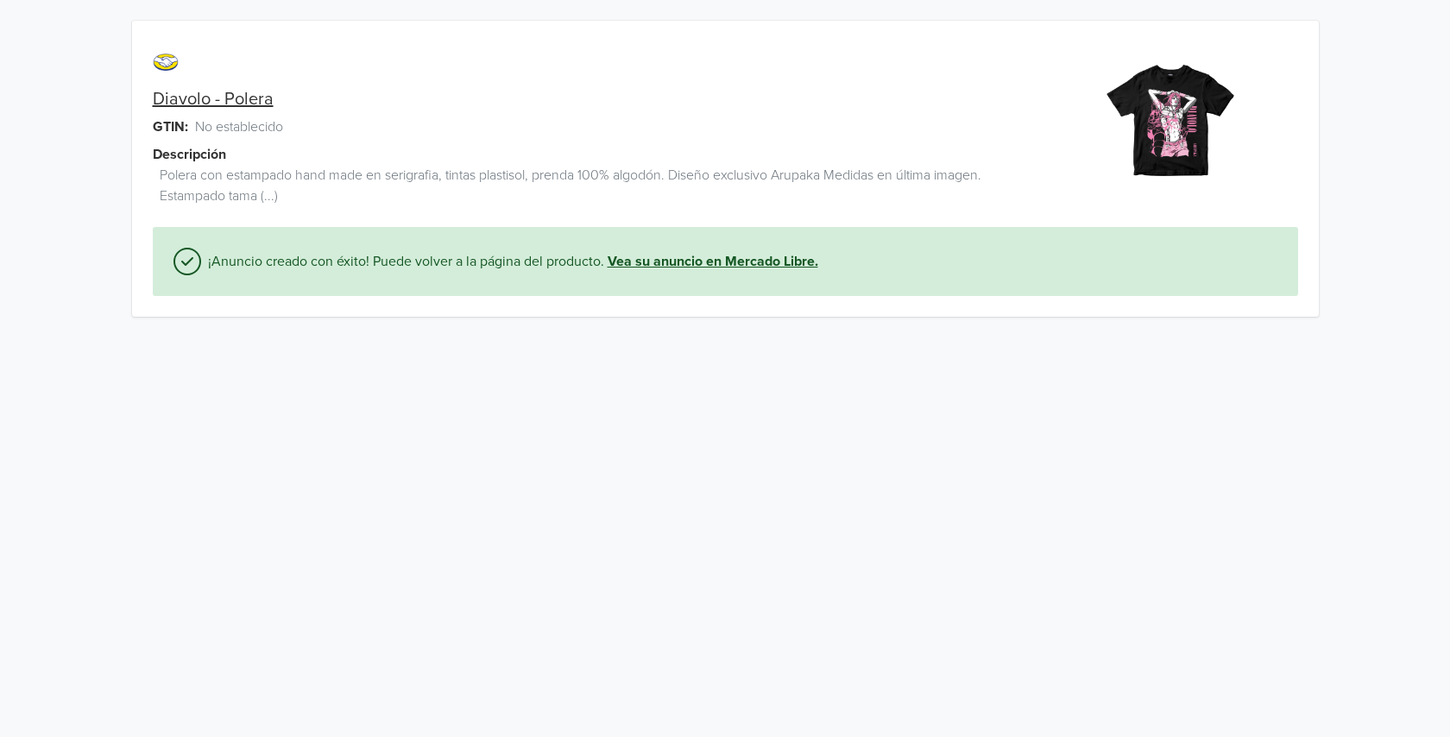
click at [690, 259] on link "Vea su anuncio en Mercado Libre." at bounding box center [713, 261] width 211 height 21
